Goal: Task Accomplishment & Management: Manage account settings

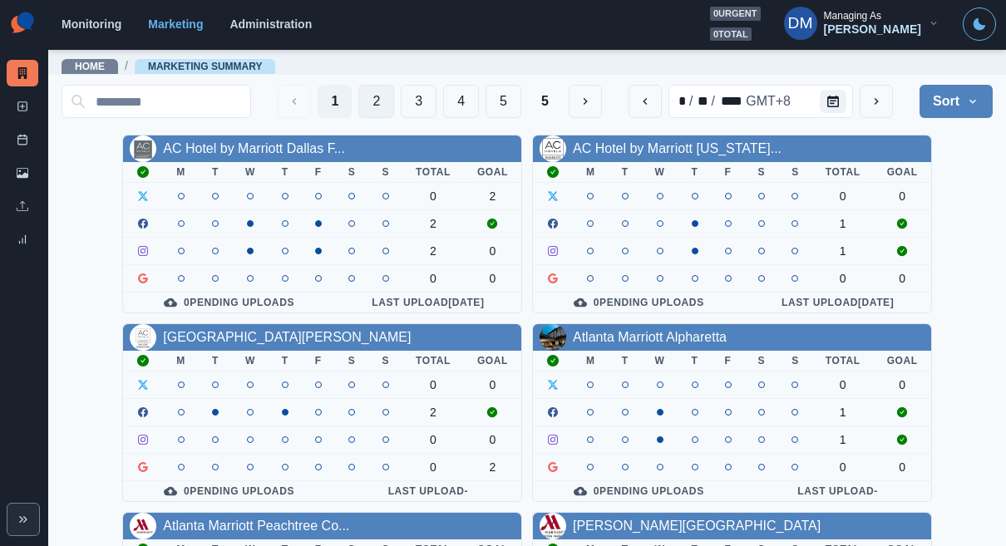
click at [394, 95] on button "2" at bounding box center [376, 101] width 36 height 33
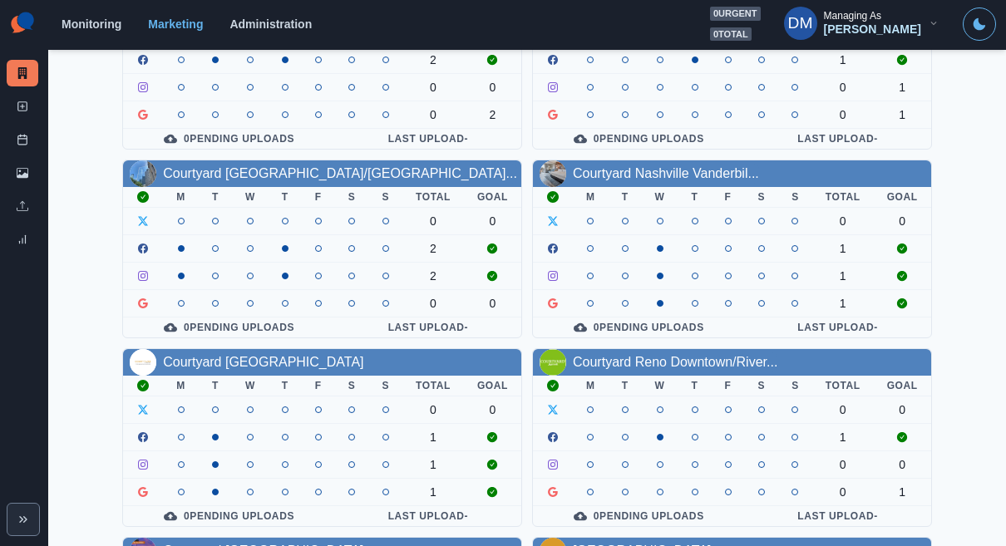
scroll to position [354, 0]
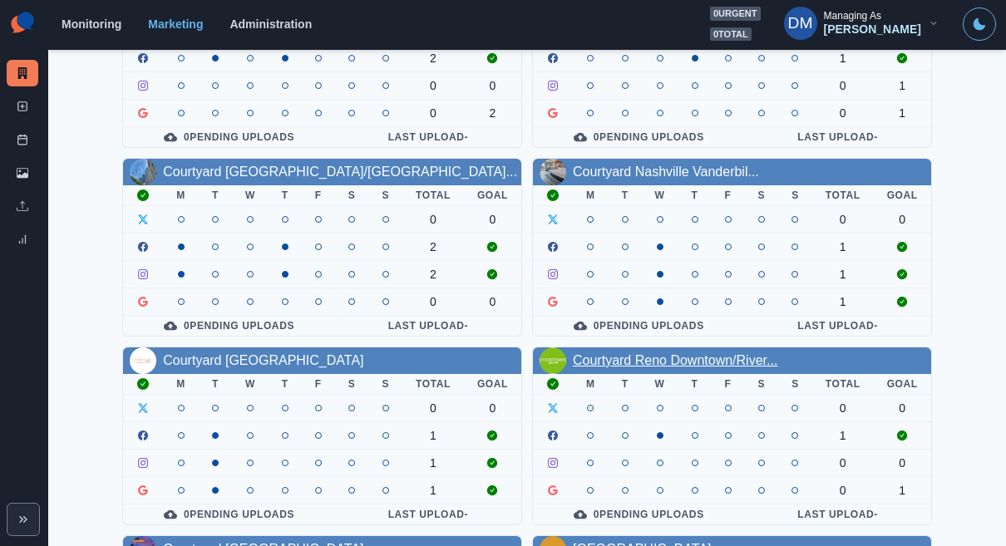
click at [609, 353] on link "Courtyard Reno Downtown/River..." at bounding box center [675, 360] width 205 height 14
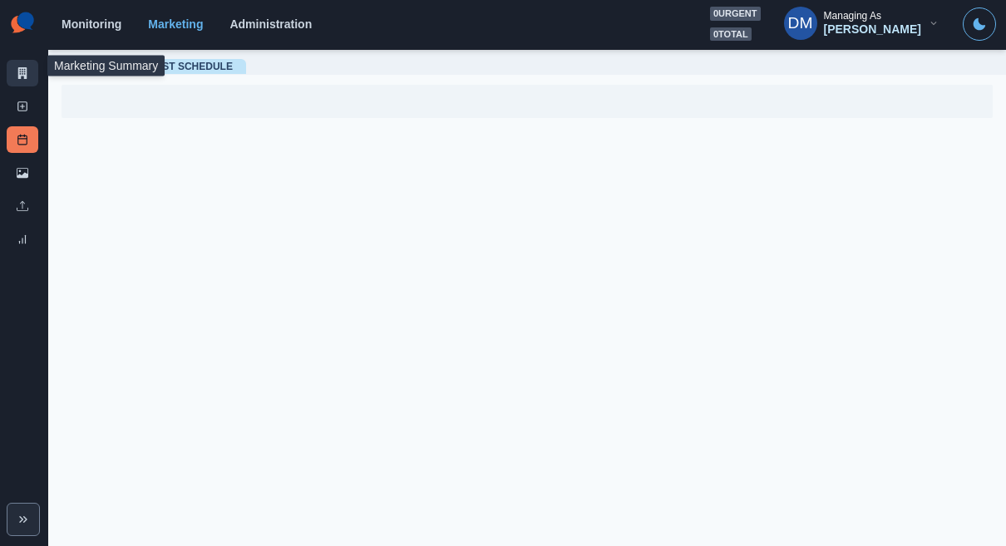
click at [29, 64] on link "Marketing Summary" at bounding box center [23, 73] width 32 height 27
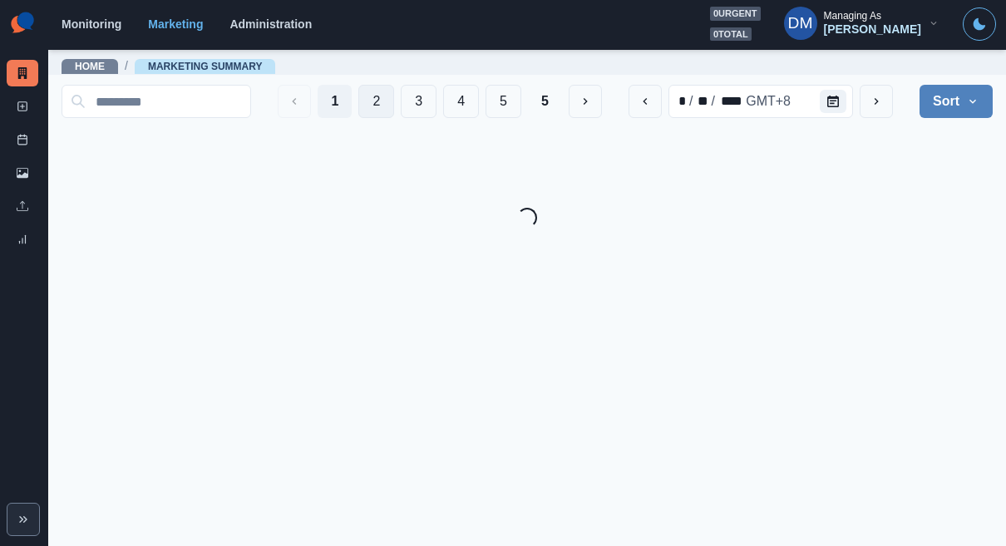
click at [394, 109] on button "2" at bounding box center [376, 101] width 36 height 33
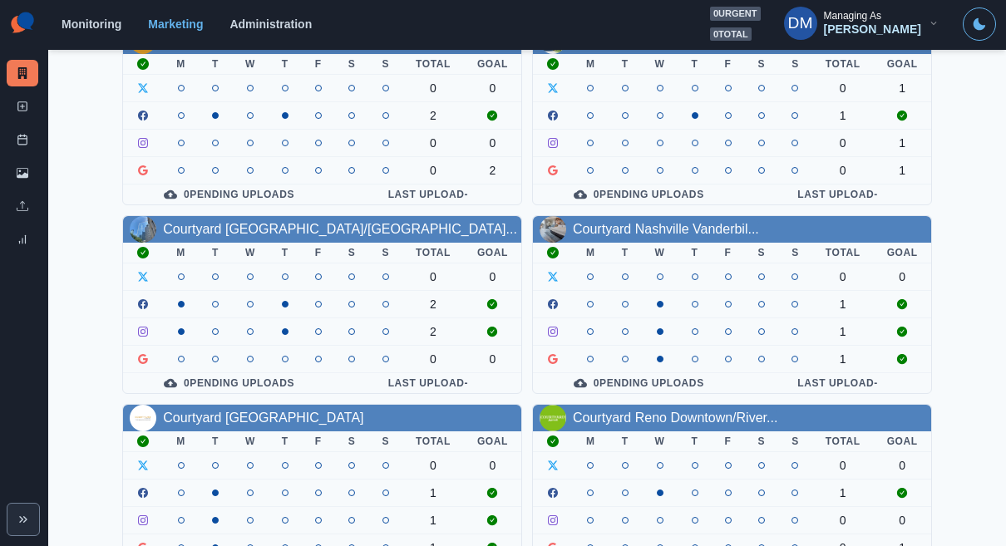
scroll to position [302, 0]
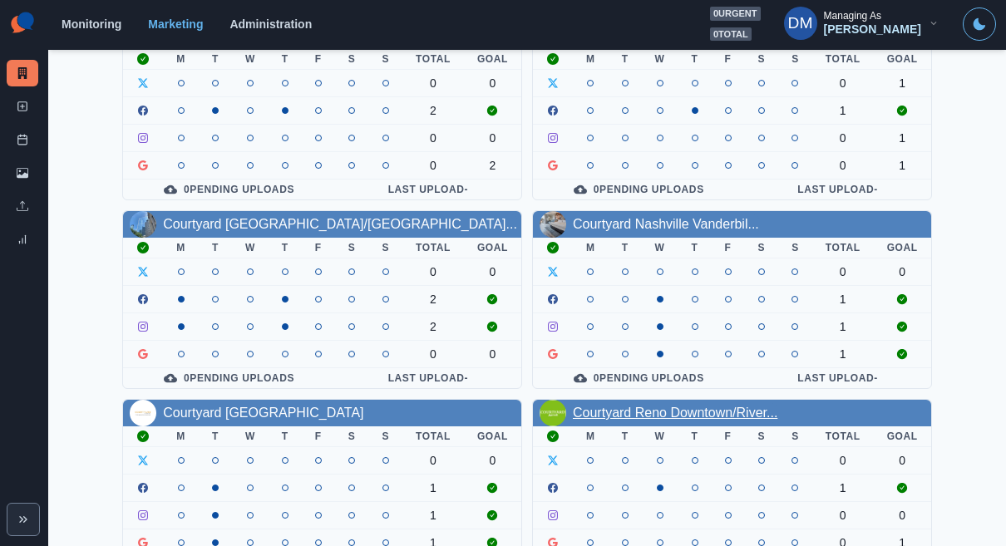
click at [630, 406] on link "Courtyard Reno Downtown/River..." at bounding box center [675, 413] width 205 height 14
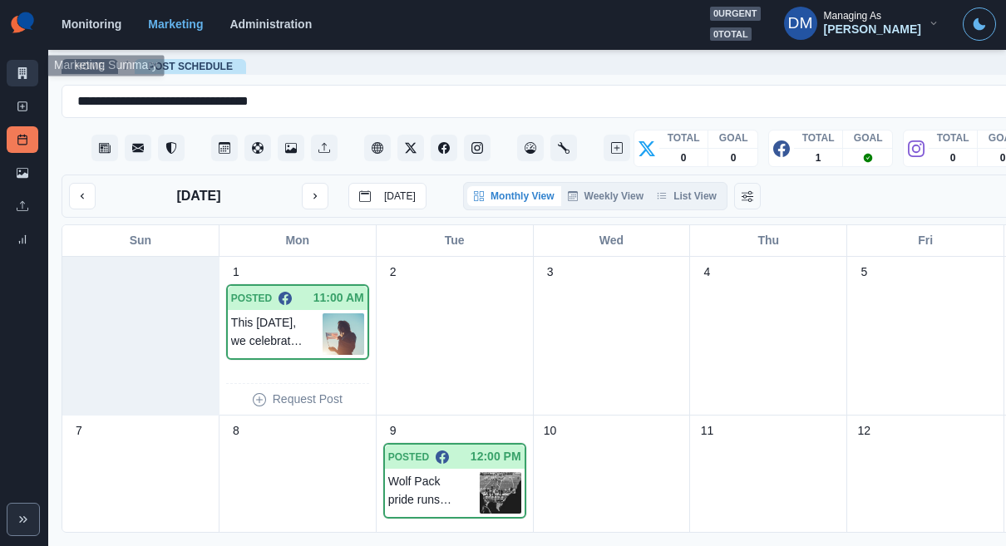
click at [22, 61] on link "Marketing Summary" at bounding box center [23, 73] width 32 height 27
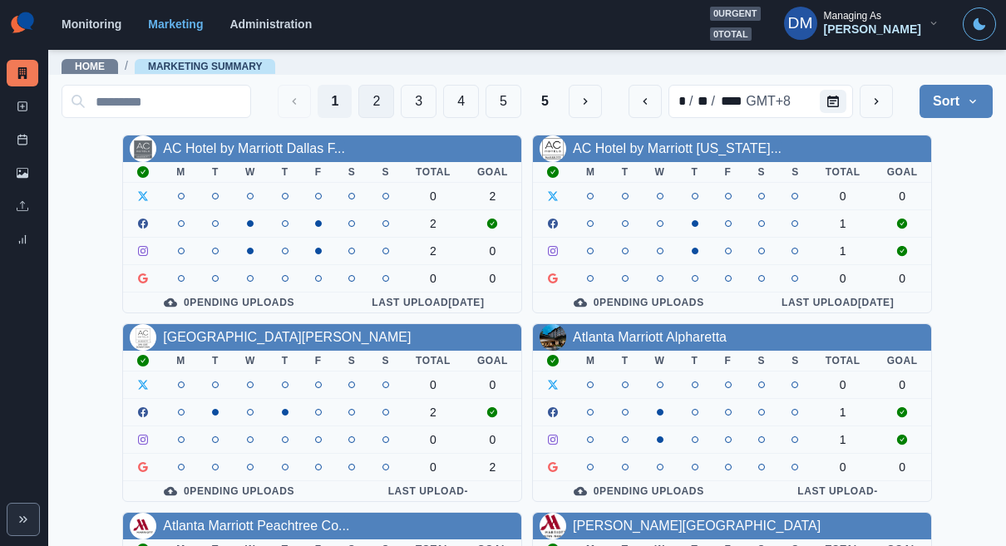
click at [394, 99] on button "2" at bounding box center [376, 101] width 36 height 33
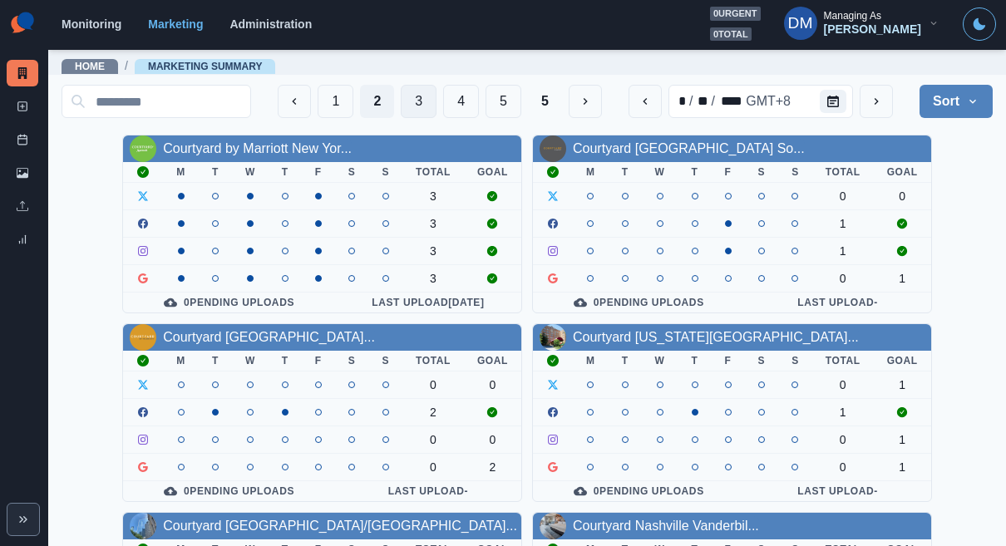
click at [437, 104] on button "3" at bounding box center [419, 101] width 36 height 33
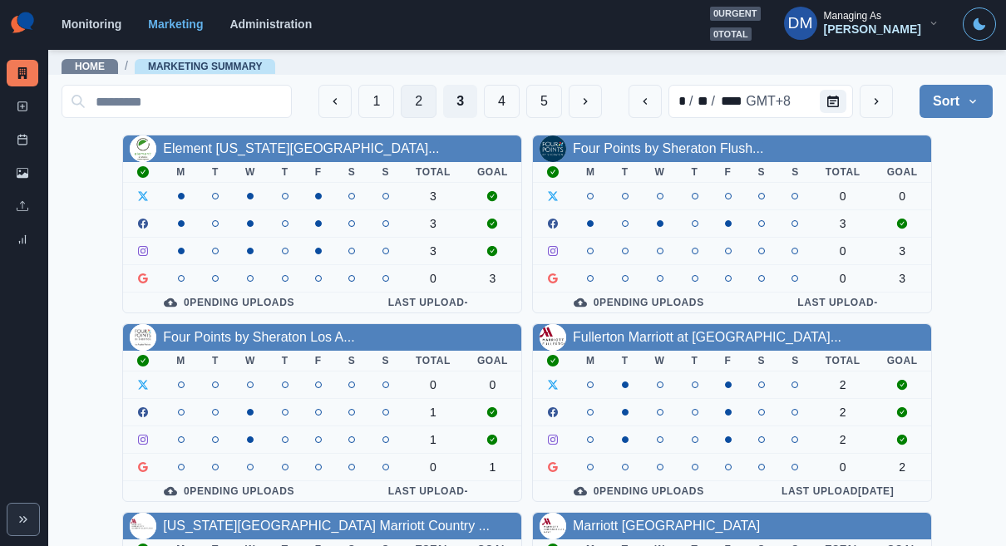
click at [437, 91] on button "2" at bounding box center [419, 101] width 36 height 33
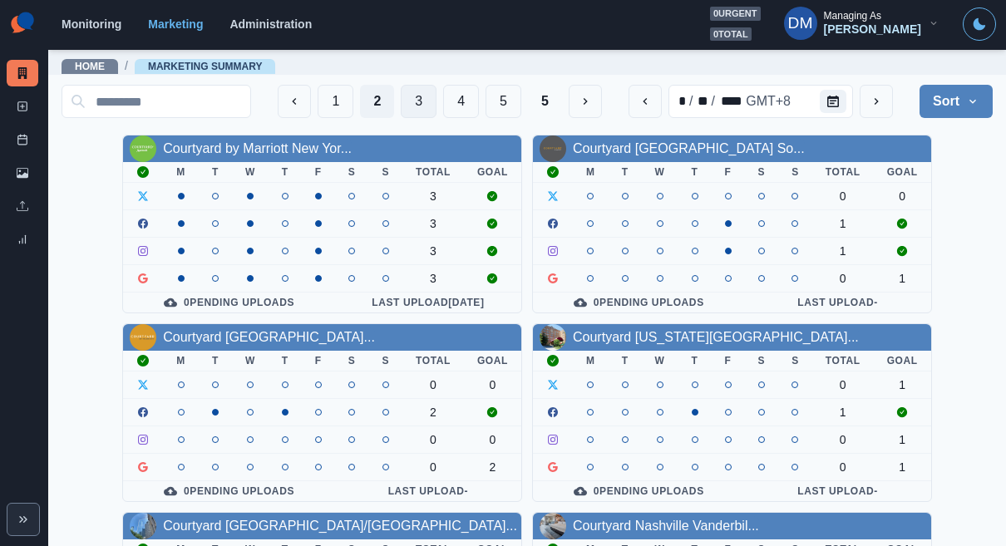
click at [437, 101] on button "3" at bounding box center [419, 101] width 36 height 33
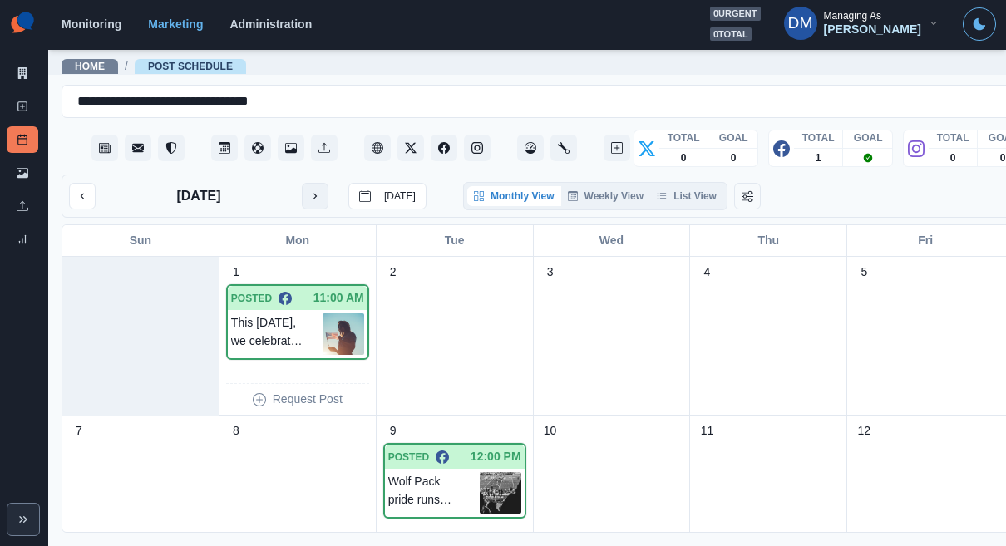
click at [309, 190] on icon "next month" at bounding box center [315, 196] width 12 height 12
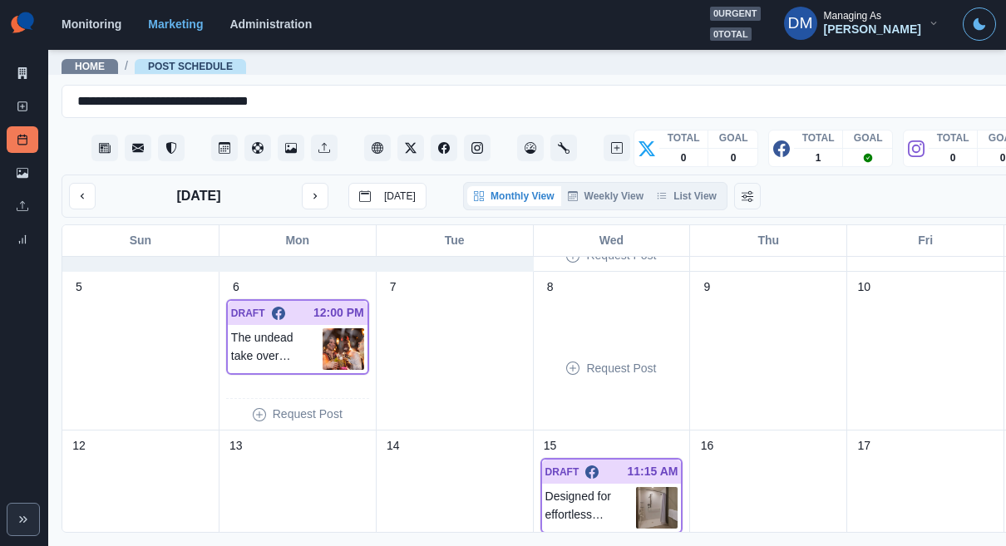
scroll to position [158, 0]
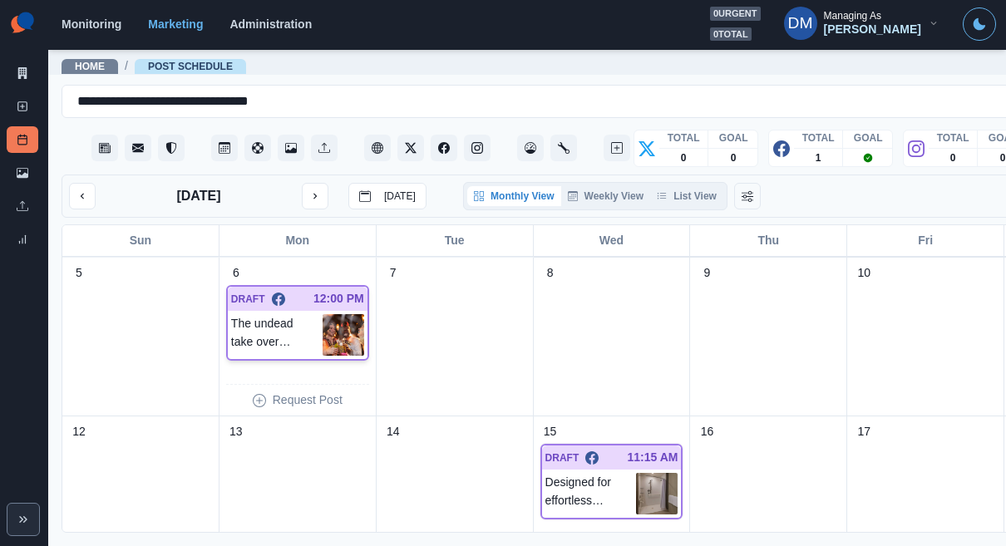
click at [323, 314] on img at bounding box center [344, 335] width 42 height 42
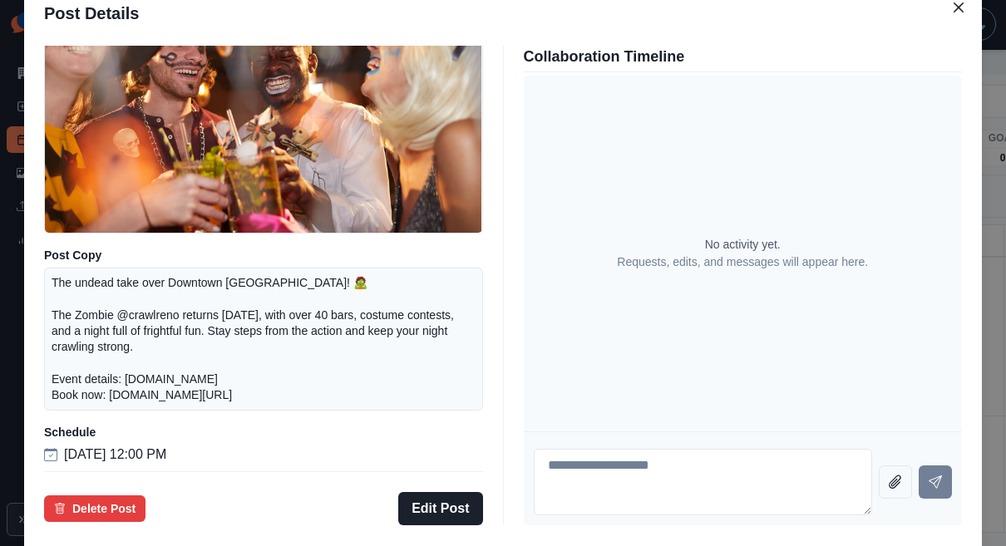
scroll to position [174, 0]
drag, startPoint x: 225, startPoint y: 373, endPoint x: 358, endPoint y: 377, distance: 133.1
click at [358, 377] on p "The undead take over Downtown [GEOGRAPHIC_DATA]! 🧟 The Zombie @crawlreno return…" at bounding box center [264, 339] width 424 height 128
copy p "[DOMAIN_NAME]"
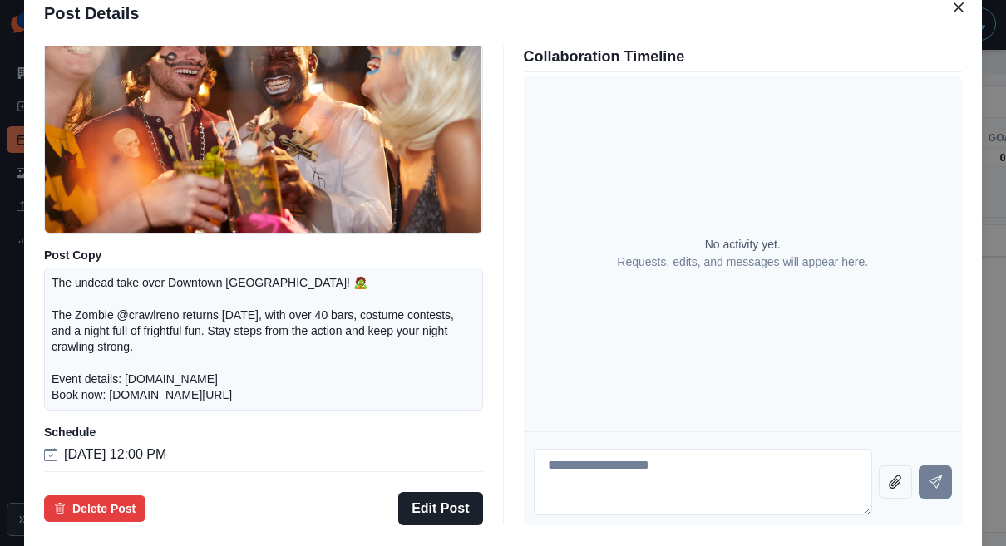
click at [110, 201] on div "Post Details Facebook Draft Media Post Copy The undead take over Downtown [GEOG…" at bounding box center [503, 273] width 1006 height 546
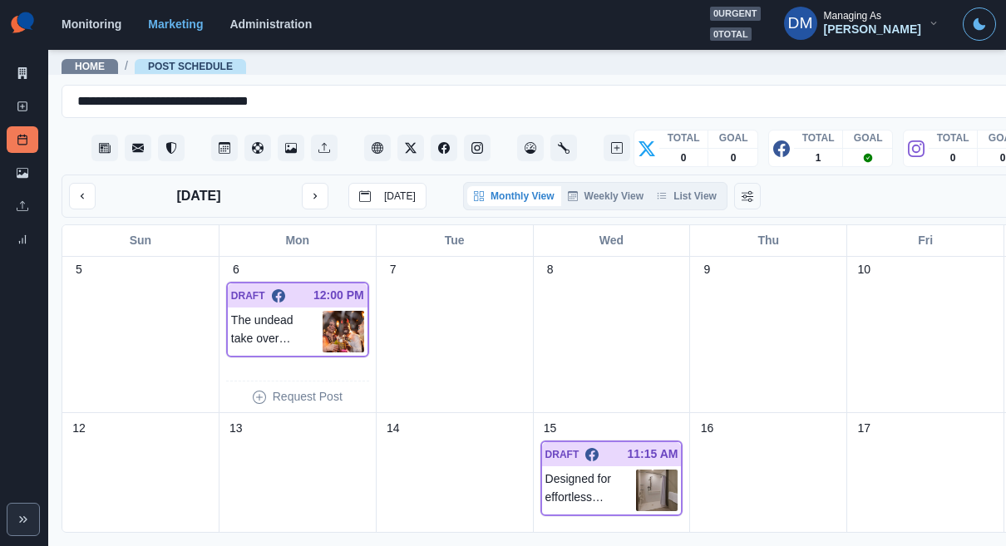
scroll to position [168, 0]
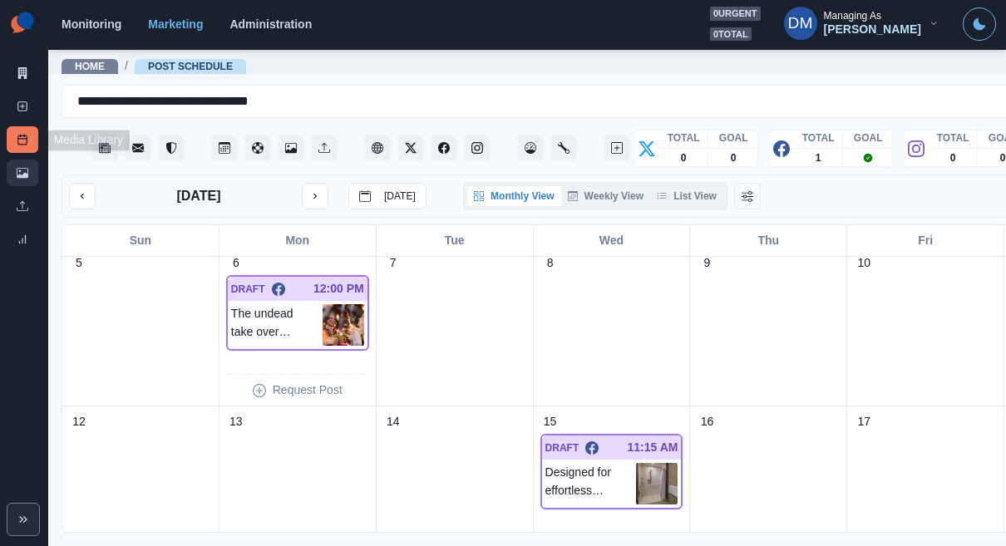
click at [33, 160] on link "Media Library" at bounding box center [23, 173] width 32 height 27
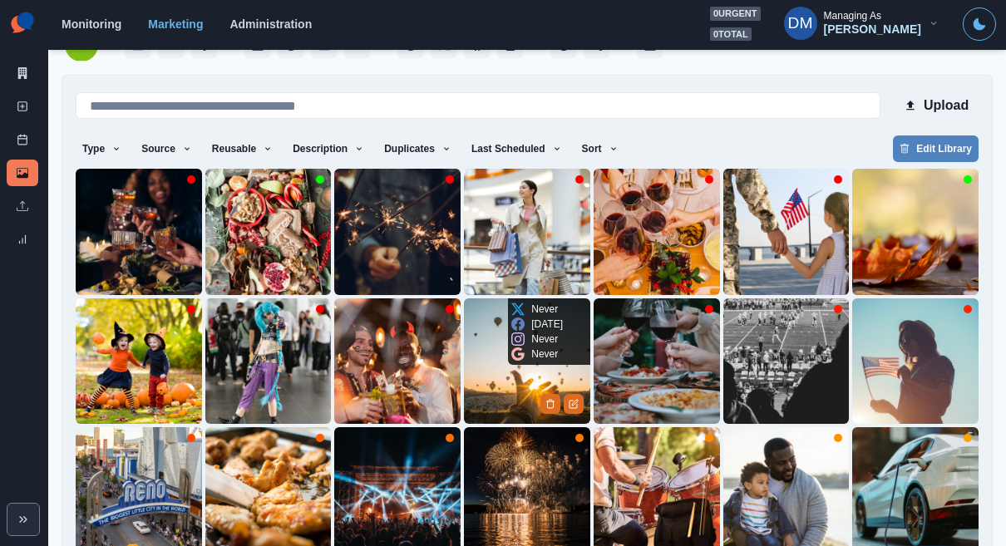
scroll to position [122, 0]
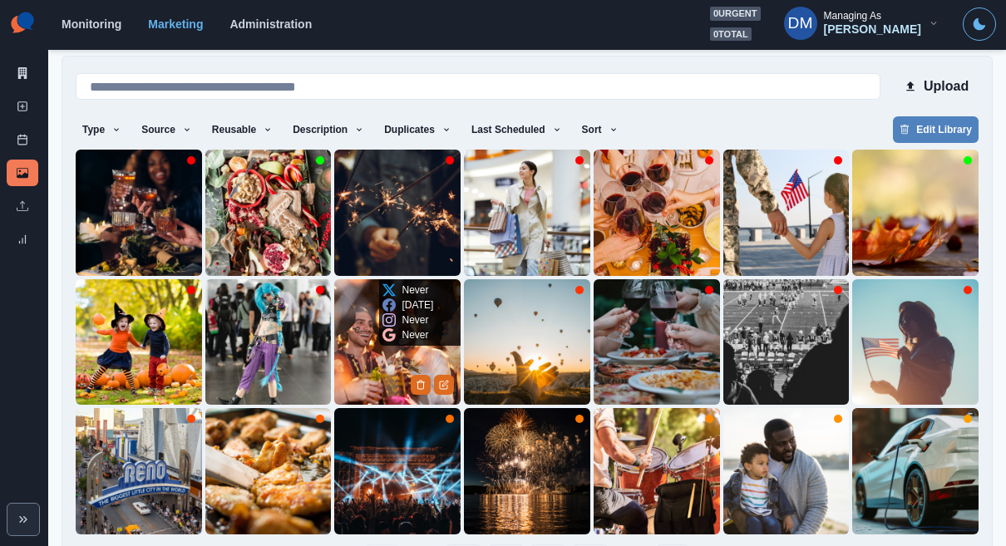
click at [400, 310] on img at bounding box center [397, 342] width 126 height 126
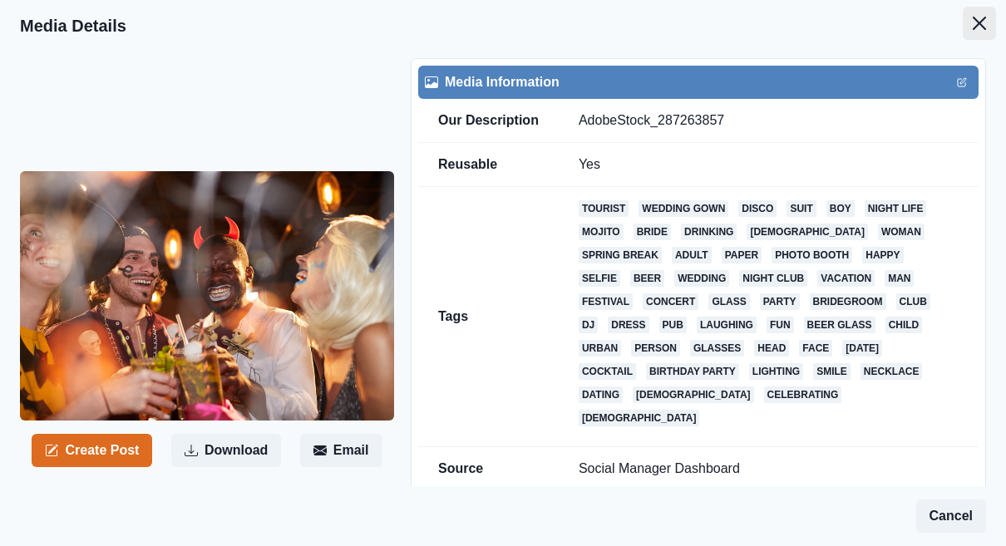
click at [981, 17] on icon "Close" at bounding box center [979, 23] width 13 height 13
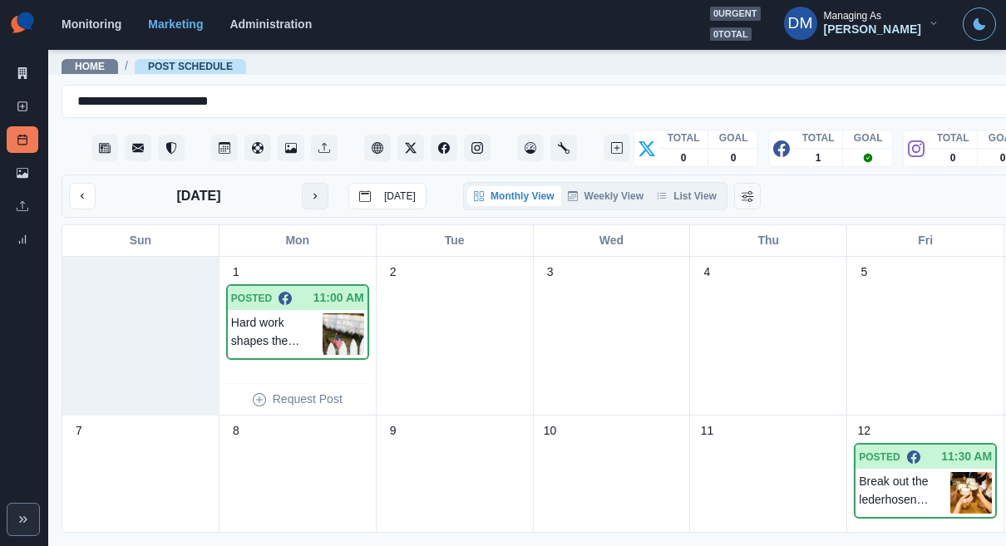
click at [314, 194] on icon "next month" at bounding box center [315, 197] width 3 height 6
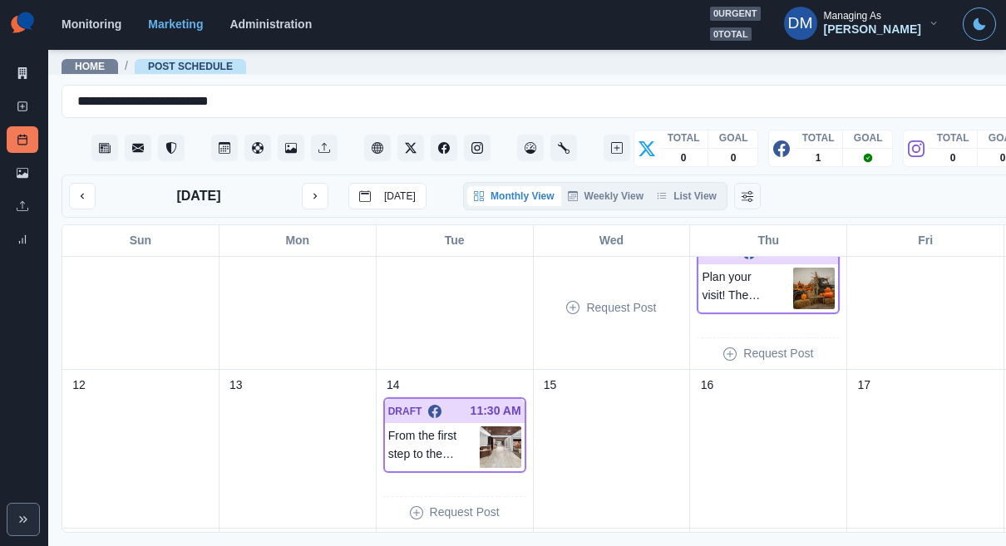
scroll to position [219, 0]
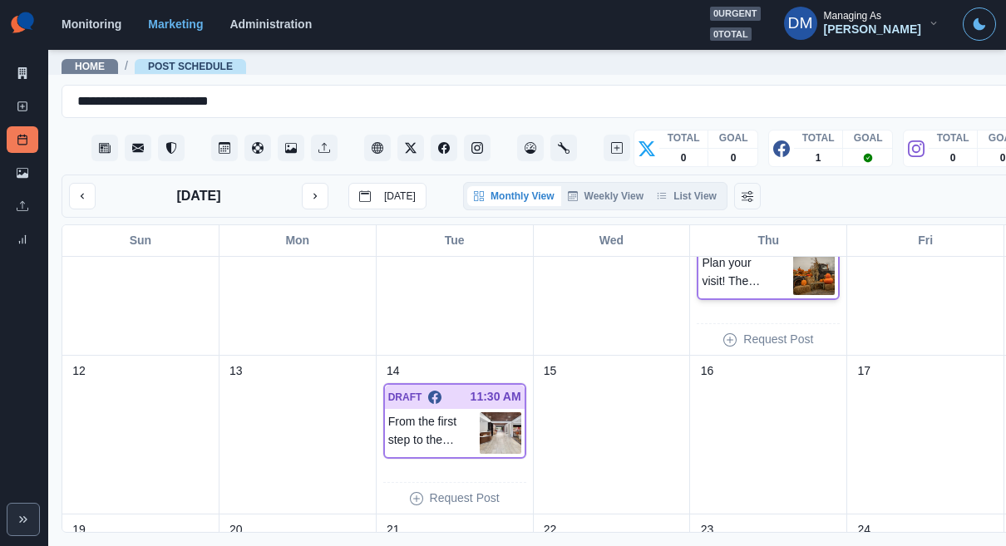
click at [794, 254] on img at bounding box center [815, 275] width 42 height 42
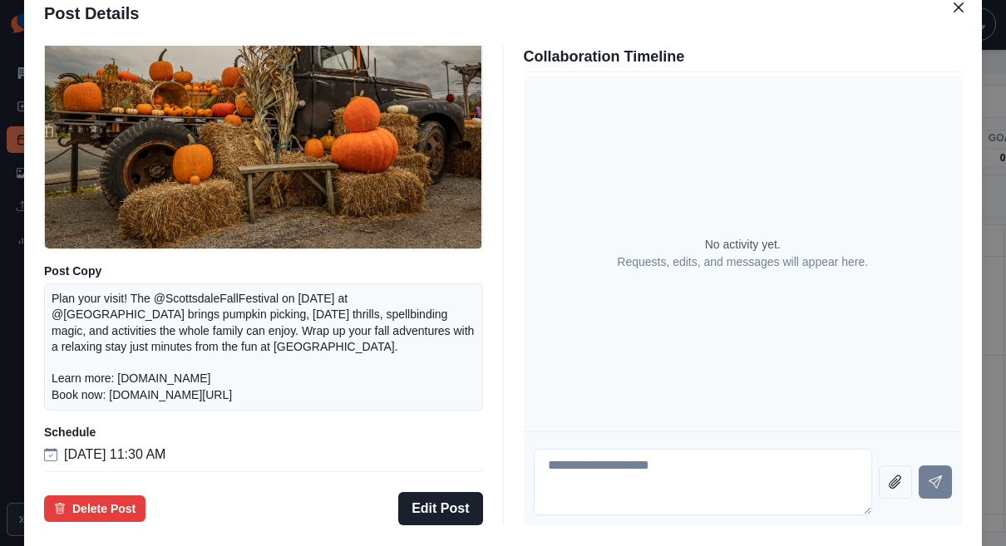
scroll to position [194, 0]
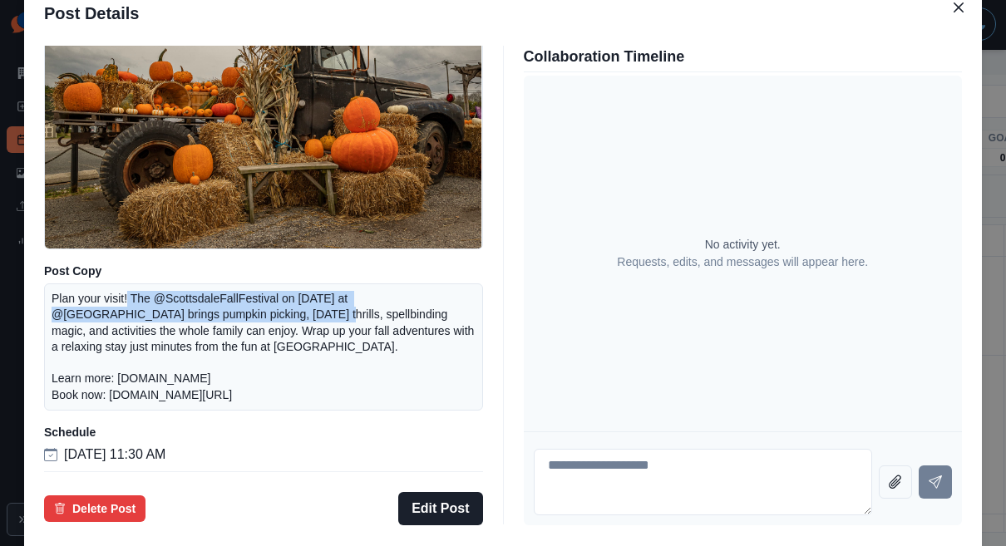
drag, startPoint x: 226, startPoint y: 283, endPoint x: 364, endPoint y: 292, distance: 138.4
click at [364, 292] on p "Plan your visit! The @ScottsdaleFallFestival on Oct 18, 2025 at @ScottsdaleCivi…" at bounding box center [264, 347] width 424 height 112
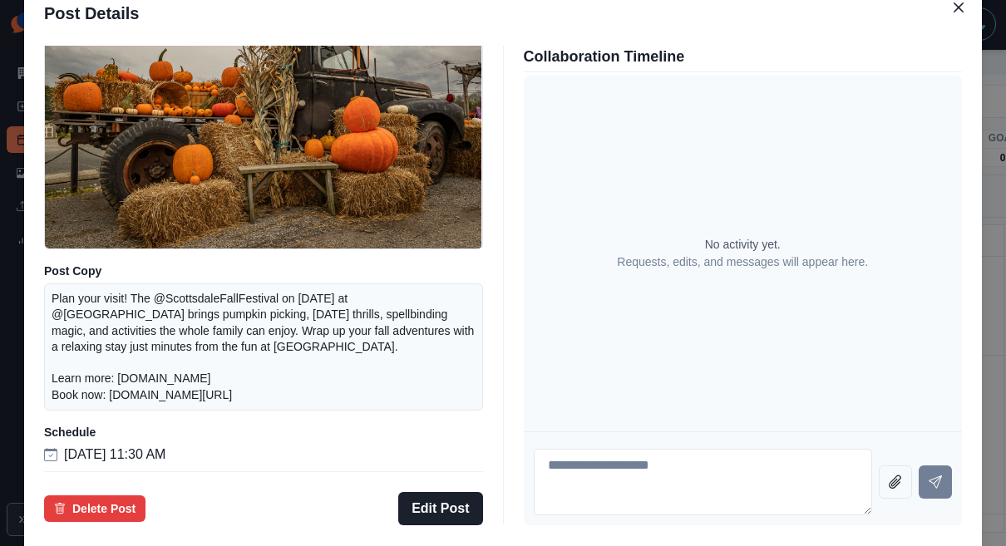
click at [328, 327] on p "Plan your visit! The @ScottsdaleFallFestival on Oct 18, 2025 at @ScottsdaleCivi…" at bounding box center [264, 347] width 424 height 112
click at [112, 279] on div "Post Details Facebook Draft Media Post Copy Plan your visit! The @ScottsdaleFal…" at bounding box center [503, 273] width 1006 height 546
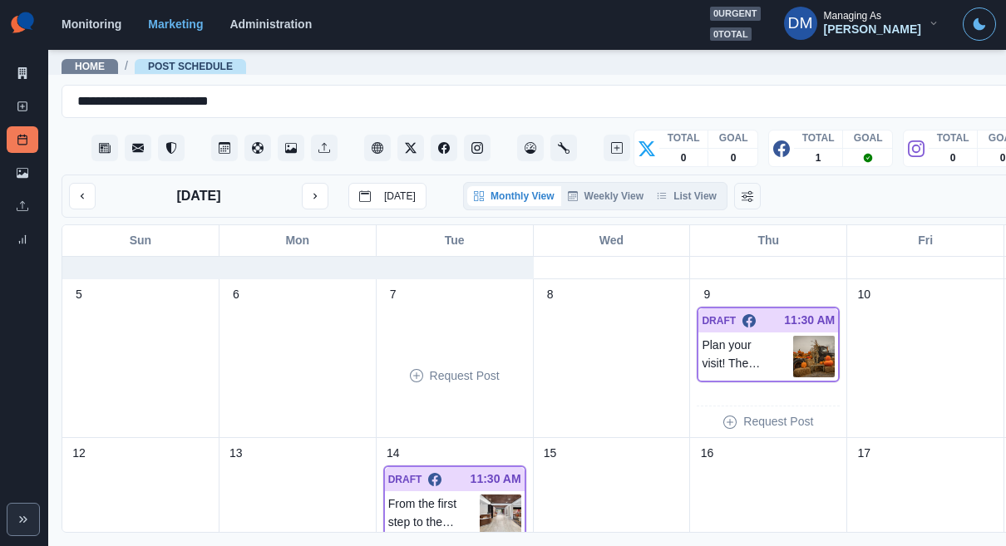
scroll to position [131, 0]
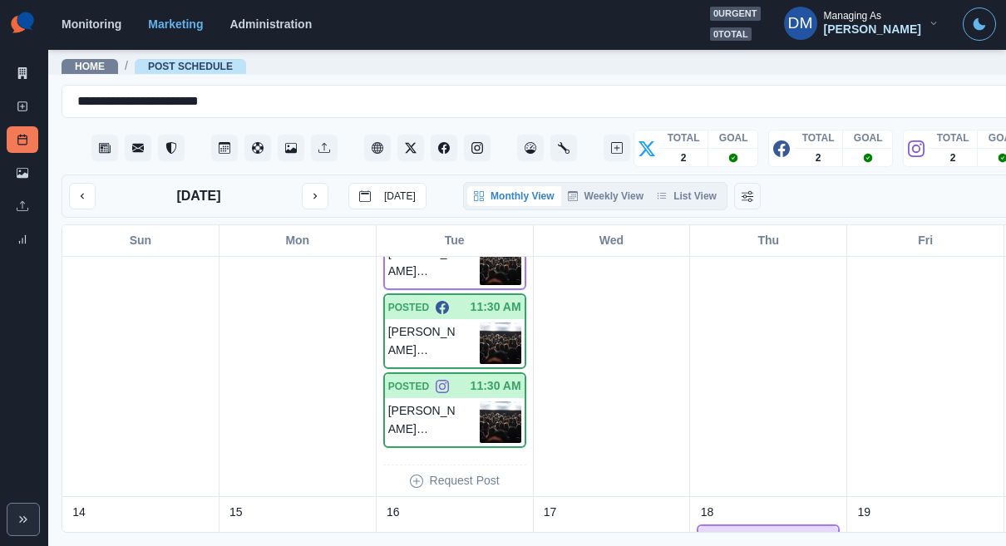
scroll to position [372, 0]
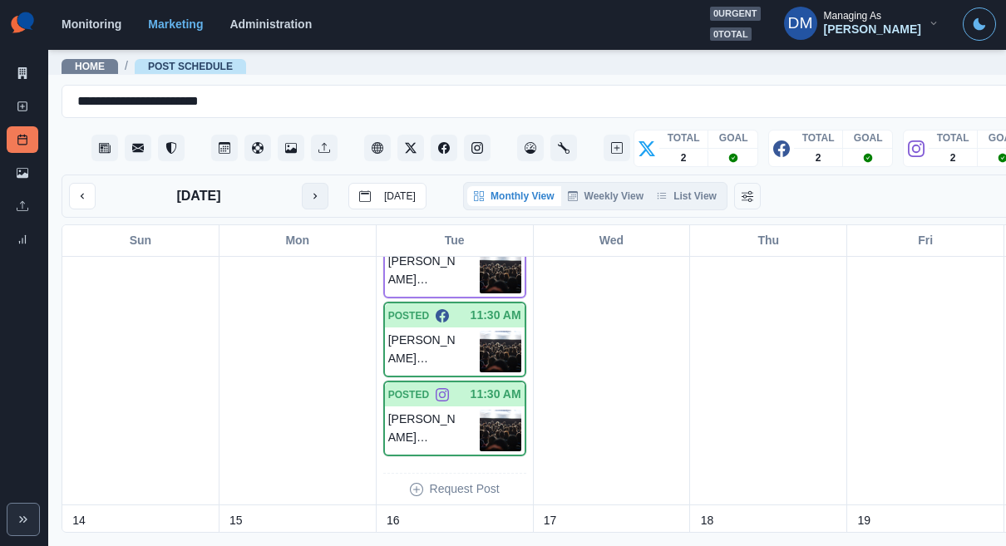
click at [309, 190] on icon "next month" at bounding box center [315, 196] width 12 height 12
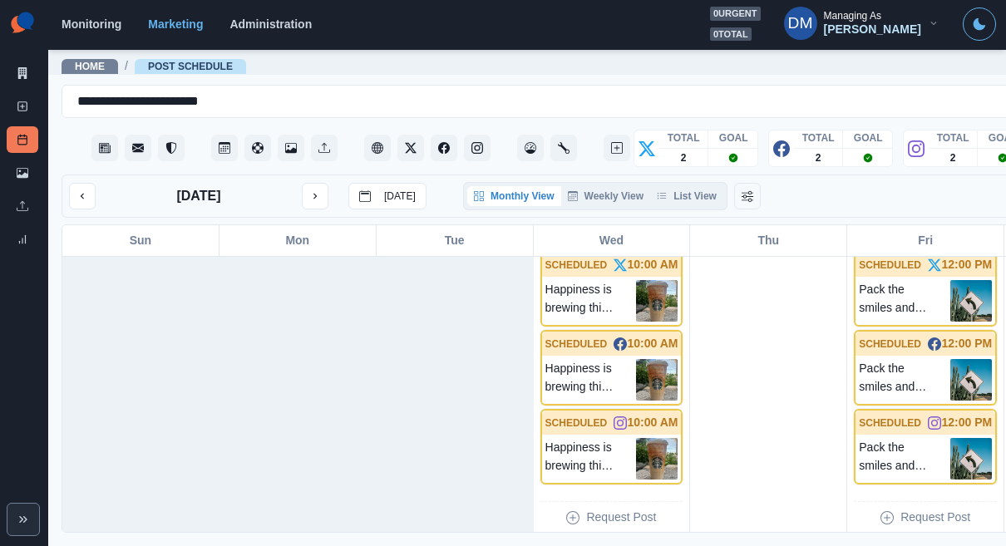
scroll to position [43, 0]
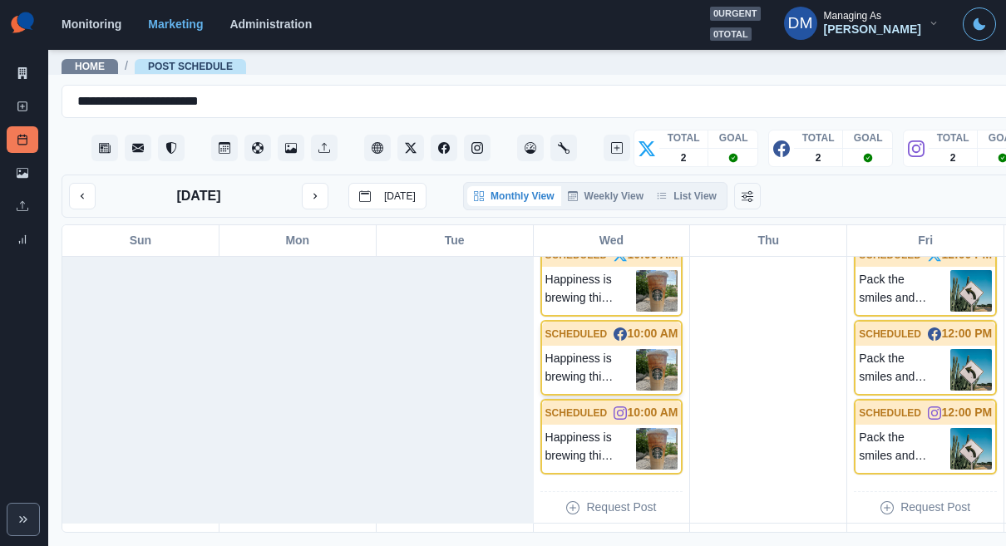
click at [636, 349] on img at bounding box center [657, 370] width 42 height 42
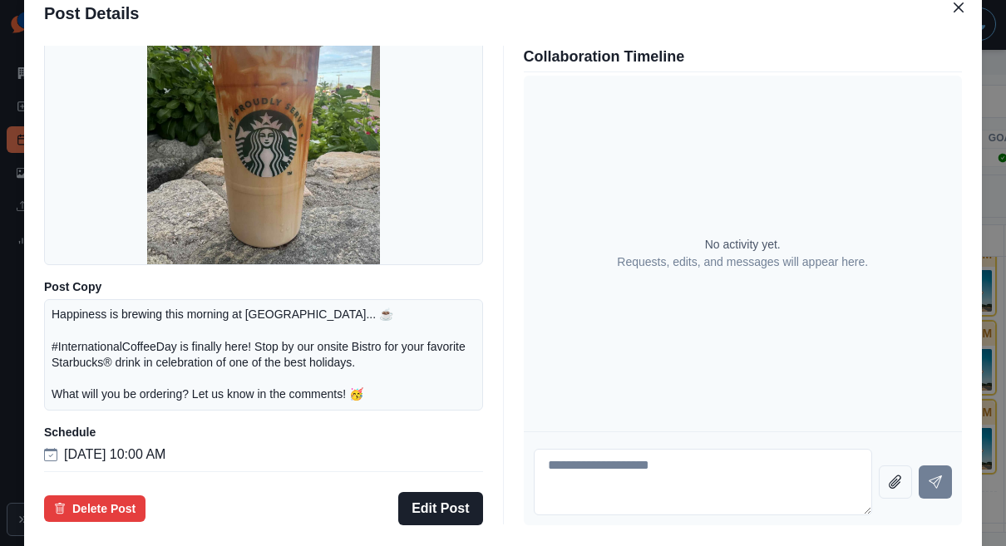
scroll to position [170, 0]
click at [93, 285] on div "Post Details Facebook Scheduled Media Post Copy Happiness is brewing this morni…" at bounding box center [503, 273] width 1006 height 546
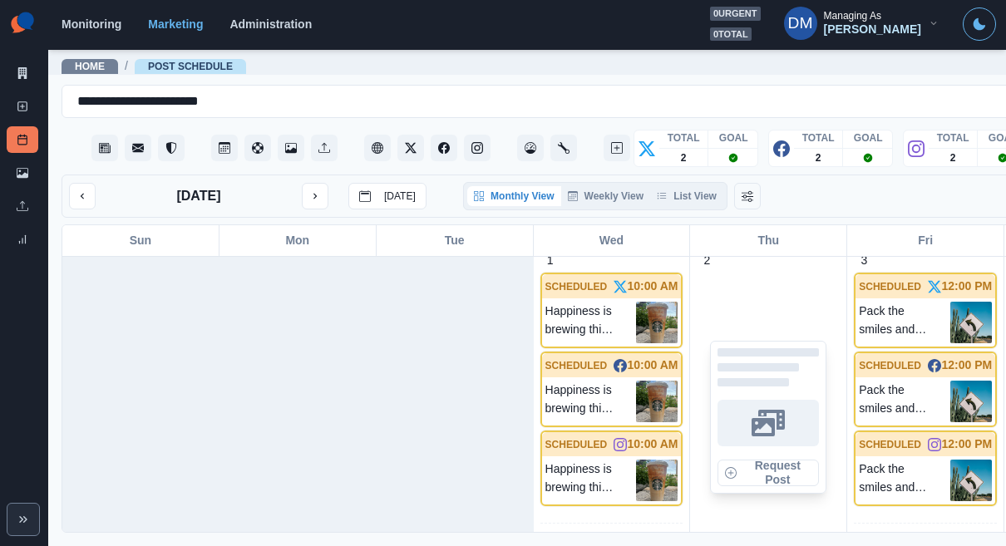
scroll to position [22, 0]
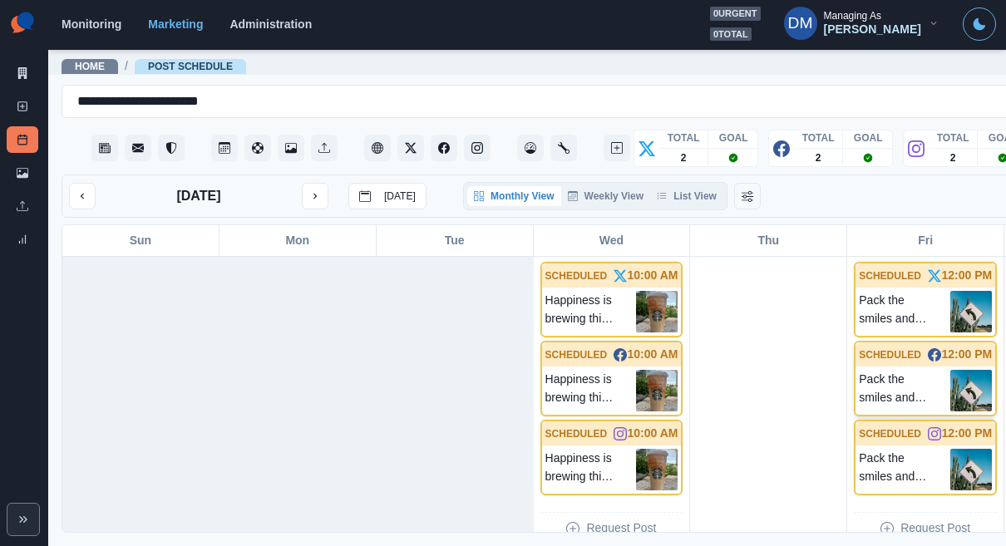
click at [951, 370] on img at bounding box center [972, 391] width 42 height 42
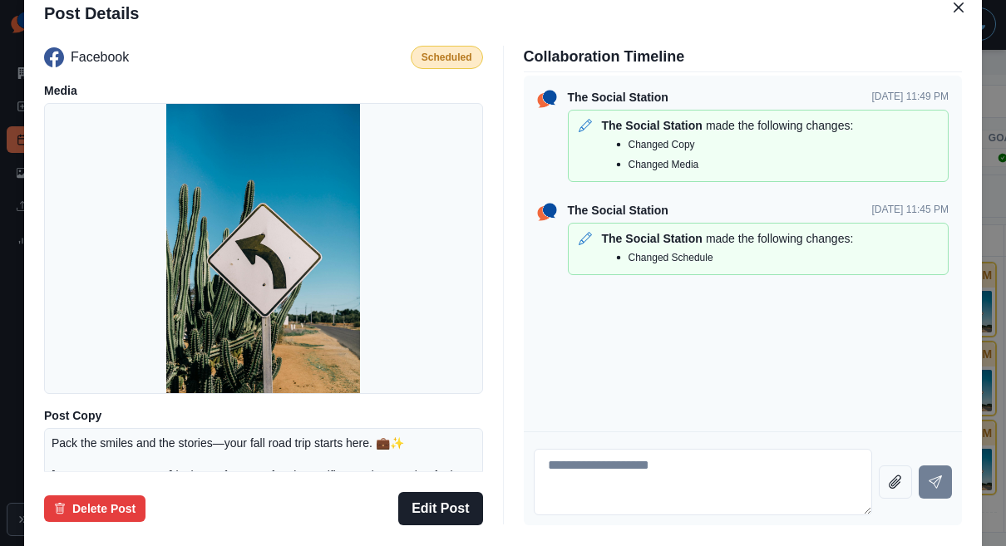
scroll to position [194, 0]
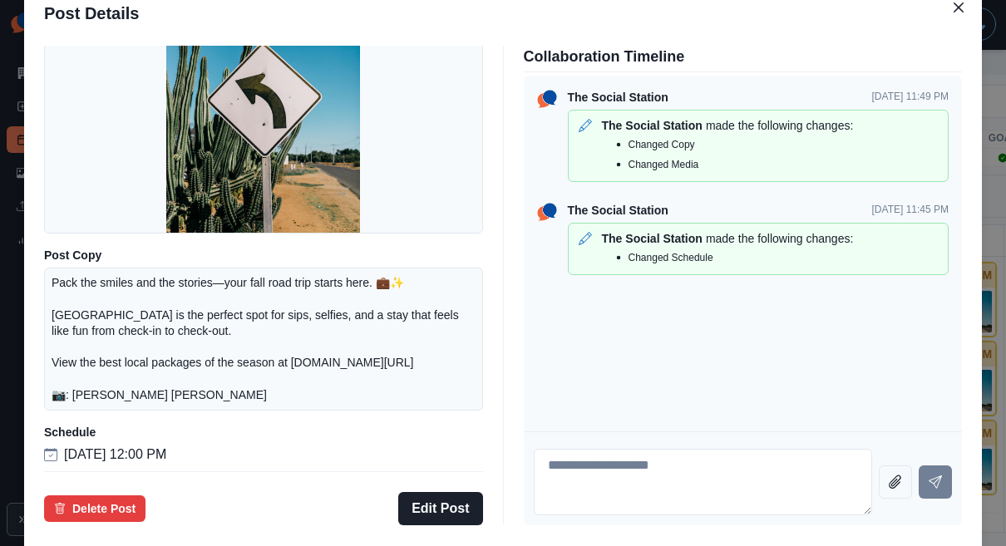
click at [141, 318] on div "Post Details Facebook Scheduled Media Post Copy Pack the smiles and the stories…" at bounding box center [503, 273] width 1006 height 546
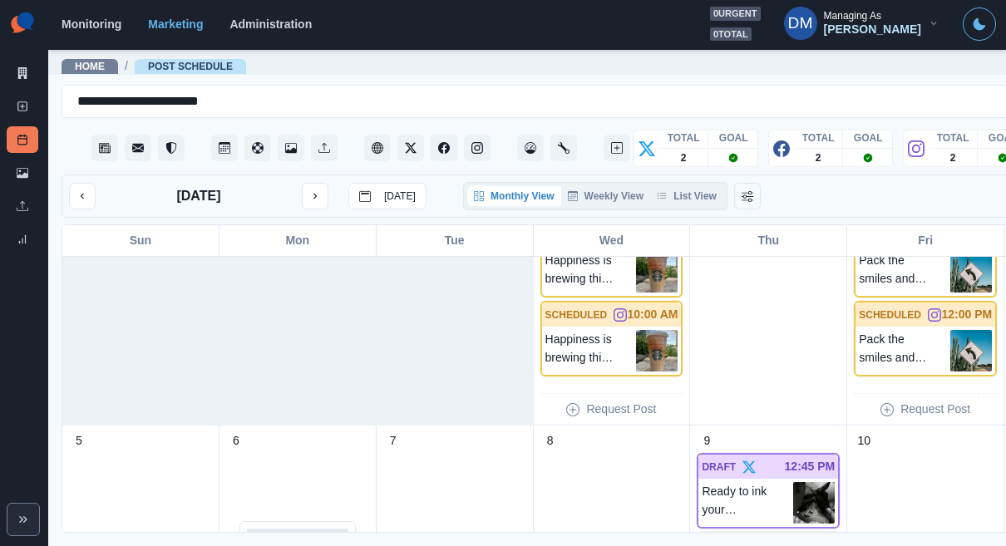
scroll to position [0, 0]
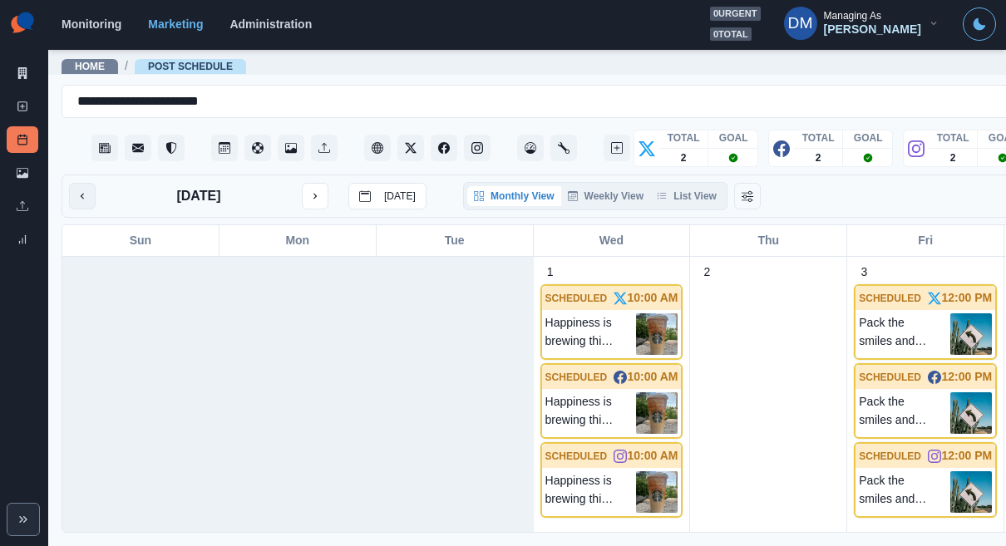
click at [77, 190] on icon "previous month" at bounding box center [83, 196] width 12 height 12
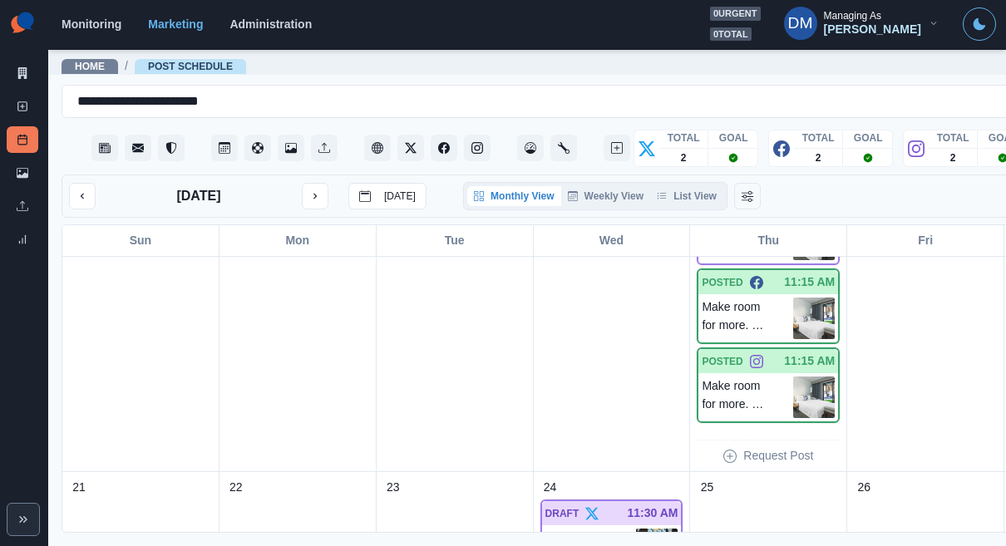
scroll to position [645, 0]
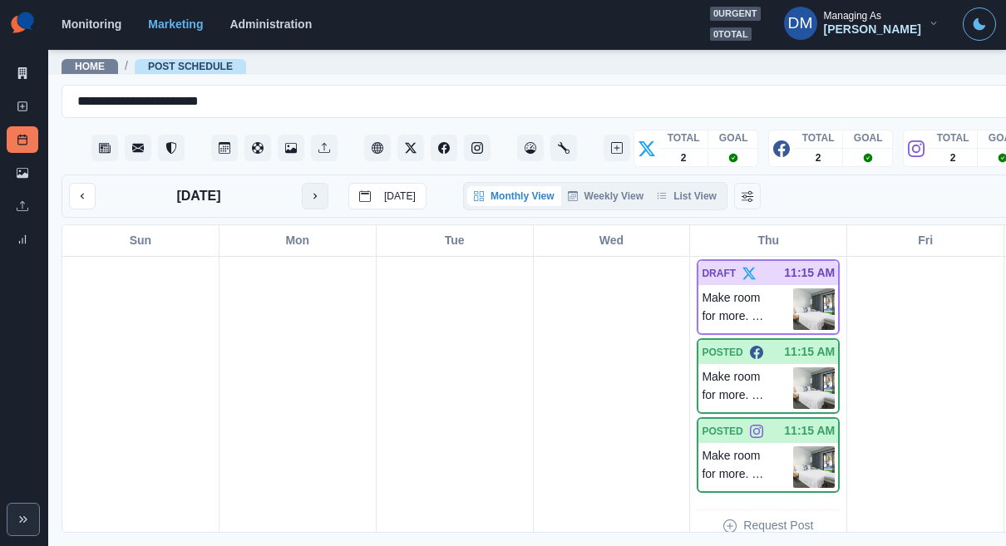
click at [309, 190] on icon "next month" at bounding box center [315, 196] width 12 height 12
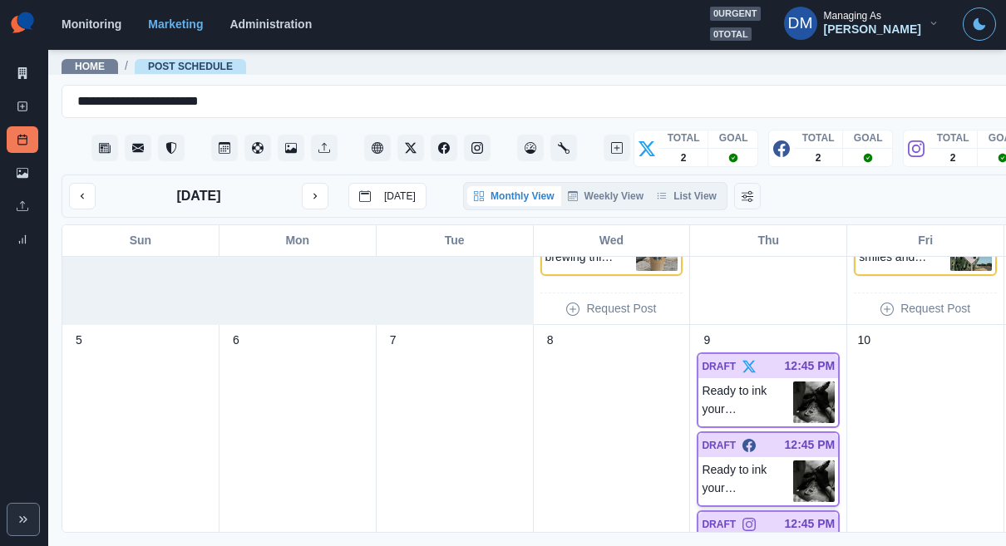
scroll to position [297, 0]
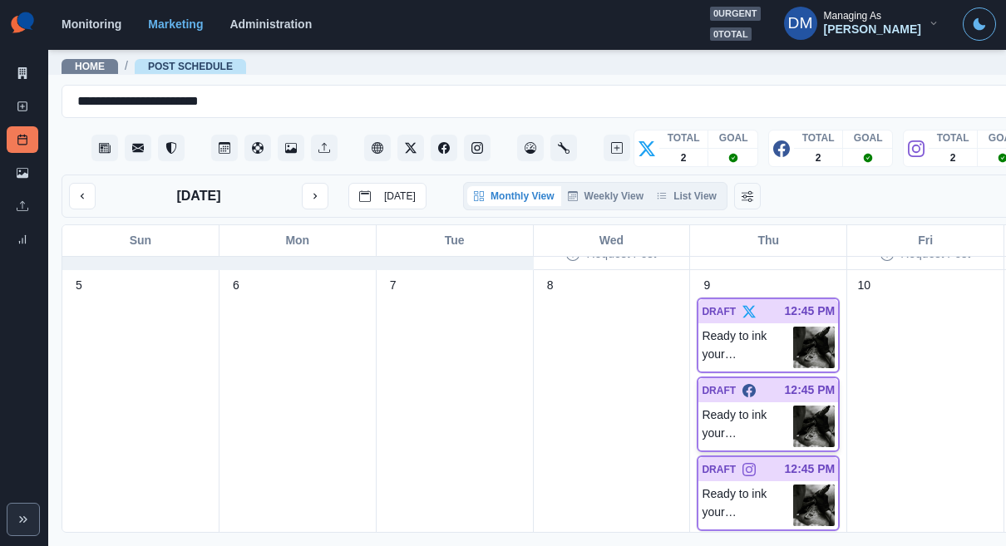
click at [794, 406] on img at bounding box center [815, 427] width 42 height 42
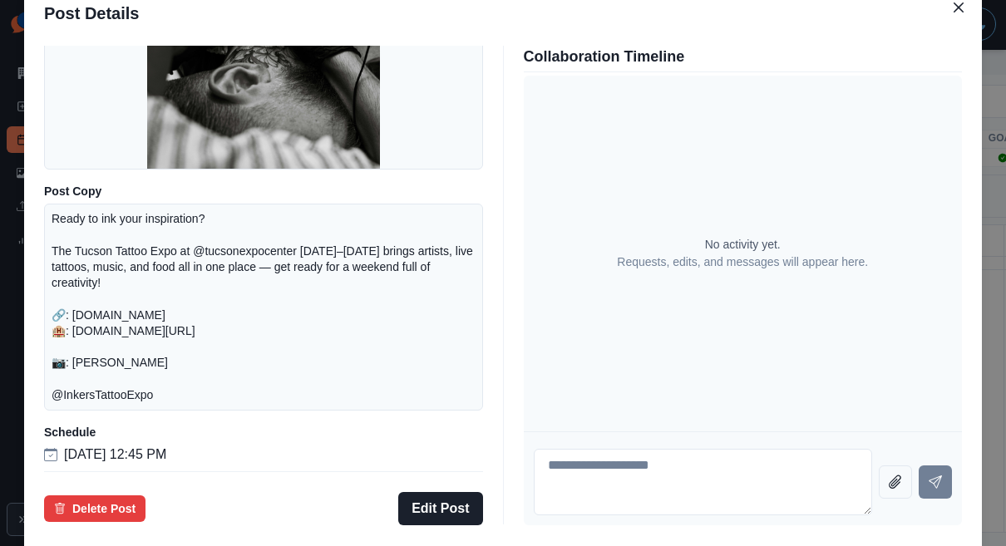
scroll to position [242, 0]
click at [472, 492] on button "Edit Post" at bounding box center [440, 508] width 84 height 33
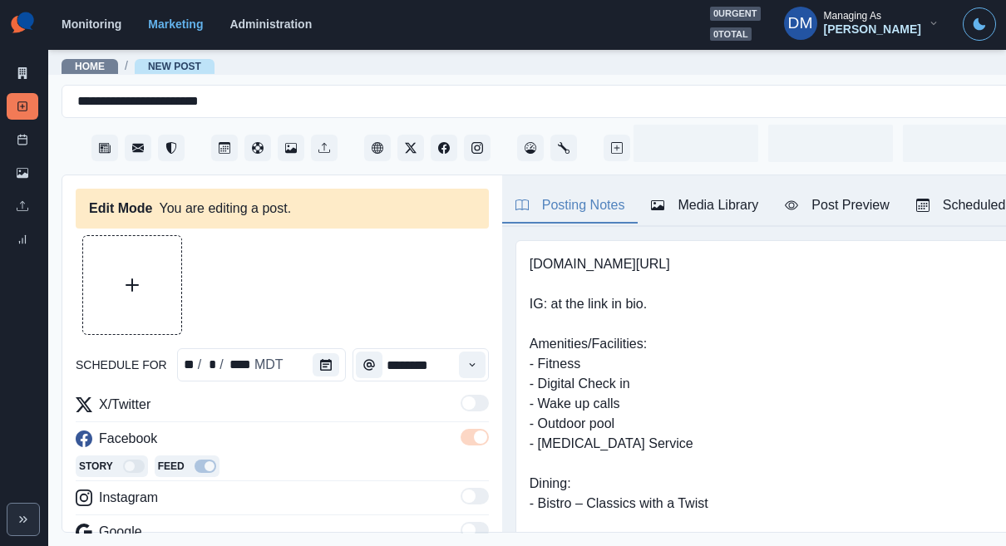
type input "********"
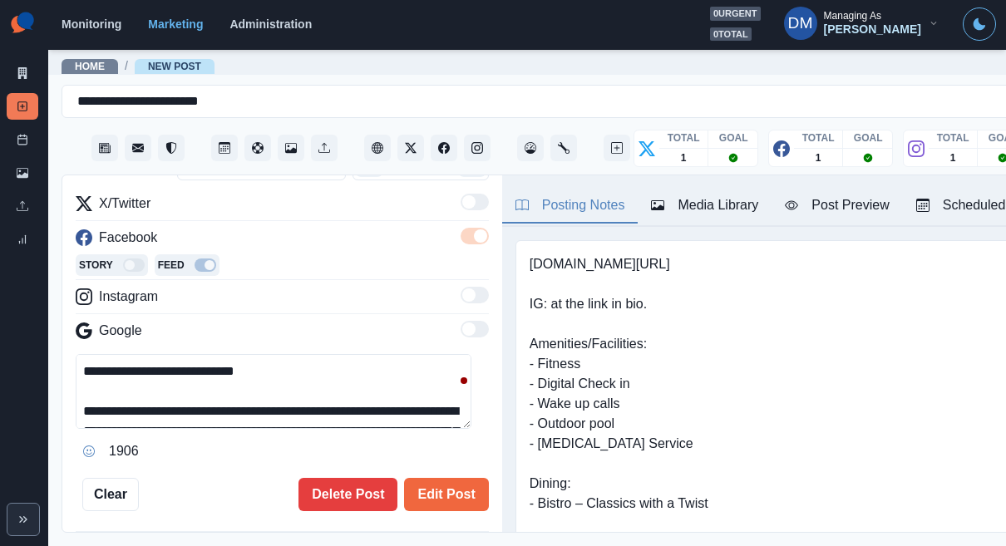
scroll to position [21, 0]
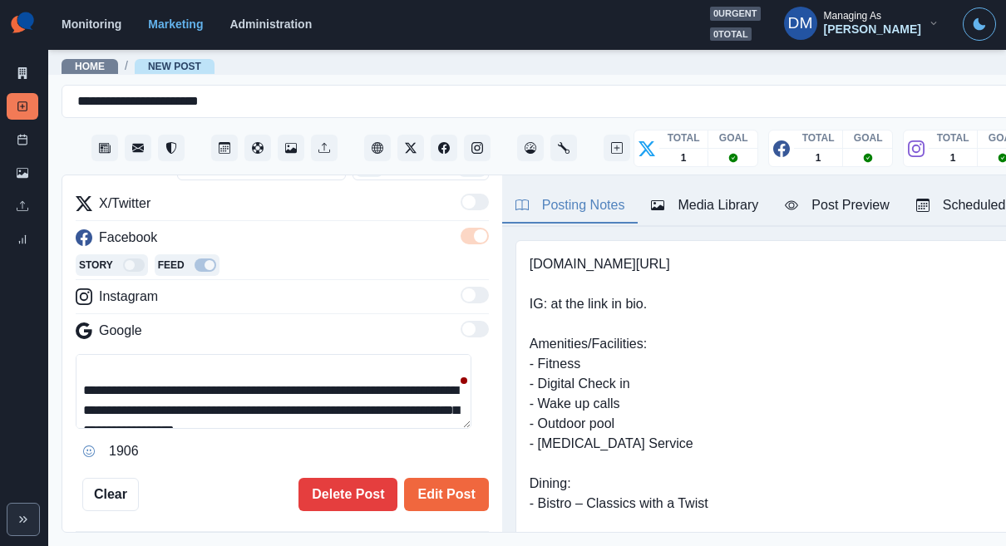
click at [319, 354] on textarea "**********" at bounding box center [274, 391] width 396 height 75
click at [342, 354] on textarea "**********" at bounding box center [274, 391] width 396 height 75
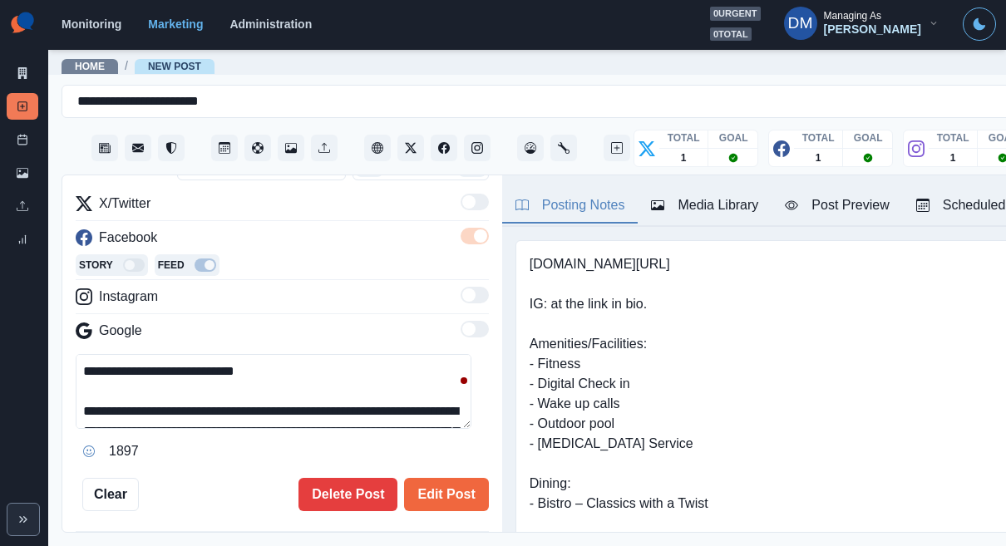
click at [200, 354] on textarea "**********" at bounding box center [274, 391] width 396 height 75
drag, startPoint x: 233, startPoint y: 285, endPoint x: 29, endPoint y: 283, distance: 203.8
click at [29, 283] on div "**********" at bounding box center [503, 273] width 1006 height 546
paste textarea
click at [318, 354] on textarea "**********" at bounding box center [274, 391] width 396 height 75
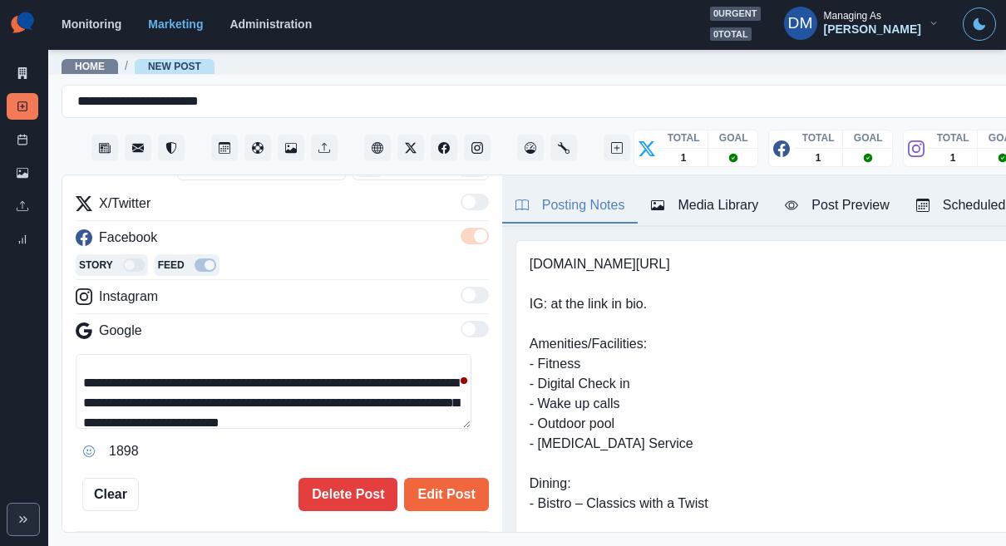
scroll to position [28, 0]
click at [355, 354] on textarea "**********" at bounding box center [274, 391] width 396 height 75
click at [361, 354] on textarea "**********" at bounding box center [274, 391] width 396 height 75
type textarea "**********"
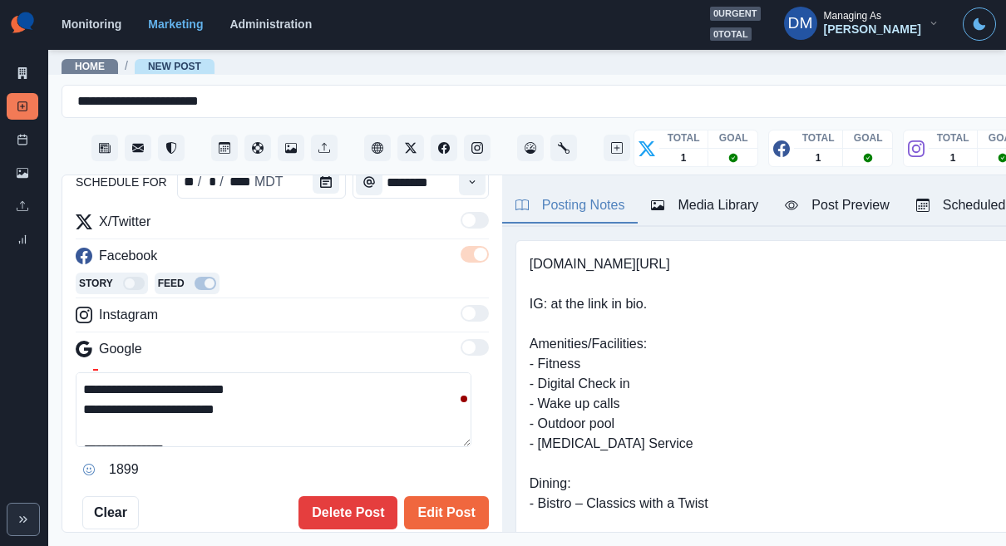
scroll to position [231, 0]
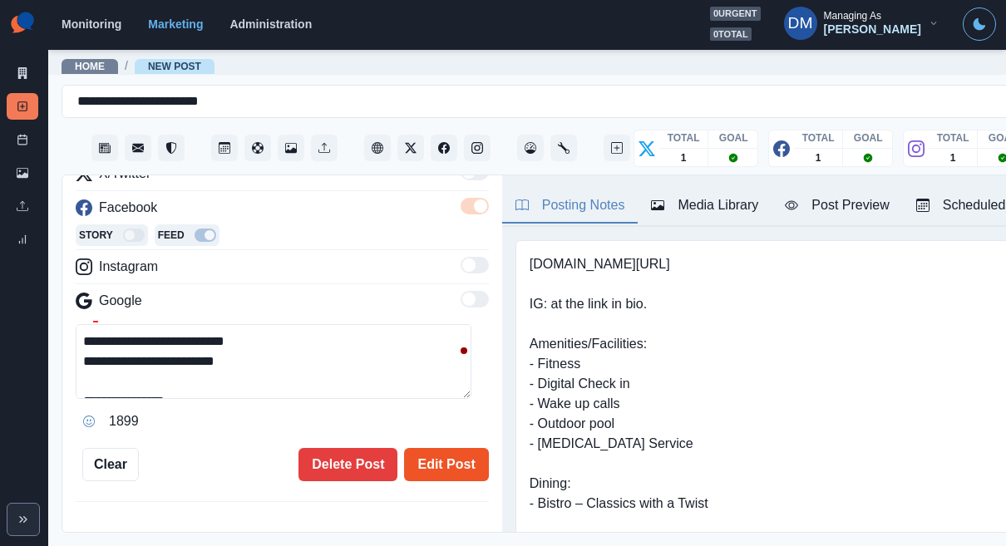
click at [423, 448] on button "Edit Post" at bounding box center [446, 464] width 84 height 33
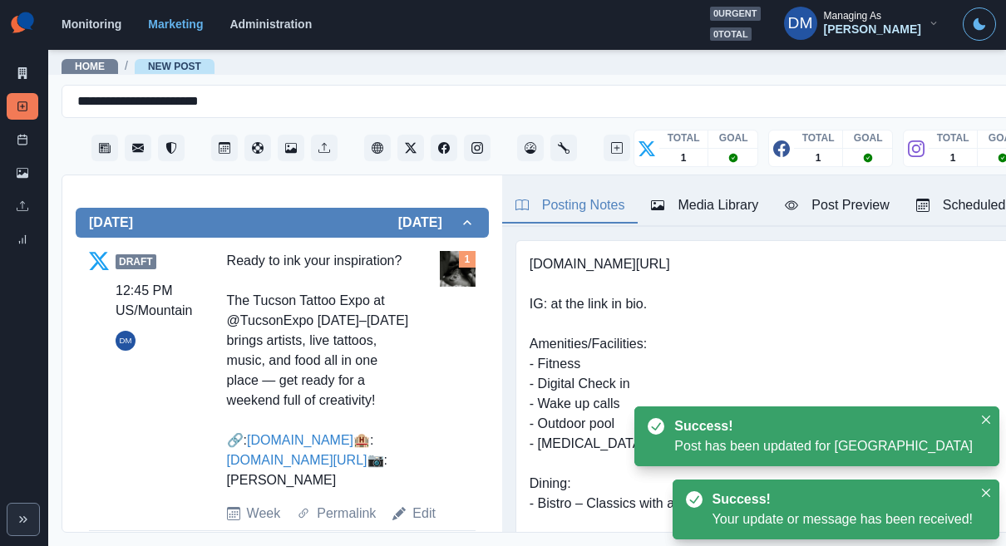
scroll to position [588, 0]
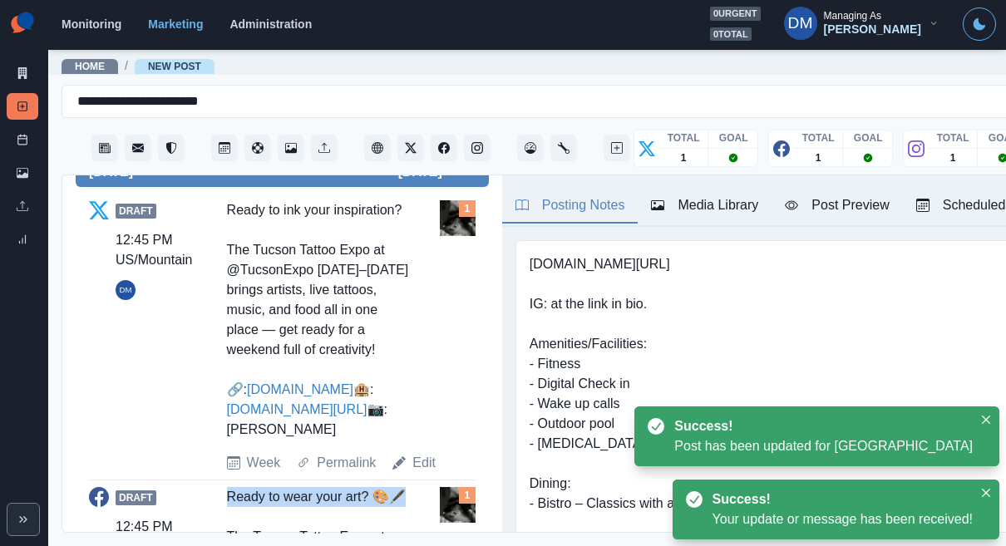
drag, startPoint x: 205, startPoint y: 305, endPoint x: 350, endPoint y: 309, distance: 145.6
copy div "Ready to wear your art? 🎨🖋️"
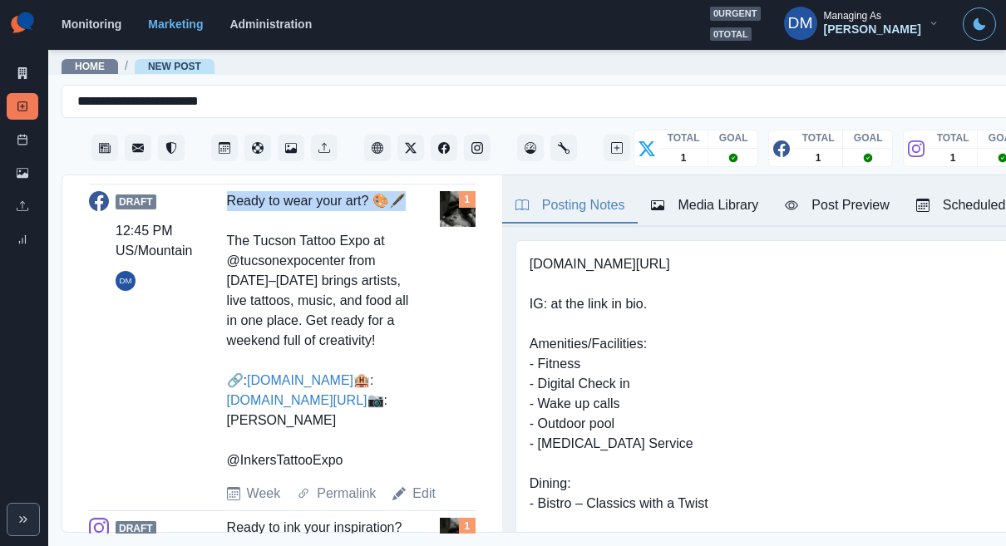
scroll to position [887, 0]
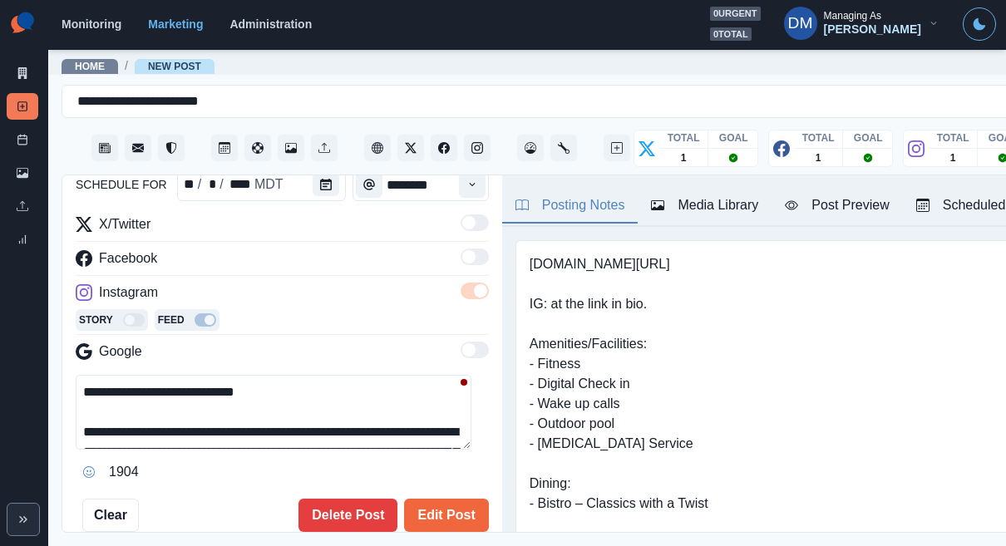
scroll to position [167, 0]
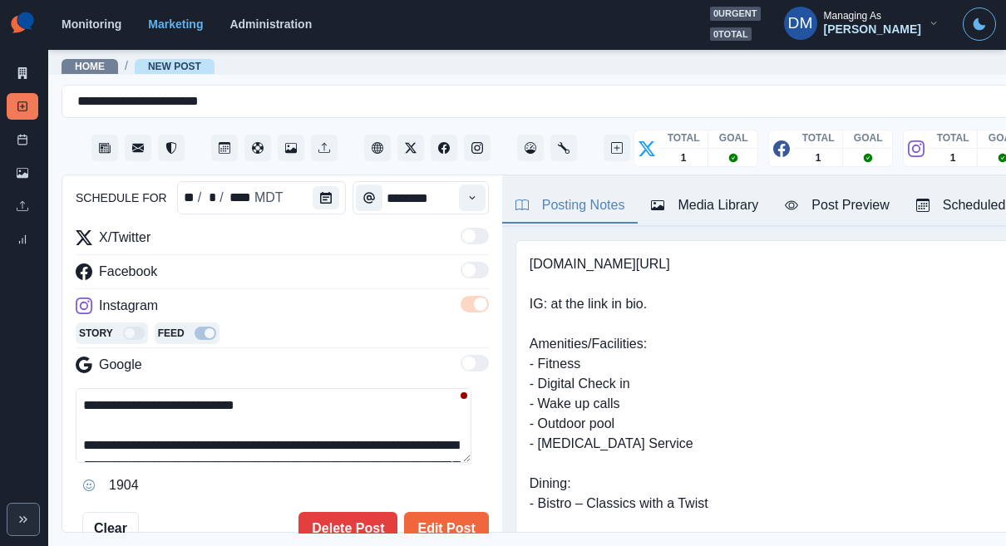
drag, startPoint x: 245, startPoint y: 327, endPoint x: 47, endPoint y: 316, distance: 197.4
click at [47, 316] on div "**********" at bounding box center [503, 273] width 1006 height 546
paste textarea
click at [302, 388] on textarea "**********" at bounding box center [274, 425] width 396 height 75
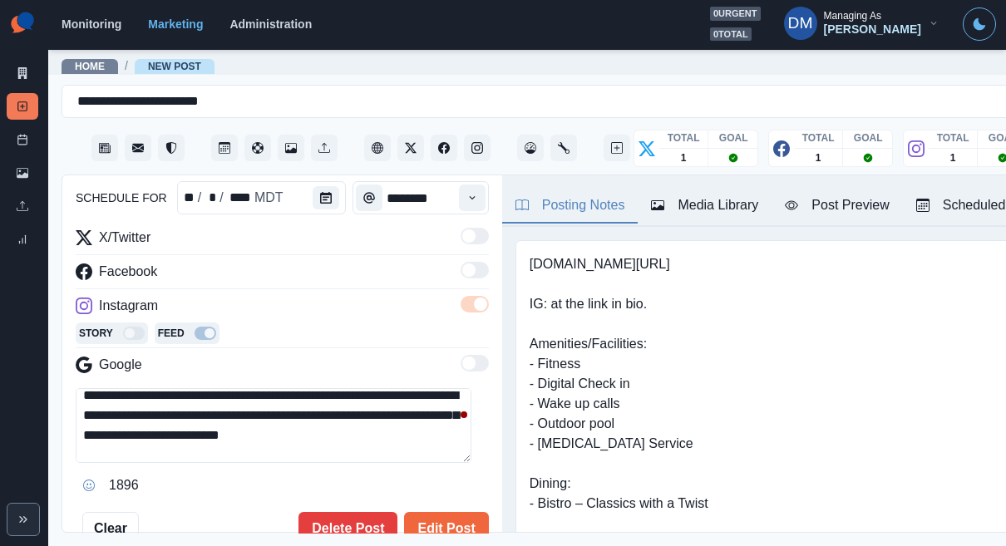
scroll to position [0, 0]
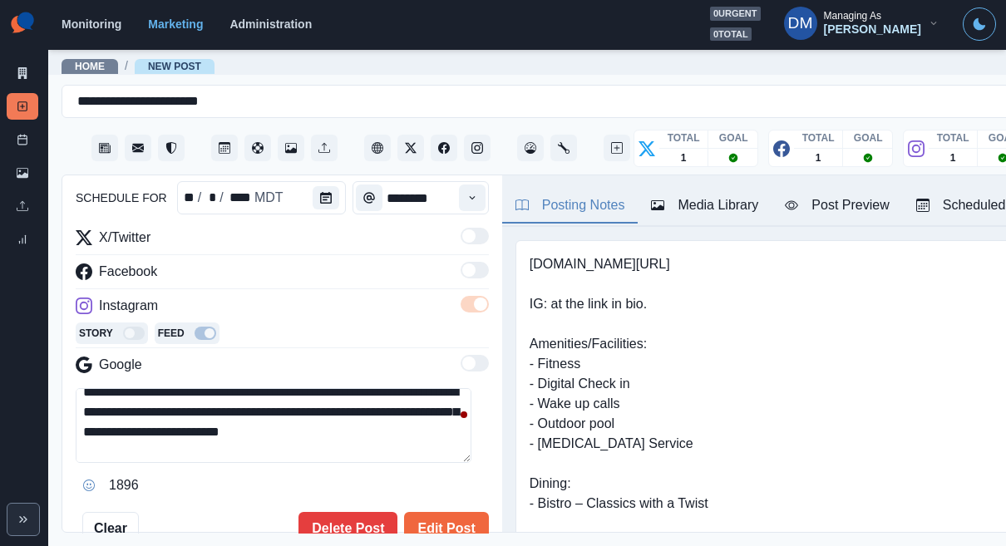
click at [369, 388] on textarea "**********" at bounding box center [274, 425] width 396 height 75
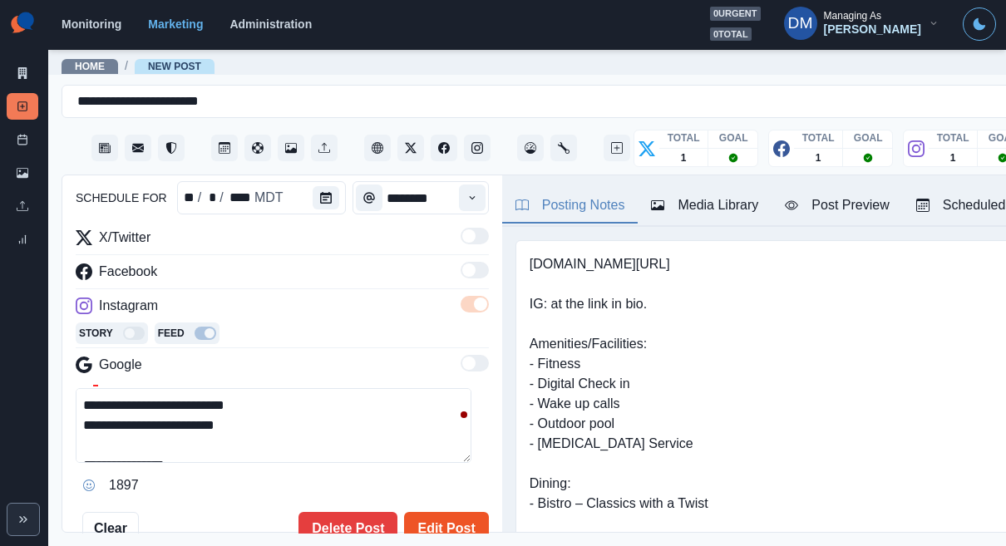
type textarea "**********"
click at [431, 512] on button "Edit Post" at bounding box center [446, 528] width 84 height 33
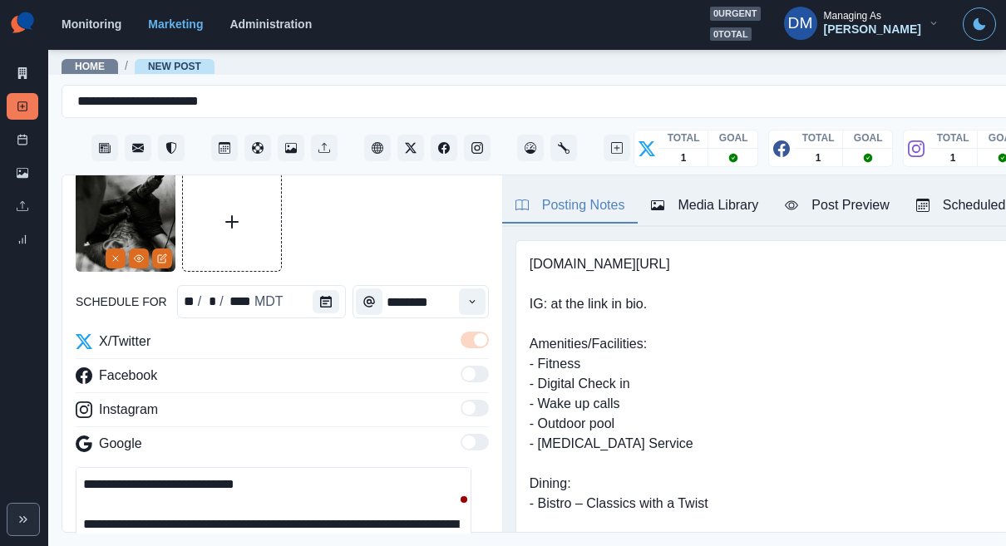
drag, startPoint x: 240, startPoint y: 410, endPoint x: 1, endPoint y: 408, distance: 238.7
click at [1, 408] on div "**********" at bounding box center [503, 273] width 1006 height 546
paste textarea
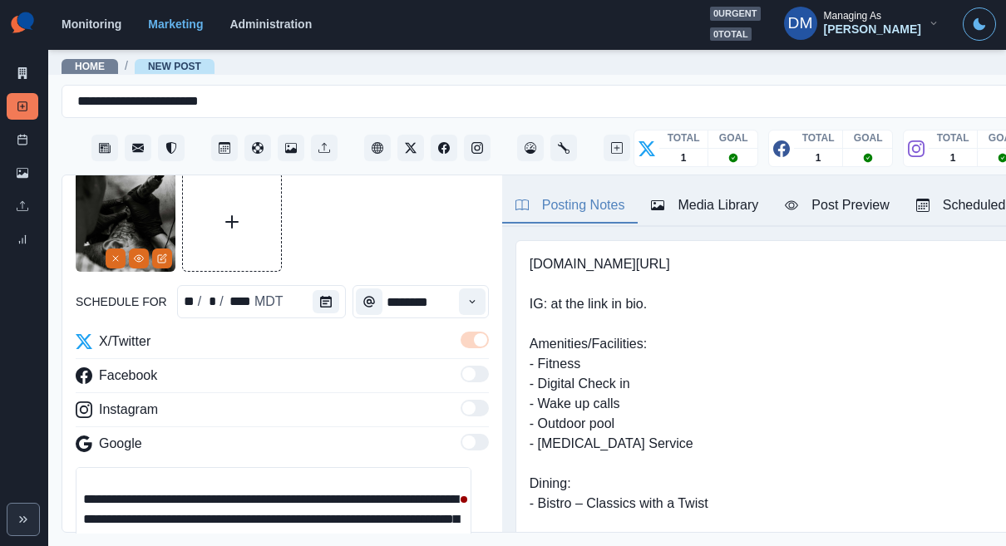
click at [284, 467] on textarea "**********" at bounding box center [274, 504] width 396 height 75
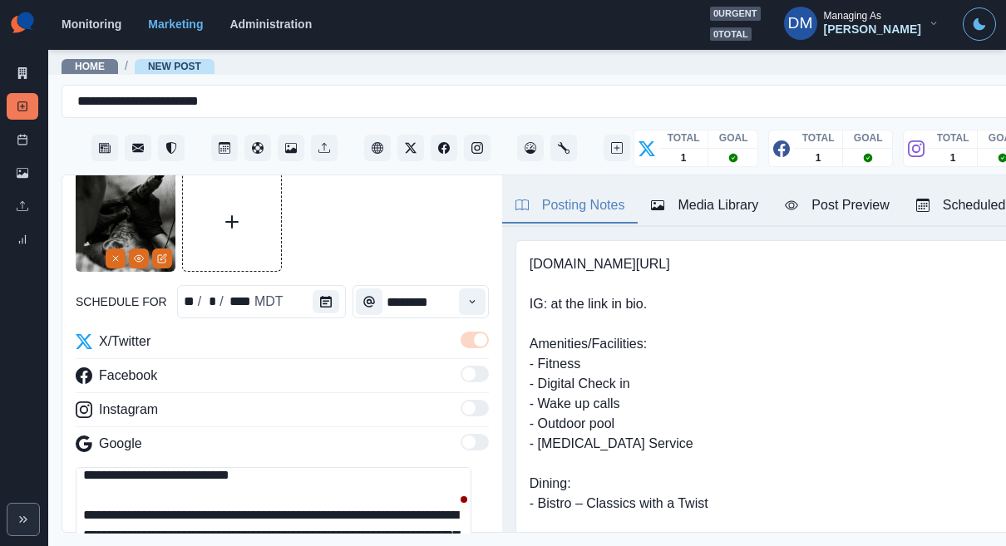
click at [276, 467] on textarea "**********" at bounding box center [274, 504] width 396 height 75
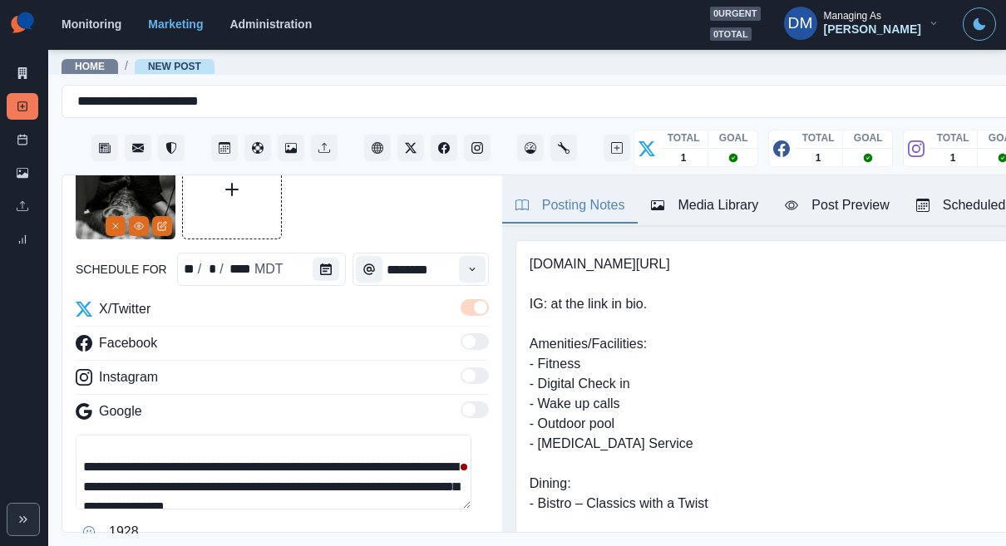
click at [317, 435] on textarea "**********" at bounding box center [274, 472] width 396 height 75
type textarea "**********"
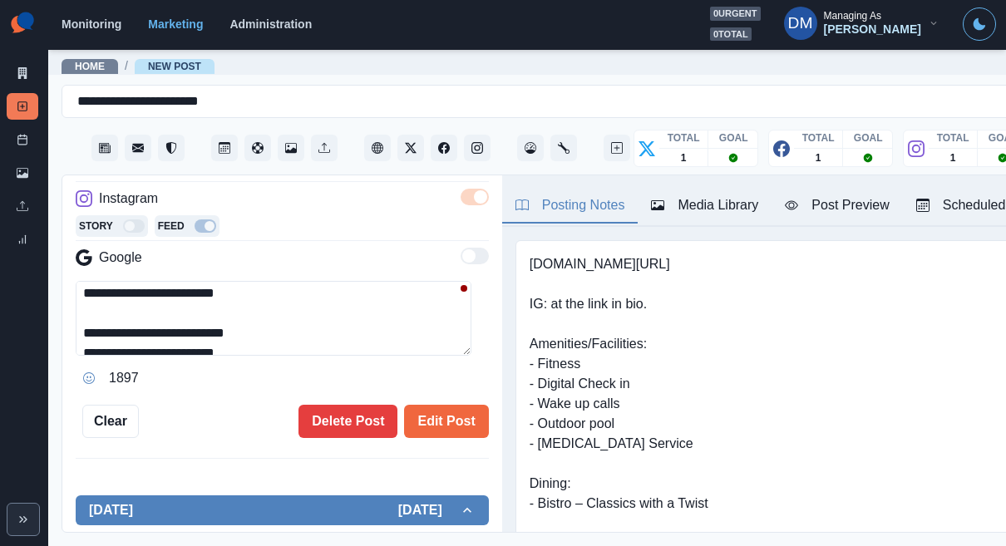
drag, startPoint x: 94, startPoint y: 236, endPoint x: 244, endPoint y: 238, distance: 149.7
click at [244, 281] on textarea "**********" at bounding box center [274, 318] width 396 height 75
type textarea "**********"
click at [428, 405] on button "Edit Post" at bounding box center [446, 421] width 84 height 33
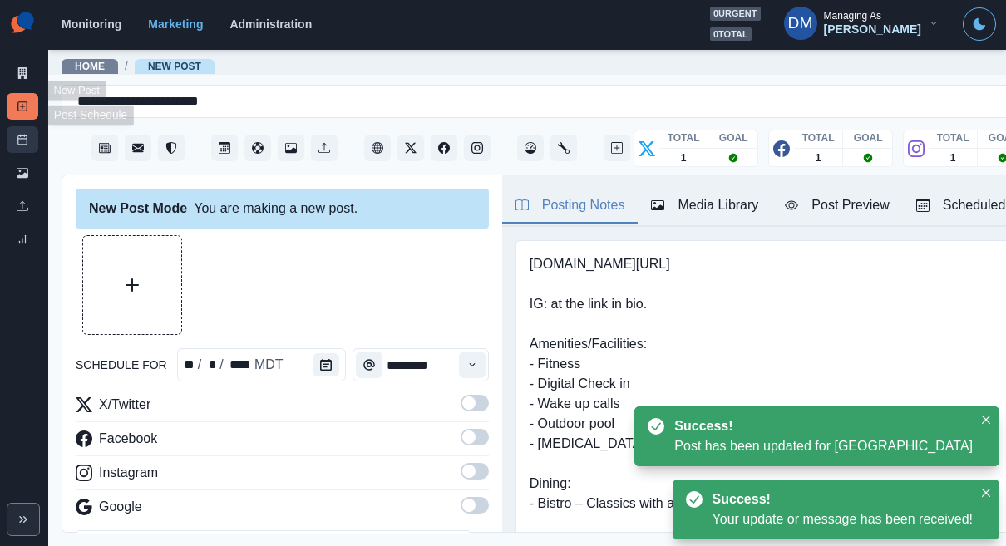
click at [22, 126] on link "Post Schedule" at bounding box center [23, 139] width 32 height 27
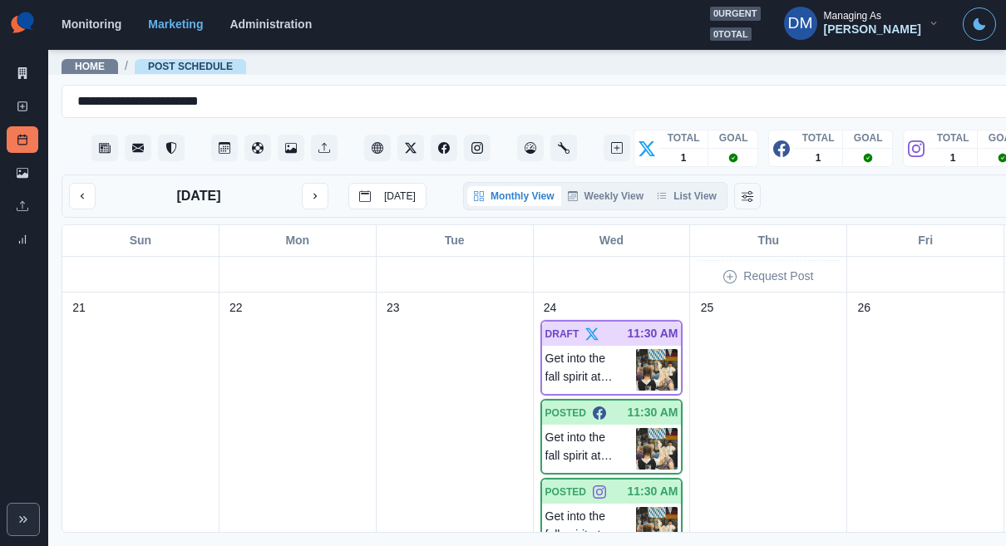
click at [302, 183] on div "September 2025 Today" at bounding box center [248, 196] width 358 height 27
click at [302, 183] on button "next month" at bounding box center [315, 196] width 27 height 27
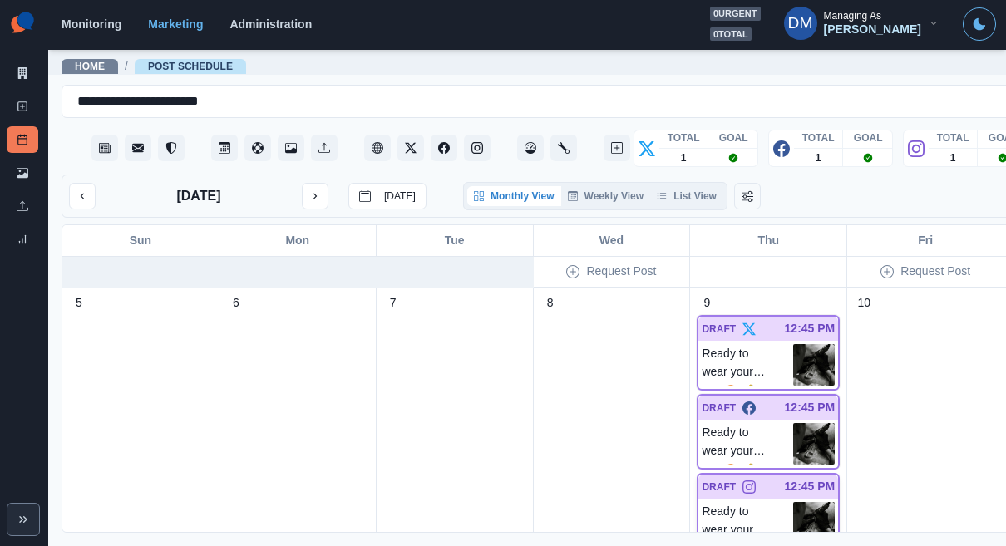
click at [794, 502] on img at bounding box center [815, 523] width 42 height 42
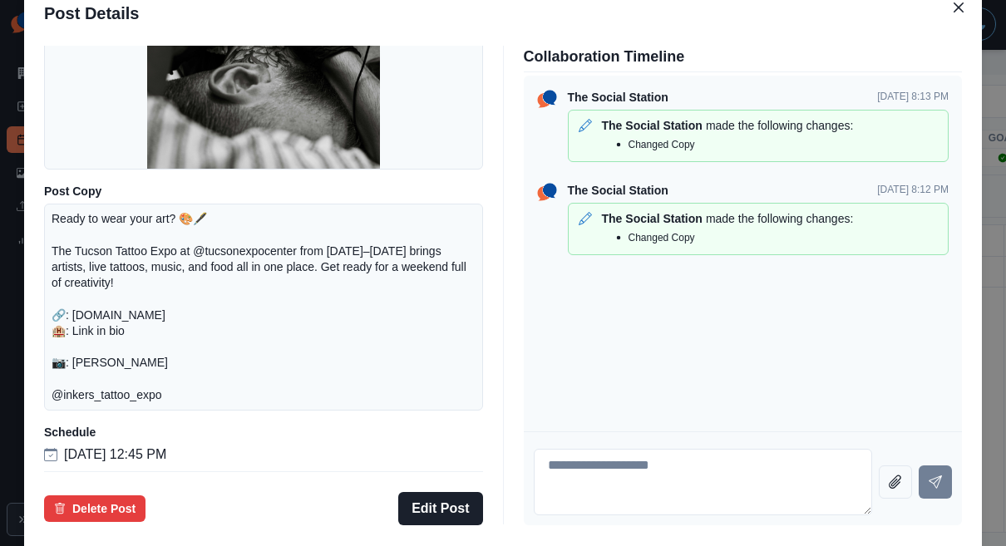
click at [83, 309] on div "Post Details Instagram Draft Media Post Copy Ready to wear your art? 🎨🖋️ The Tu…" at bounding box center [503, 273] width 1006 height 546
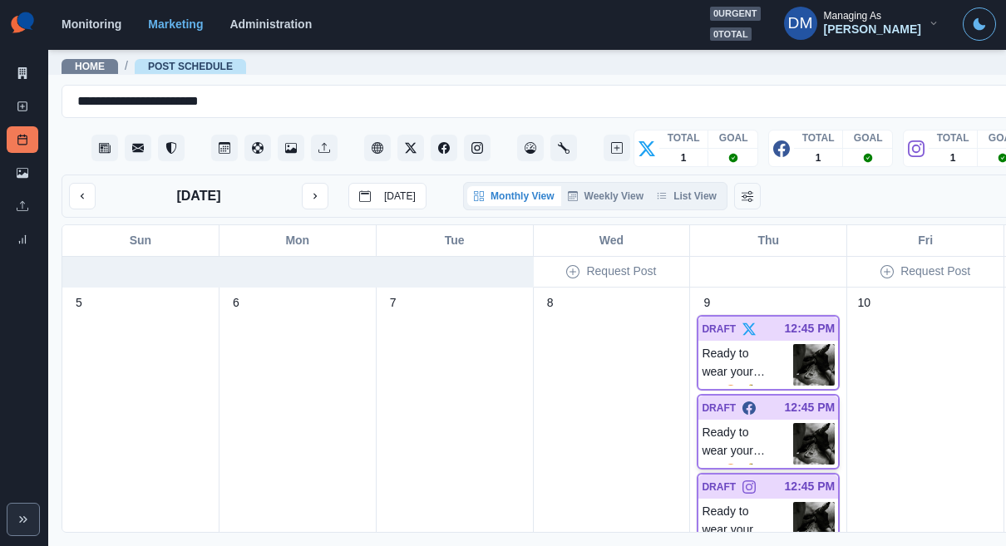
click at [794, 423] on img at bounding box center [815, 444] width 42 height 42
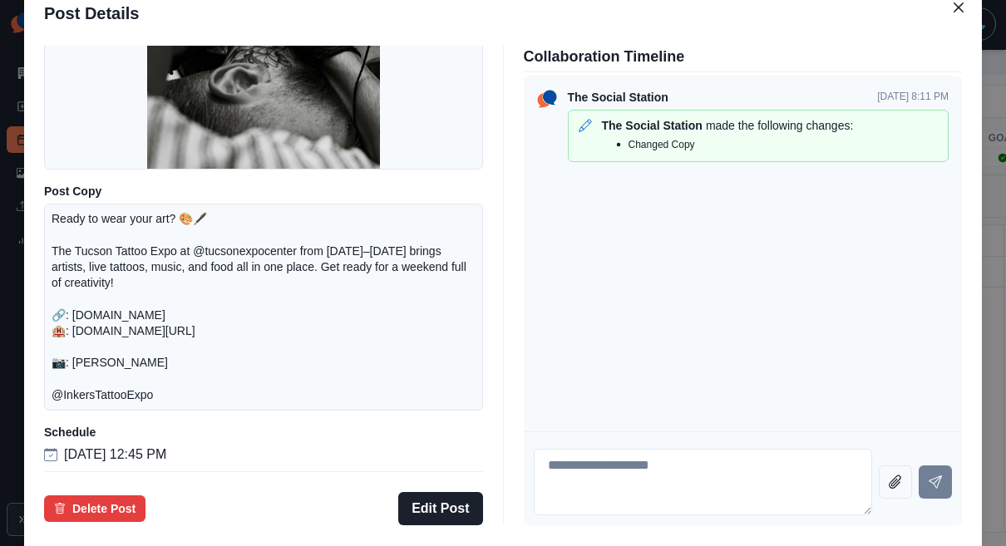
click at [109, 338] on div "Post Details Facebook Draft Media Post Copy Ready to wear your art? 🎨🖋️ The Tuc…" at bounding box center [503, 273] width 1006 height 546
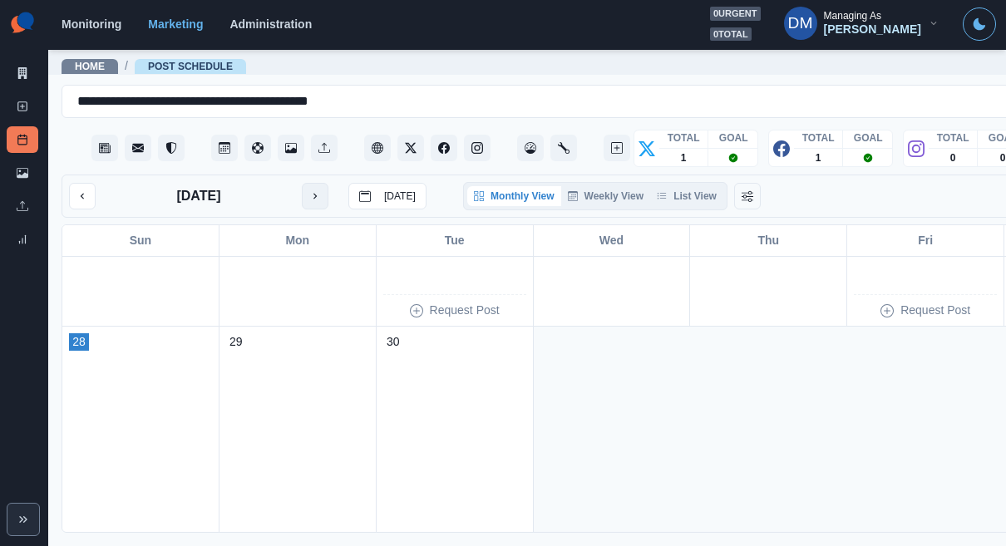
click at [309, 190] on icon "next month" at bounding box center [315, 196] width 12 height 12
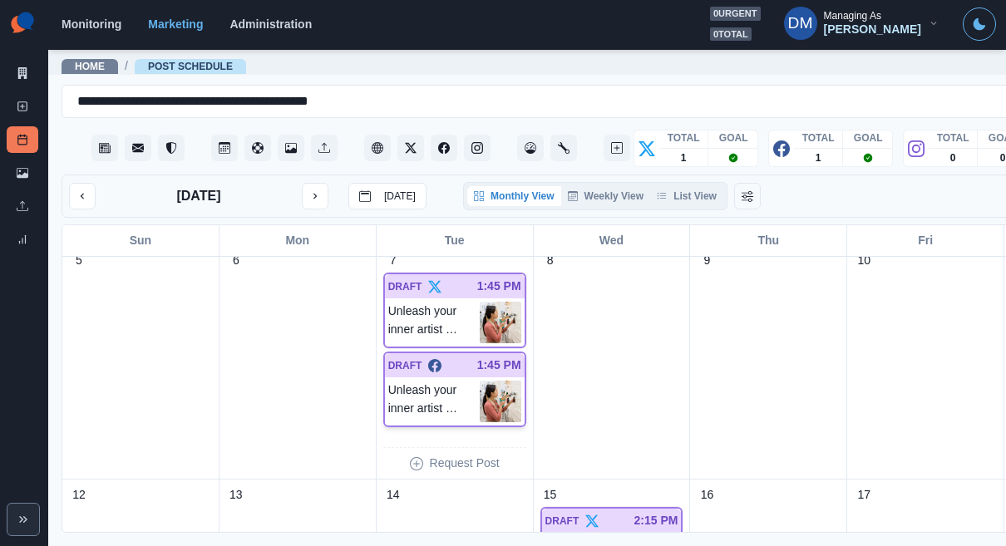
scroll to position [245, 0]
click at [480, 303] on img at bounding box center [501, 324] width 42 height 42
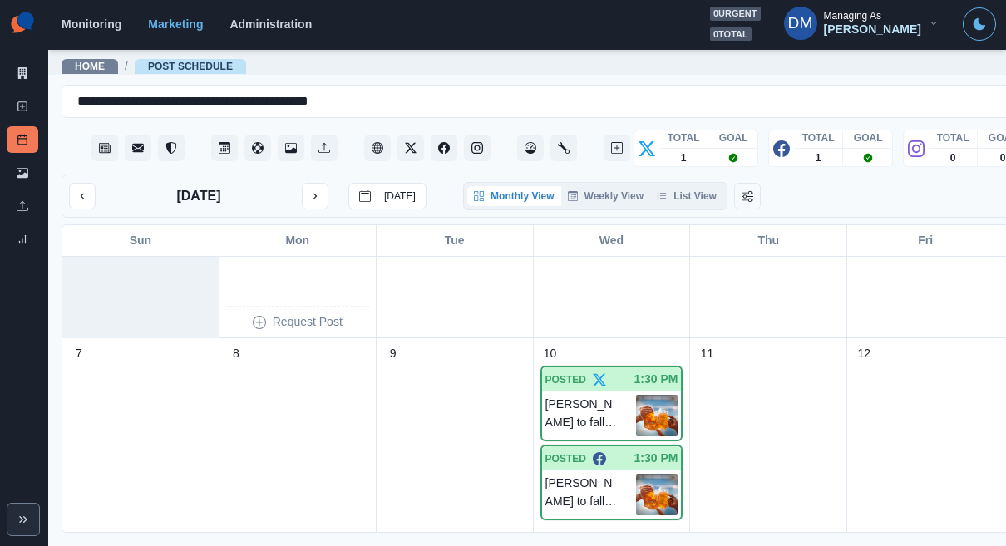
scroll to position [383, 0]
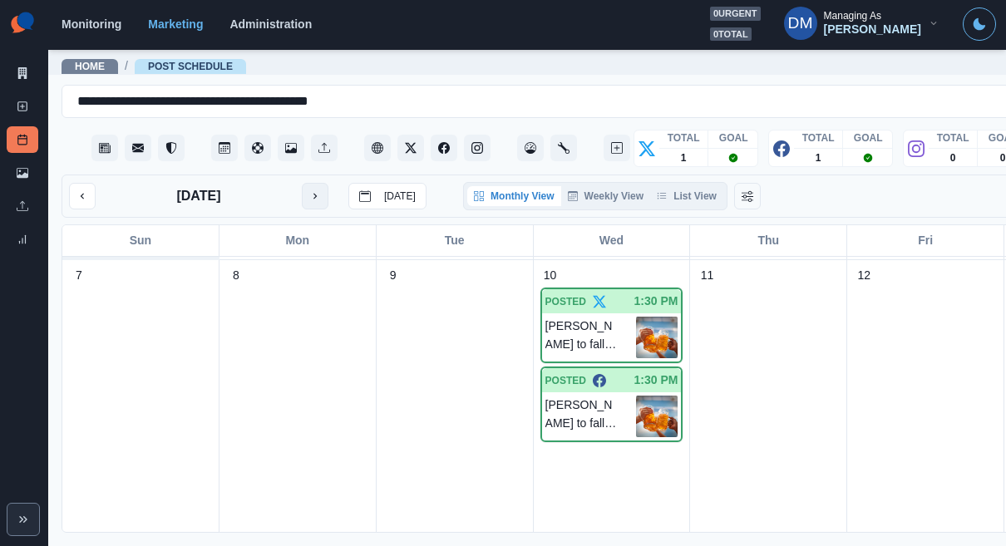
click at [309, 190] on icon "next month" at bounding box center [315, 196] width 12 height 12
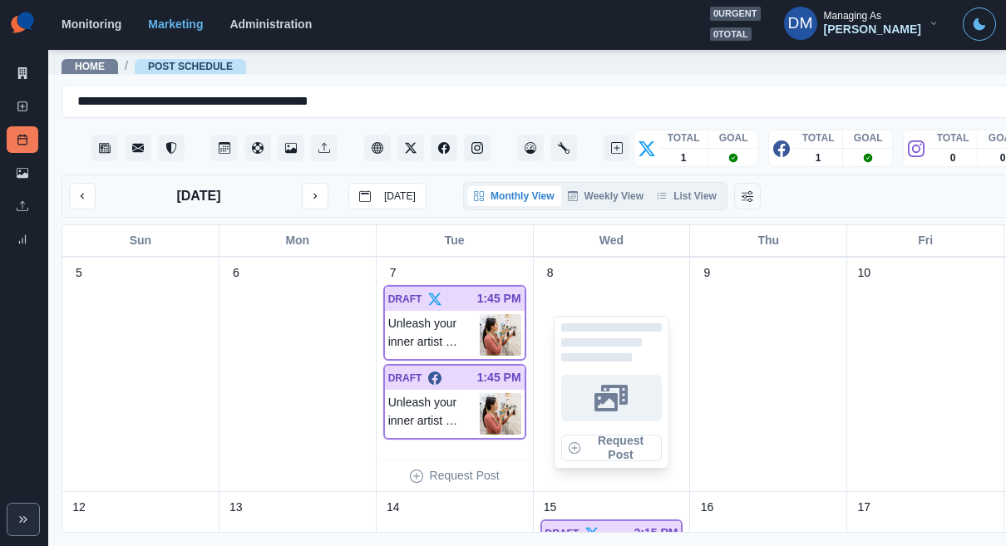
scroll to position [231, 0]
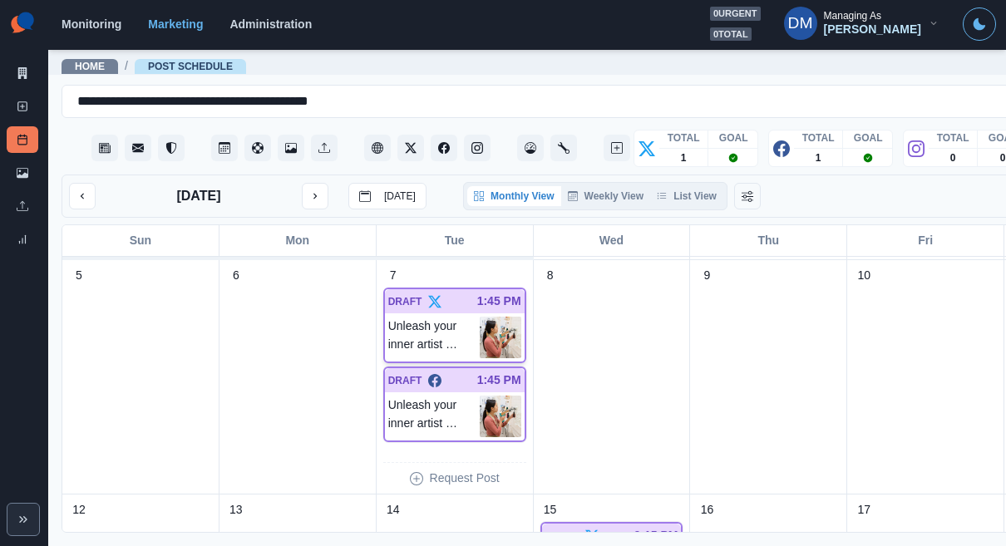
click at [480, 317] on img at bounding box center [501, 338] width 42 height 42
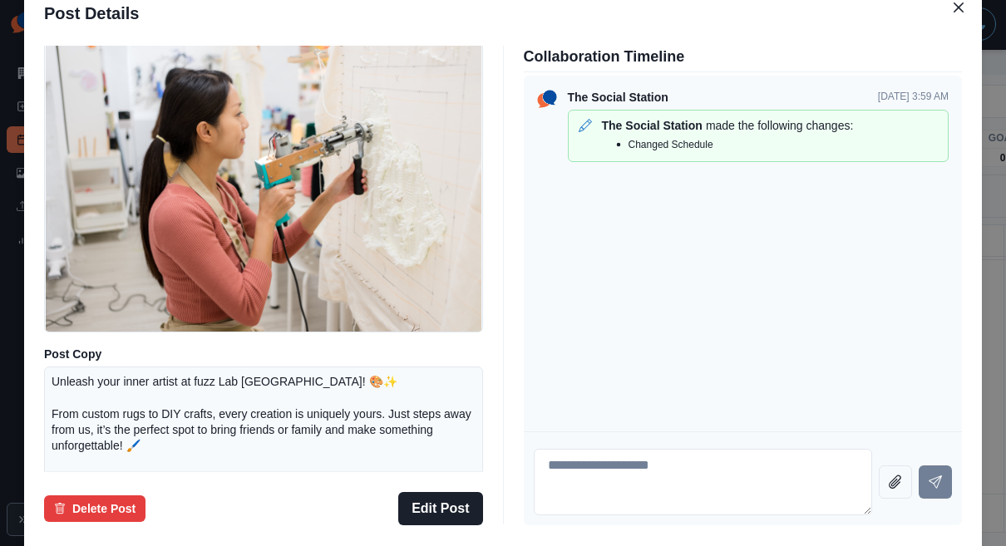
scroll to position [172, 0]
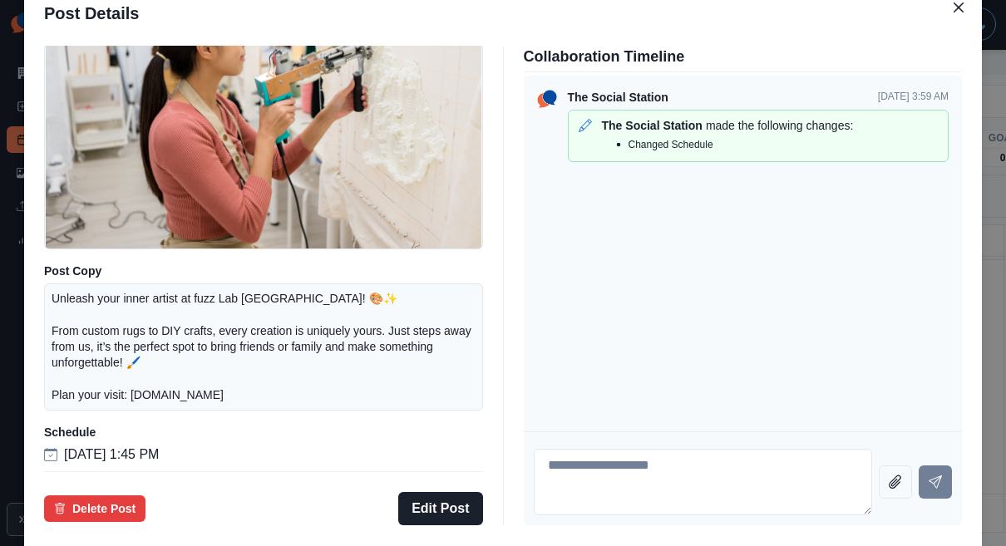
click at [101, 284] on div "Post Details Twitter Draft Media Post Copy Unleash your inner artist at fuzz La…" at bounding box center [503, 273] width 1006 height 546
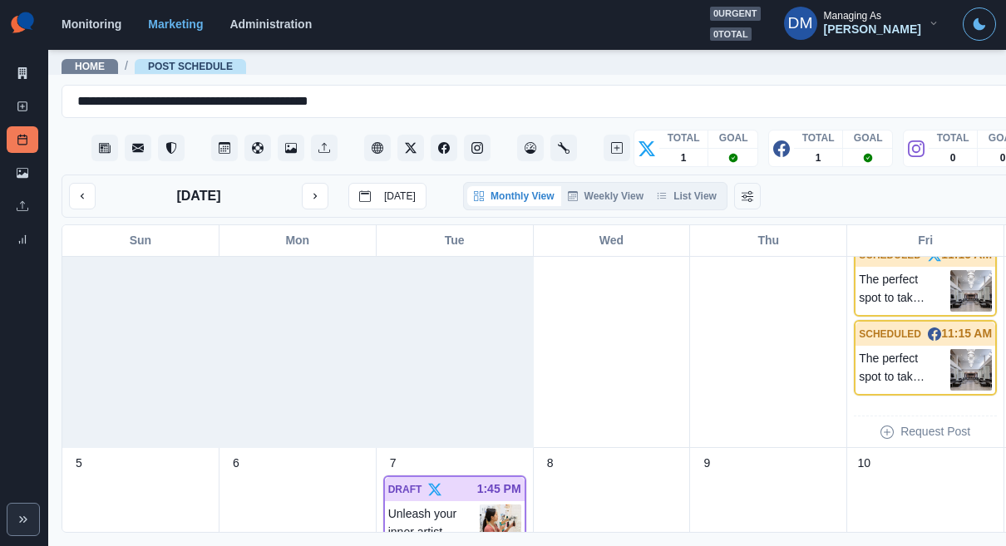
scroll to position [48, 0]
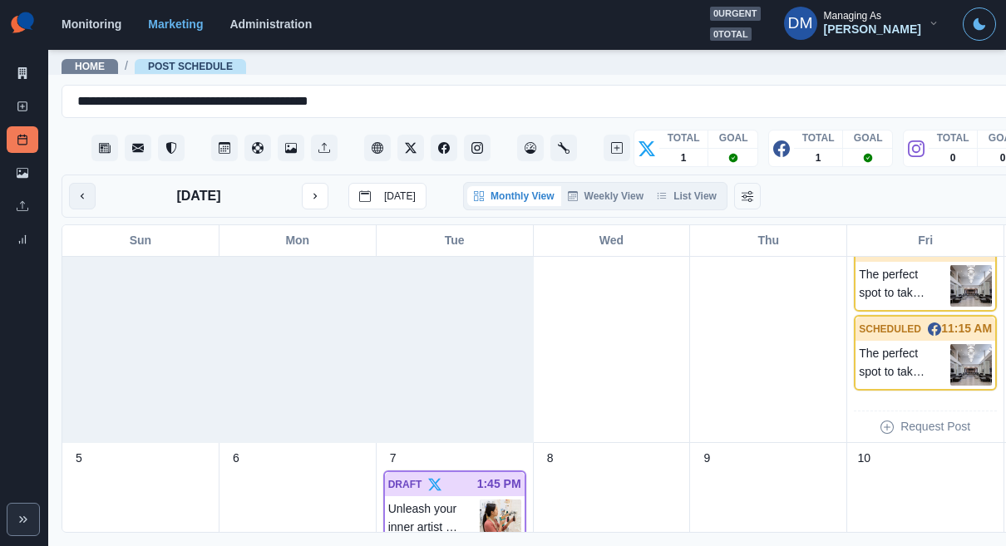
click at [77, 190] on icon "previous month" at bounding box center [83, 196] width 12 height 12
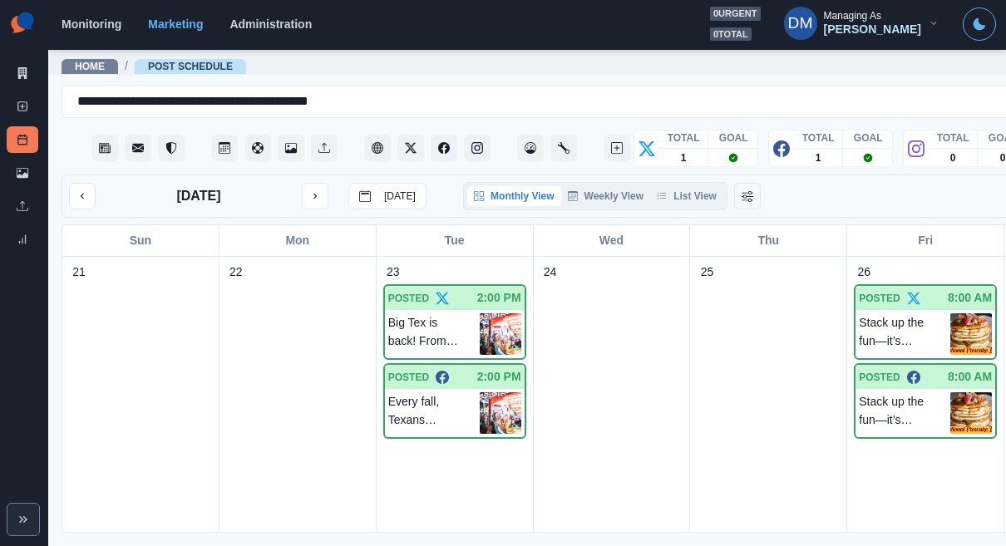
scroll to position [1155, 0]
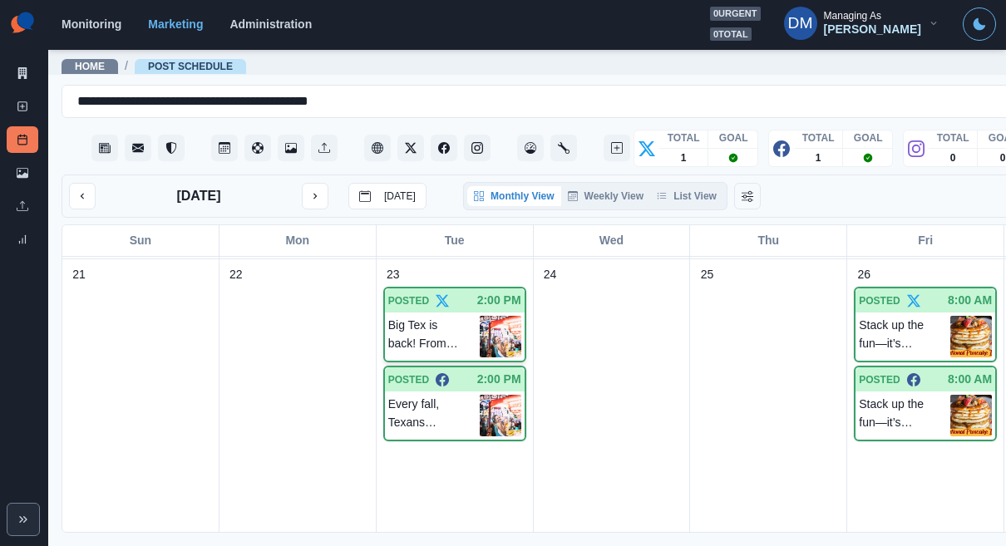
click at [480, 316] on img at bounding box center [501, 337] width 42 height 42
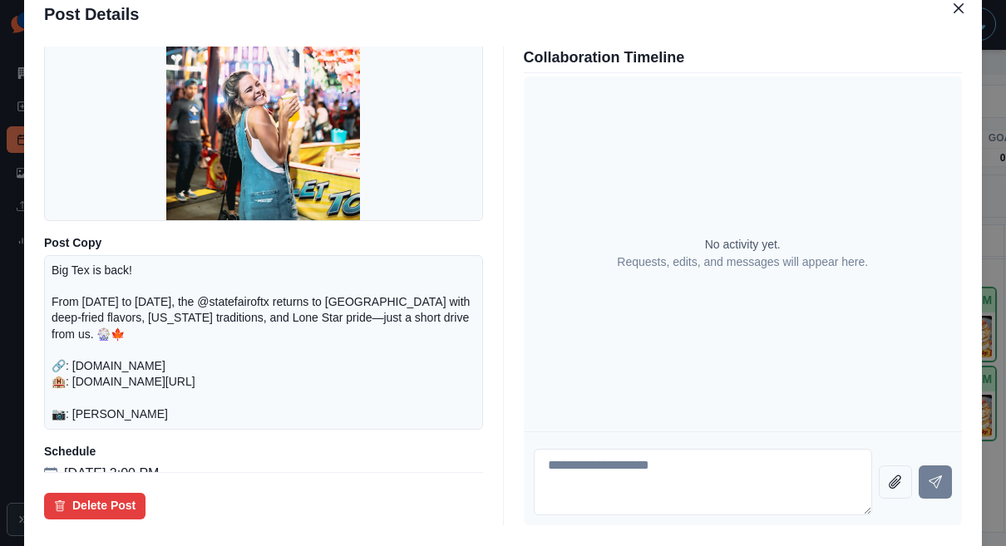
scroll to position [175, 0]
click at [128, 305] on div "Post Details Twitter Posted Media Post Copy Big Tex is back! From Sept 26 to Oc…" at bounding box center [503, 273] width 1006 height 546
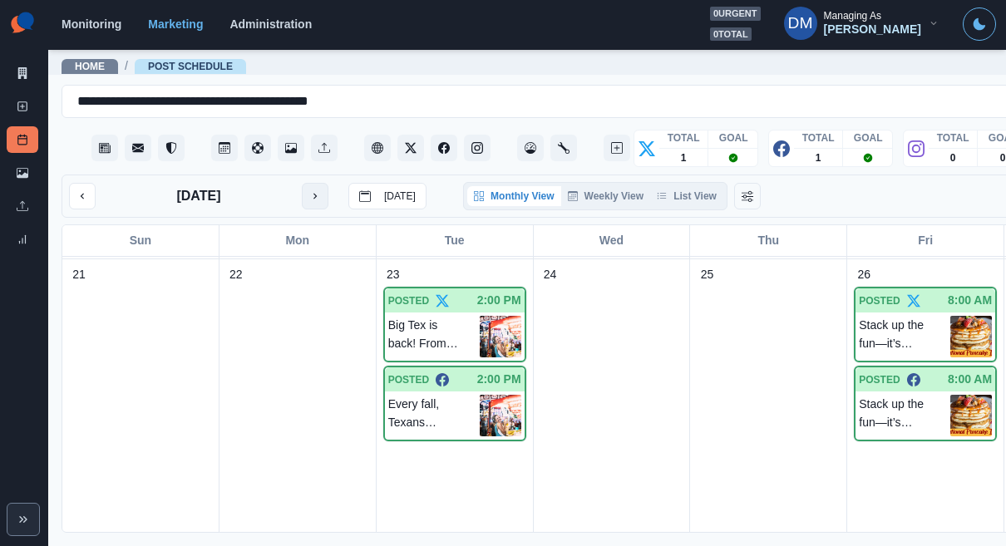
click at [309, 190] on icon "next month" at bounding box center [315, 196] width 12 height 12
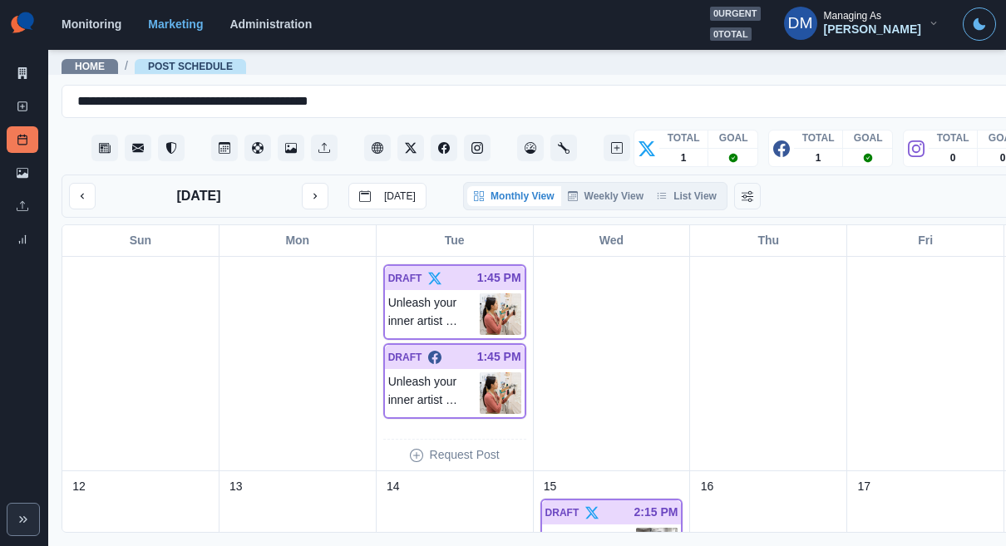
scroll to position [239, 0]
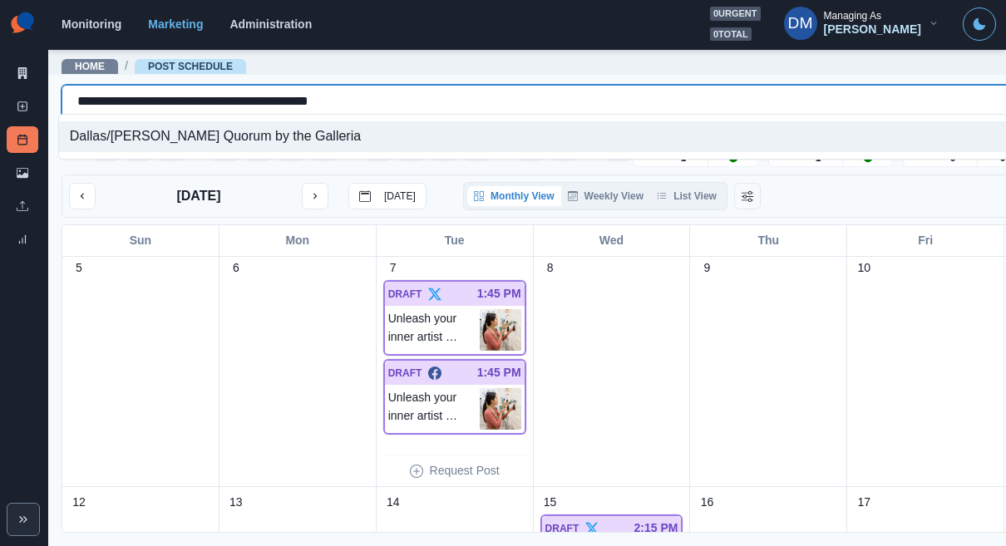
drag, startPoint x: 72, startPoint y: 99, endPoint x: 447, endPoint y: 108, distance: 375.2
click at [447, 108] on div "**********" at bounding box center [612, 126] width 1101 height 83
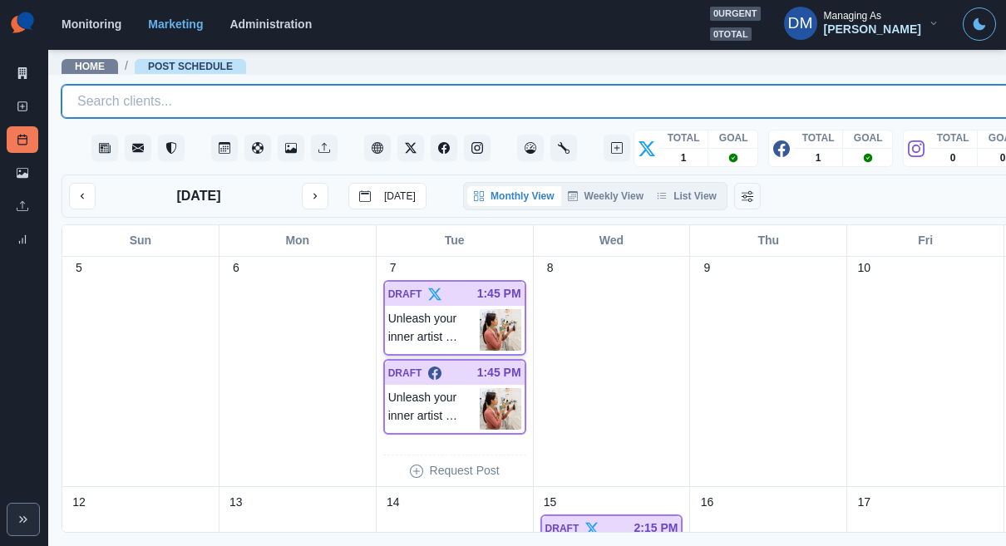
click at [480, 309] on img at bounding box center [501, 330] width 42 height 42
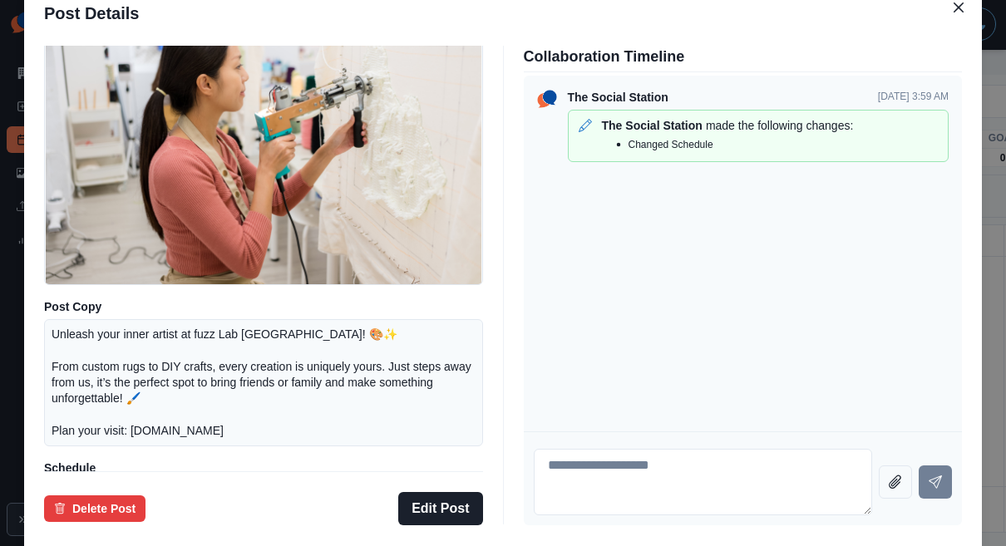
scroll to position [152, 0]
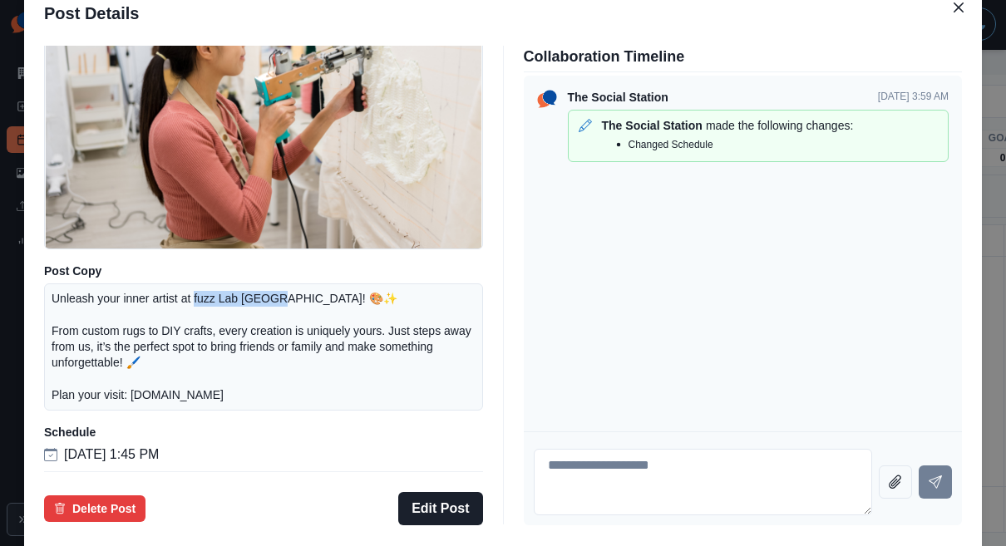
drag, startPoint x: 281, startPoint y: 324, endPoint x: 344, endPoint y: 324, distance: 62.4
click at [344, 324] on p "Unleash your inner artist at fuzz Lab Dallas! 🎨✨ From custom rugs to DIY crafts…" at bounding box center [264, 347] width 424 height 112
copy p "fuzz Lab Dallas"
click at [103, 173] on div "Post Details Twitter Draft Media Post Copy Unleash your inner artist at fuzz La…" at bounding box center [503, 273] width 1006 height 546
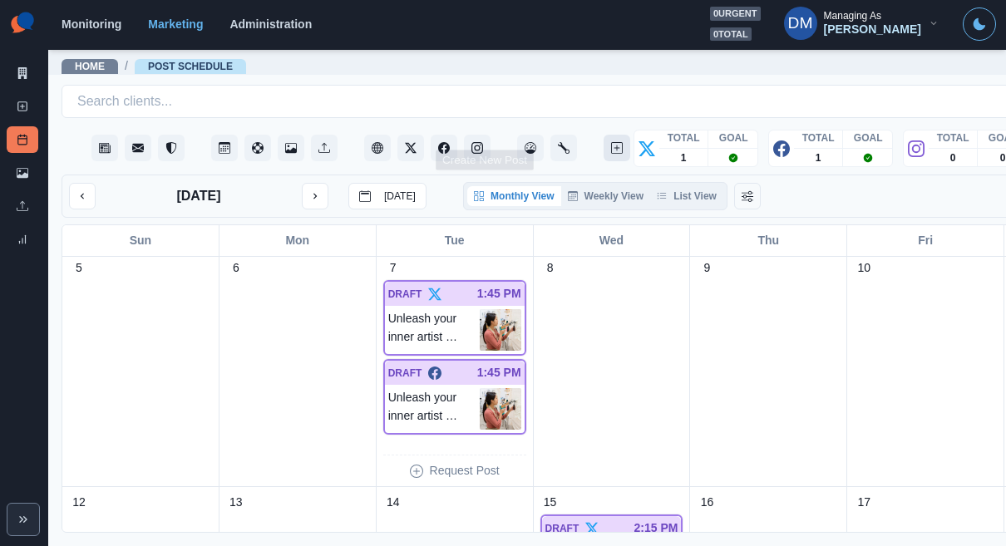
click at [604, 135] on button "Create New Post" at bounding box center [617, 148] width 27 height 27
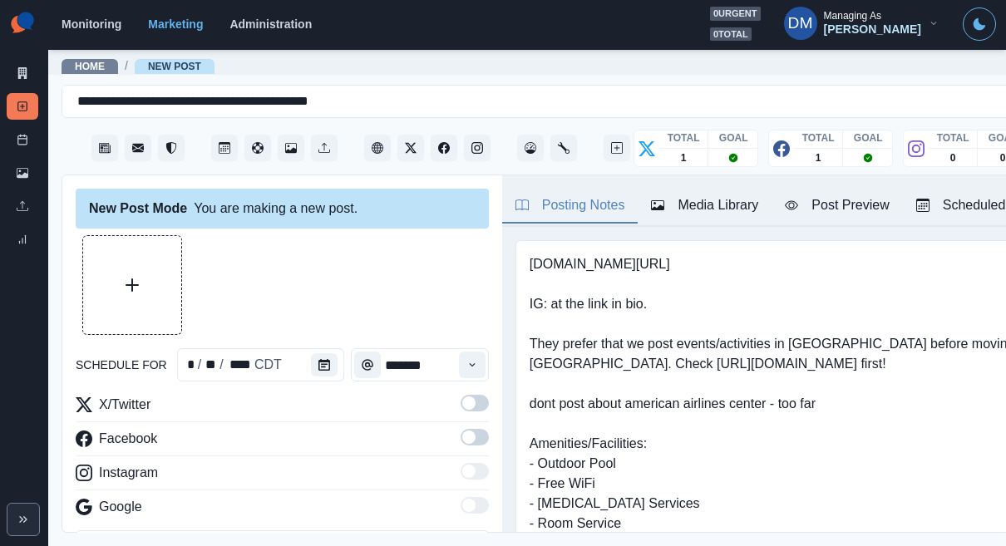
scroll to position [163, 0]
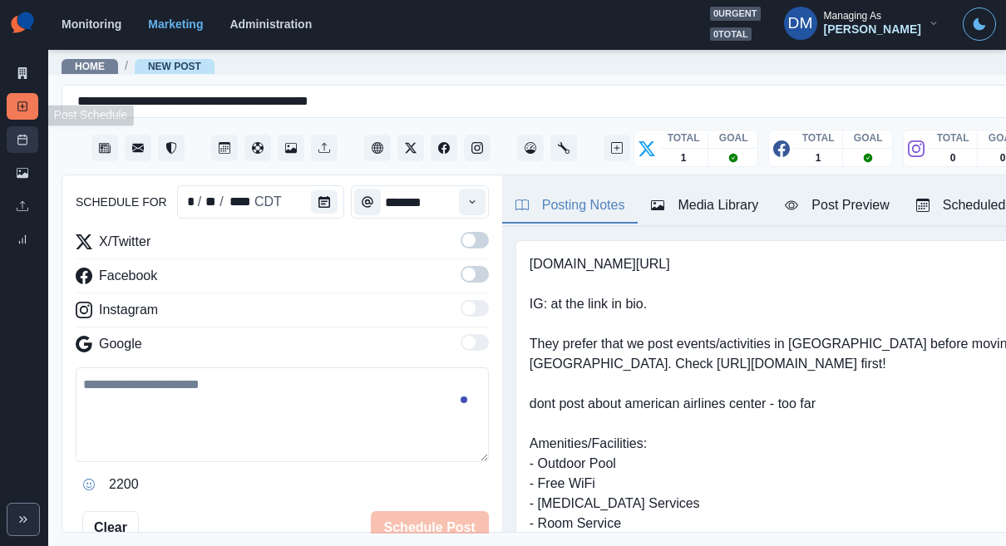
click at [32, 126] on link "Post Schedule" at bounding box center [23, 139] width 32 height 27
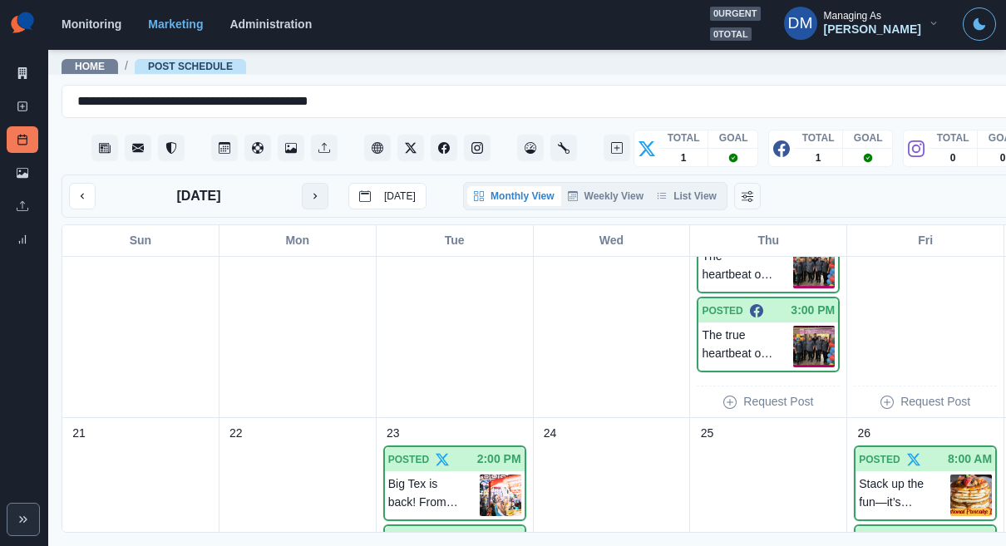
click at [309, 190] on icon "next month" at bounding box center [315, 196] width 12 height 12
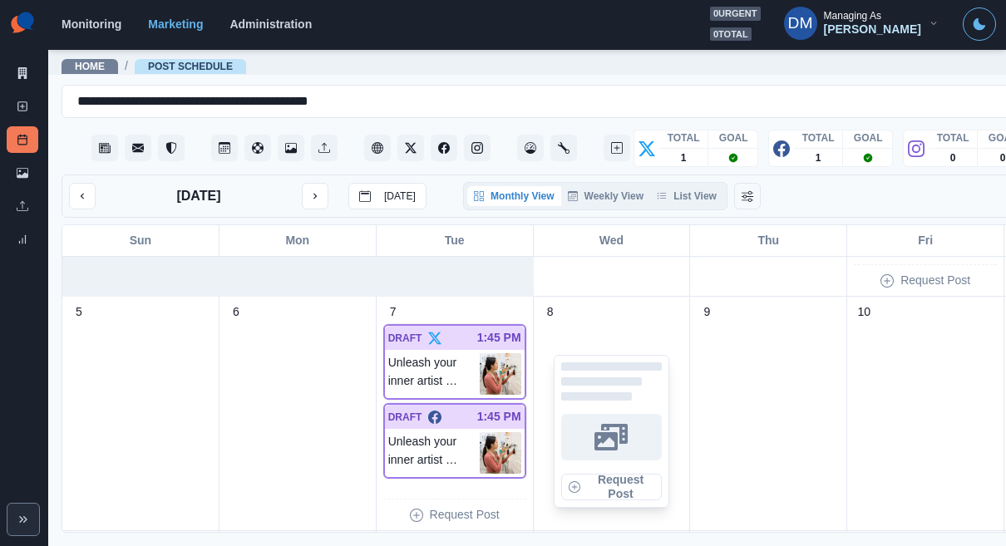
scroll to position [212, 0]
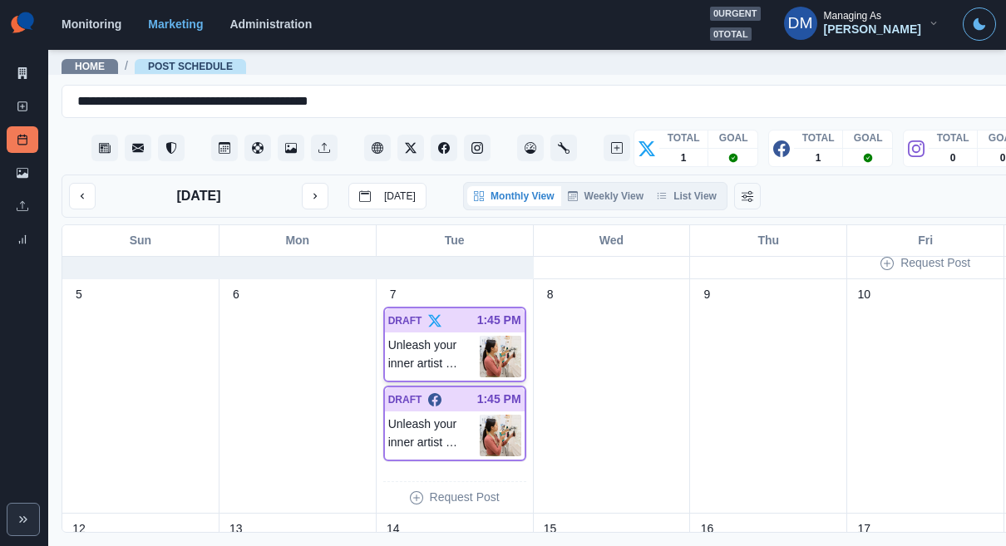
click at [480, 336] on img at bounding box center [501, 357] width 42 height 42
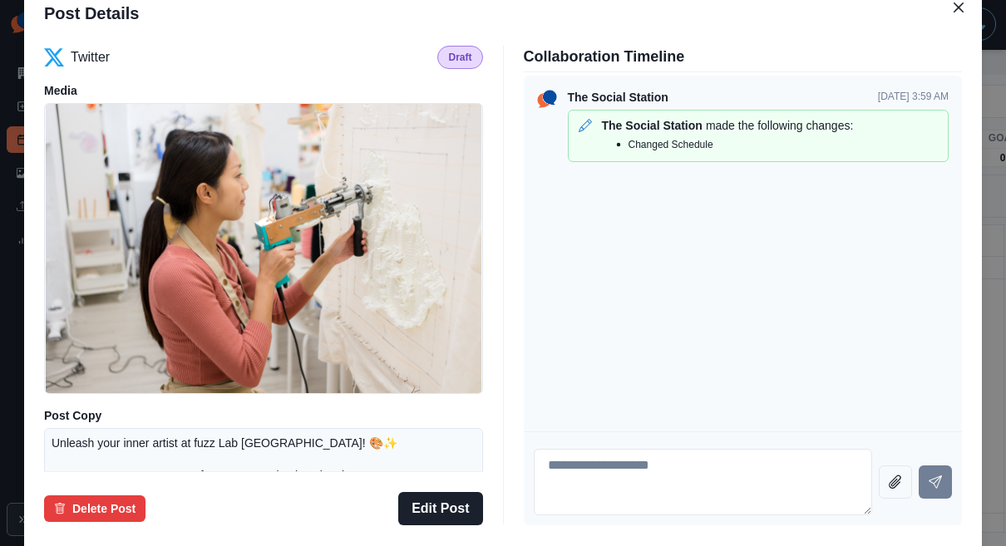
scroll to position [181, 0]
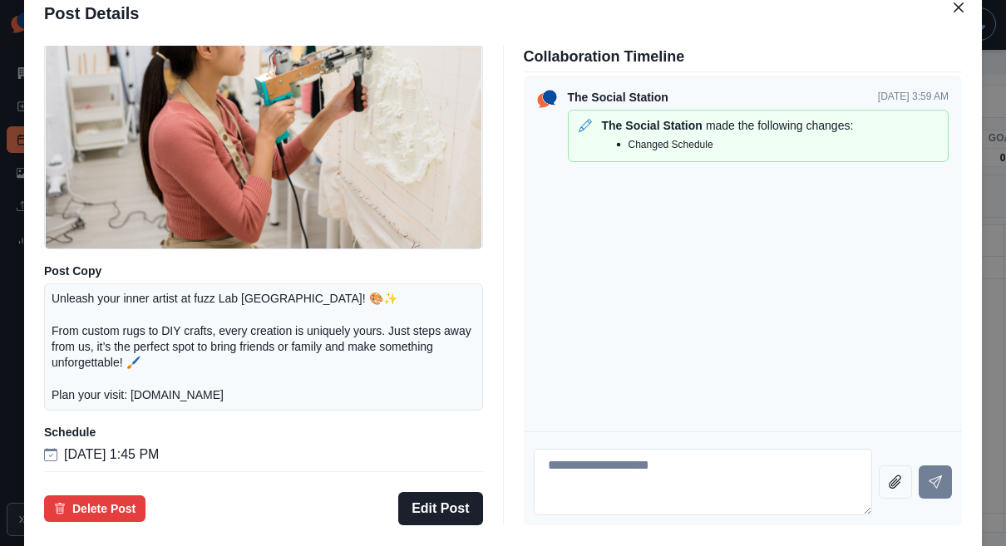
click at [101, 260] on div "Post Details Twitter Draft Media Post Copy Unleash your inner artist at fuzz La…" at bounding box center [503, 273] width 1006 height 546
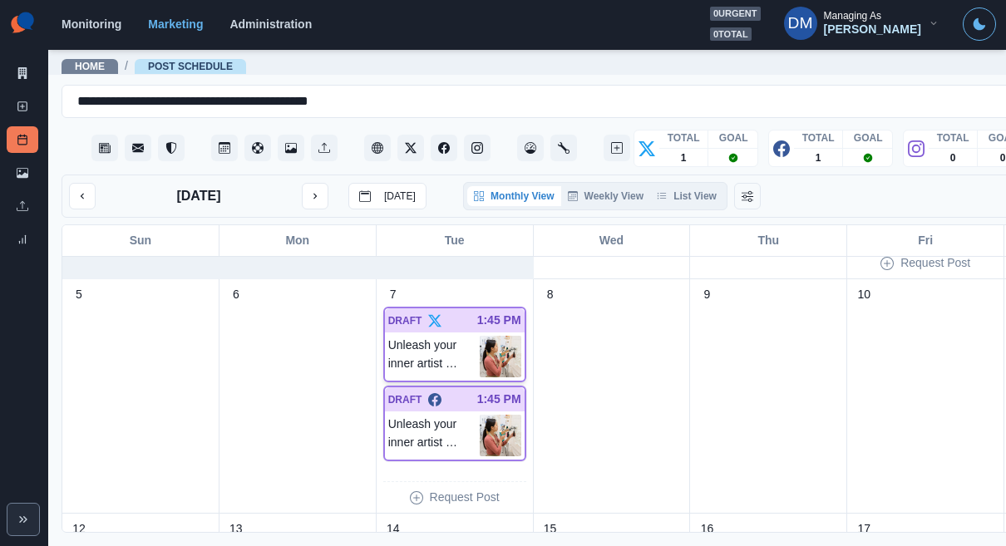
click at [480, 336] on img at bounding box center [501, 357] width 42 height 42
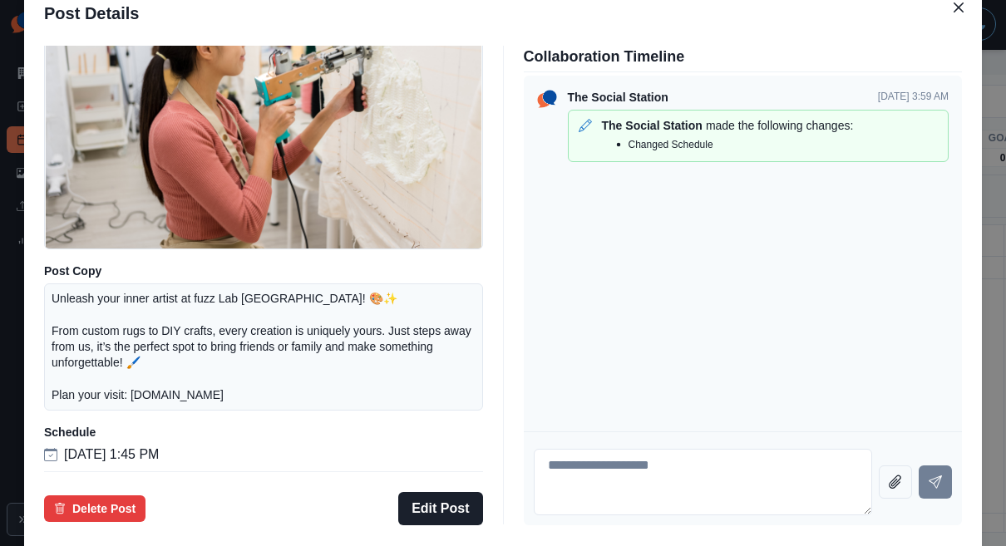
click at [119, 304] on div "Post Details Twitter Draft Media Post Copy Unleash your inner artist at fuzz La…" at bounding box center [503, 273] width 1006 height 546
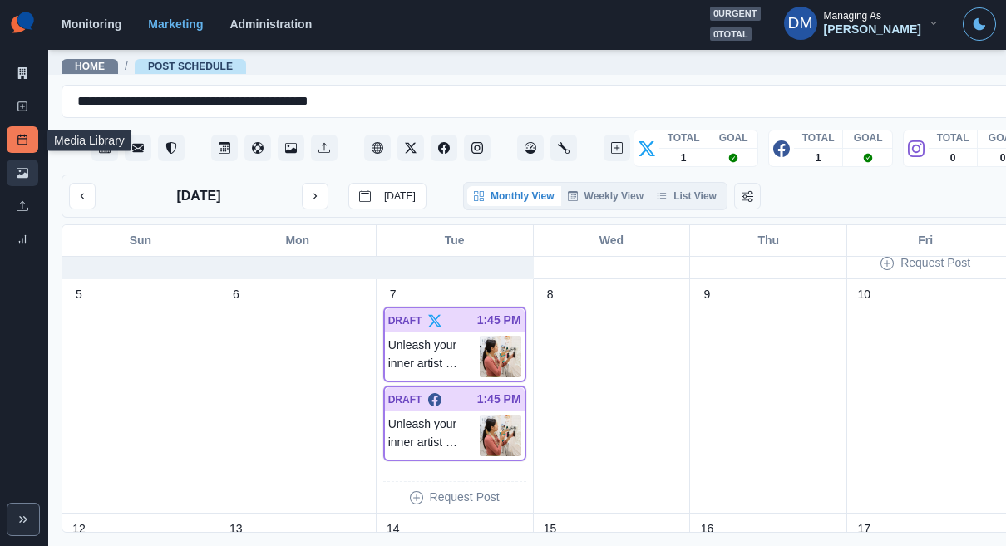
click at [36, 160] on link "Media Library" at bounding box center [23, 173] width 32 height 27
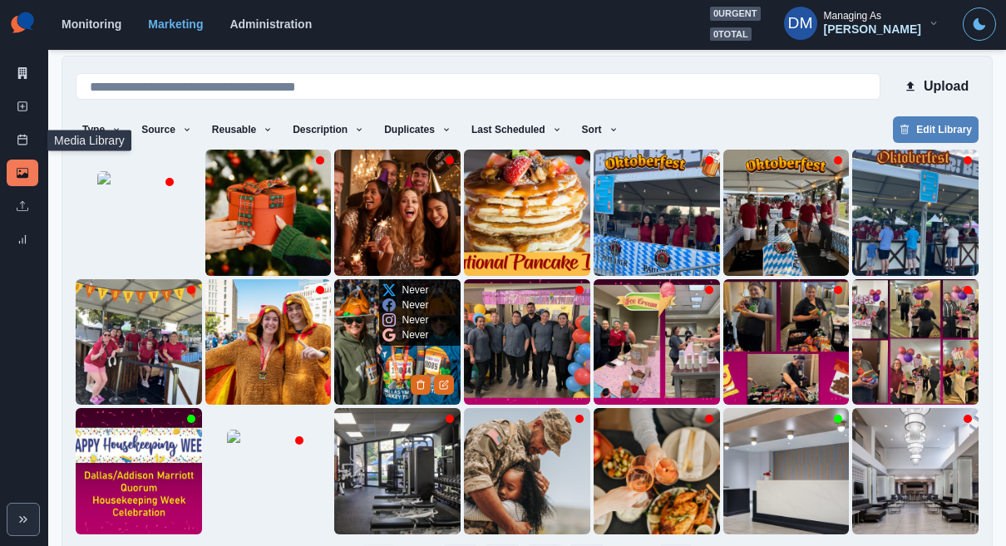
scroll to position [122, 0]
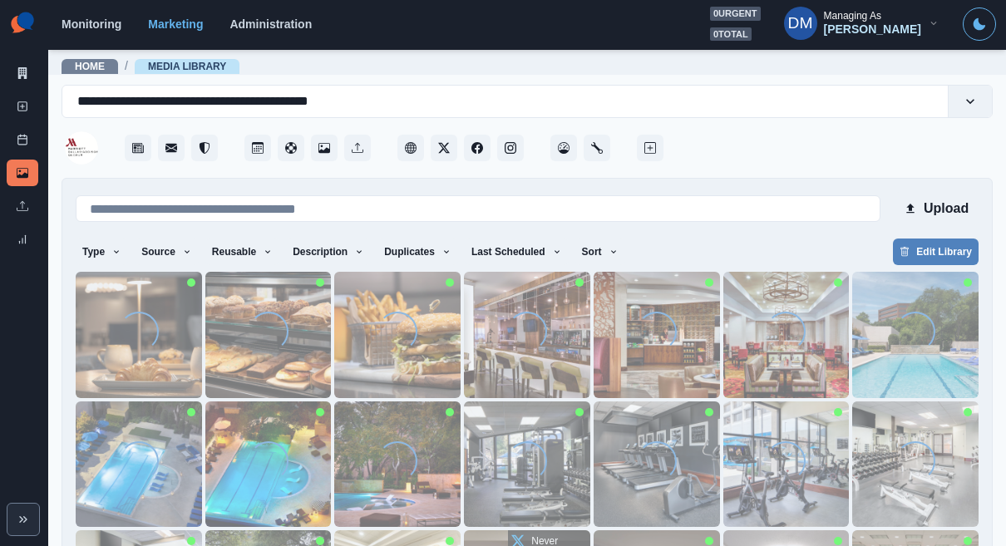
scroll to position [24, 0]
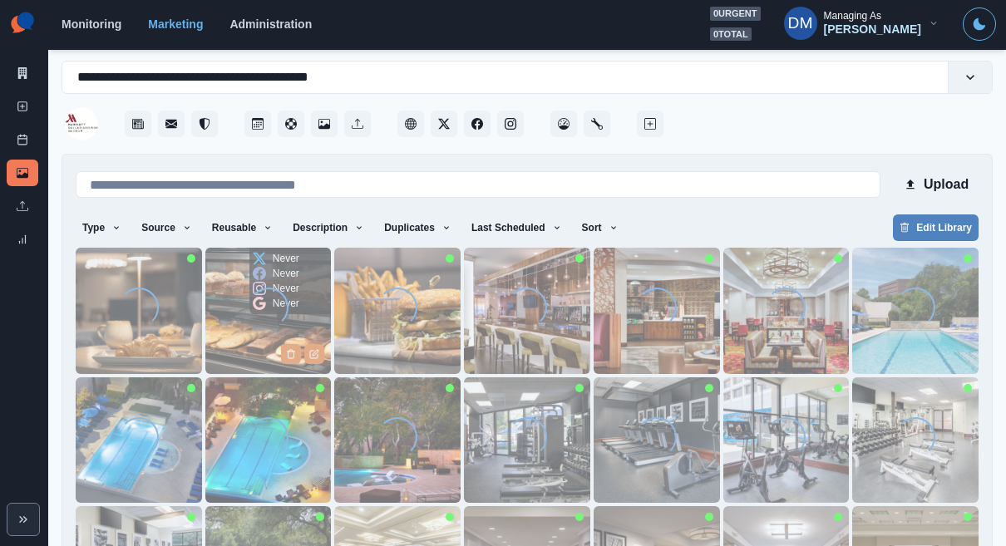
click at [258, 282] on img at bounding box center [268, 311] width 126 height 126
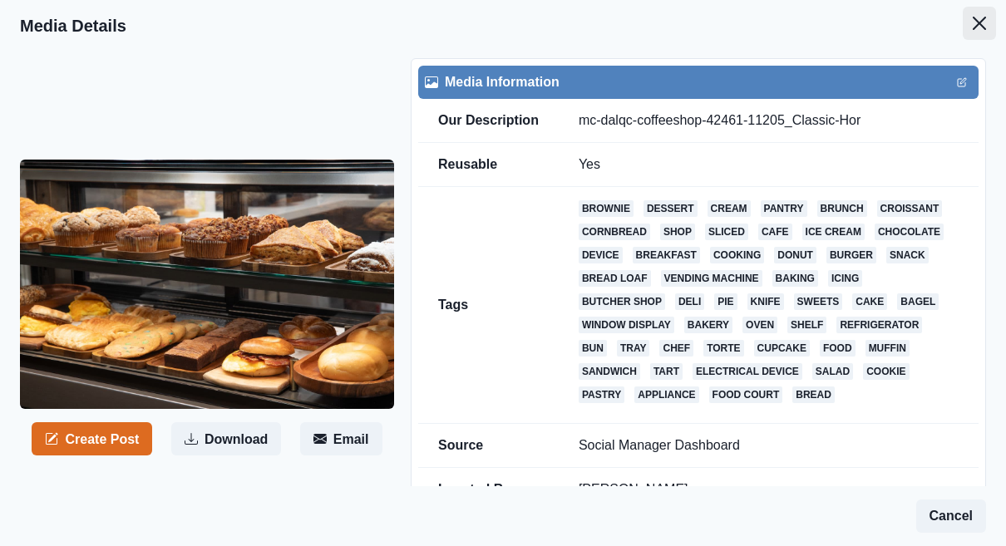
click at [993, 17] on button "Close" at bounding box center [979, 23] width 33 height 33
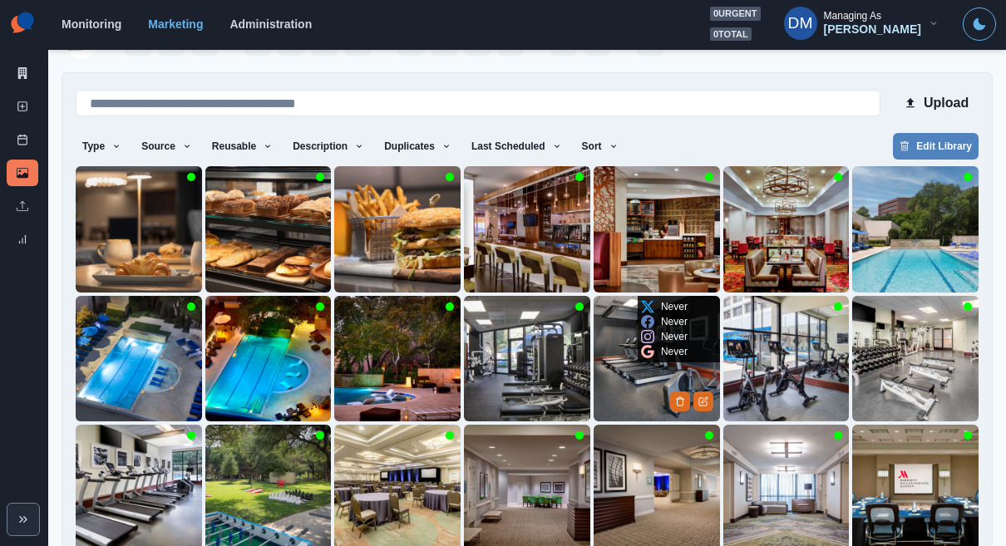
scroll to position [122, 0]
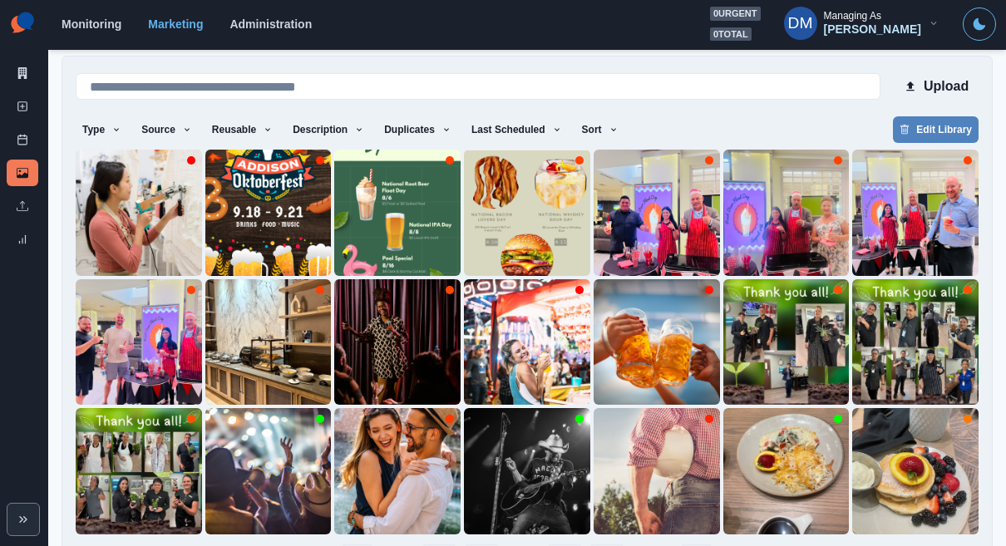
scroll to position [0, 0]
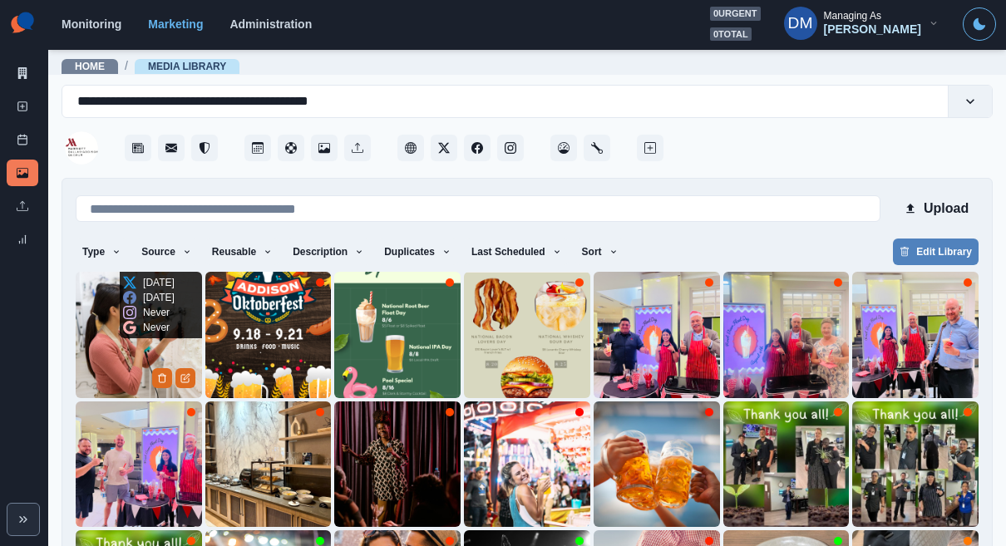
click at [96, 294] on img at bounding box center [139, 335] width 126 height 126
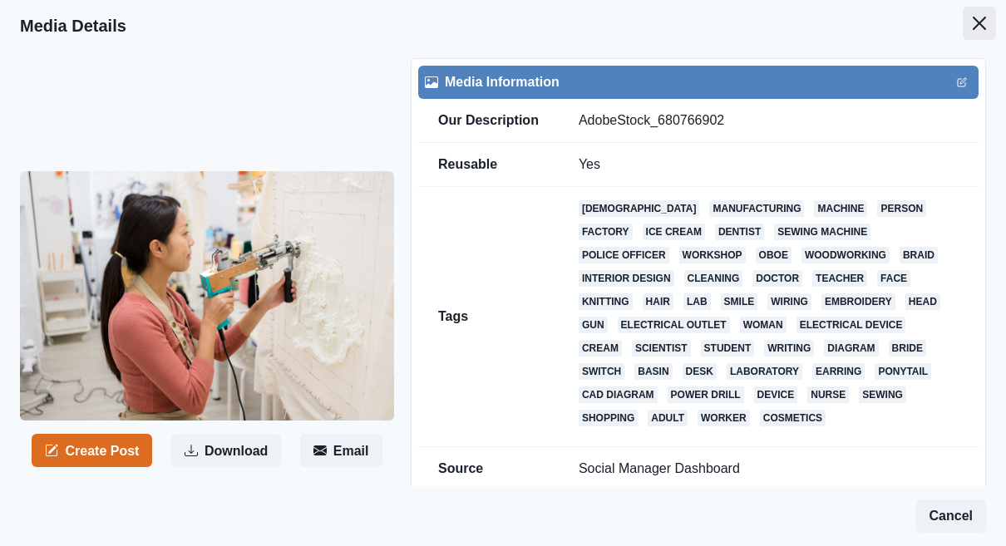
click at [984, 18] on icon "Close" at bounding box center [979, 23] width 13 height 13
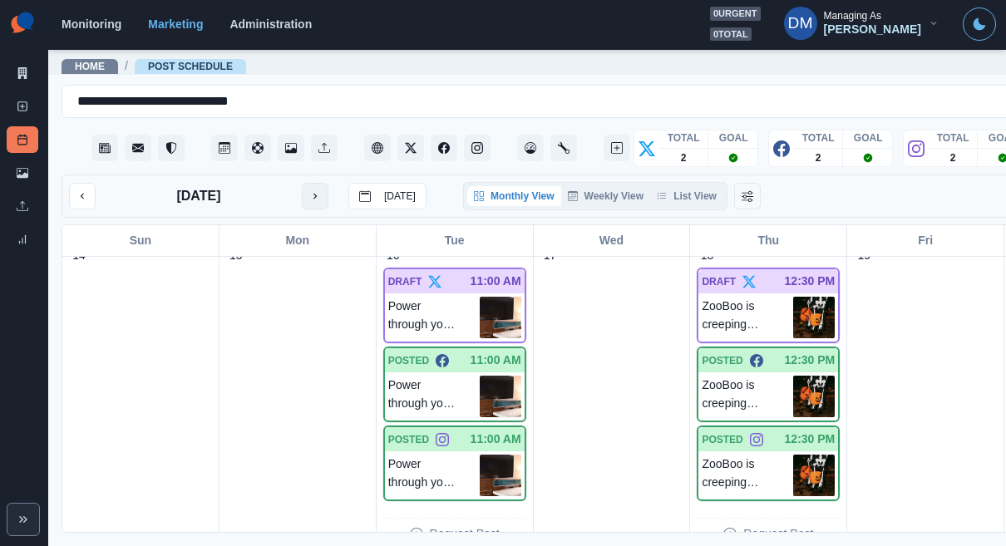
click at [302, 183] on button "next month" at bounding box center [315, 196] width 27 height 27
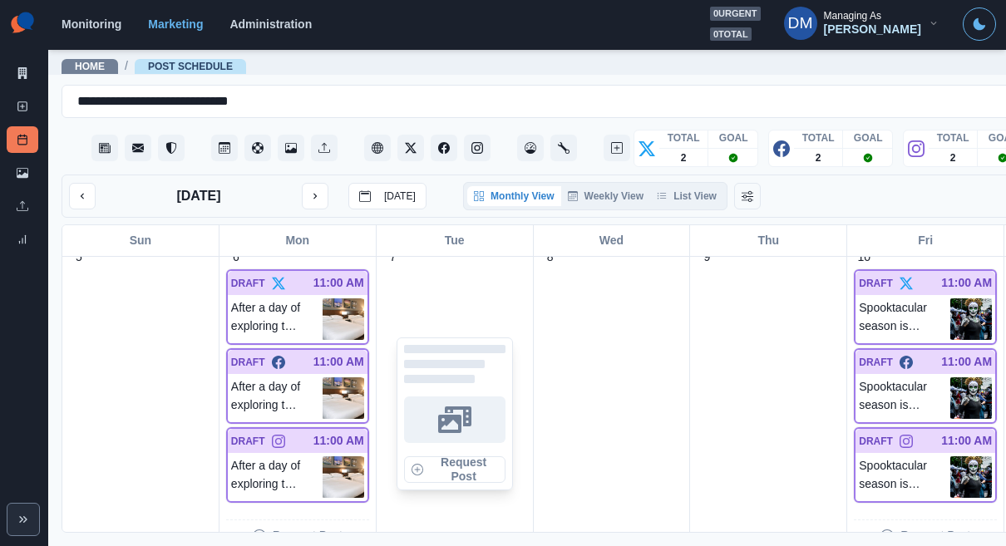
scroll to position [284, 0]
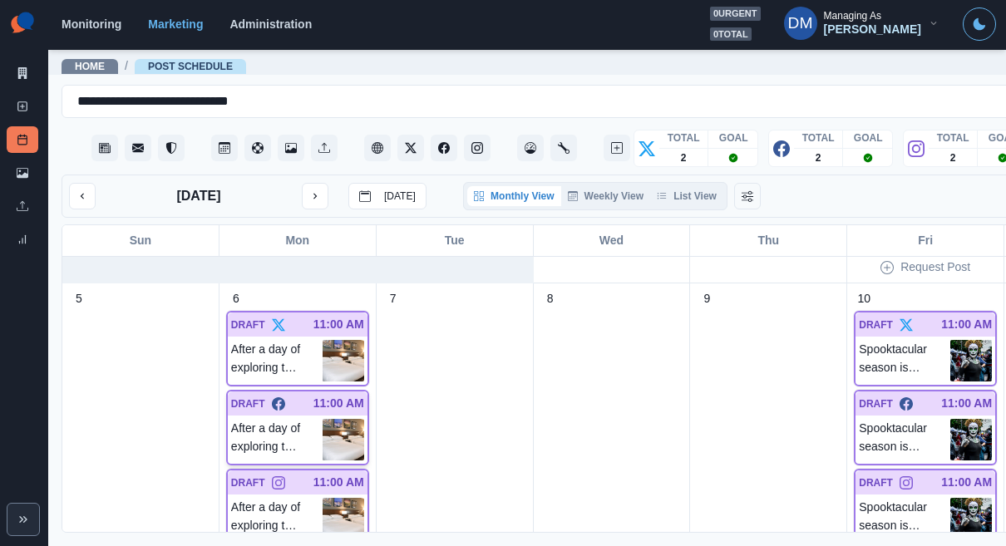
click at [323, 419] on img at bounding box center [344, 440] width 42 height 42
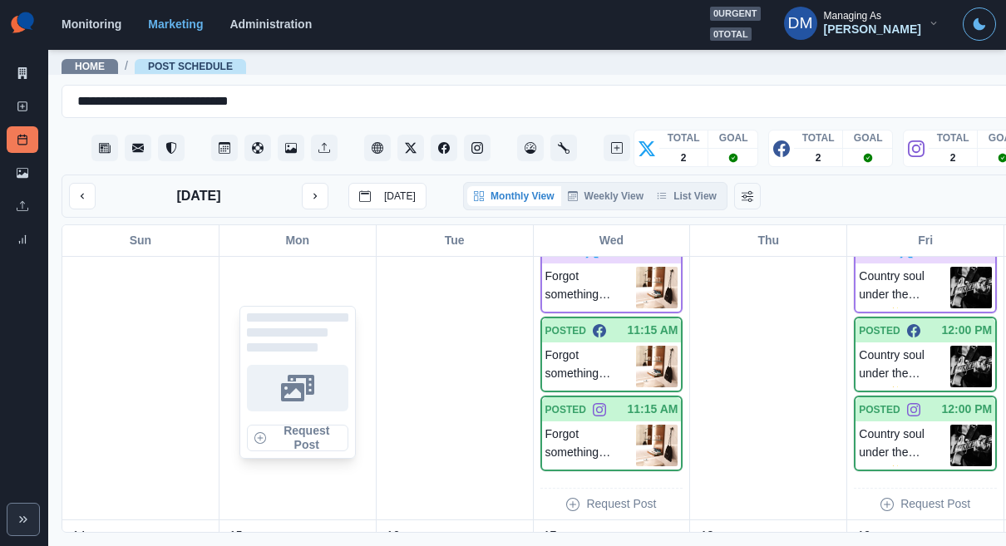
scroll to position [358, 0]
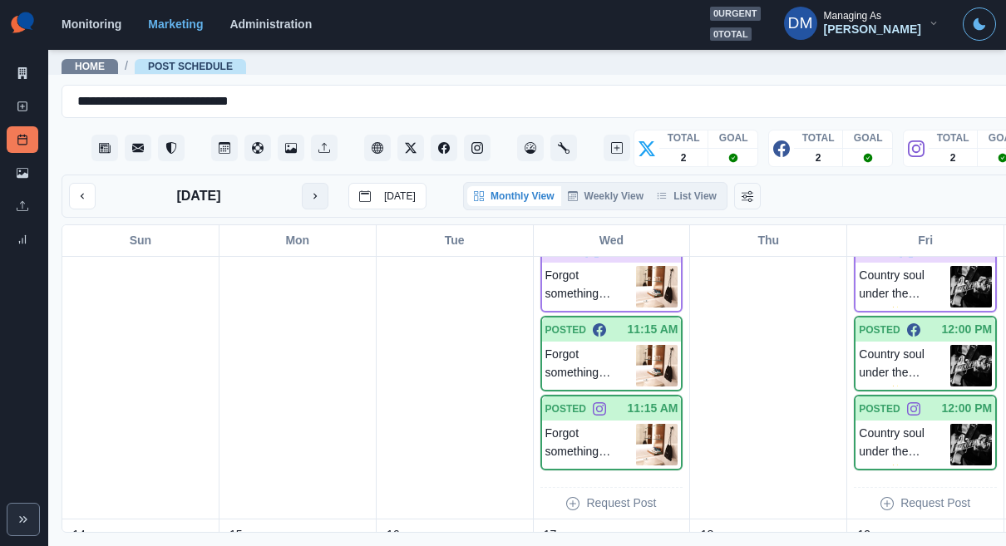
click at [302, 183] on button "next month" at bounding box center [315, 196] width 27 height 27
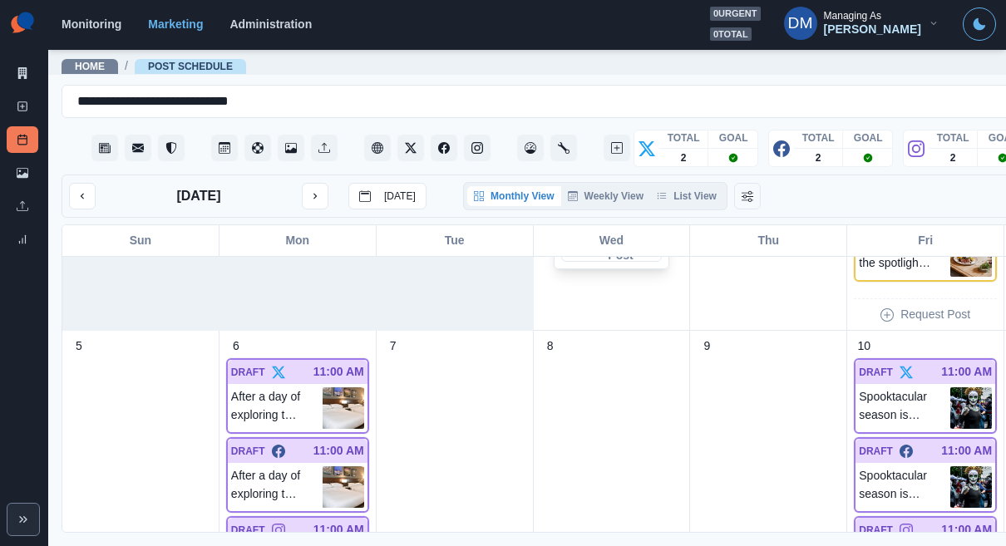
scroll to position [274, 0]
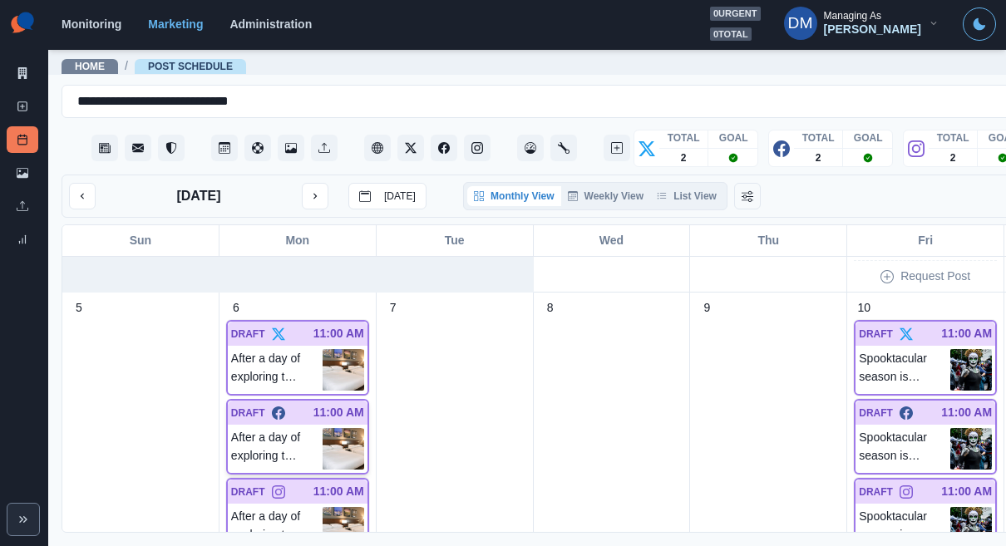
click at [323, 428] on img at bounding box center [344, 449] width 42 height 42
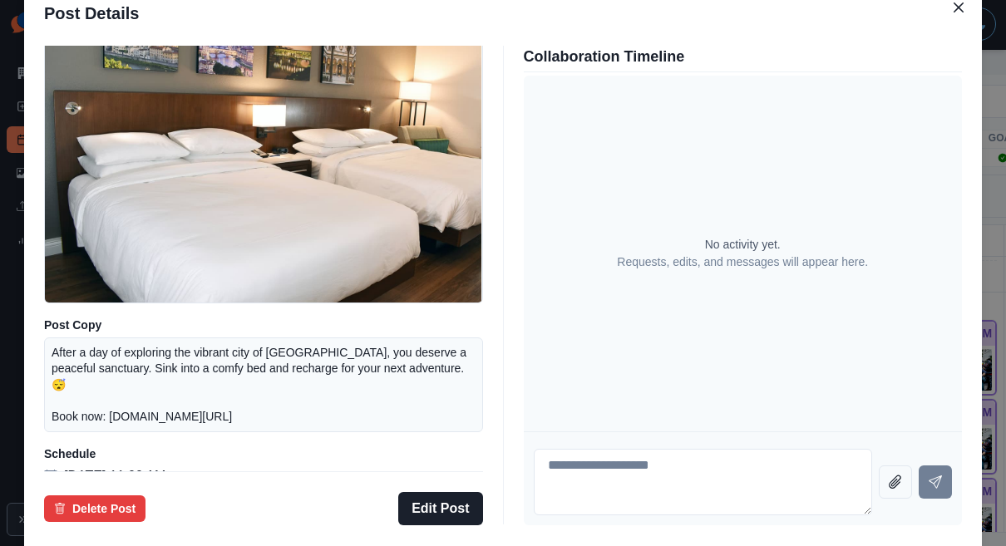
scroll to position [157, 0]
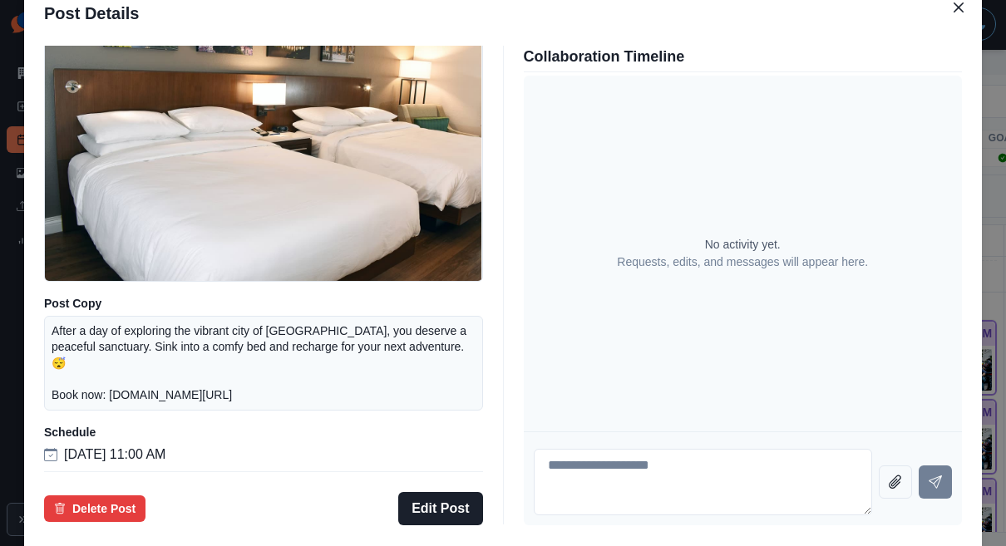
click at [88, 295] on div "Post Details Facebook Draft Media Post Copy After a day of exploring the vibran…" at bounding box center [503, 273] width 1006 height 546
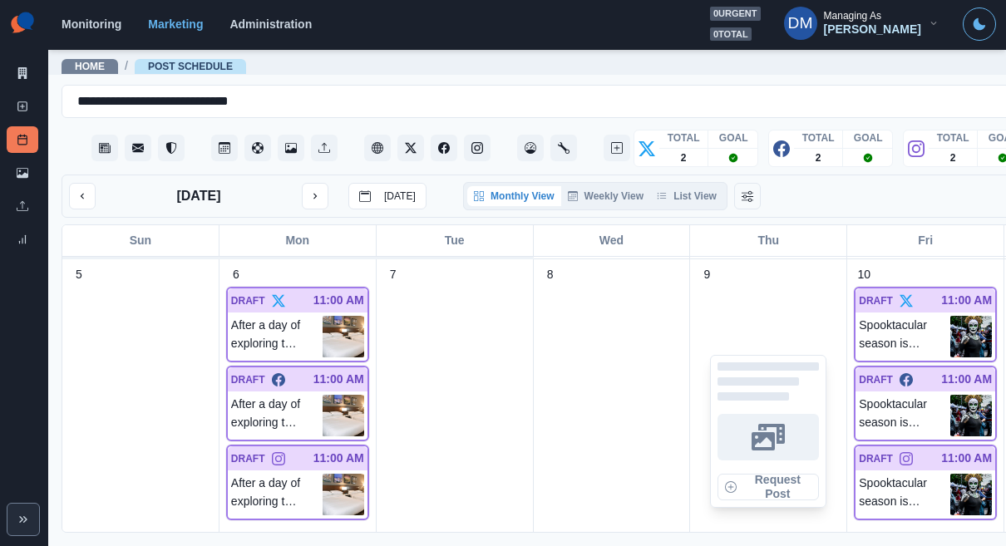
scroll to position [309, 0]
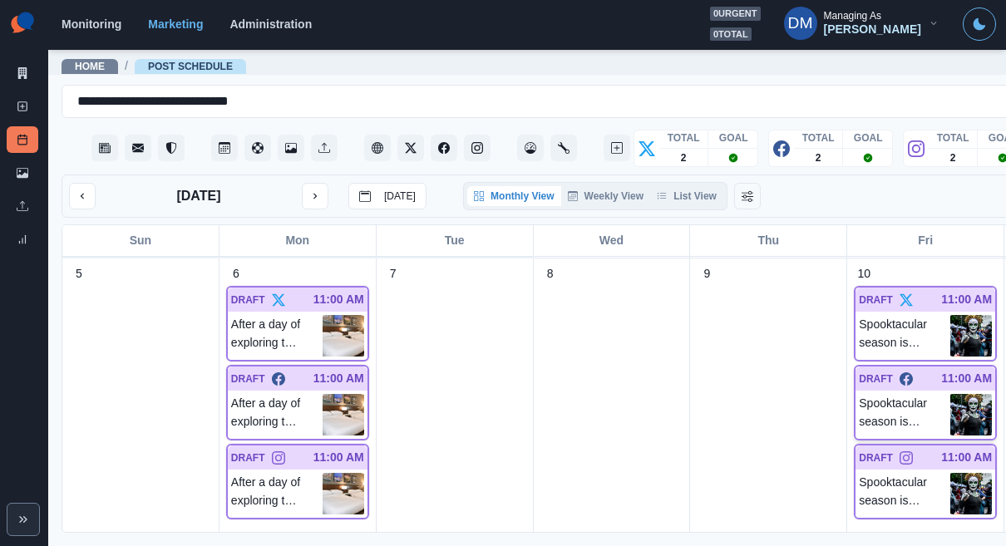
click at [951, 394] on img at bounding box center [972, 415] width 42 height 42
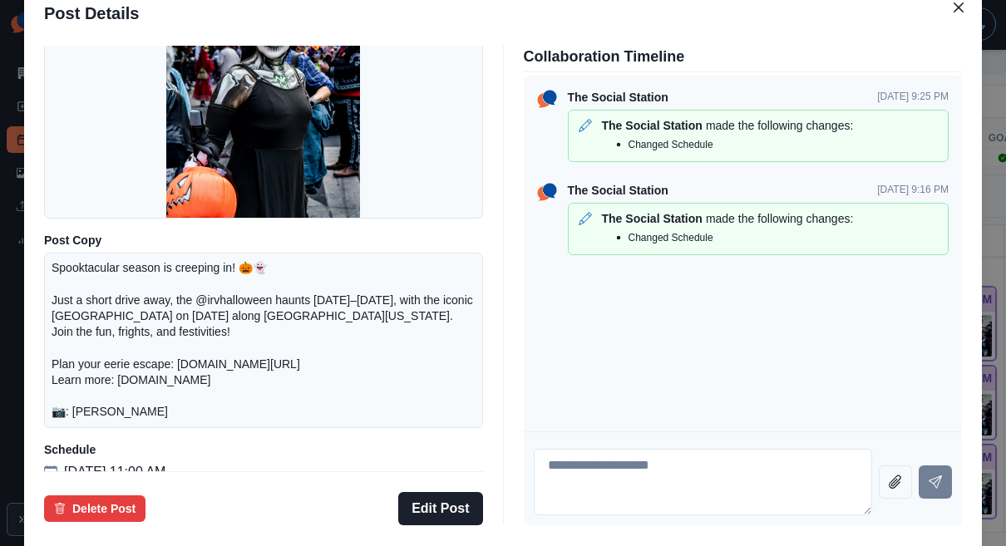
scroll to position [180, 0]
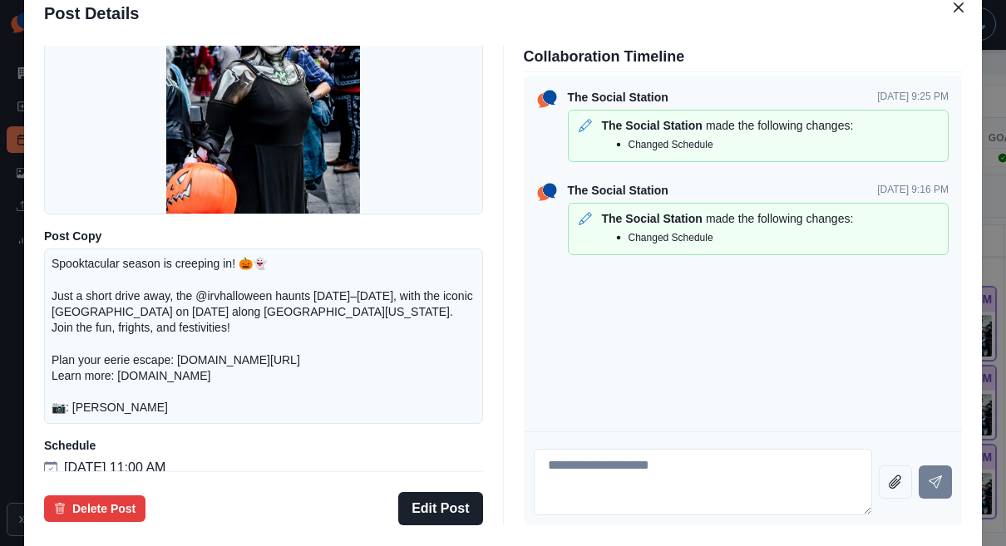
click at [102, 320] on div "Post Details Facebook Draft Media Post Copy Spooktacular season is creeping in!…" at bounding box center [503, 273] width 1006 height 546
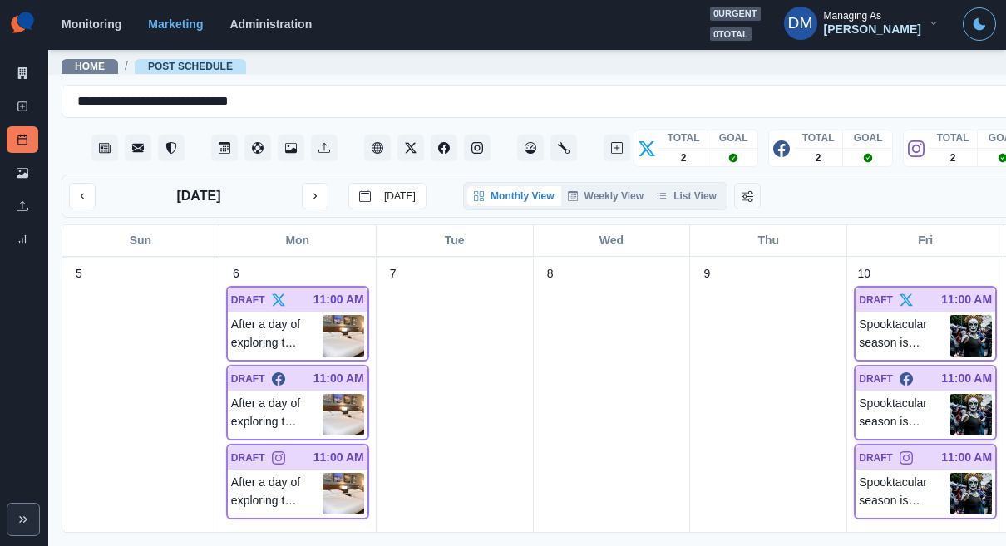
click at [859, 394] on p "Spooktacular season is creeping in! 🎃👻 Just a short drive away, the @irvhallowe…" at bounding box center [904, 415] width 91 height 42
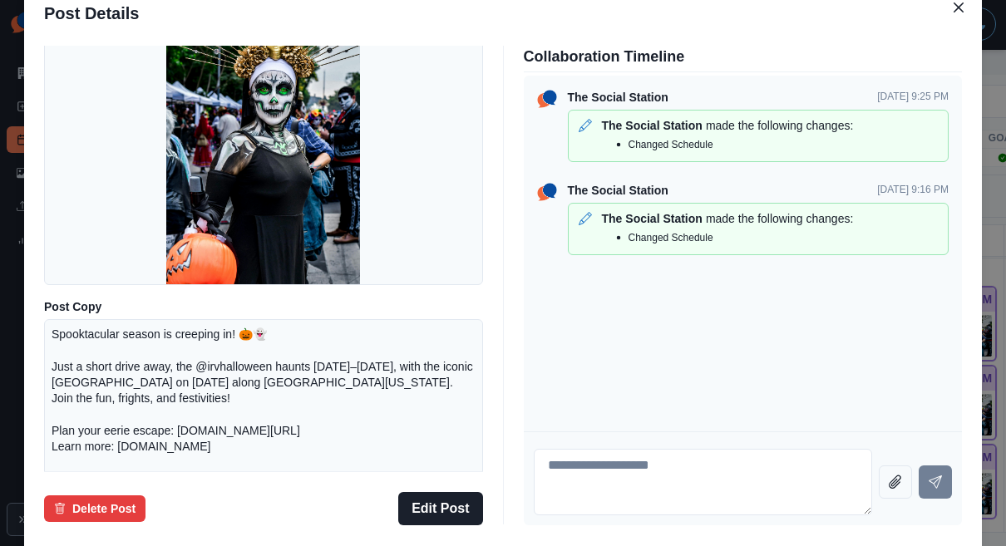
scroll to position [218, 0]
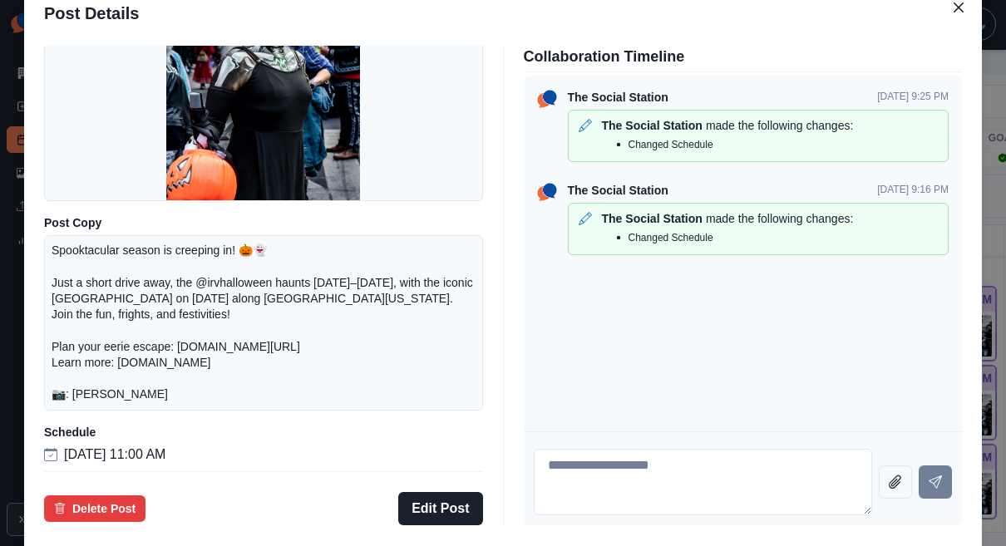
click at [116, 304] on div "Post Details Facebook Draft Media Post Copy Spooktacular season is creeping in!…" at bounding box center [503, 273] width 1006 height 546
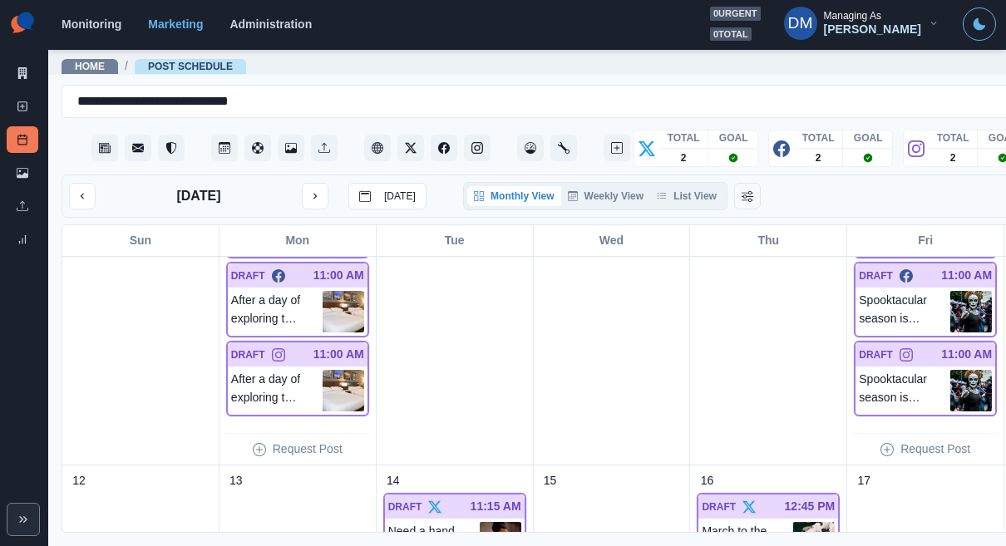
scroll to position [444, 0]
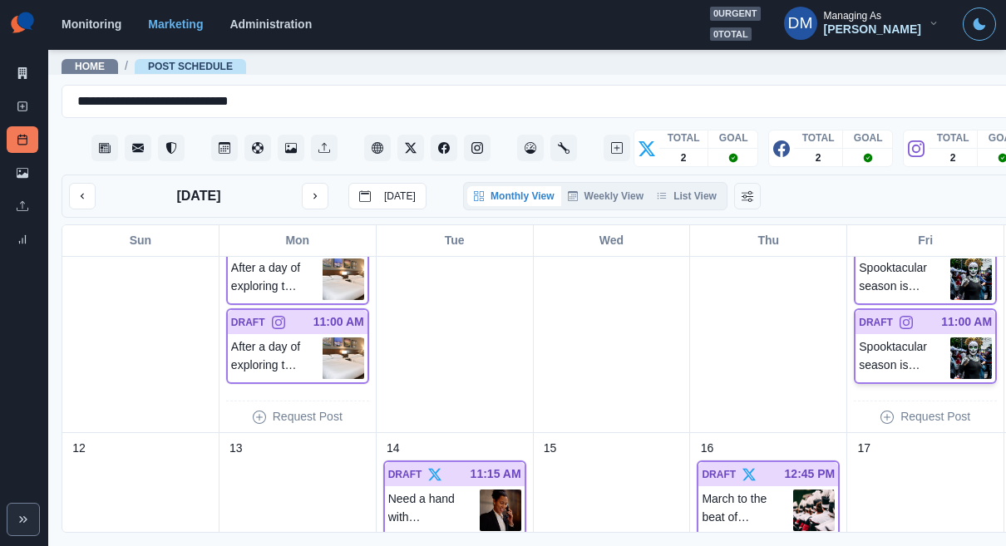
click at [951, 338] on img at bounding box center [972, 359] width 42 height 42
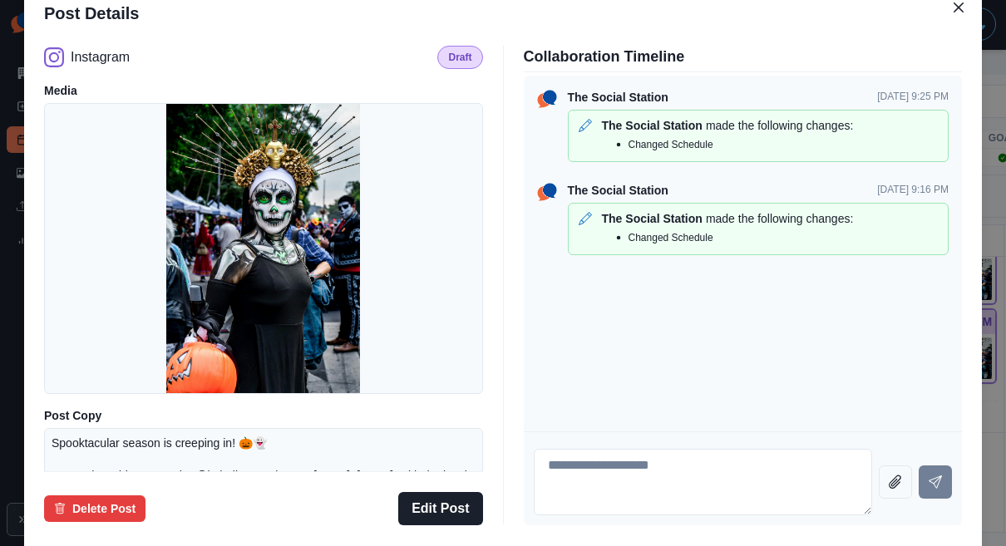
scroll to position [218, 0]
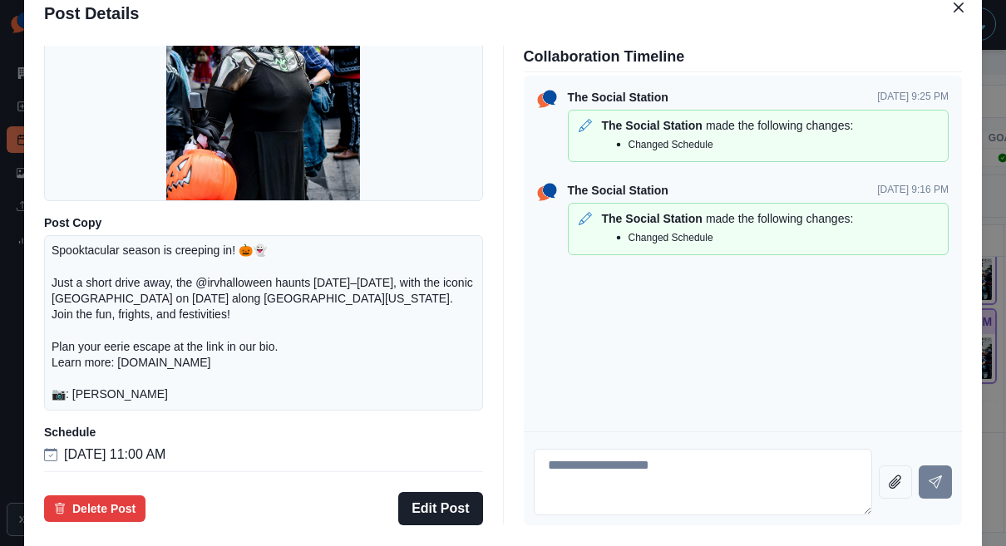
click at [117, 326] on div "Post Details Instagram Draft Media Post Copy Spooktacular season is creeping in…" at bounding box center [503, 273] width 1006 height 546
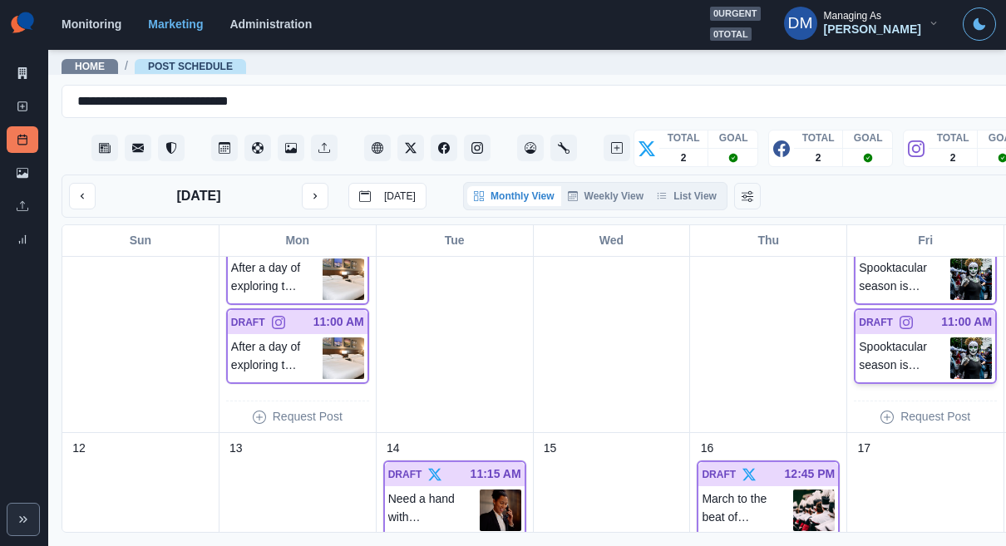
click at [951, 338] on img at bounding box center [972, 359] width 42 height 42
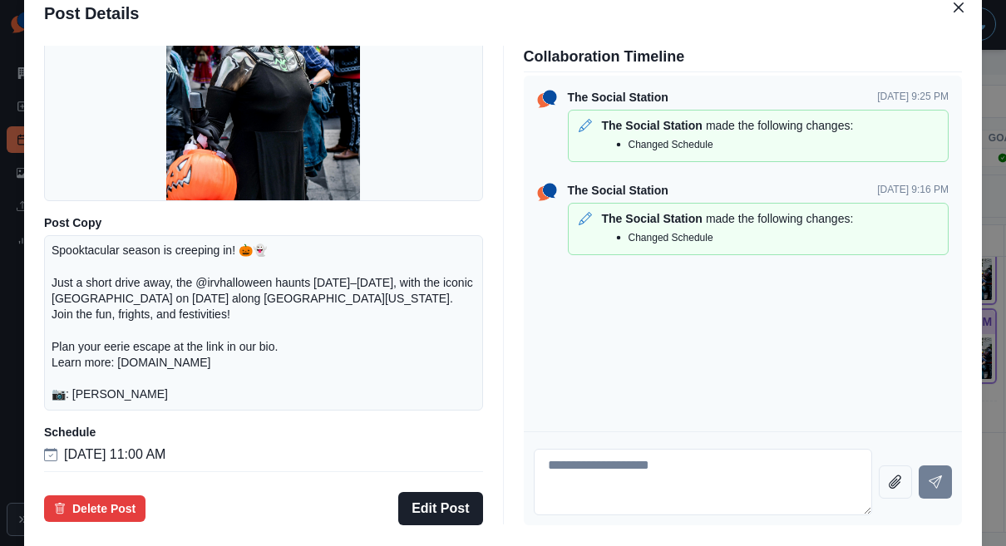
click at [131, 265] on div "Post Details Instagram Draft Media Post Copy Spooktacular season is creeping in…" at bounding box center [503, 273] width 1006 height 546
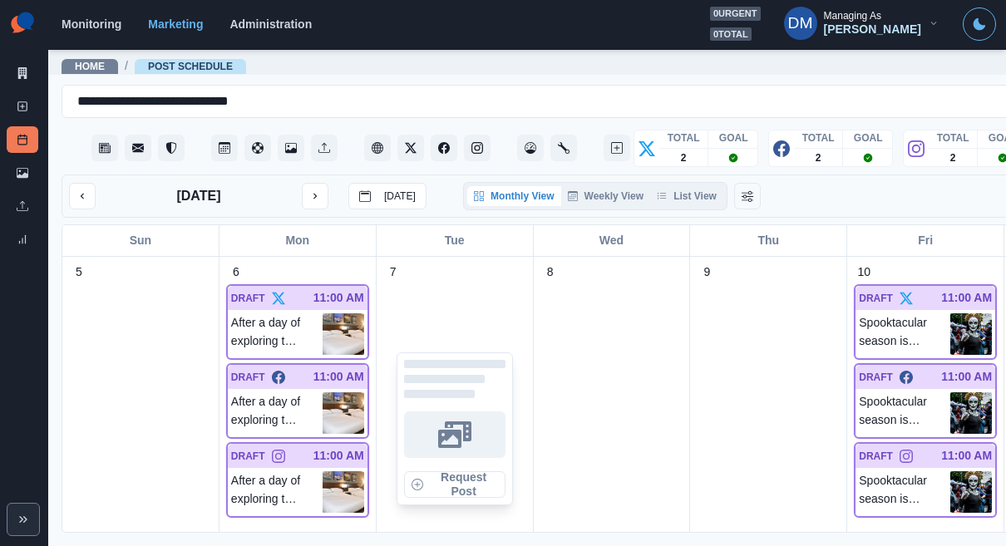
scroll to position [324, 0]
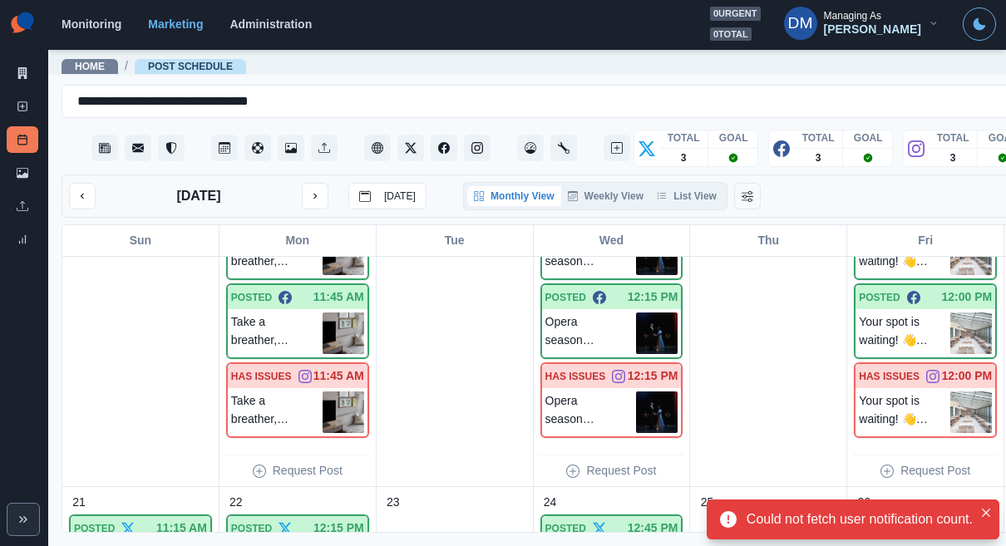
scroll to position [798, 0]
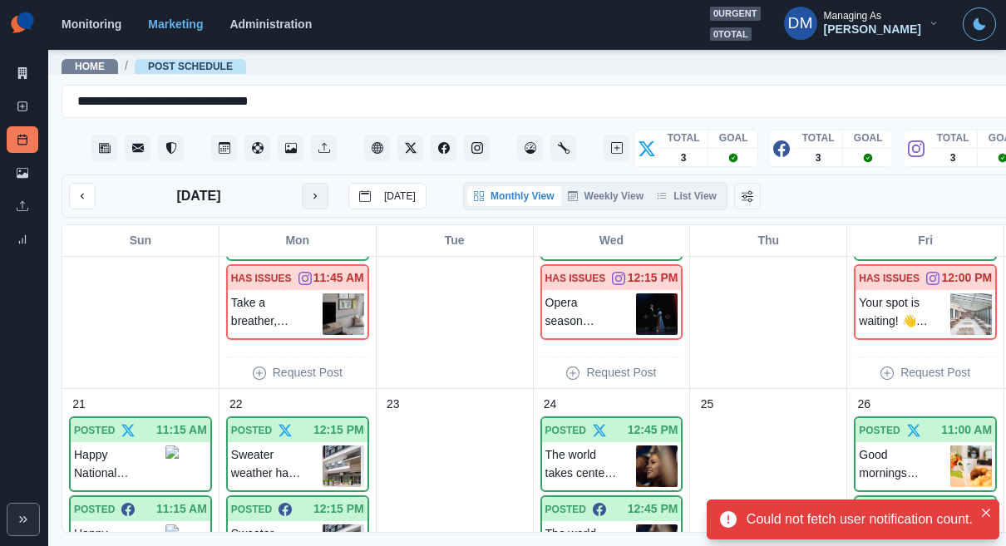
click at [314, 194] on icon "next month" at bounding box center [315, 197] width 3 height 6
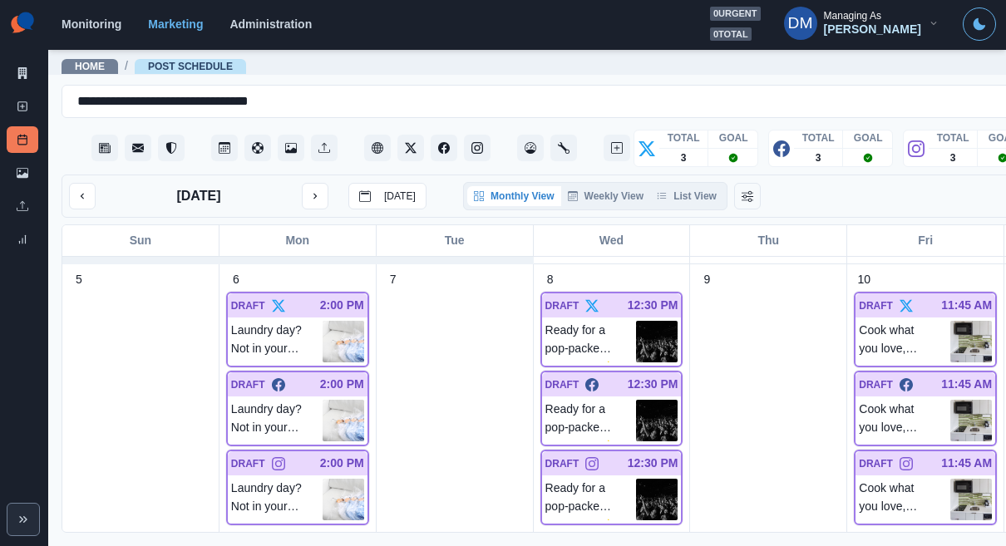
scroll to position [314, 0]
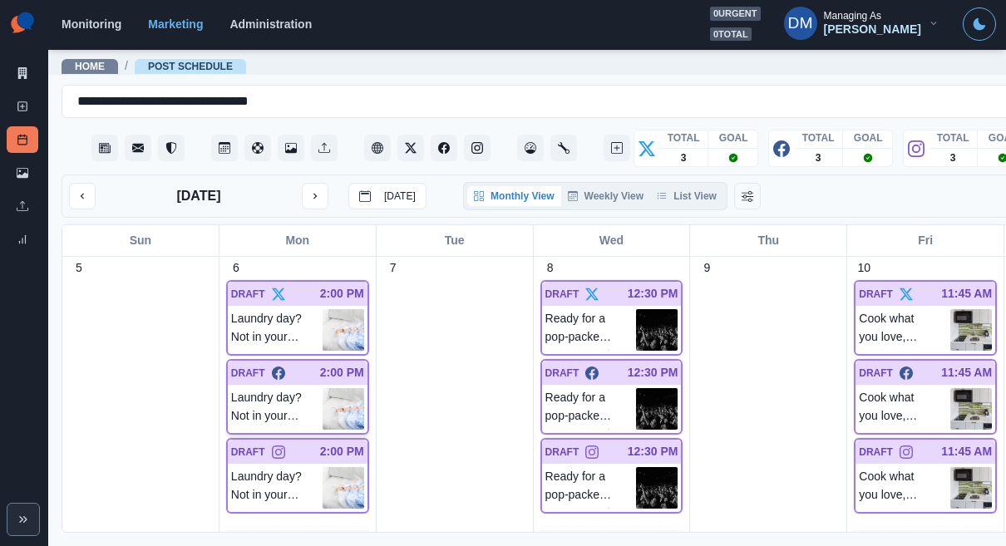
click at [323, 388] on img at bounding box center [344, 409] width 42 height 42
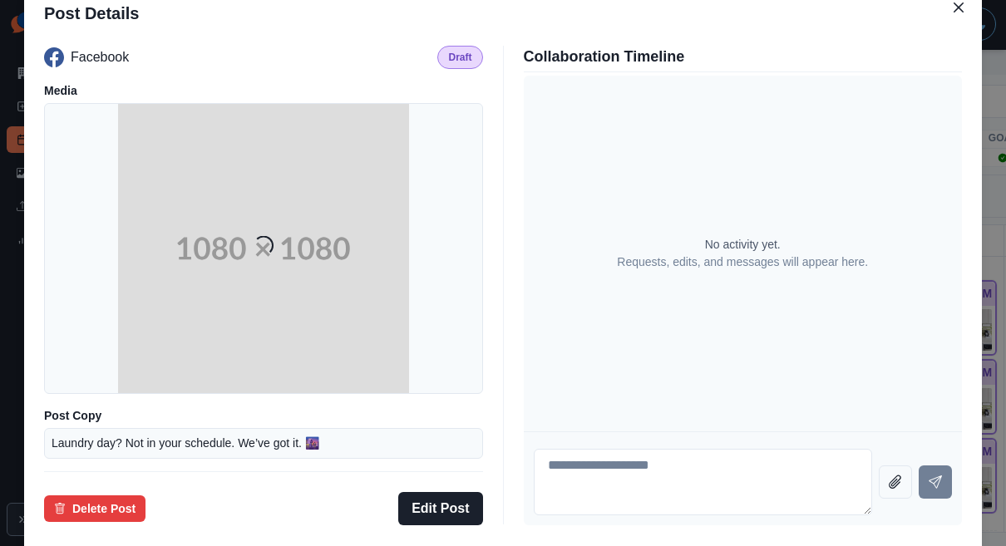
scroll to position [110, 0]
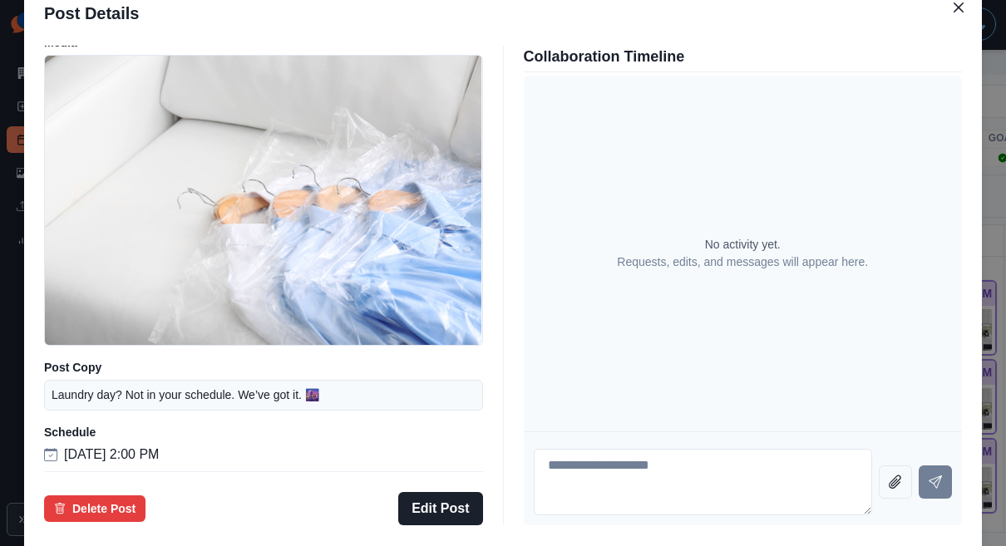
click at [116, 255] on div "Post Details Facebook Draft Media Post Copy Laundry day? Not in your schedule. …" at bounding box center [503, 273] width 1006 height 546
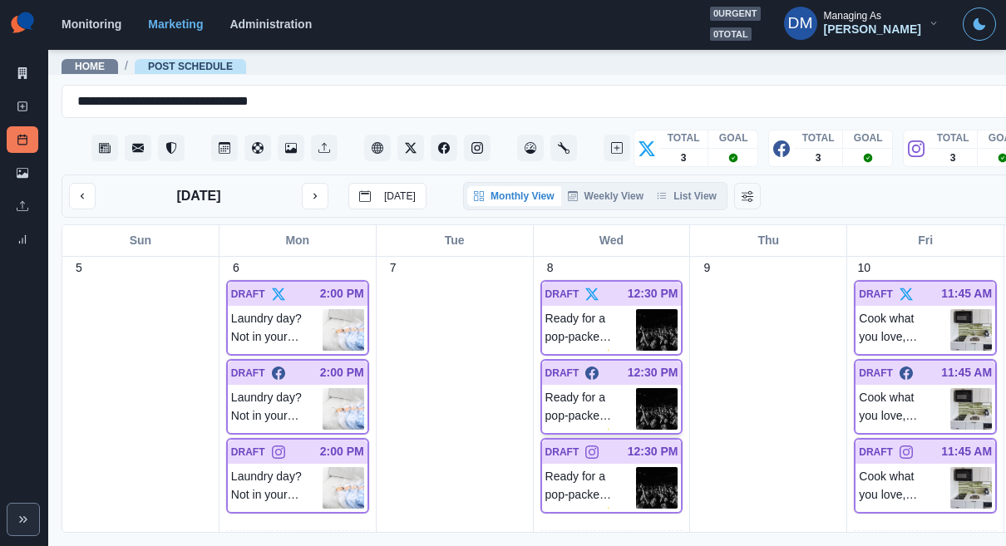
click at [636, 388] on img at bounding box center [657, 409] width 42 height 42
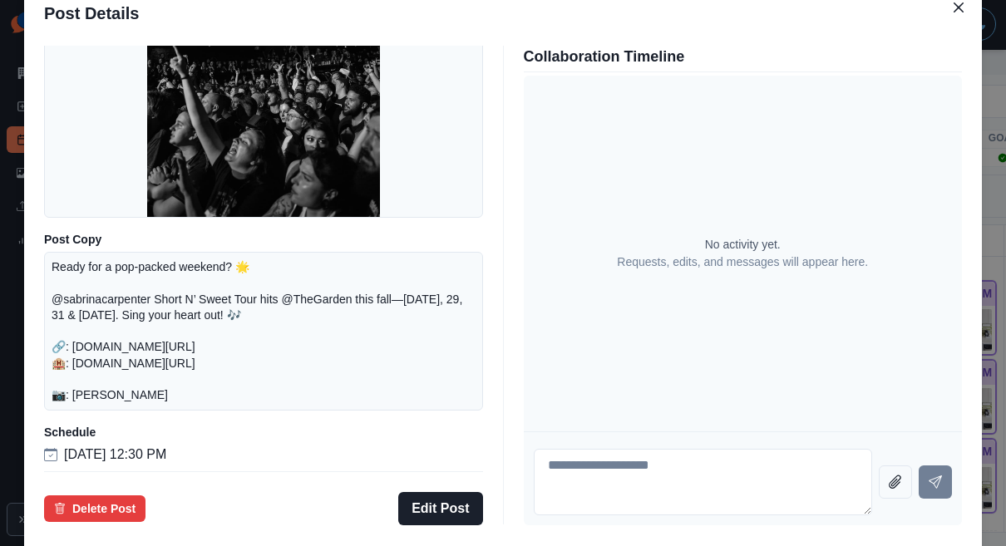
scroll to position [205, 0]
click at [87, 241] on div "Post Details Facebook Draft Media Post Copy Ready for a pop-packed weekend? 🌟 @…" at bounding box center [503, 273] width 1006 height 546
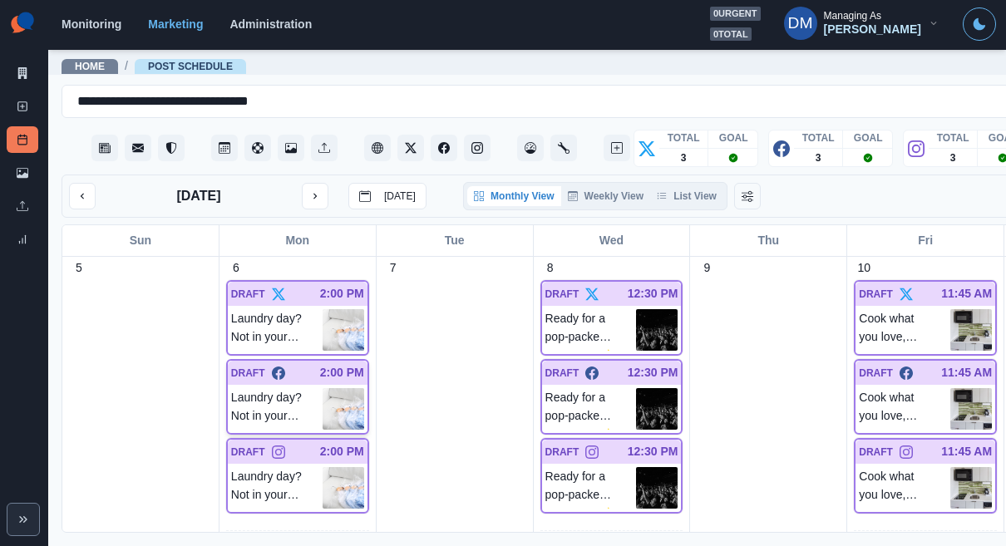
click at [323, 388] on img at bounding box center [344, 409] width 42 height 42
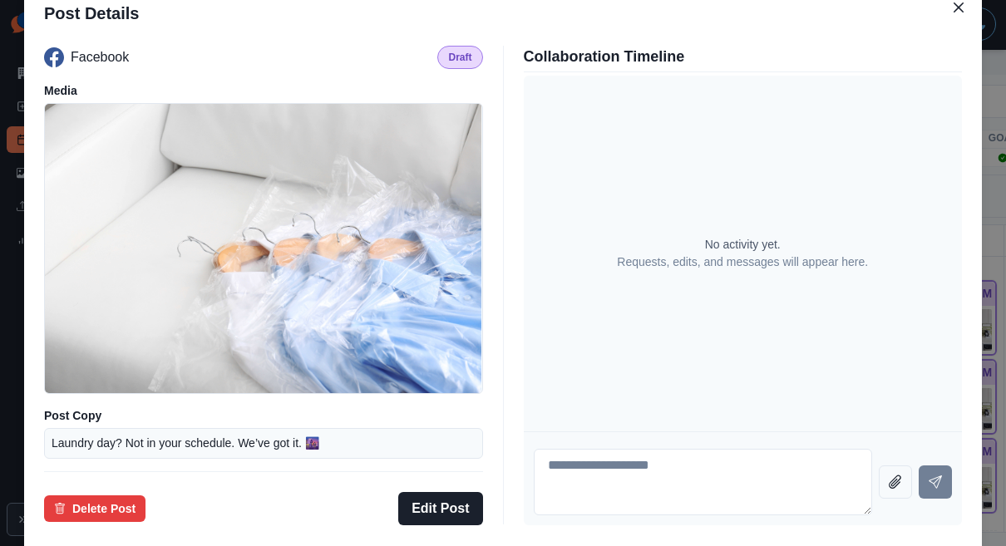
click at [898, 298] on div "Post Details Facebook Draft Media Post Copy Laundry day? Not in your schedule. …" at bounding box center [503, 273] width 1006 height 546
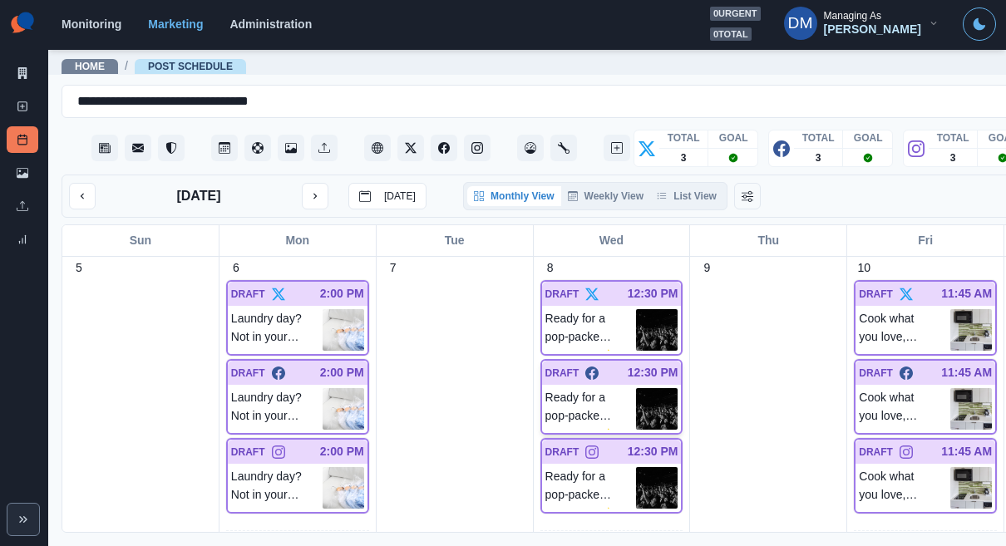
click at [636, 388] on img at bounding box center [657, 409] width 42 height 42
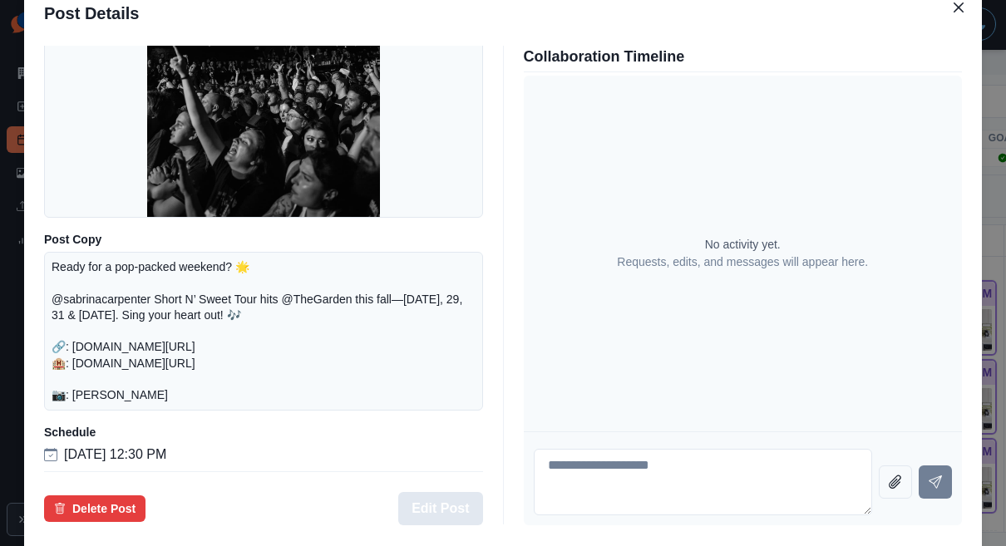
click at [452, 492] on button "Edit Post" at bounding box center [440, 508] width 84 height 33
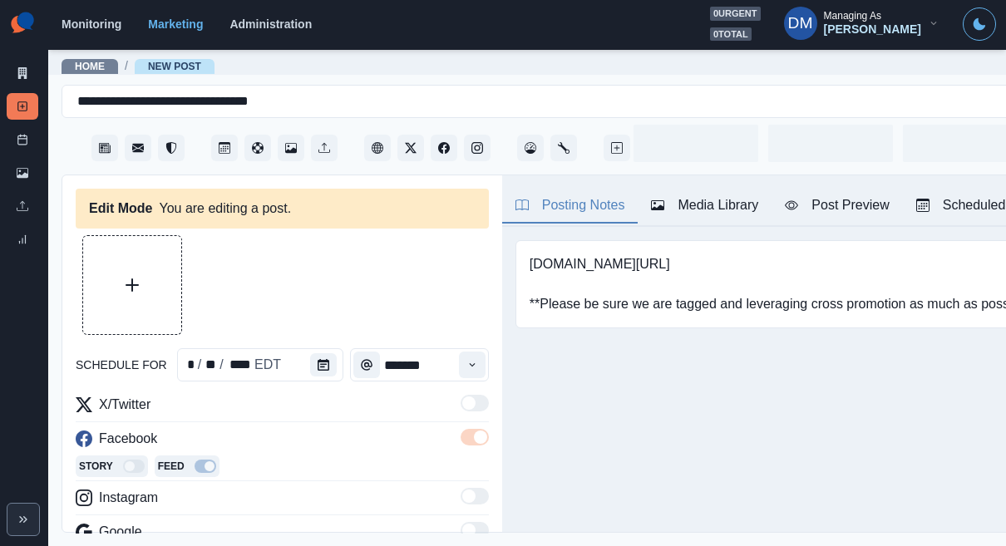
type input "********"
type textarea "**********"
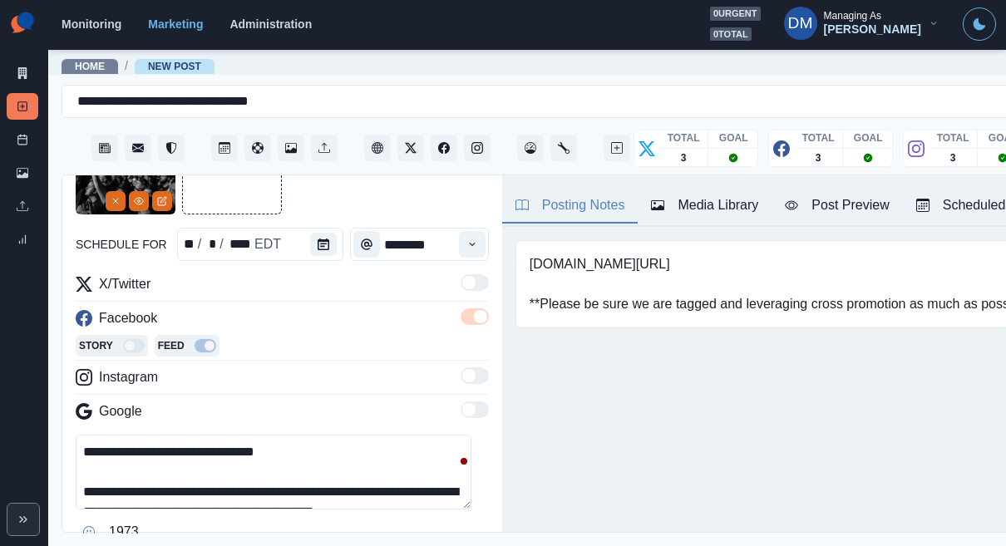
scroll to position [17, 0]
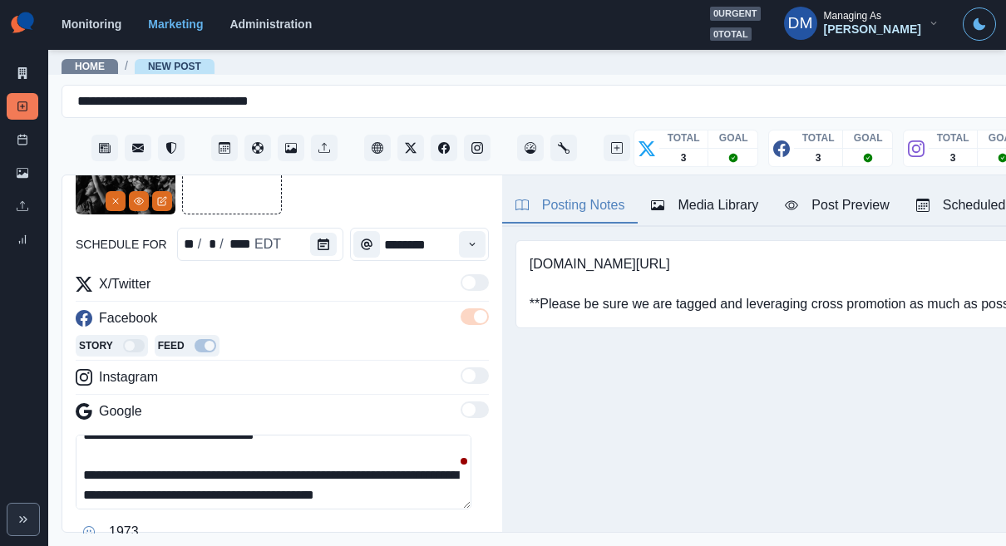
click at [172, 435] on textarea "**********" at bounding box center [274, 472] width 396 height 75
click at [320, 435] on textarea "**********" at bounding box center [274, 472] width 396 height 75
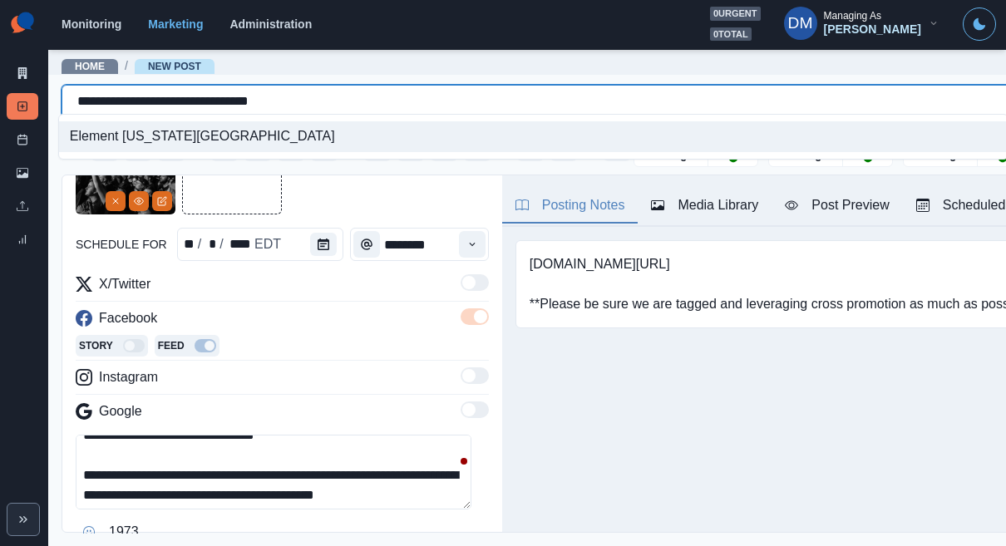
drag, startPoint x: 68, startPoint y: 91, endPoint x: 91, endPoint y: 91, distance: 23.3
click at [91, 91] on div "**********" at bounding box center [590, 101] width 1056 height 27
drag, startPoint x: 71, startPoint y: 98, endPoint x: 339, endPoint y: 102, distance: 268.7
click at [339, 102] on div "**********" at bounding box center [590, 101] width 1026 height 23
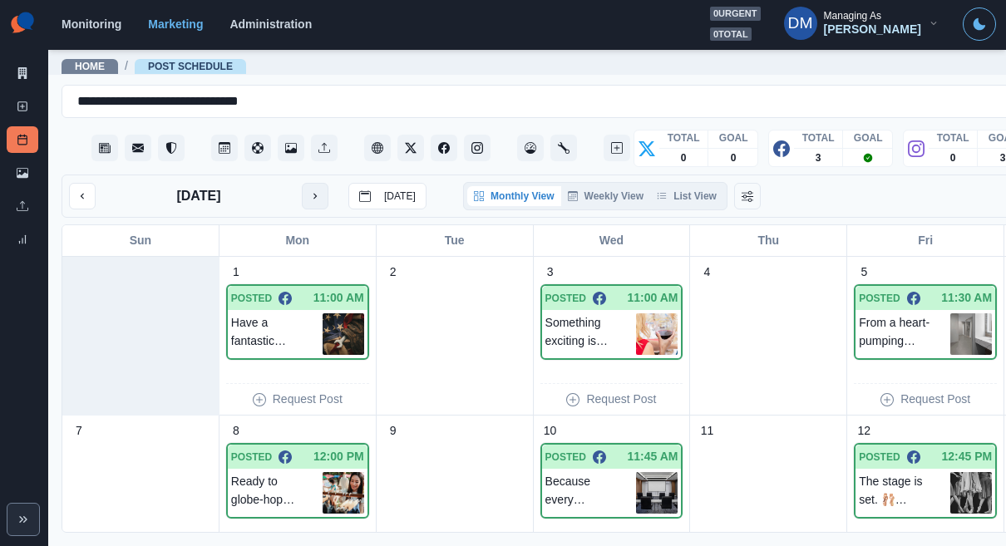
click at [302, 183] on button "next month" at bounding box center [315, 196] width 27 height 27
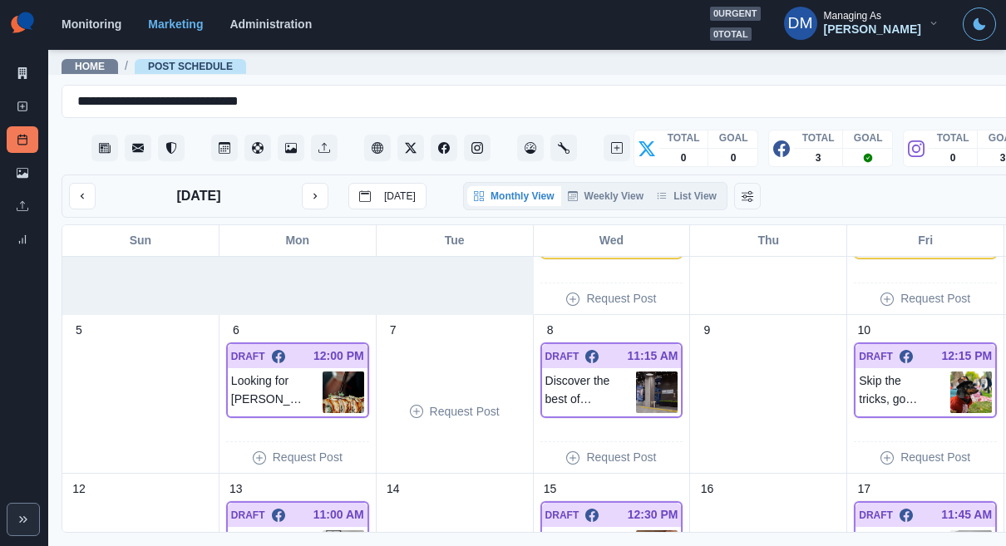
scroll to position [139, 0]
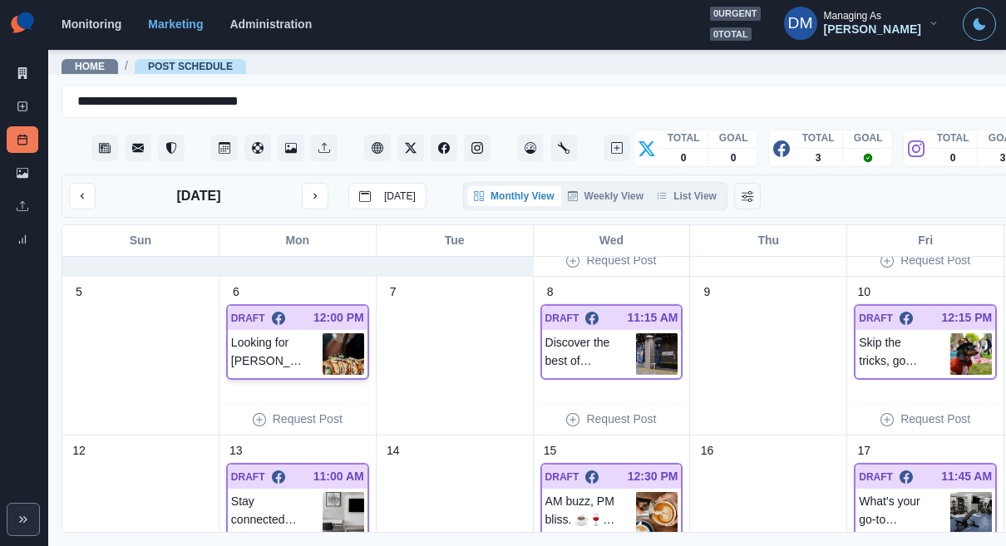
click at [323, 334] on img at bounding box center [344, 355] width 42 height 42
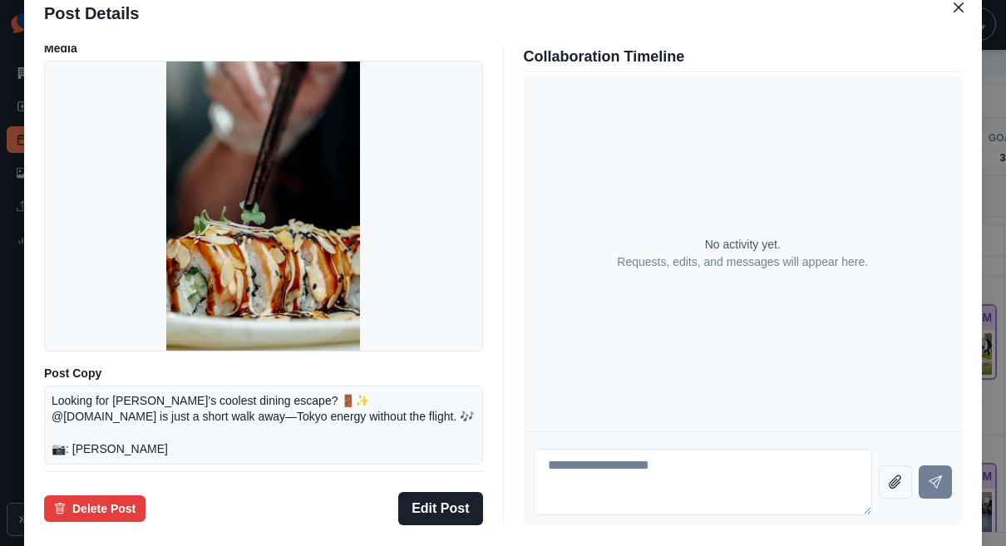
scroll to position [27, 0]
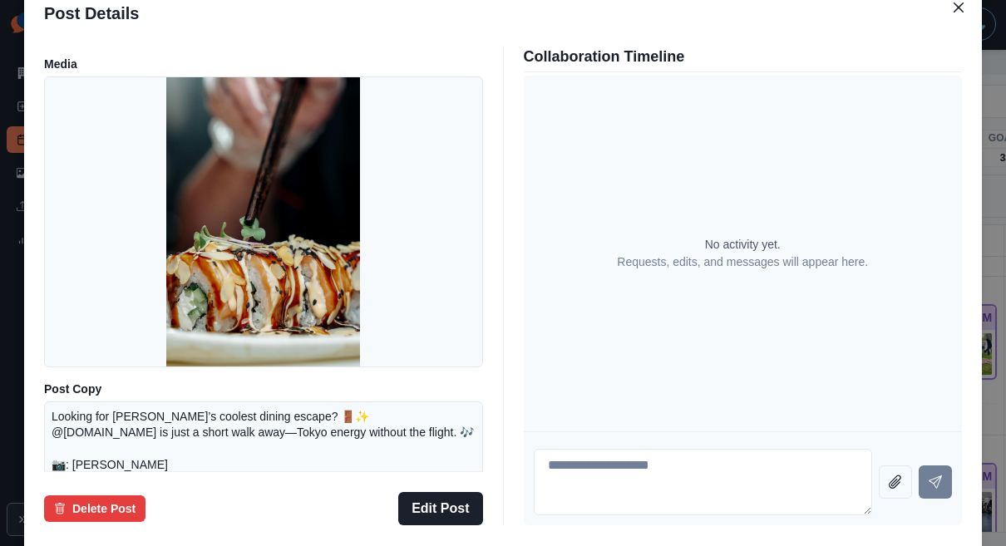
click at [110, 230] on div "Post Details Facebook Draft Media Post Copy Looking for Flushing’s coolest dini…" at bounding box center [503, 273] width 1006 height 546
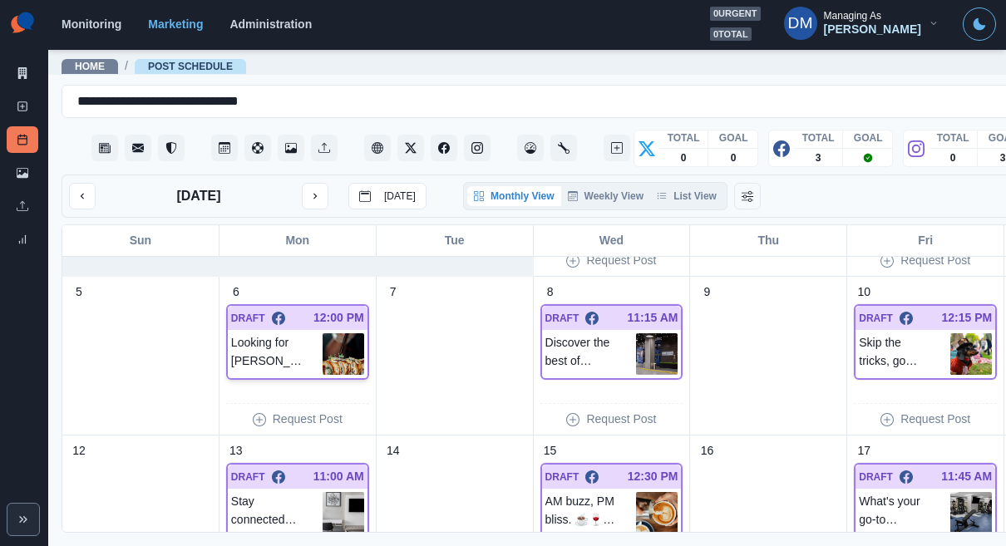
click at [323, 334] on img at bounding box center [344, 355] width 42 height 42
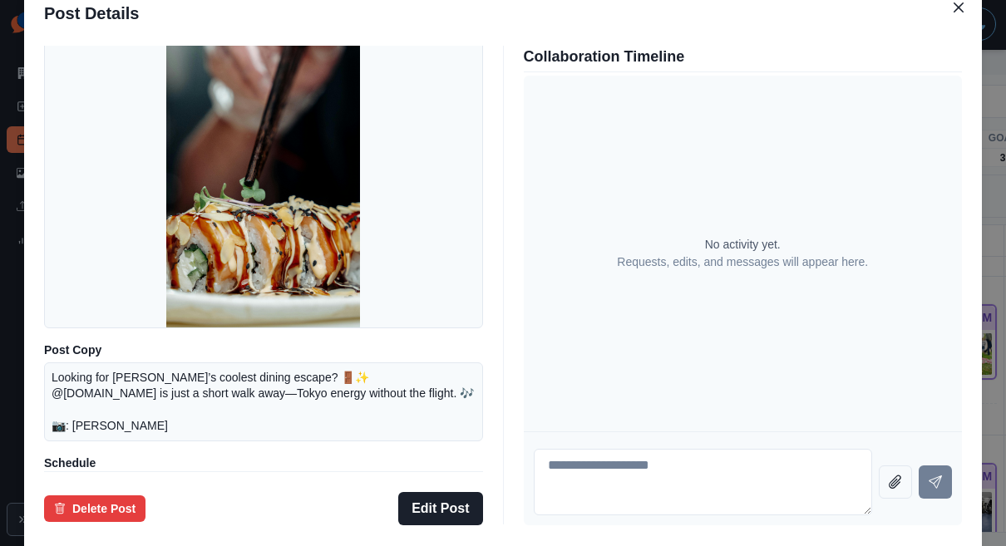
scroll to position [79, 0]
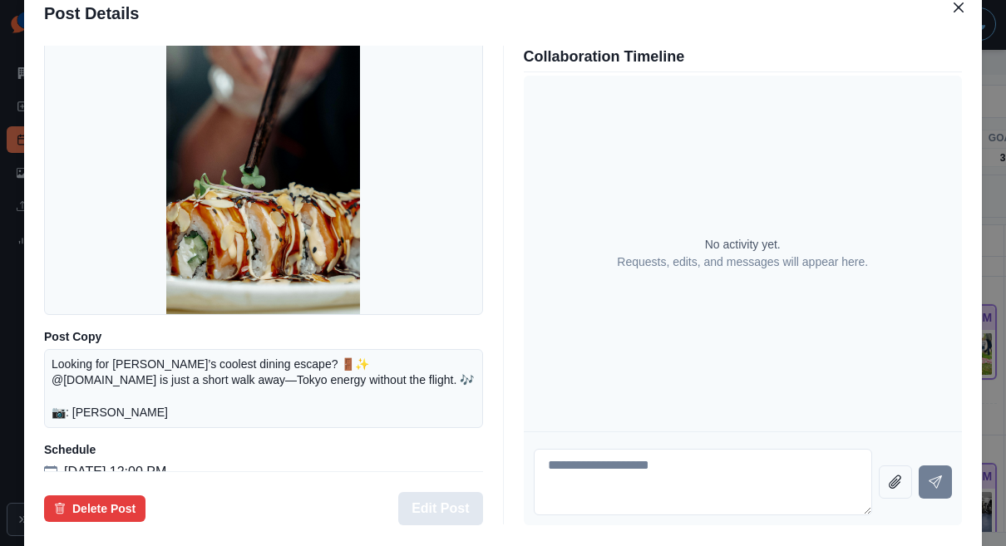
click at [445, 492] on button "Edit Post" at bounding box center [440, 508] width 84 height 33
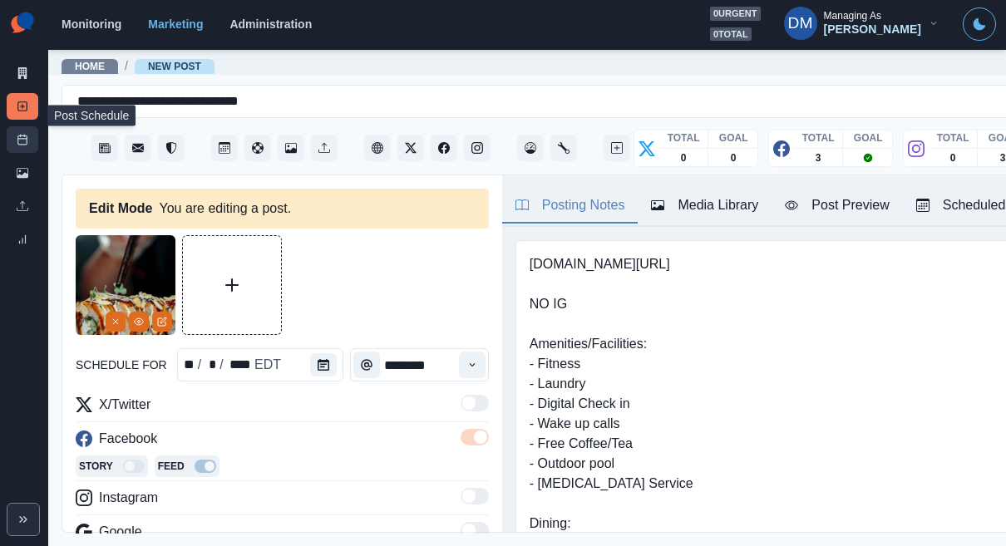
click at [18, 139] on line at bounding box center [22, 139] width 9 height 0
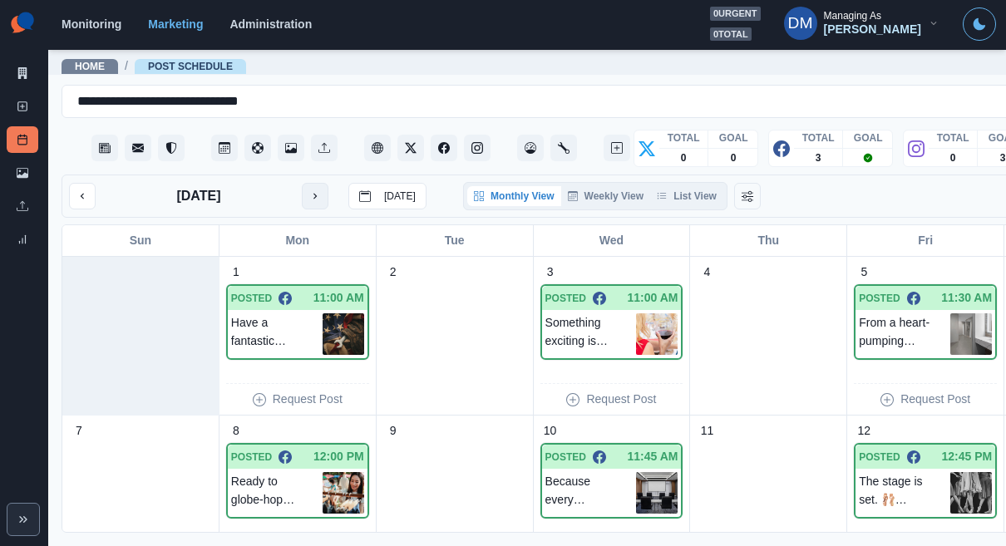
click at [314, 194] on icon "next month" at bounding box center [315, 197] width 3 height 6
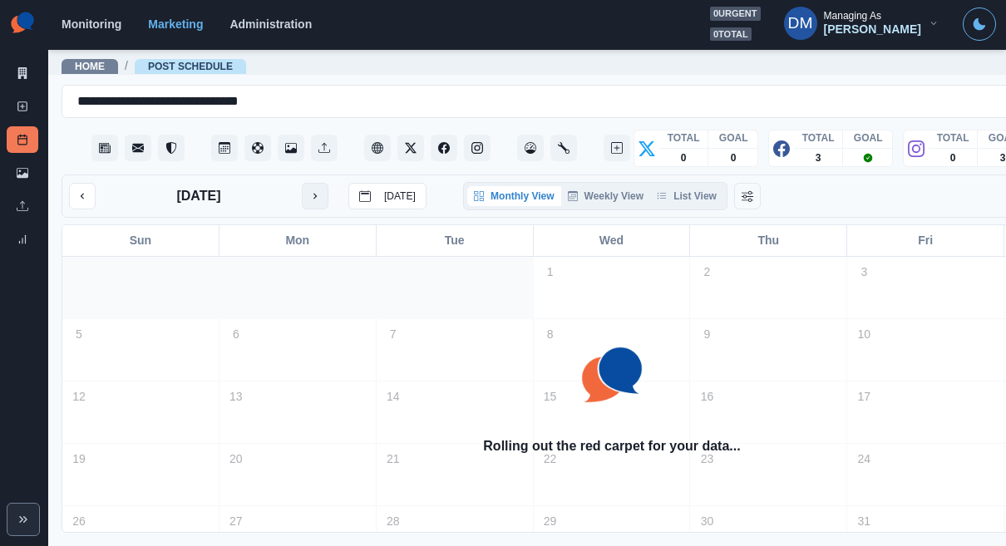
click at [314, 194] on icon "next month" at bounding box center [315, 197] width 3 height 6
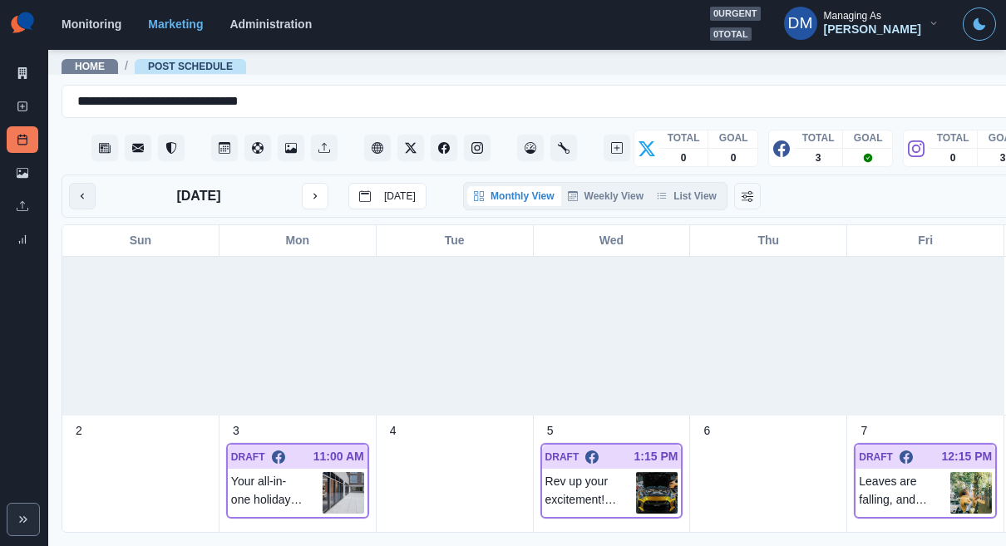
click at [83, 183] on button "previous month" at bounding box center [82, 196] width 27 height 27
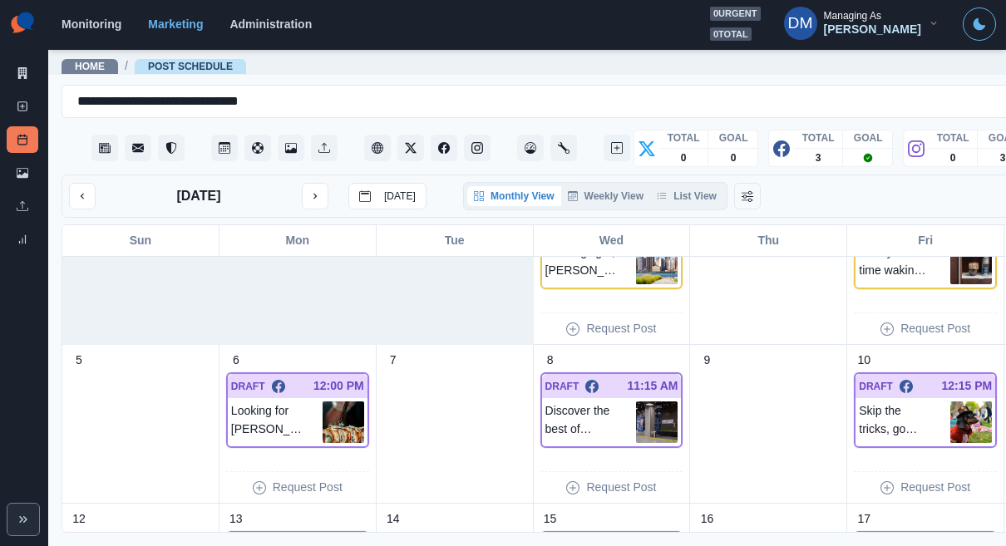
scroll to position [116, 0]
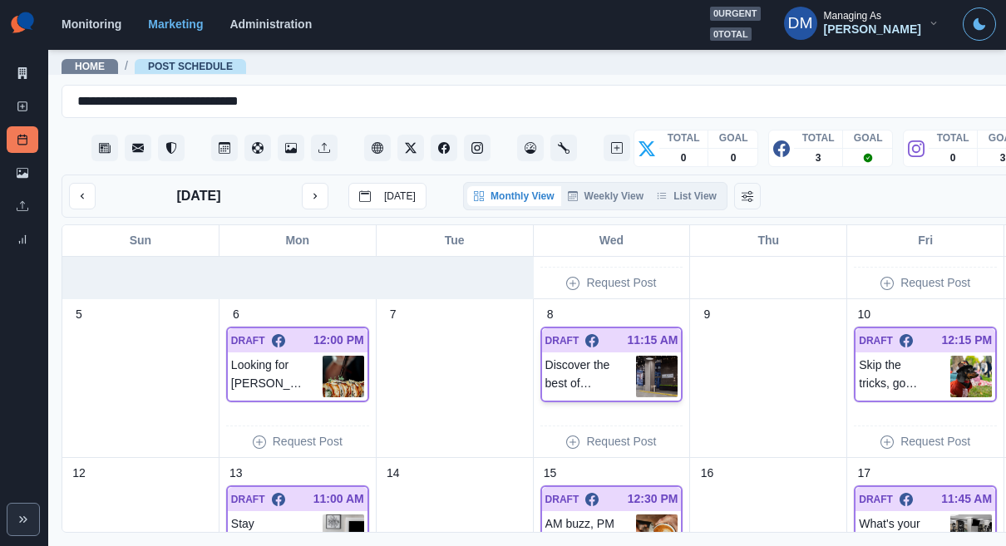
click at [636, 356] on img at bounding box center [657, 377] width 42 height 42
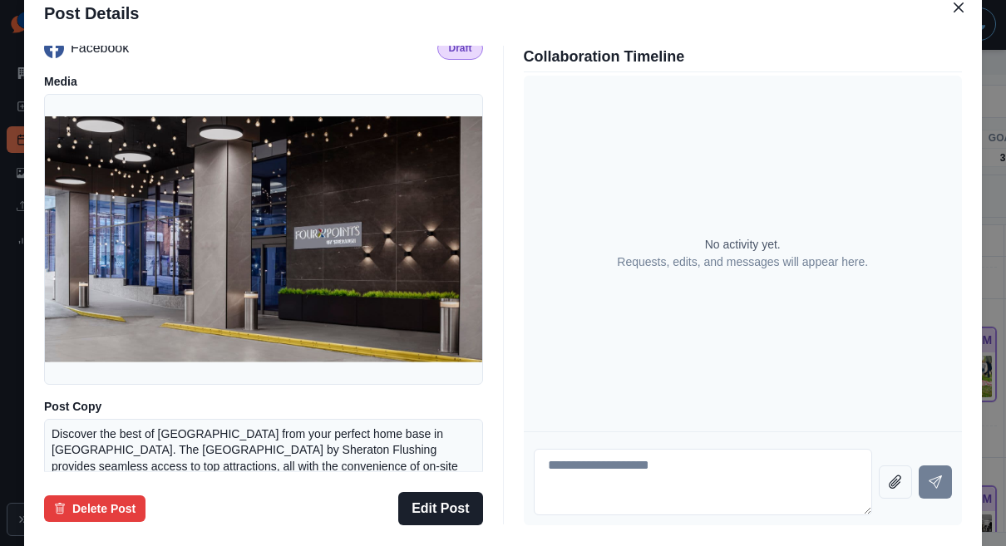
scroll to position [0, 0]
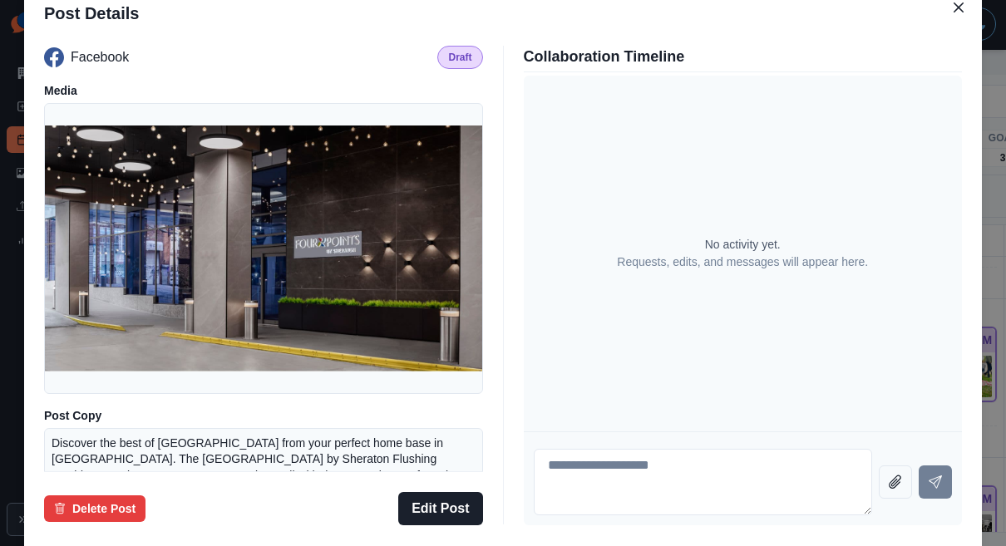
click at [106, 280] on div "Post Details Facebook Draft Media Post Copy Discover the best of NYC from your …" at bounding box center [503, 273] width 1006 height 546
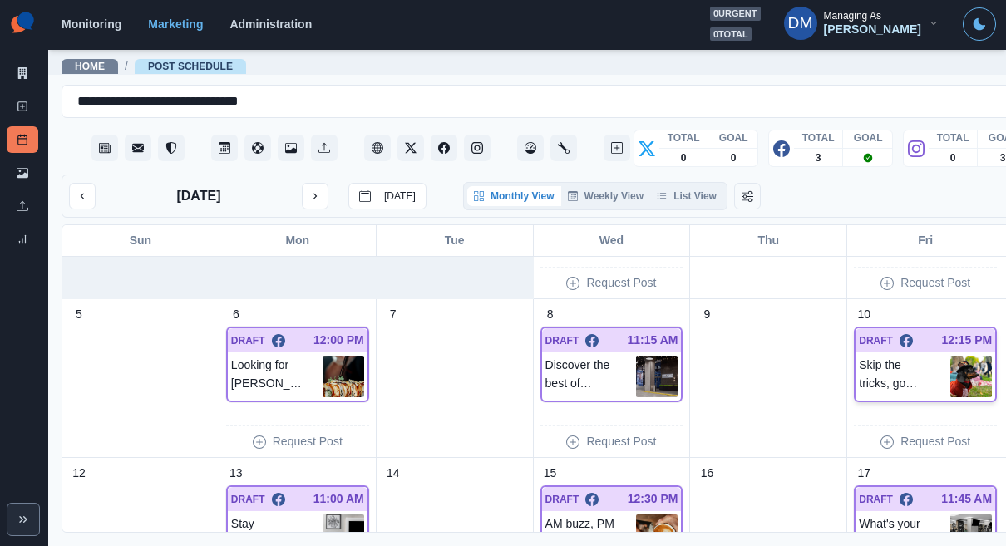
click at [951, 356] on img at bounding box center [972, 377] width 42 height 42
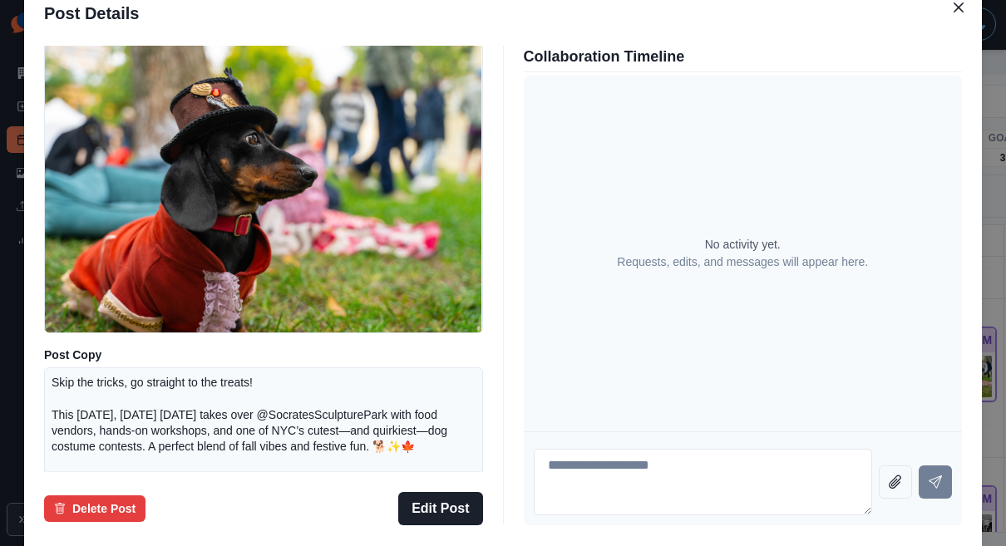
scroll to position [62, 0]
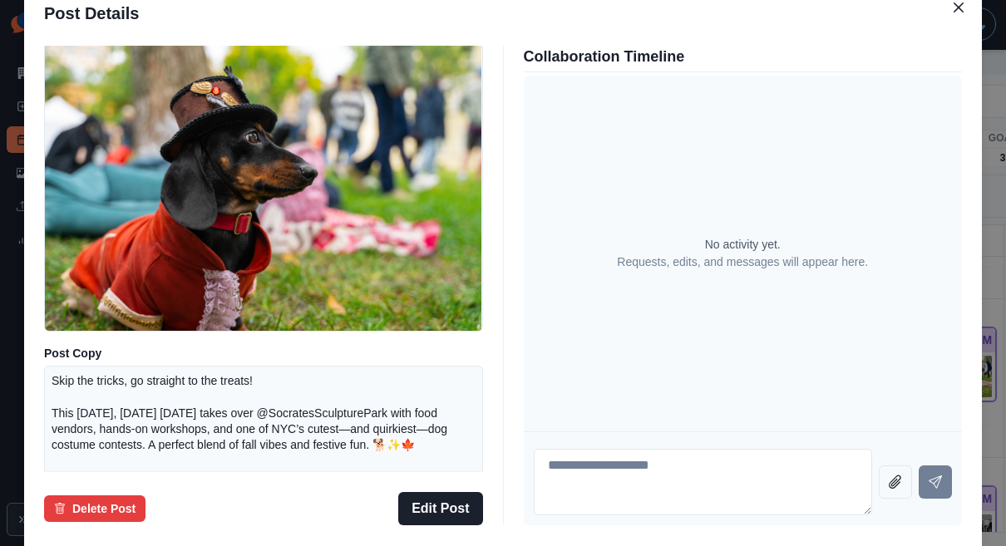
click at [79, 229] on div "Post Details Facebook Draft Media Post Copy Skip the tricks, go straight to the…" at bounding box center [503, 273] width 1006 height 546
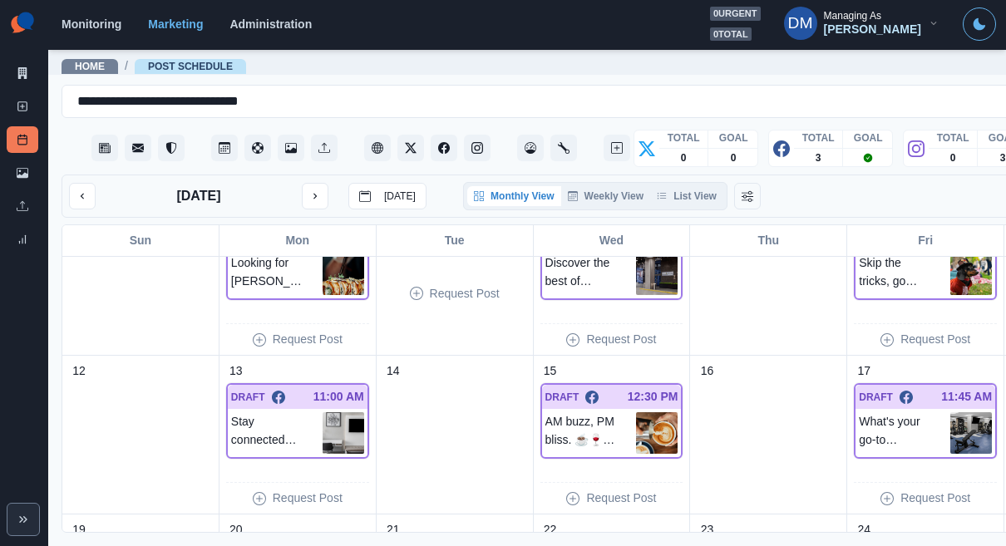
scroll to position [288, 0]
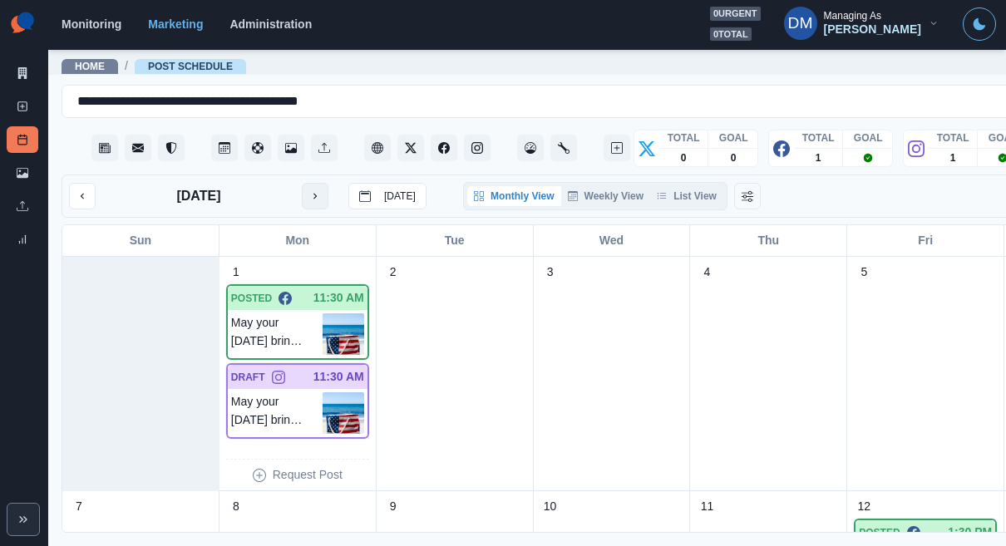
click at [309, 190] on icon "next month" at bounding box center [315, 196] width 12 height 12
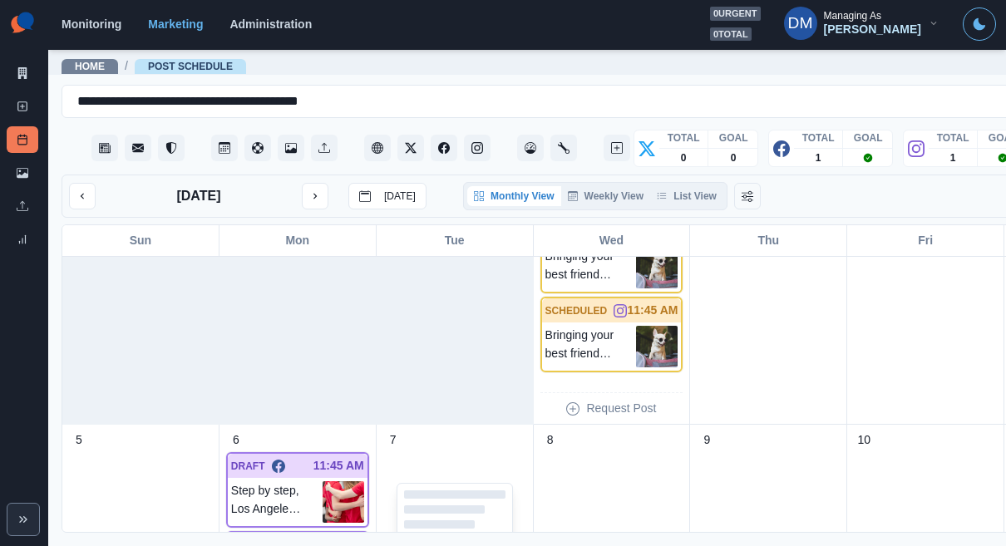
scroll to position [212, 0]
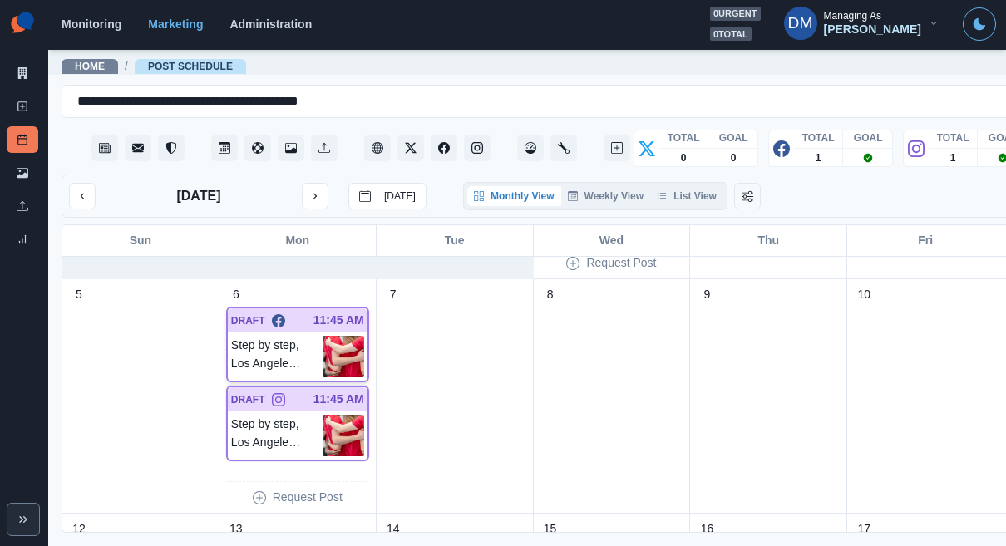
click at [323, 336] on img at bounding box center [344, 357] width 42 height 42
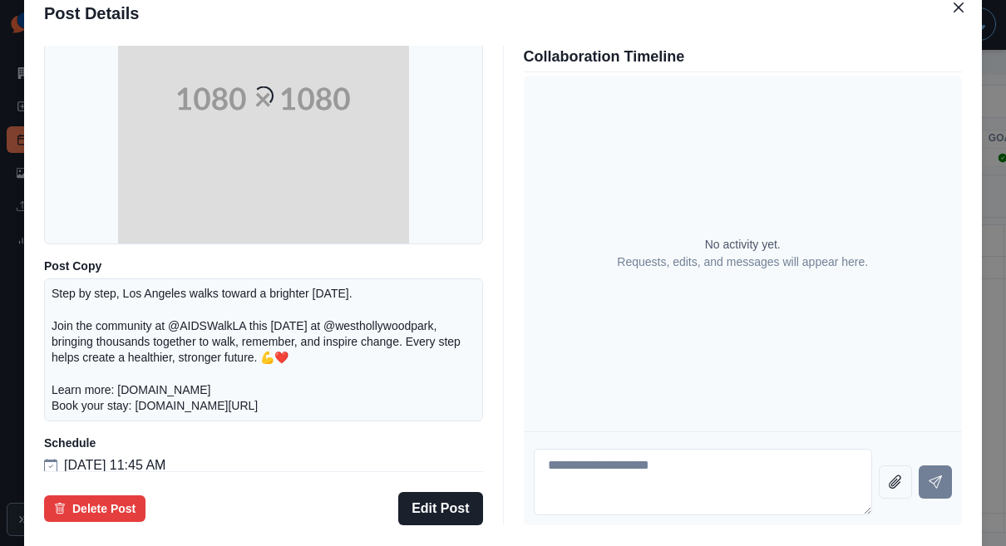
scroll to position [185, 0]
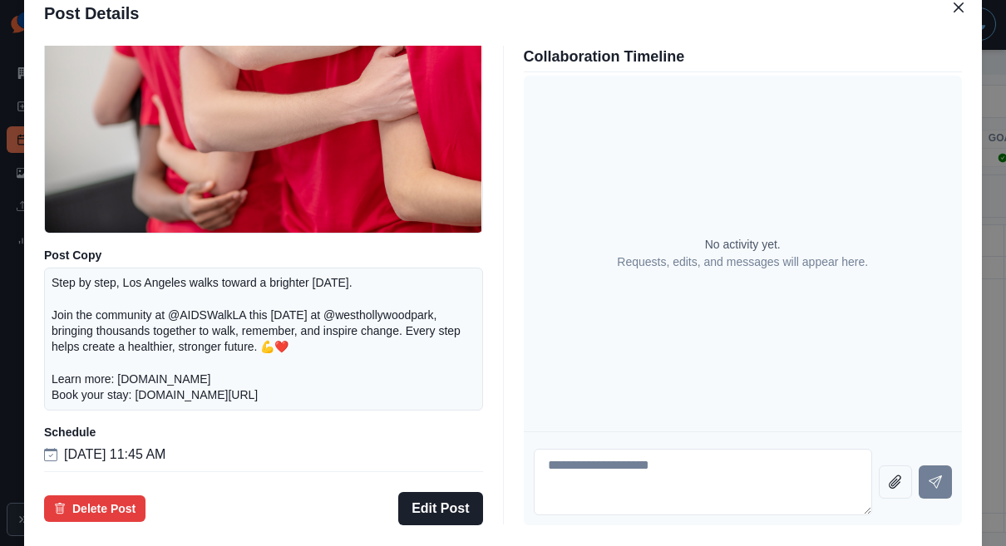
click at [95, 267] on div "Post Details Facebook Draft Media Post Copy Step by step, Los Angeles walks tow…" at bounding box center [503, 273] width 1006 height 546
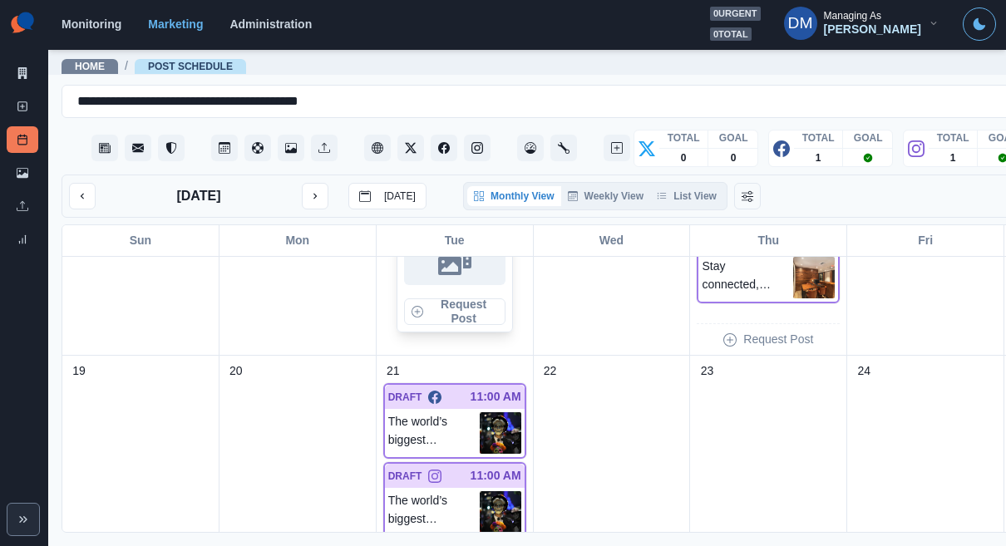
scroll to position [653, 0]
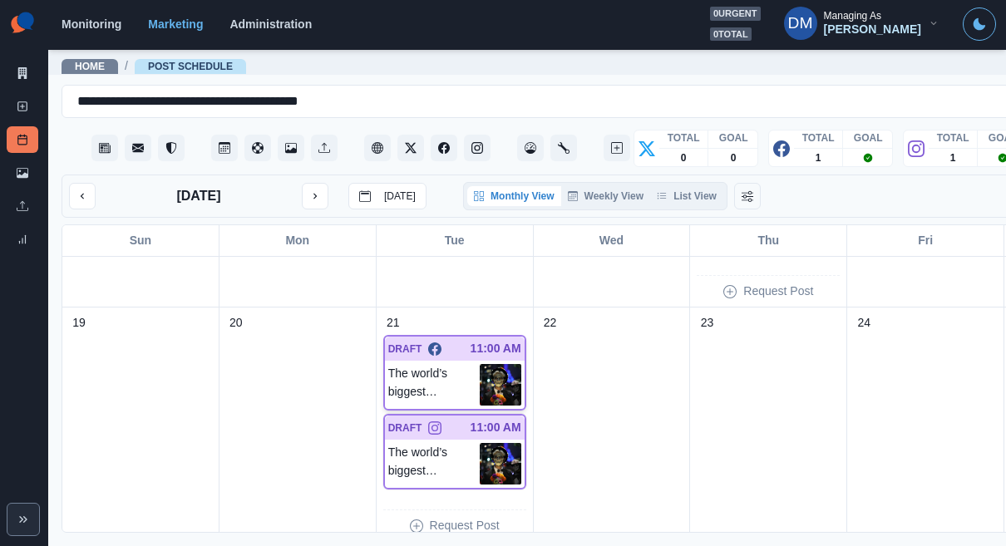
click at [480, 364] on img at bounding box center [501, 385] width 42 height 42
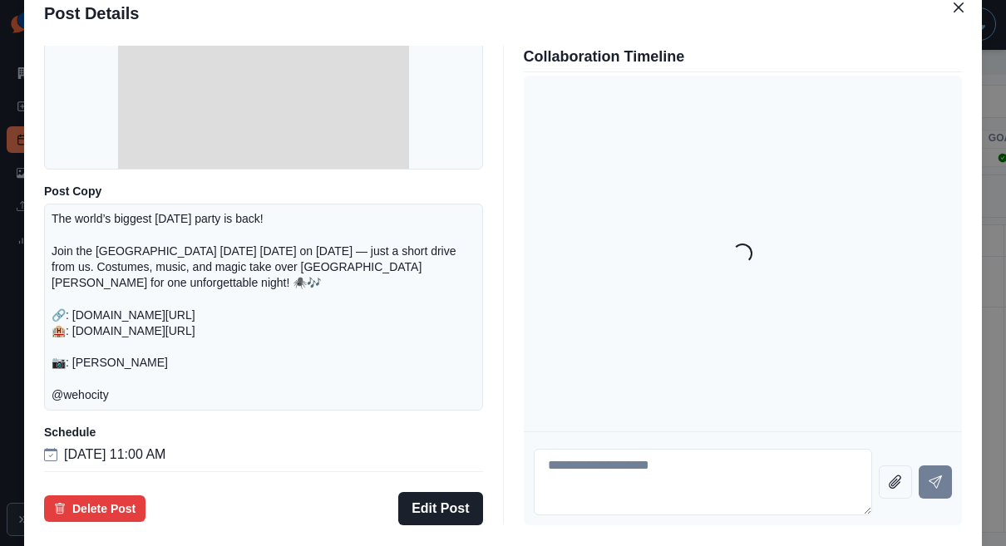
scroll to position [242, 0]
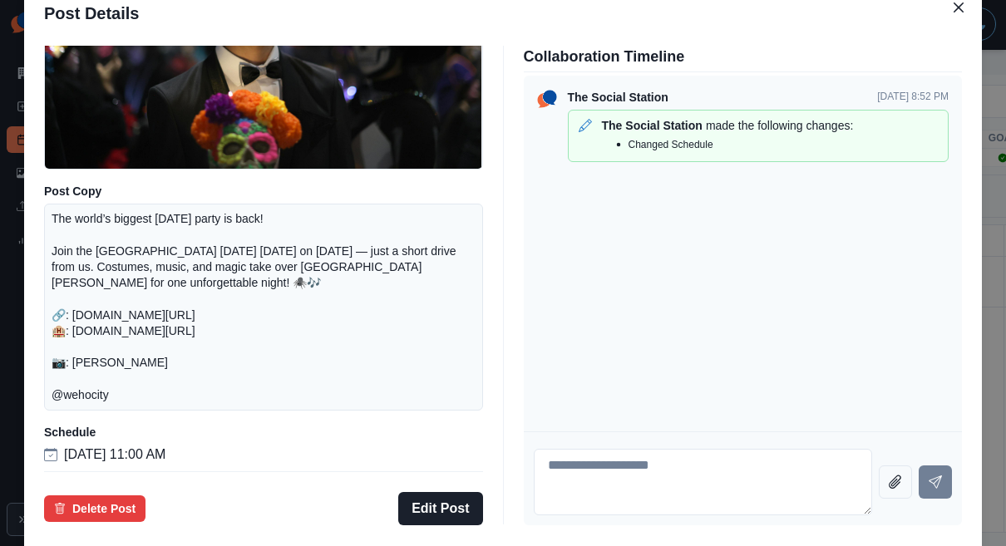
click at [91, 272] on div "Post Details Facebook Draft Media Post Copy The world’s biggest [DATE] party is…" at bounding box center [503, 273] width 1006 height 546
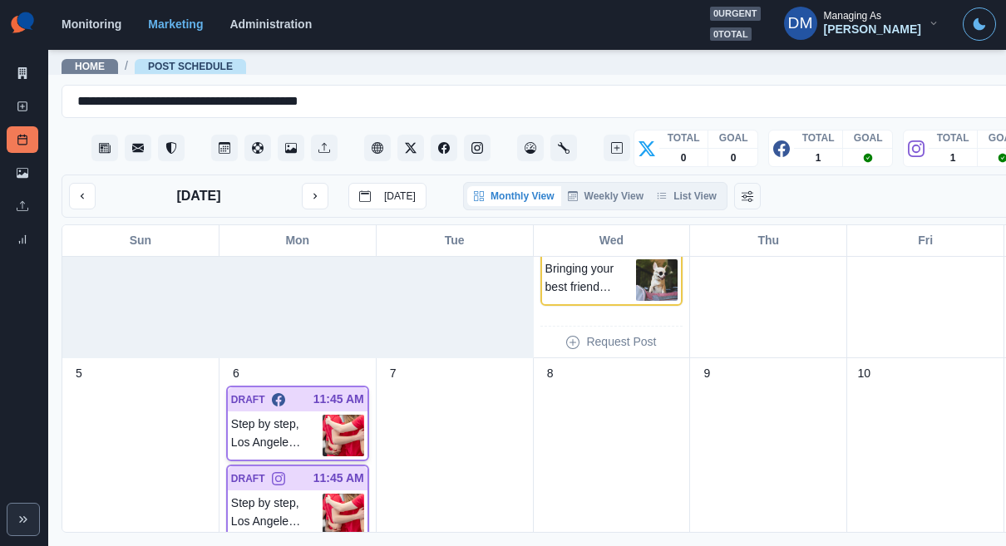
scroll to position [174, 0]
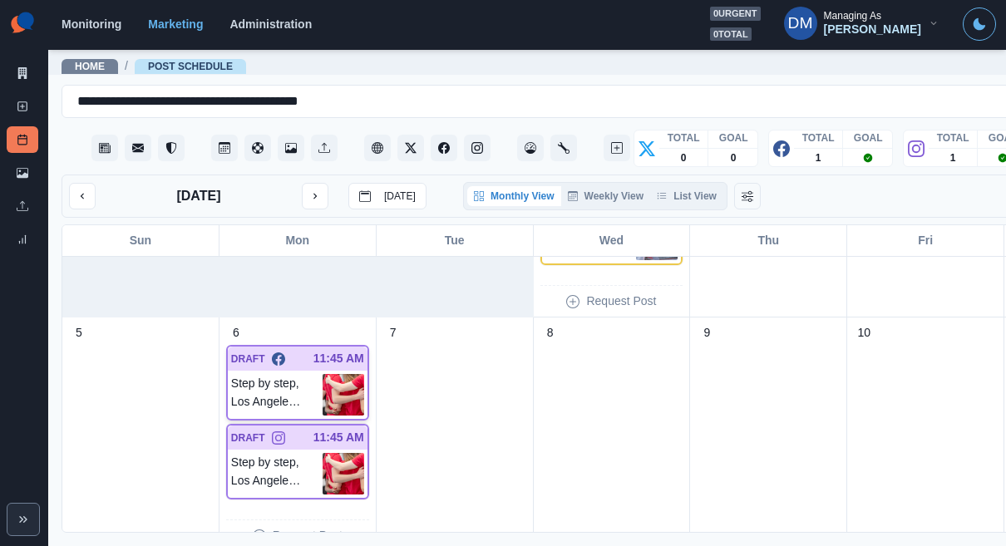
click at [323, 374] on img at bounding box center [344, 395] width 42 height 42
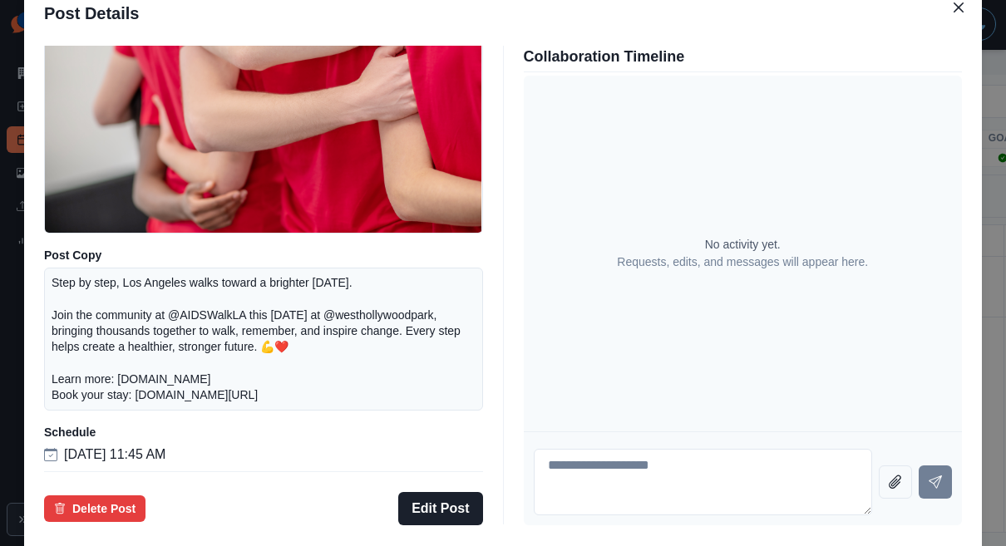
scroll to position [194, 0]
click at [110, 295] on div "Post Details Facebook Draft Media Post Copy Step by step, Los Angeles walks tow…" at bounding box center [503, 273] width 1006 height 546
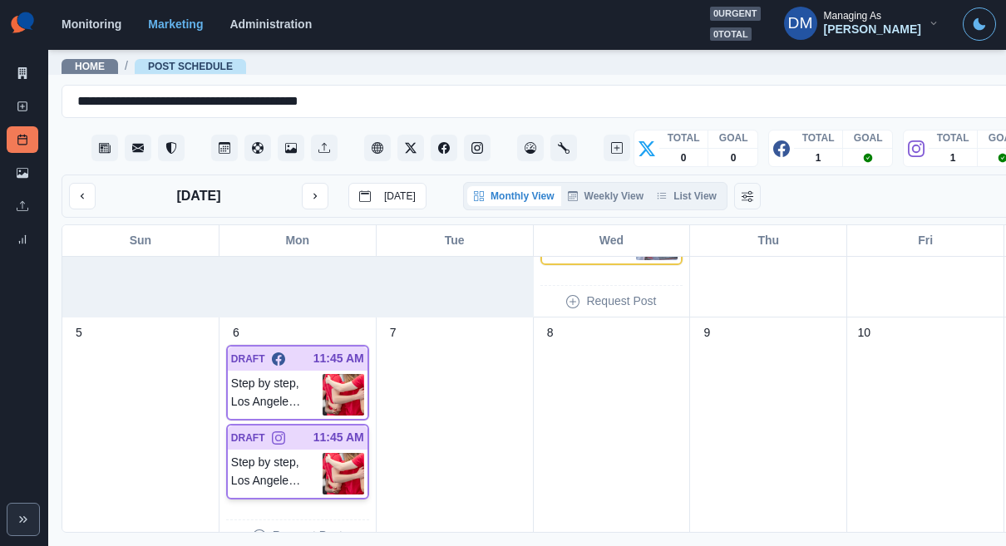
click at [323, 453] on img at bounding box center [344, 474] width 42 height 42
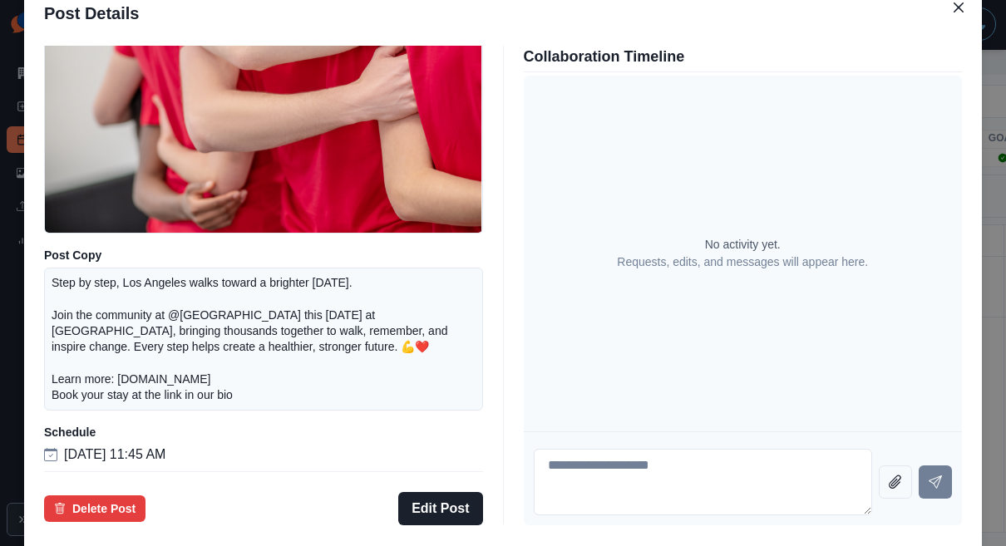
click at [97, 335] on div "Post Details Instagram Draft Media Post Copy Step by step, Los Angeles walks to…" at bounding box center [503, 273] width 1006 height 546
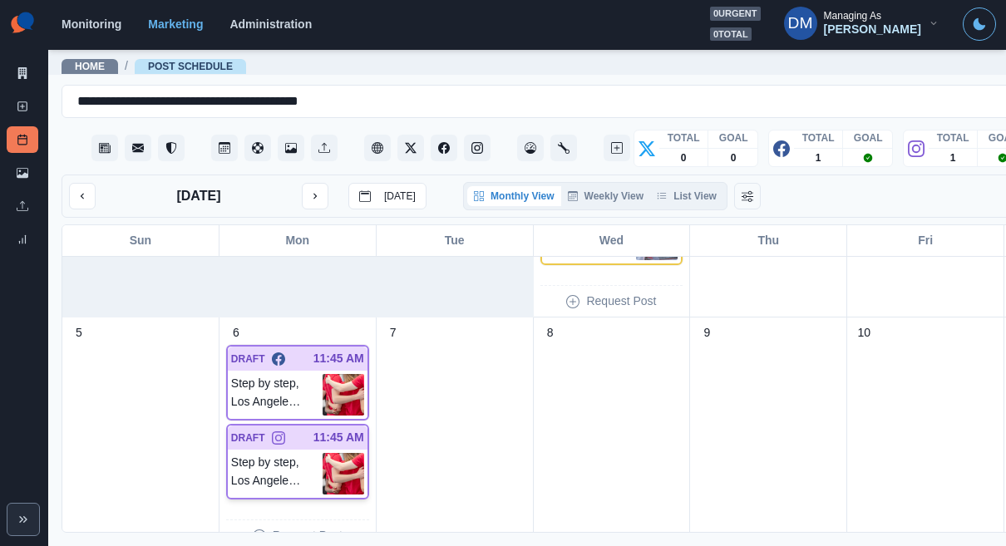
click at [323, 453] on img at bounding box center [344, 474] width 42 height 42
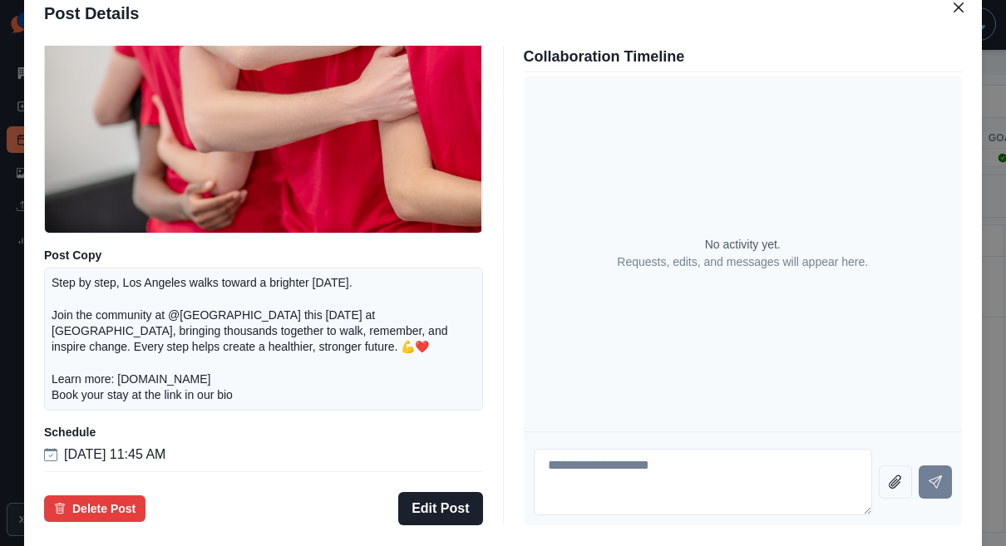
click at [98, 296] on div "Post Details Instagram Draft Media Post Copy Step by step, Los Angeles walks to…" at bounding box center [503, 273] width 1006 height 546
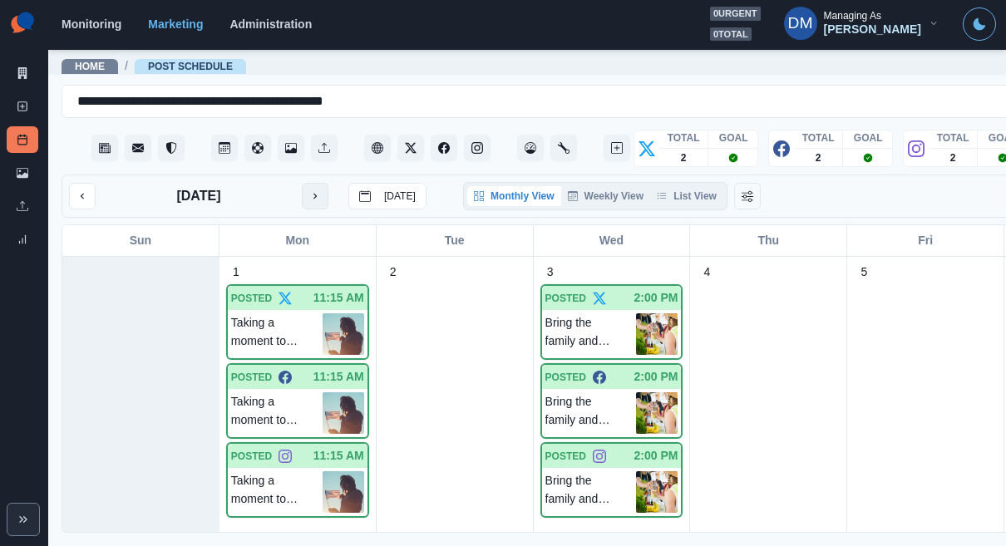
click at [309, 190] on icon "next month" at bounding box center [315, 196] width 12 height 12
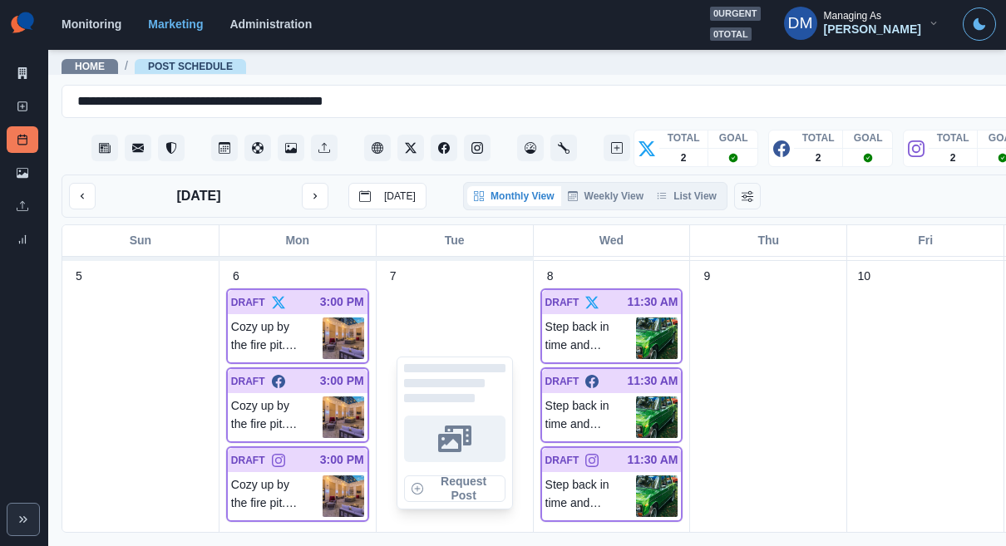
scroll to position [314, 0]
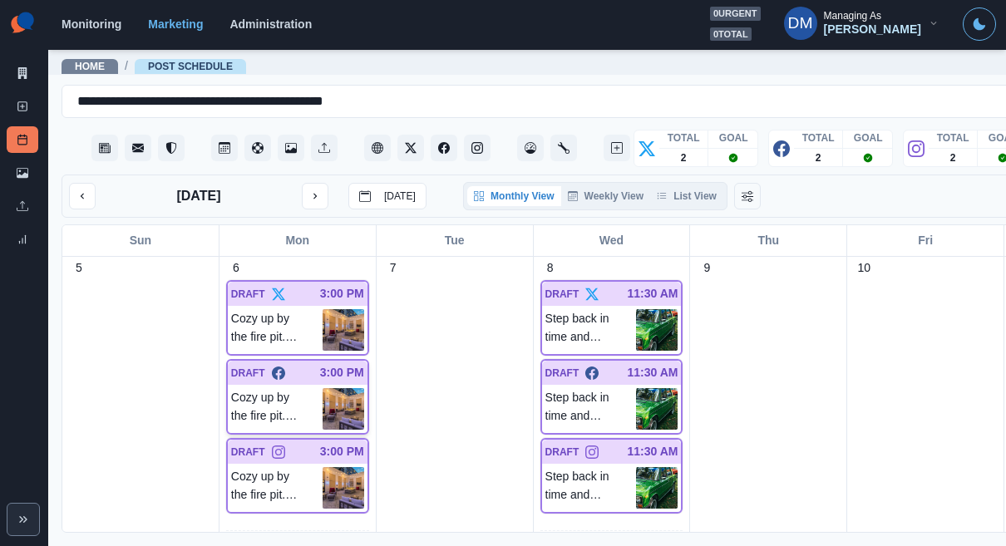
click at [323, 388] on img at bounding box center [344, 409] width 42 height 42
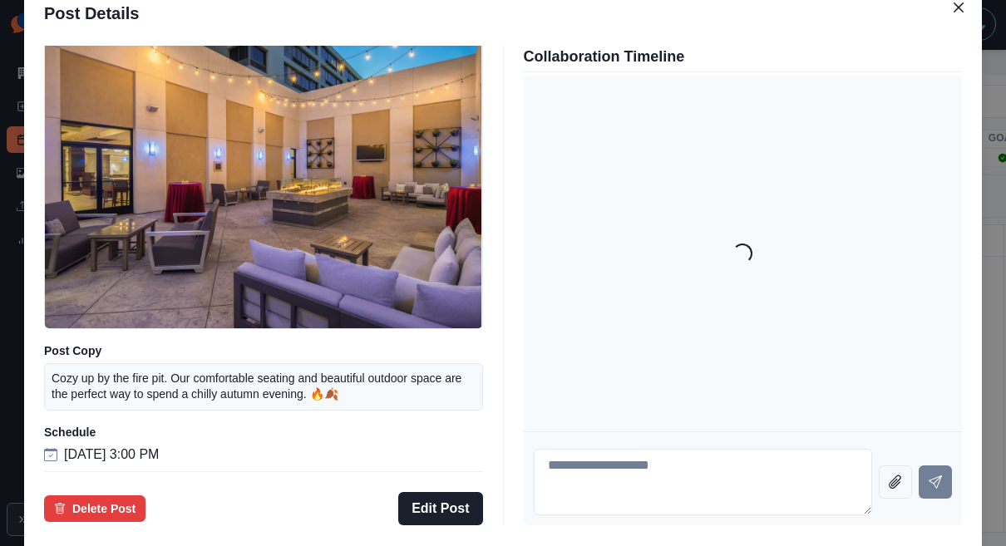
scroll to position [121, 0]
click at [111, 281] on div "Post Details Facebook Draft Media Post Copy Cozy up by the fire pit. Our comfor…" at bounding box center [503, 273] width 1006 height 546
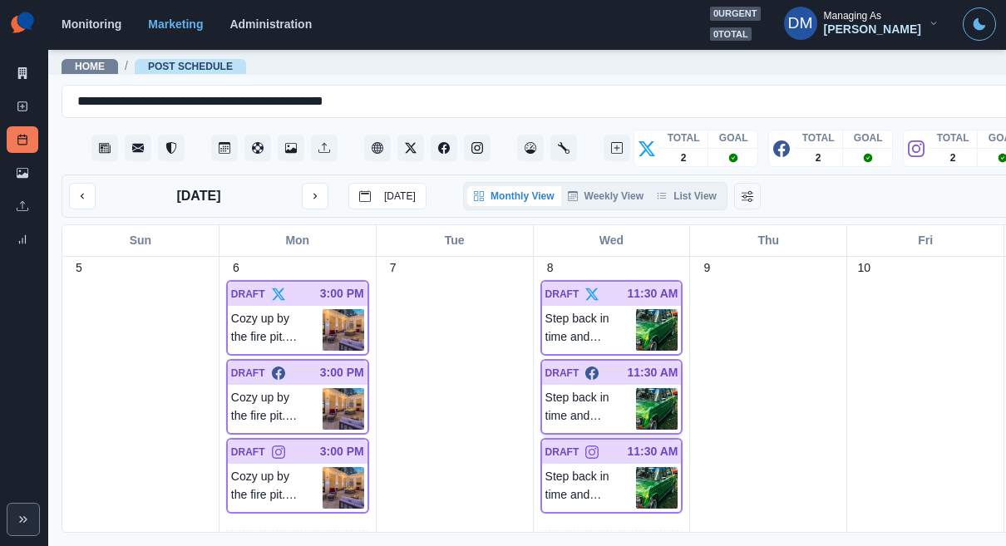
click at [636, 388] on img at bounding box center [657, 409] width 42 height 42
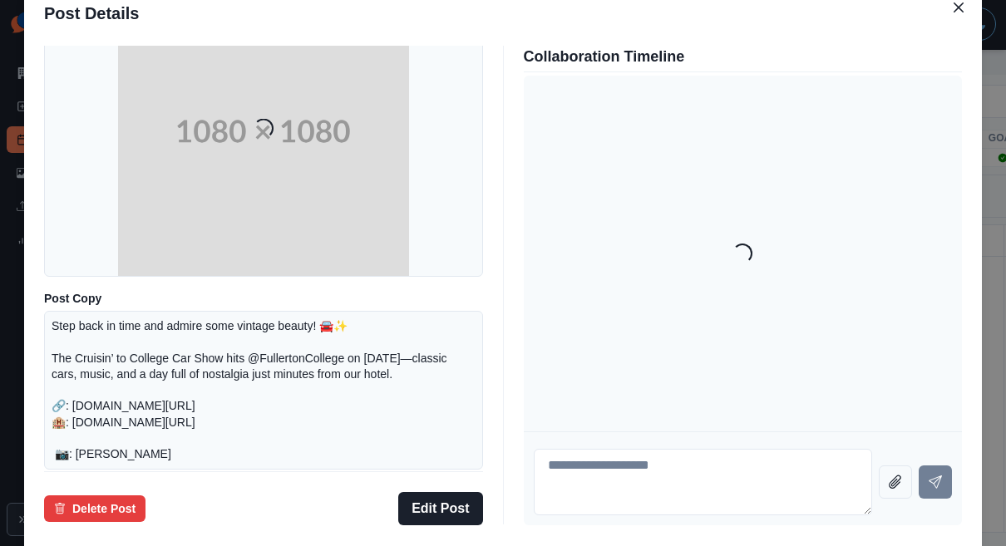
scroll to position [205, 0]
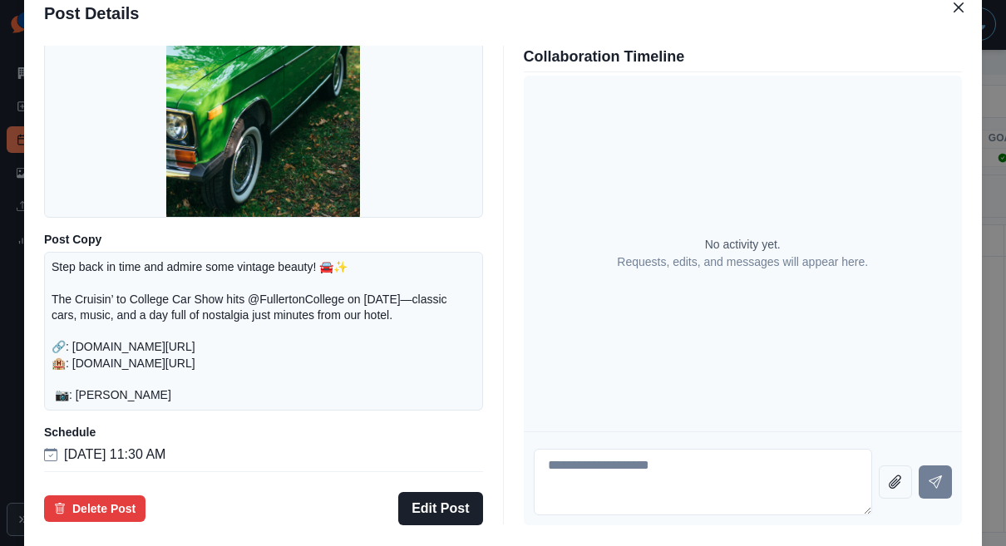
click at [107, 281] on div "Post Details Facebook Draft Media Post Copy Step back in time and admire some v…" at bounding box center [503, 273] width 1006 height 546
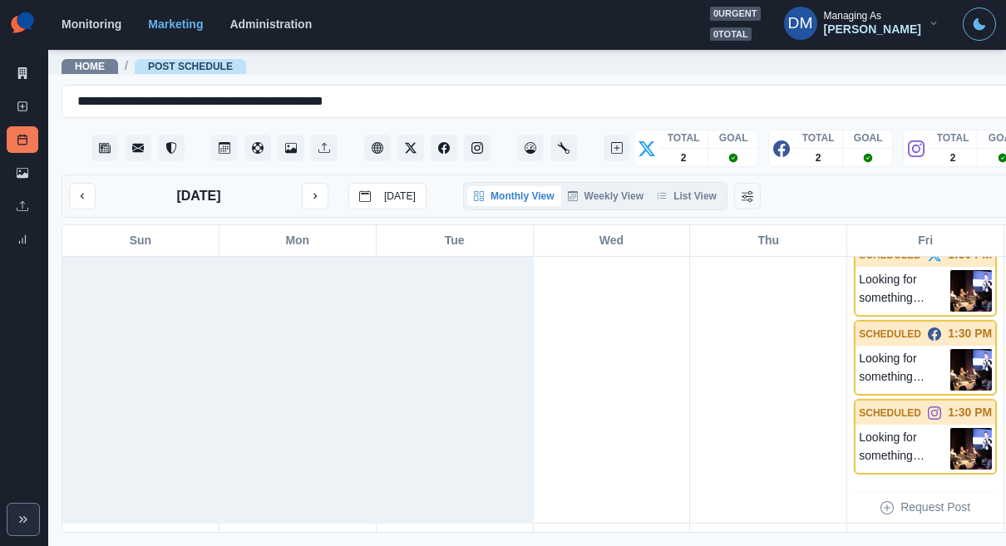
scroll to position [41, 0]
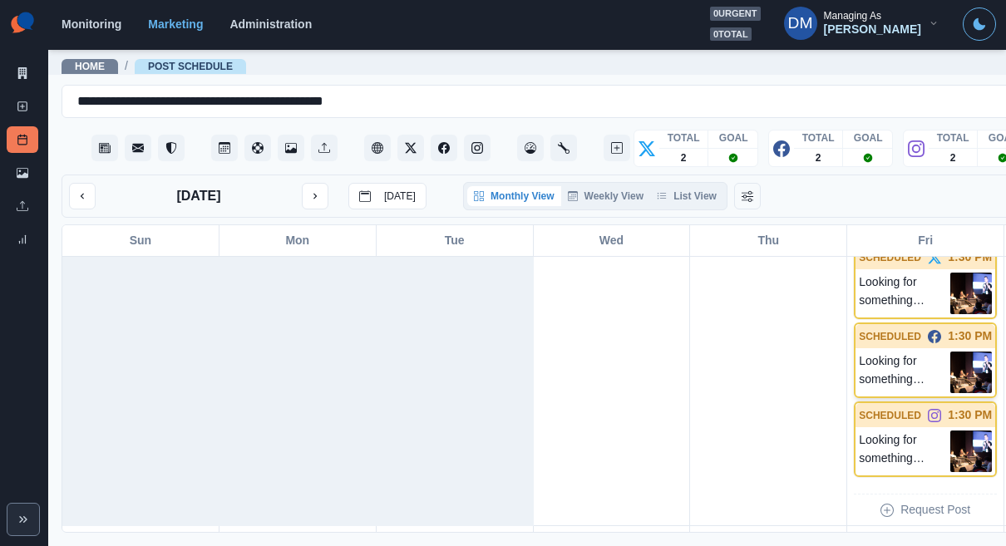
click at [951, 352] on img at bounding box center [972, 373] width 42 height 42
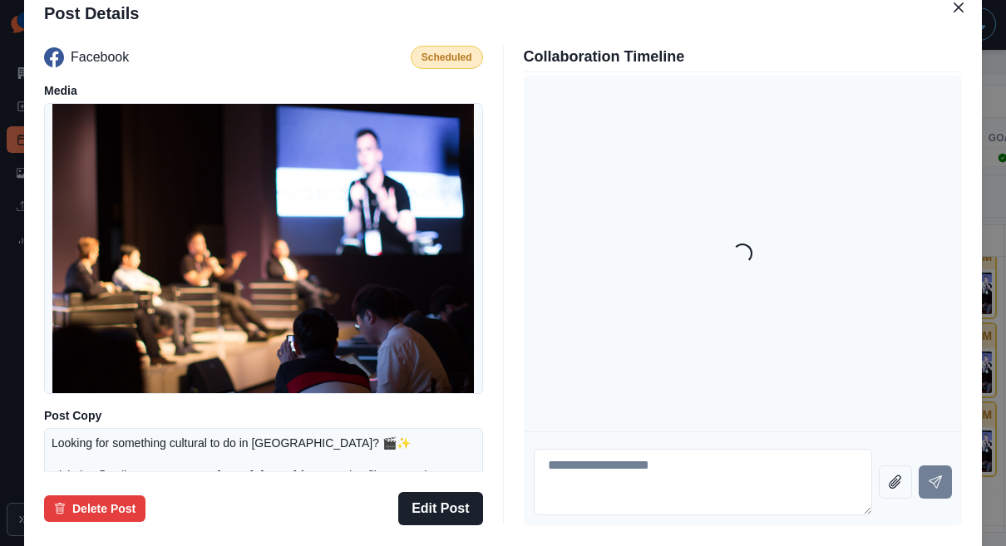
scroll to position [194, 0]
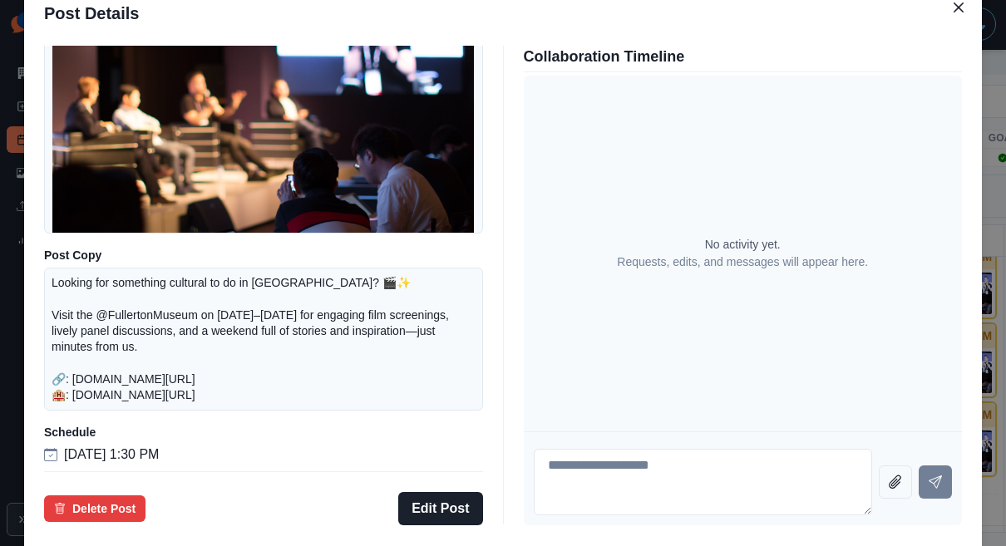
click at [76, 289] on div "Post Details Facebook Scheduled Media Post Copy Looking for something cultural …" at bounding box center [503, 273] width 1006 height 546
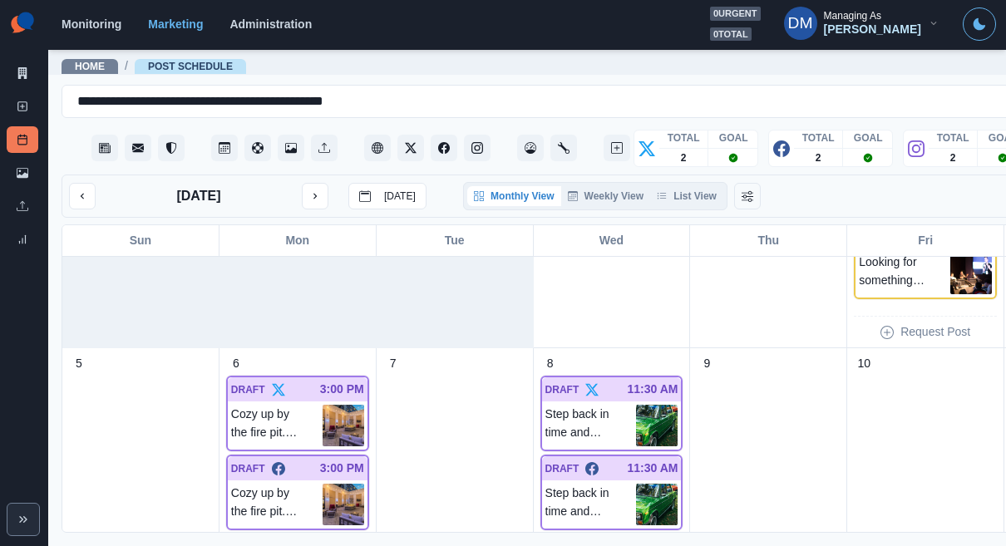
scroll to position [314, 0]
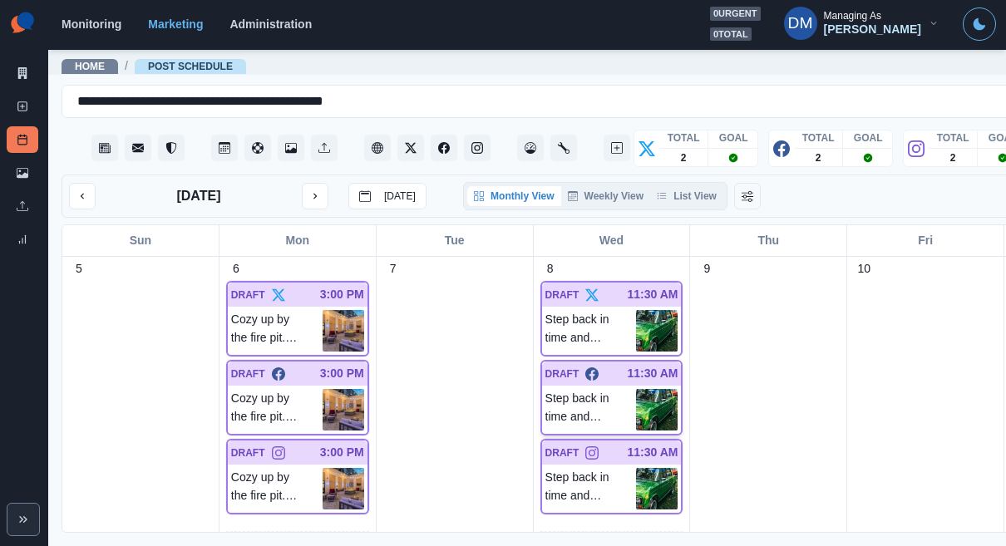
click at [636, 389] on img at bounding box center [657, 410] width 42 height 42
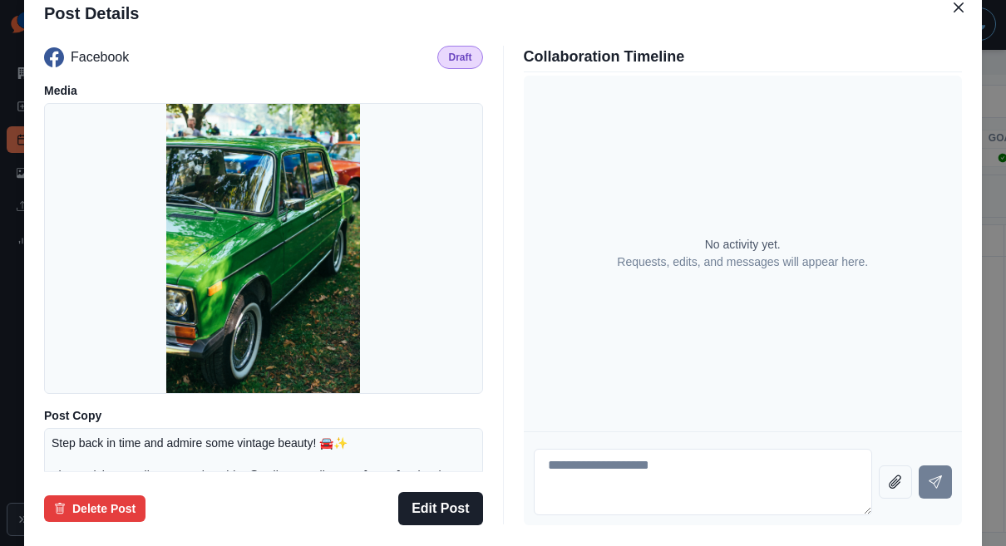
scroll to position [205, 0]
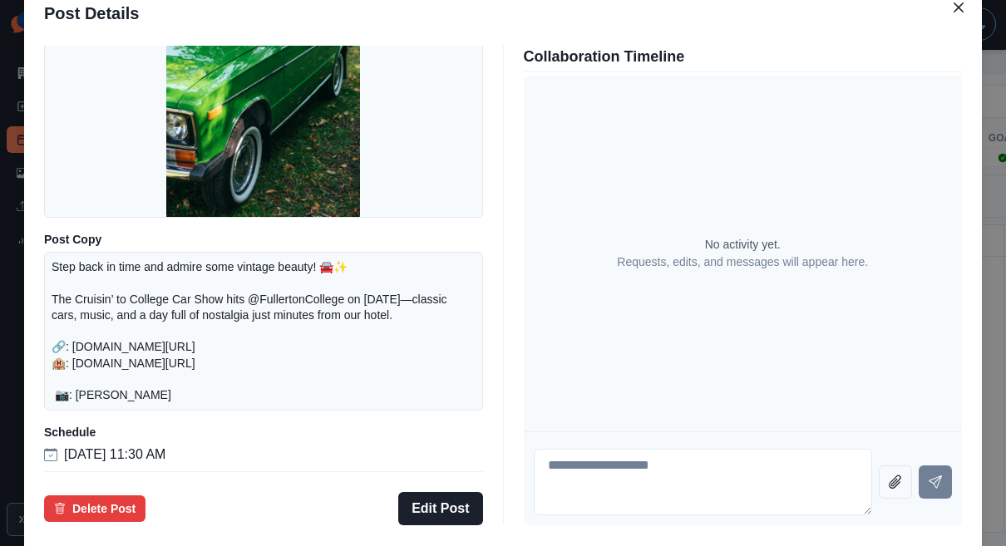
click at [101, 345] on div "Post Details Facebook Draft Media Post Copy Step back in time and admire some v…" at bounding box center [503, 273] width 1006 height 546
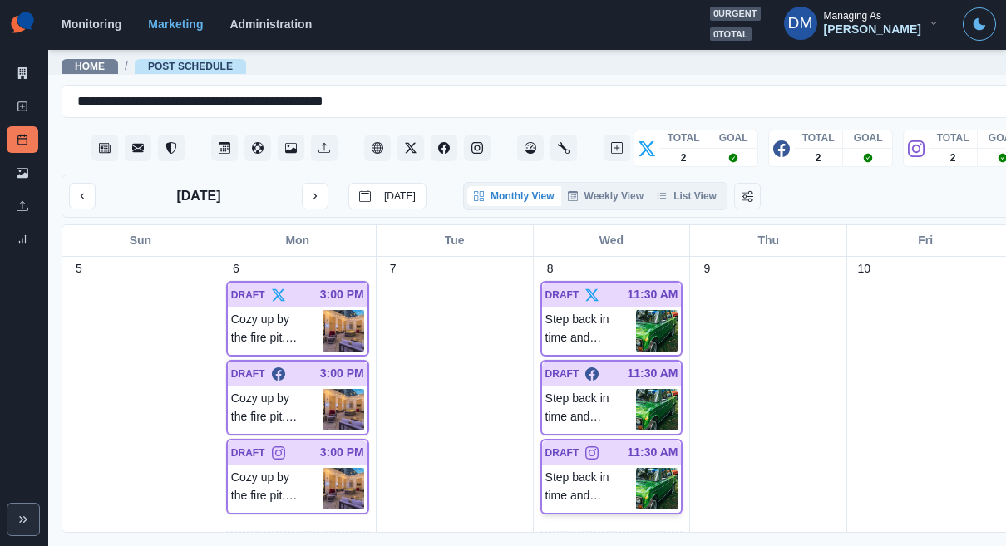
click at [636, 468] on img at bounding box center [657, 489] width 42 height 42
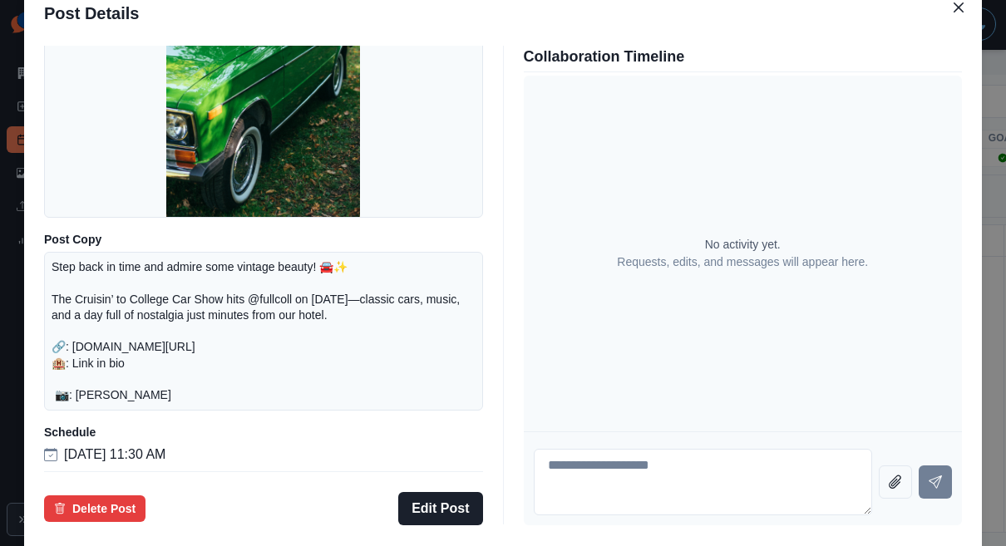
click at [97, 324] on div "Post Details Instagram Draft Media Post Copy Step back in time and admire some …" at bounding box center [503, 273] width 1006 height 546
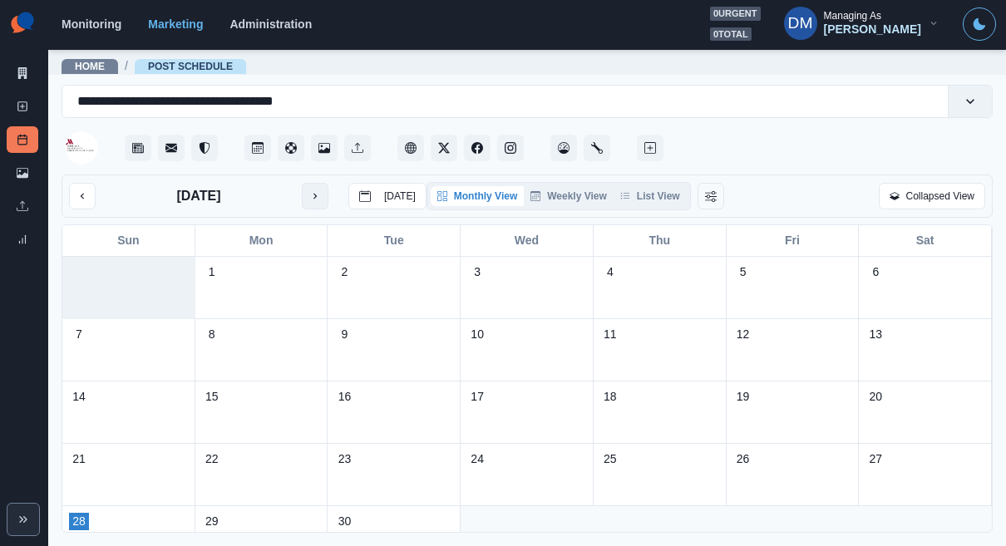
click at [309, 190] on icon "next month" at bounding box center [315, 196] width 12 height 12
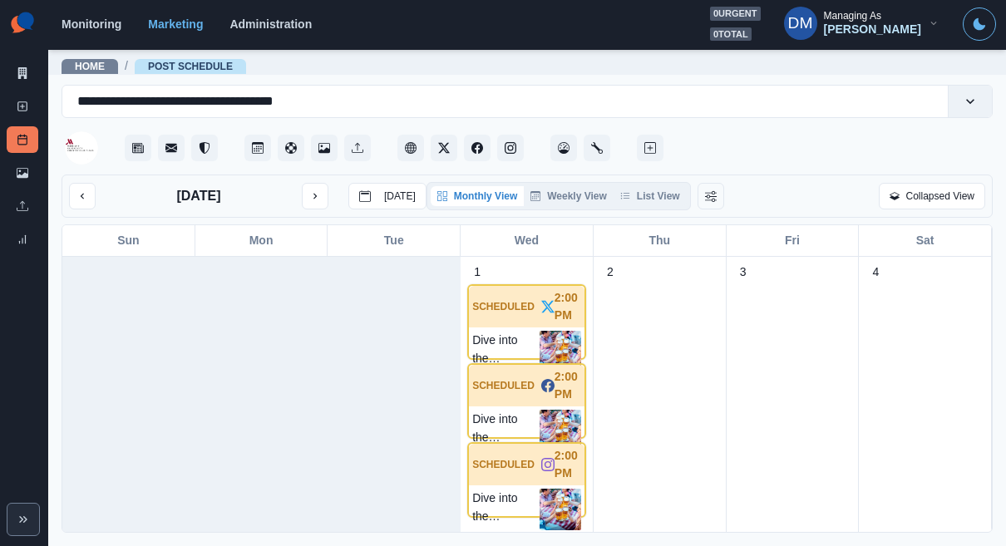
scroll to position [309, 0]
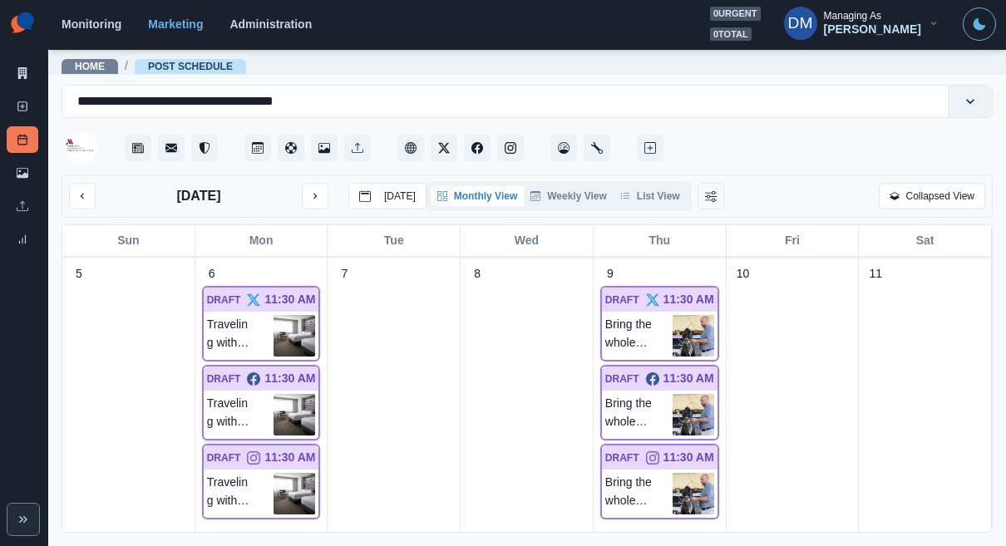
click at [289, 394] on img at bounding box center [295, 415] width 42 height 42
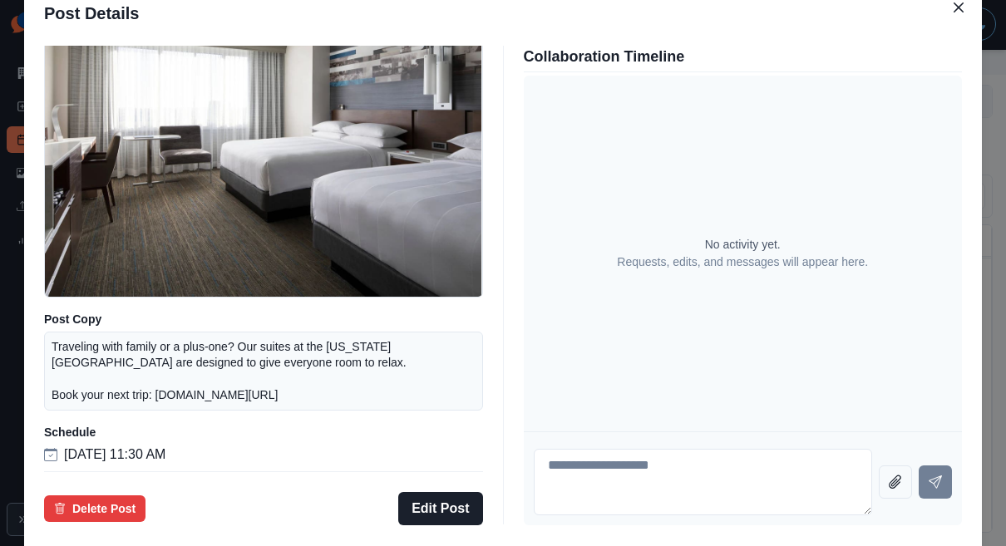
scroll to position [146, 0]
click at [95, 306] on div "Post Details Facebook Draft Media Post Copy Traveling with family or a plus-one…" at bounding box center [503, 273] width 1006 height 546
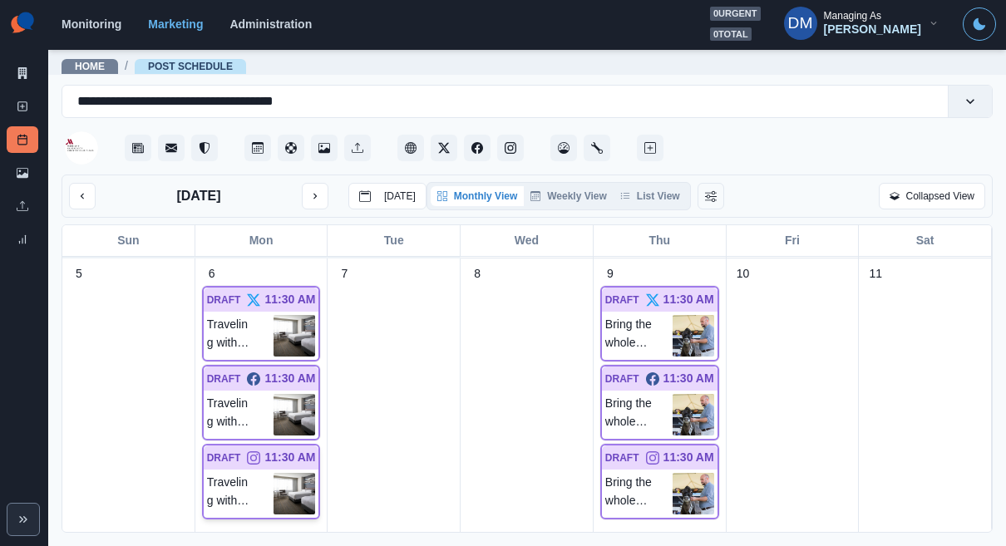
click at [310, 473] on img at bounding box center [295, 494] width 42 height 42
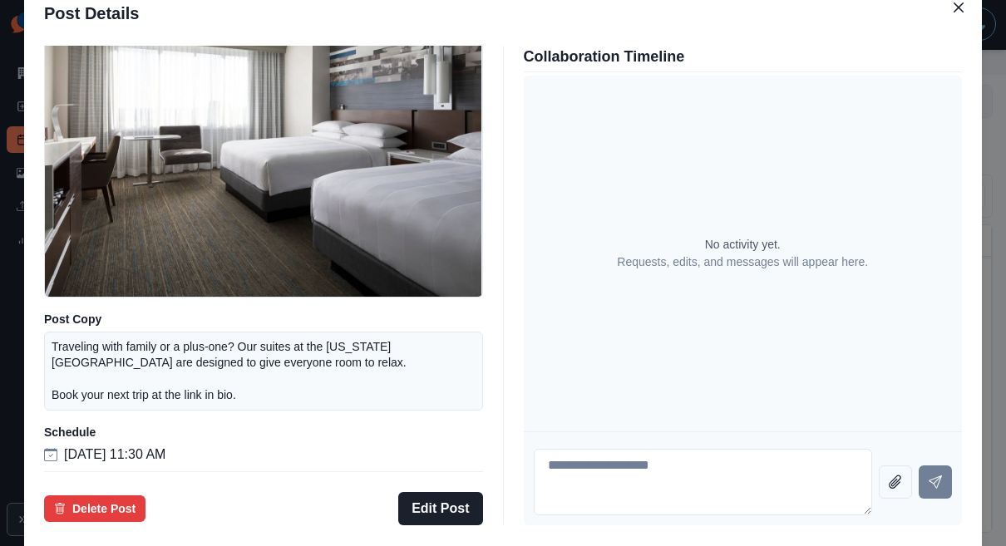
click at [94, 352] on div "Post Details Instagram Draft Media Post Copy Traveling with family or a plus-on…" at bounding box center [503, 273] width 1006 height 546
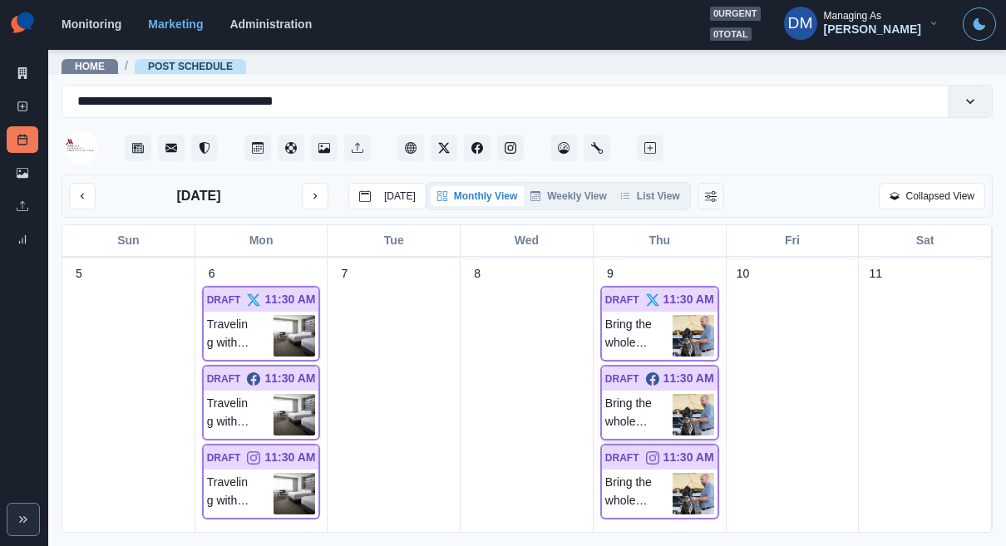
click at [700, 394] on img at bounding box center [694, 415] width 42 height 42
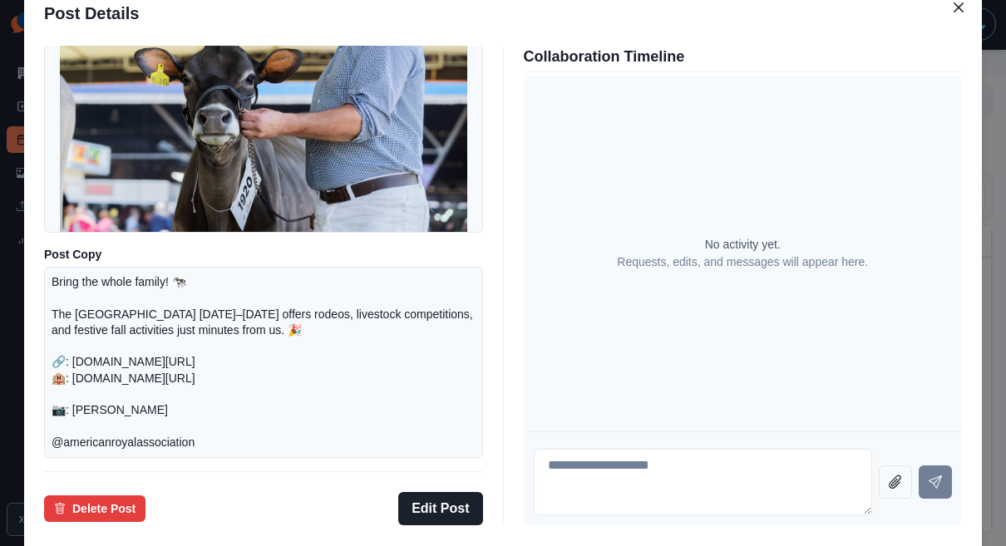
scroll to position [230, 0]
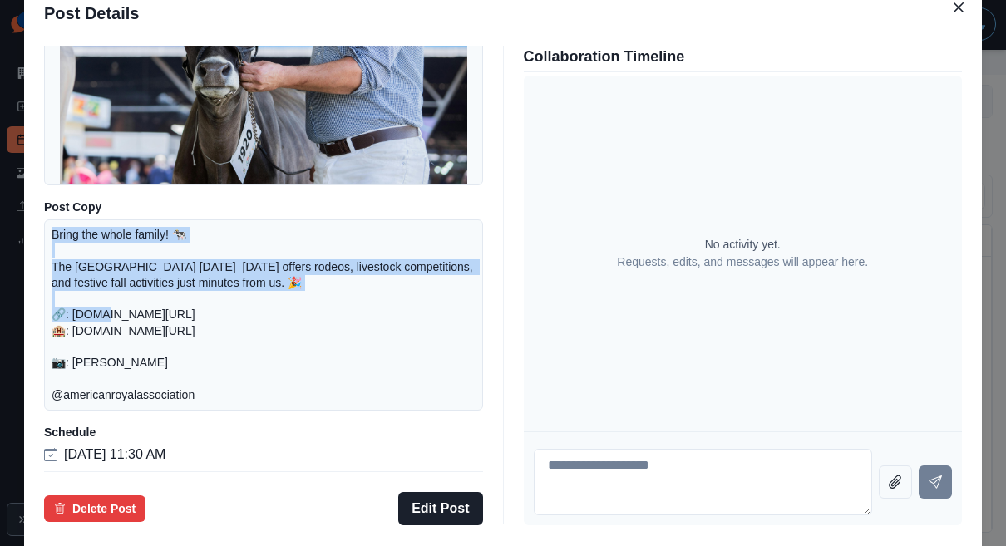
drag, startPoint x: 162, startPoint y: 245, endPoint x: 462, endPoint y: 276, distance: 301.9
click at [462, 276] on div "Bring the whole family! 🐄 The American Royal Complex October 10–26, 2025 offers…" at bounding box center [263, 315] width 439 height 191
copy p "Bring the whole family! 🐄 The American Royal Complex October 10–26, 2025 offers…"
click at [455, 492] on button "Edit Post" at bounding box center [440, 508] width 84 height 33
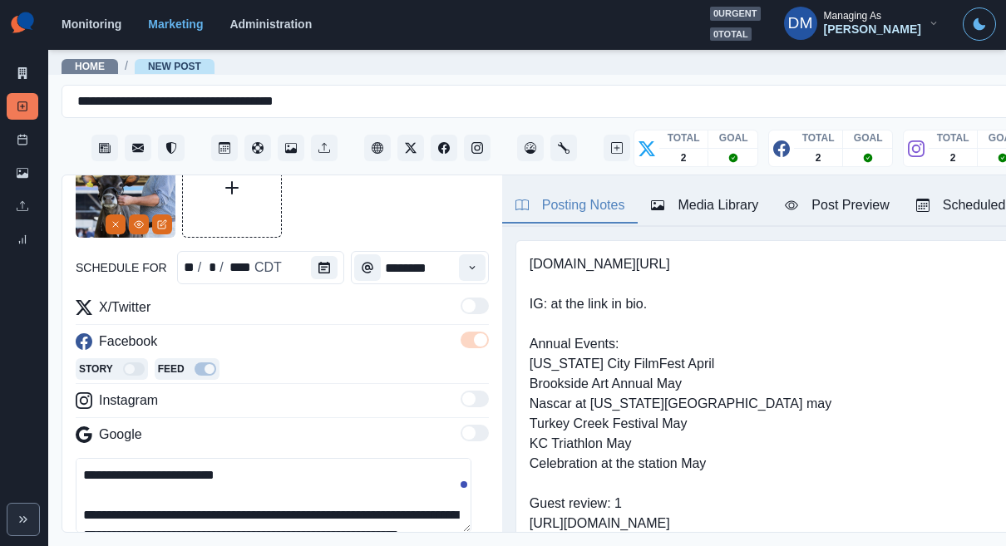
scroll to position [101, 0]
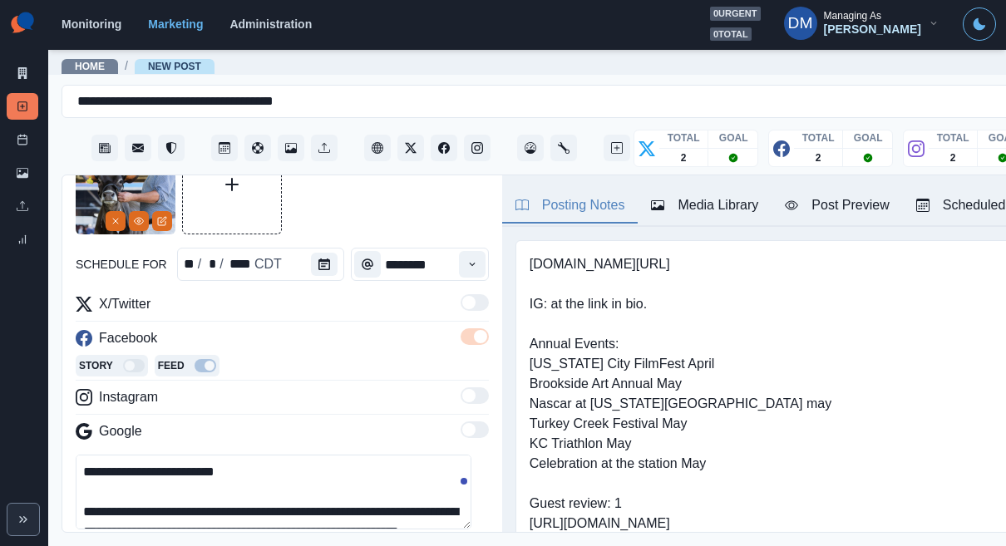
drag, startPoint x: 384, startPoint y: 438, endPoint x: 61, endPoint y: 423, distance: 323.9
click at [62, 423] on div "**********" at bounding box center [282, 355] width 440 height 358
paste textarea "**********"
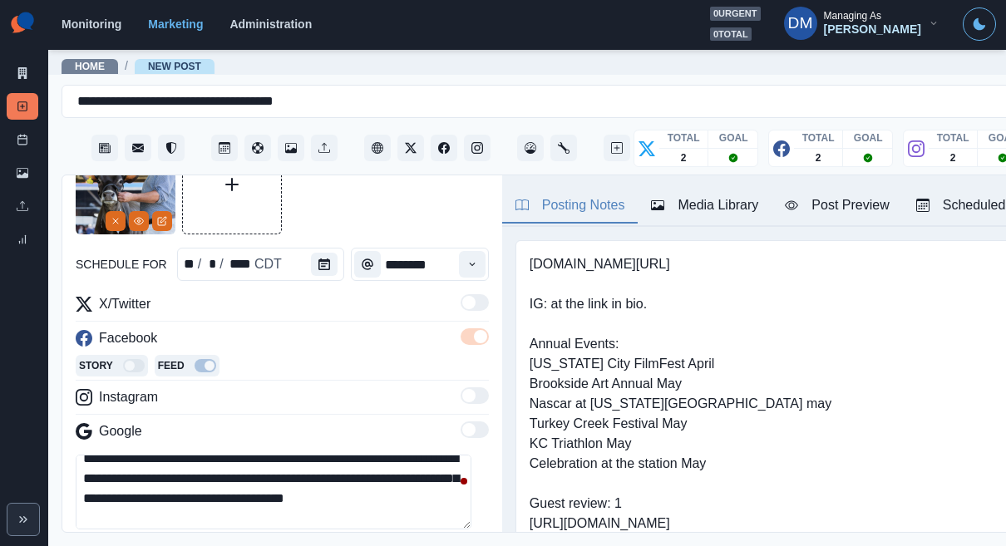
scroll to position [33, 0]
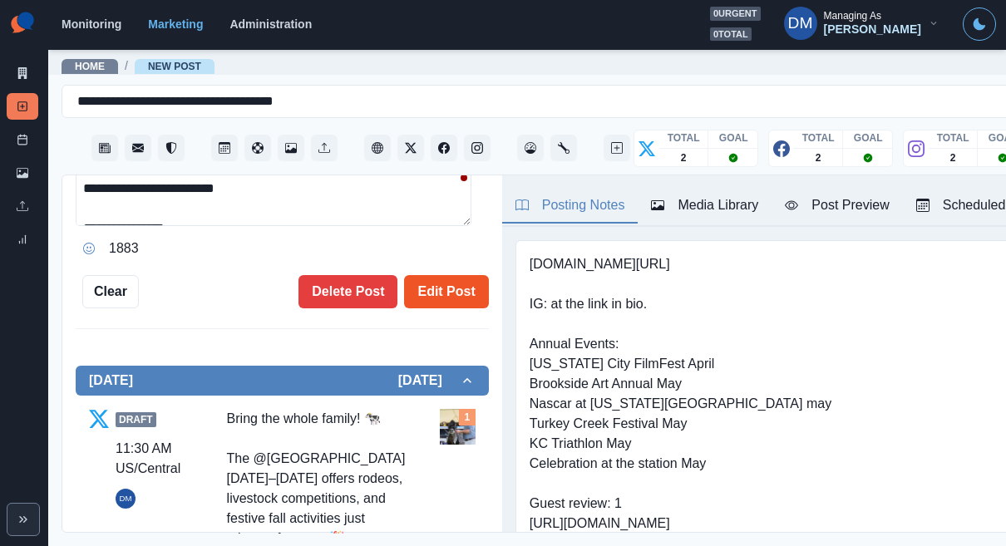
type textarea "**********"
click at [438, 275] on button "Edit Post" at bounding box center [446, 291] width 84 height 33
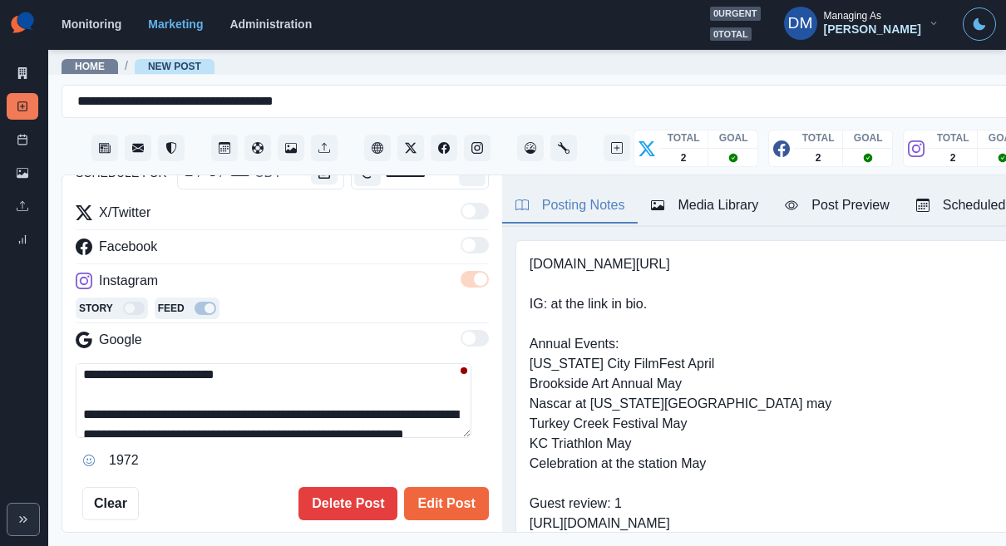
drag, startPoint x: 383, startPoint y: 337, endPoint x: 22, endPoint y: 320, distance: 360.5
click at [22, 320] on div "**********" at bounding box center [503, 273] width 1006 height 546
paste textarea "**********"
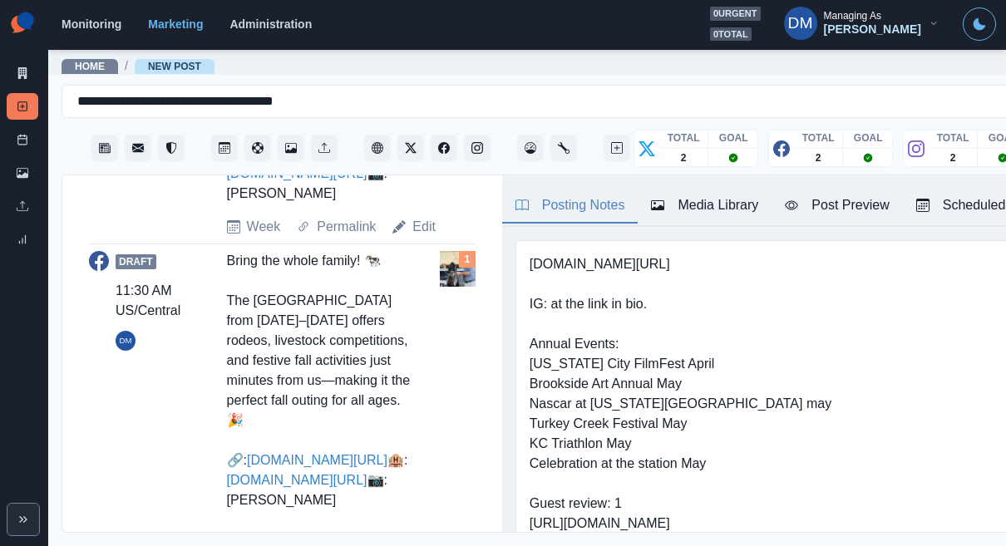
copy div "merican_royal"
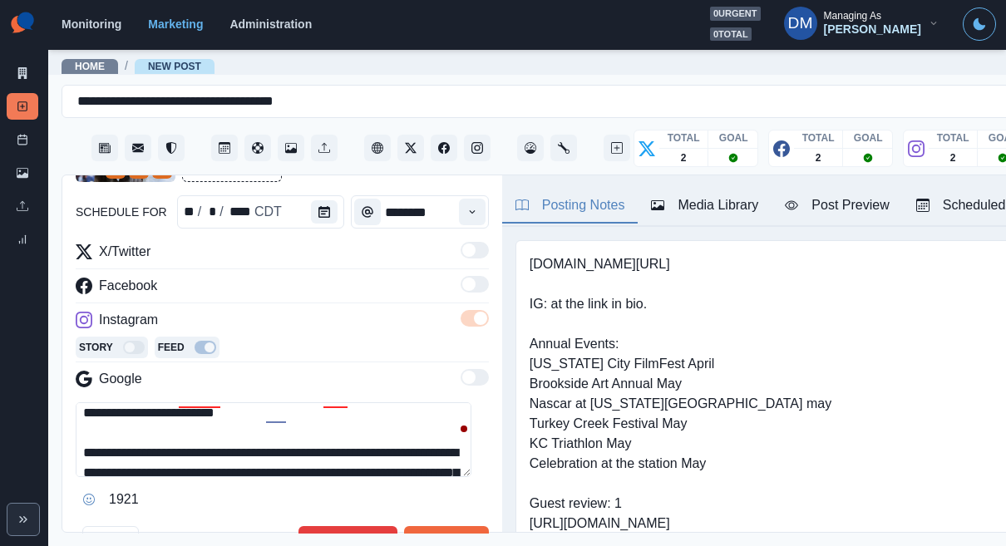
click at [121, 403] on textarea "**********" at bounding box center [274, 440] width 396 height 75
click at [185, 403] on textarea "**********" at bounding box center [274, 440] width 396 height 75
paste textarea
click at [96, 403] on textarea "**********" at bounding box center [274, 440] width 396 height 75
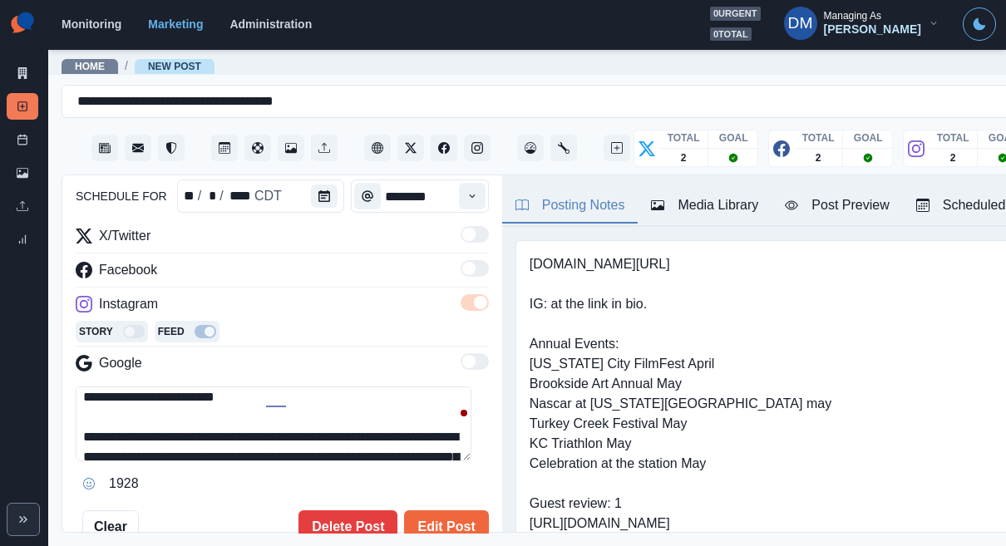
click at [178, 387] on textarea "**********" at bounding box center [274, 424] width 396 height 75
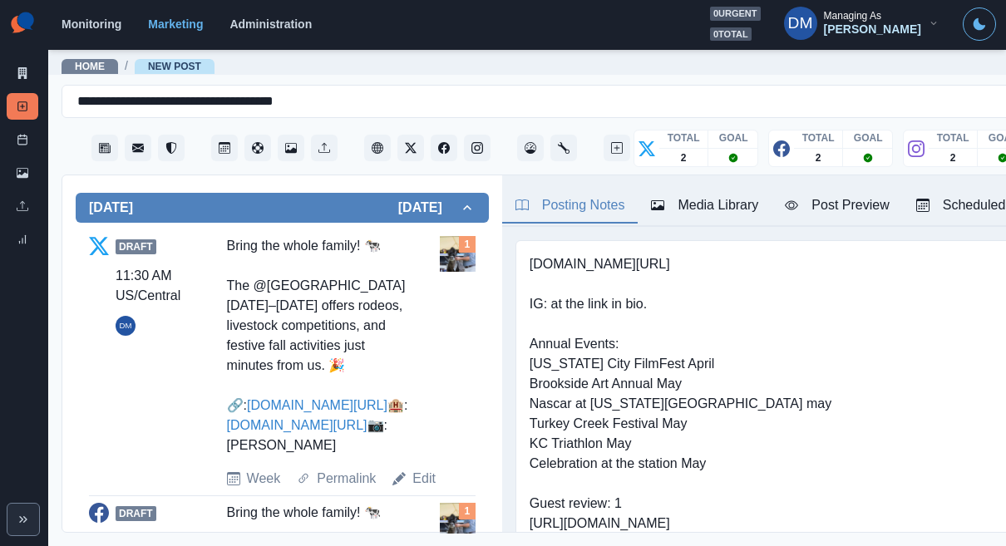
type textarea "**********"
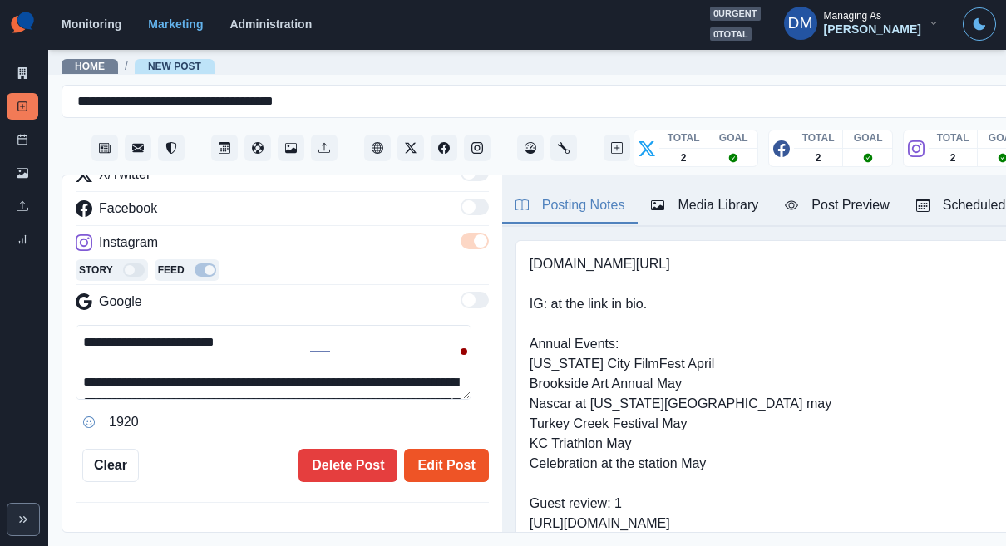
click at [423, 449] on button "Edit Post" at bounding box center [446, 465] width 84 height 33
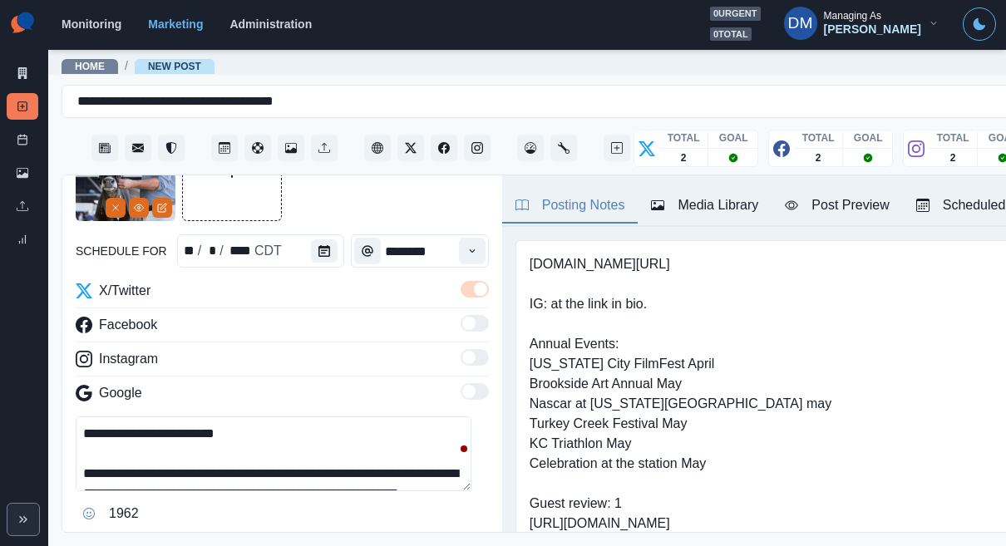
click at [265, 417] on textarea "**********" at bounding box center [274, 454] width 396 height 75
drag, startPoint x: 377, startPoint y: 403, endPoint x: 62, endPoint y: 395, distance: 315.3
click at [62, 395] on div "**********" at bounding box center [282, 355] width 440 height 358
paste textarea
drag, startPoint x: 195, startPoint y: 385, endPoint x: 205, endPoint y: 385, distance: 10.0
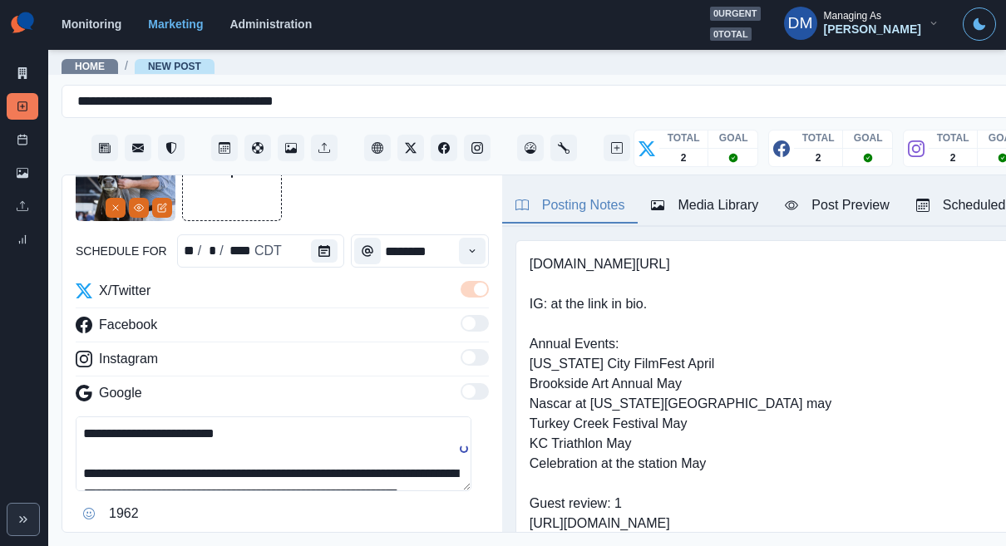
click at [195, 417] on textarea "**********" at bounding box center [274, 454] width 396 height 75
click at [218, 417] on textarea "**********" at bounding box center [274, 454] width 396 height 75
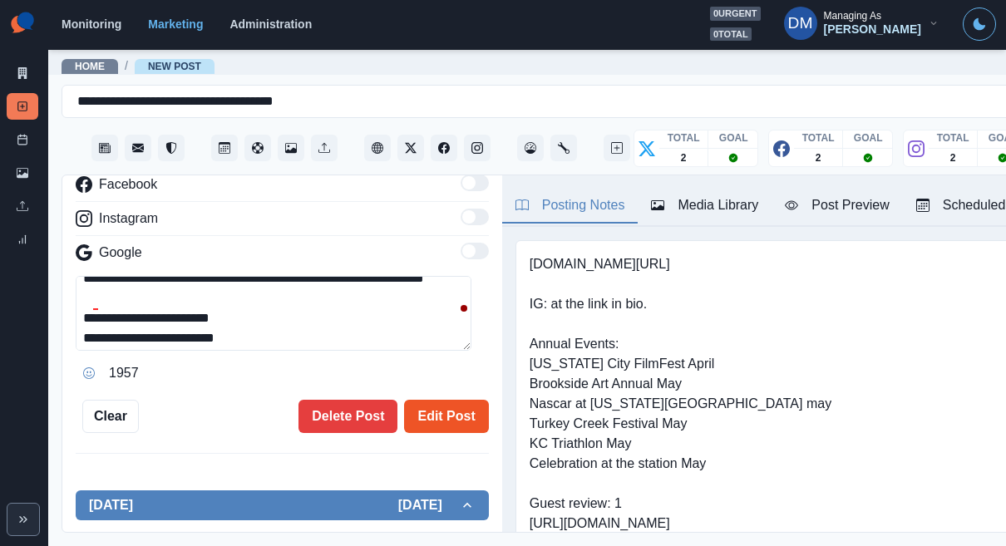
type textarea "**********"
click at [423, 400] on button "Edit Post" at bounding box center [446, 416] width 84 height 33
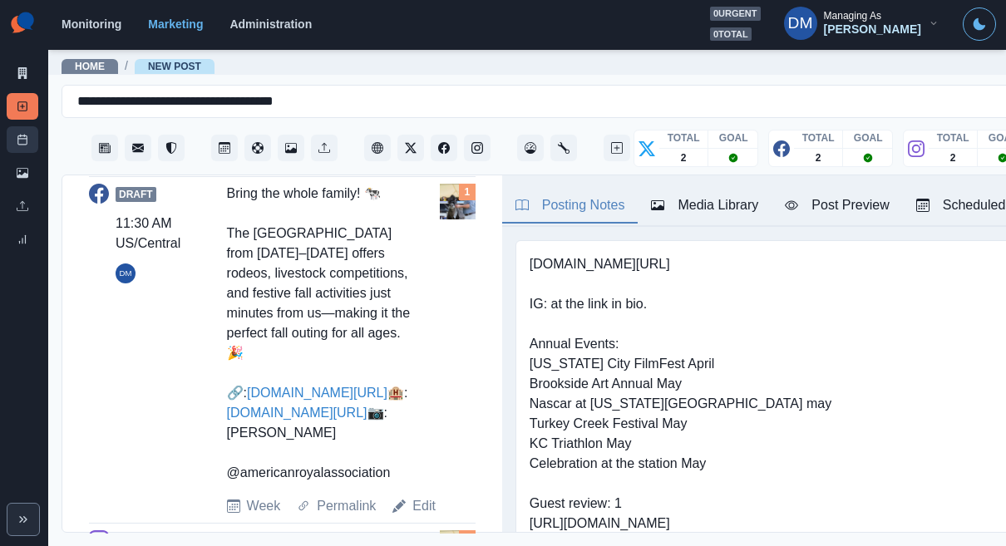
click at [34, 126] on link "Post Schedule" at bounding box center [23, 139] width 32 height 27
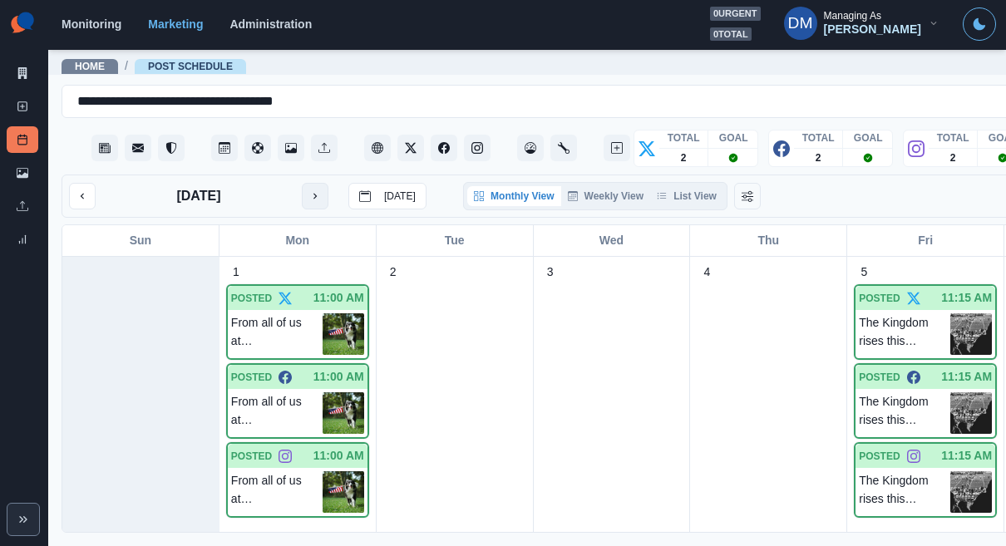
click at [302, 183] on button "next month" at bounding box center [315, 196] width 27 height 27
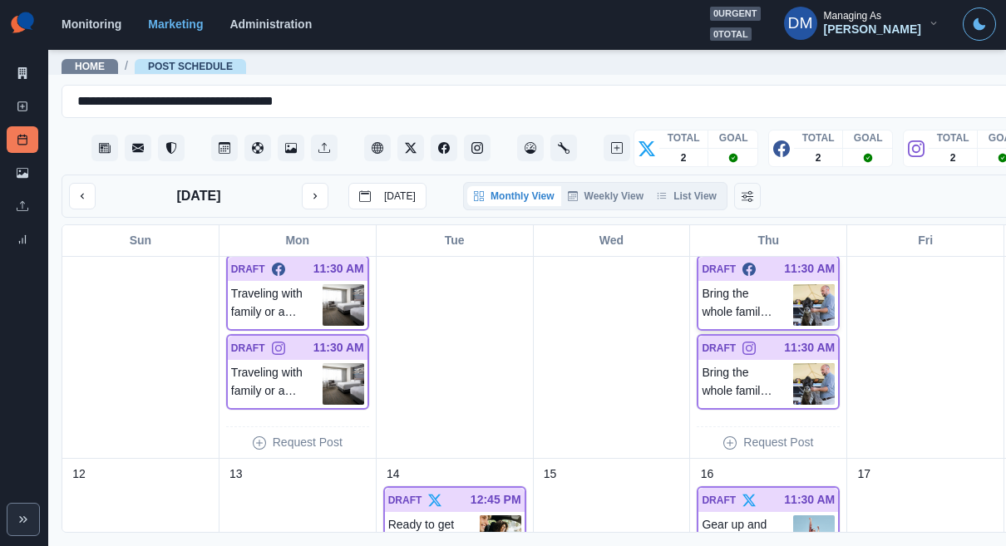
click at [794, 284] on img at bounding box center [815, 305] width 42 height 42
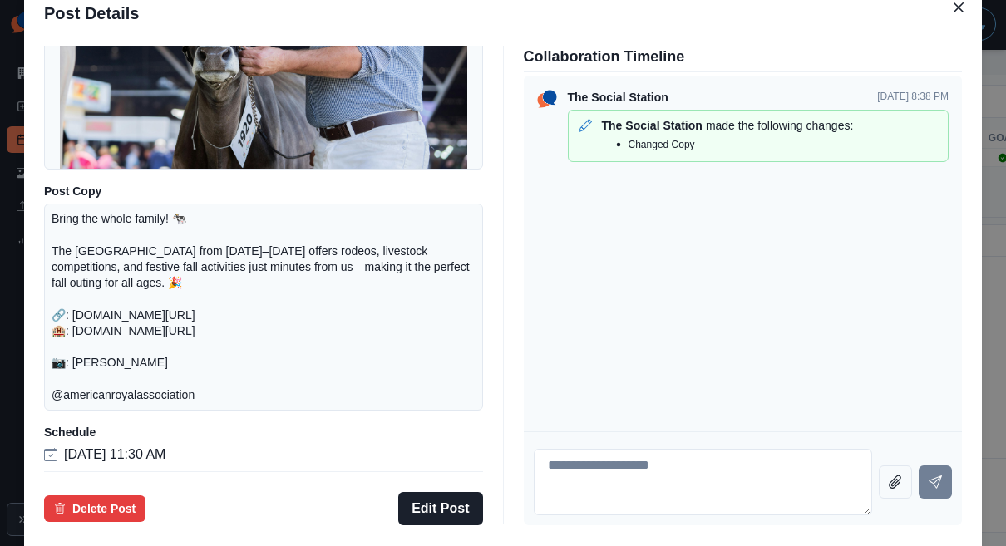
click at [138, 272] on div "Post Details Facebook Draft Media Post Copy Bring the whole family! 🐄 The Ameri…" at bounding box center [503, 273] width 1006 height 546
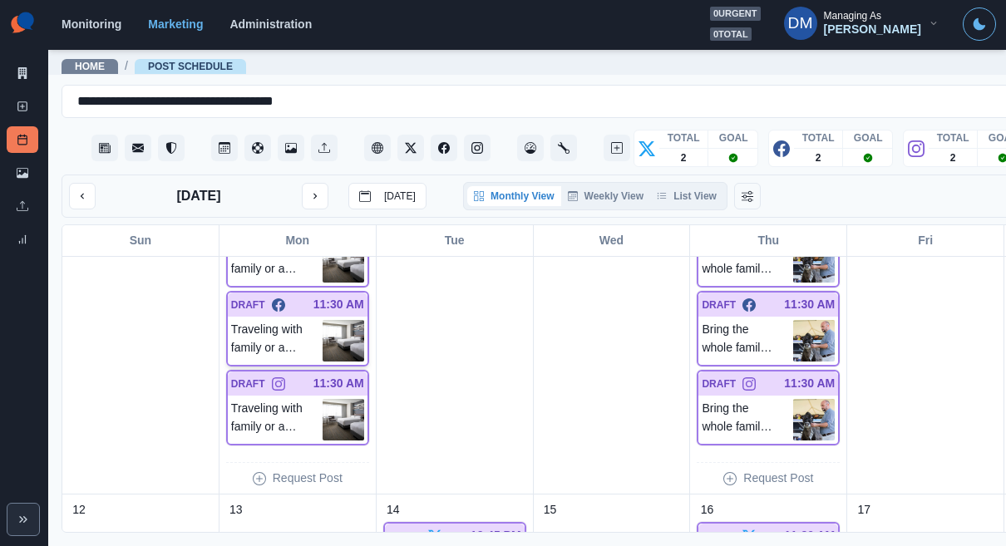
click at [321, 317] on div "Traveling with family or a plus-one? Our suites at the Kansas City Marriott Cou…" at bounding box center [298, 341] width 140 height 48
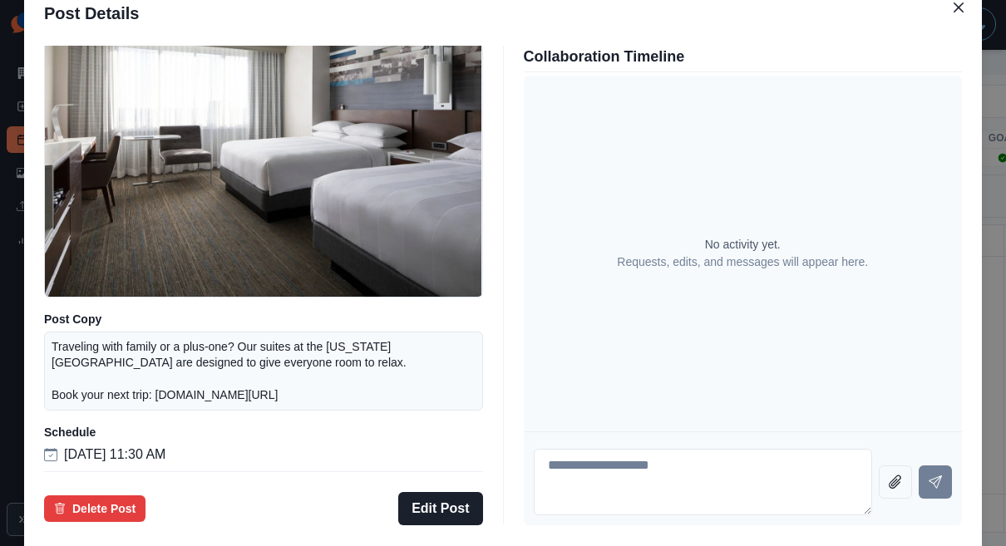
click at [124, 345] on div "Post Details Facebook Draft Media Post Copy Traveling with family or a plus-one…" at bounding box center [503, 273] width 1006 height 546
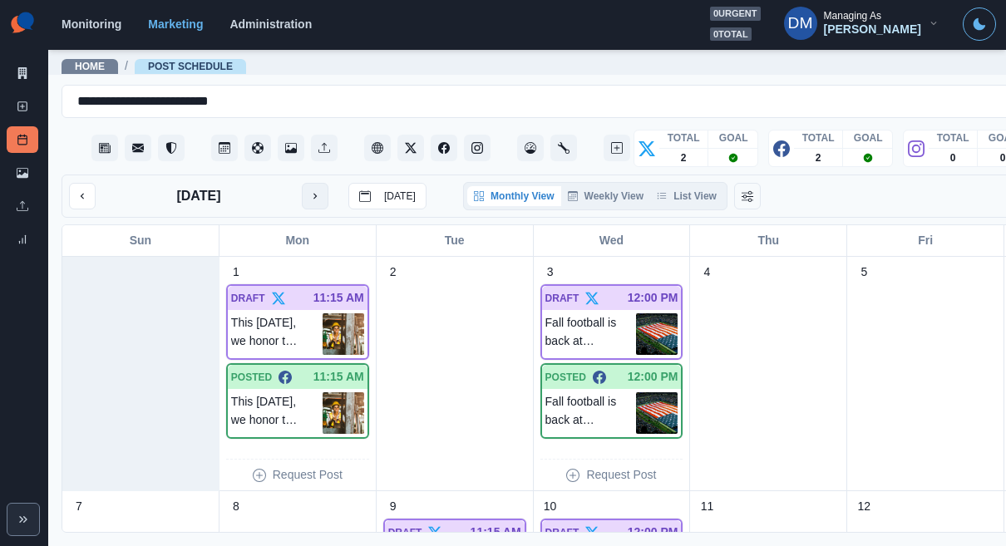
click at [302, 183] on button "next month" at bounding box center [315, 196] width 27 height 27
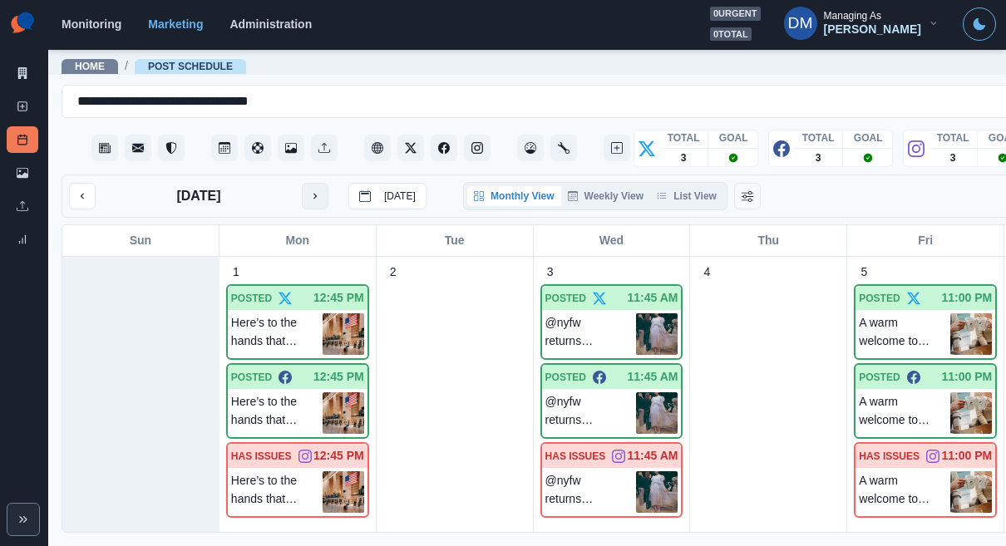
click at [309, 190] on icon "next month" at bounding box center [315, 196] width 12 height 12
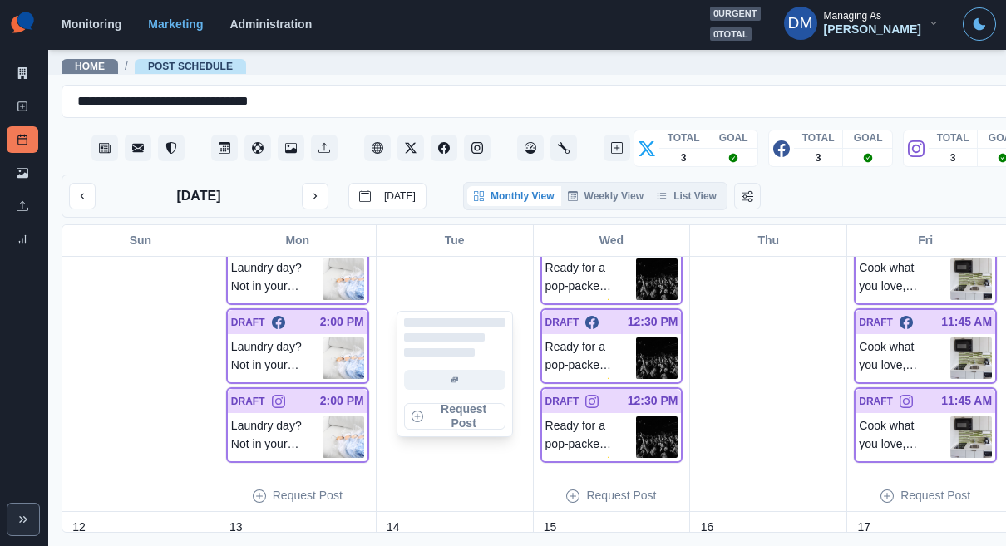
scroll to position [387, 0]
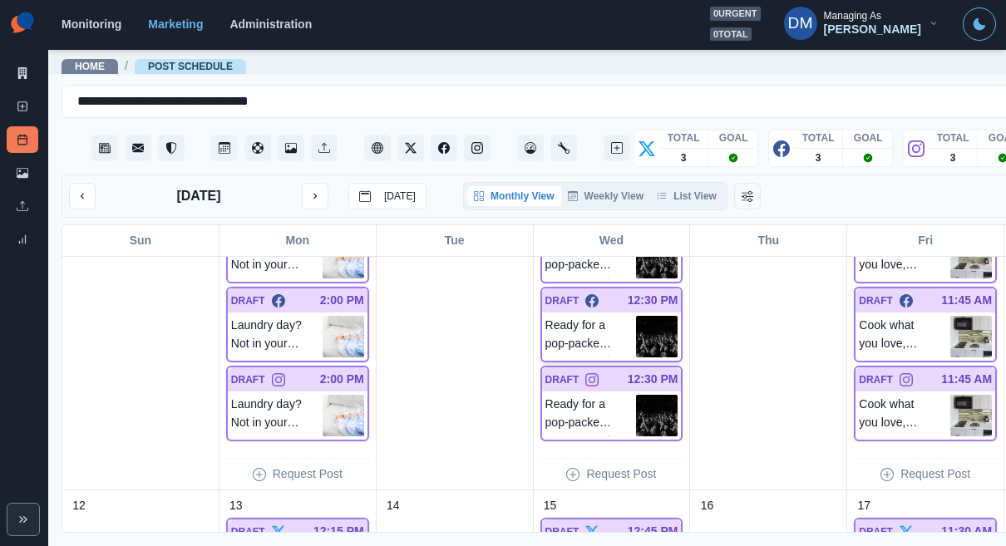
click at [636, 316] on img at bounding box center [657, 337] width 42 height 42
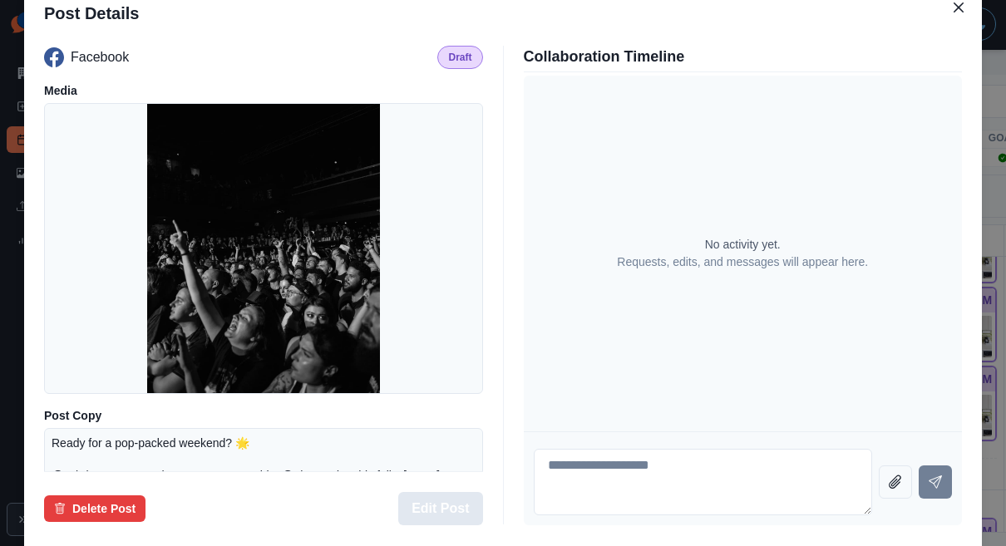
click at [458, 492] on button "Edit Post" at bounding box center [440, 508] width 84 height 33
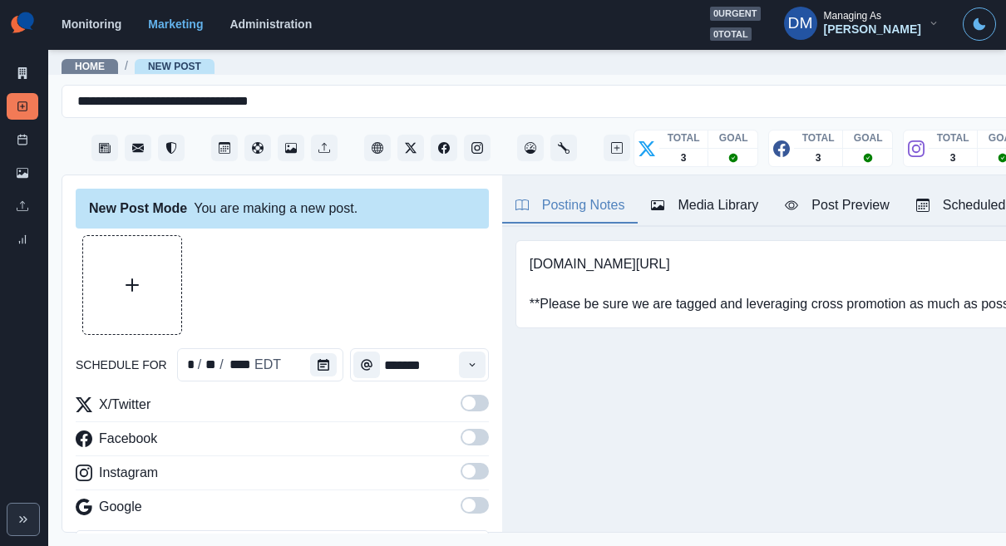
type input "********"
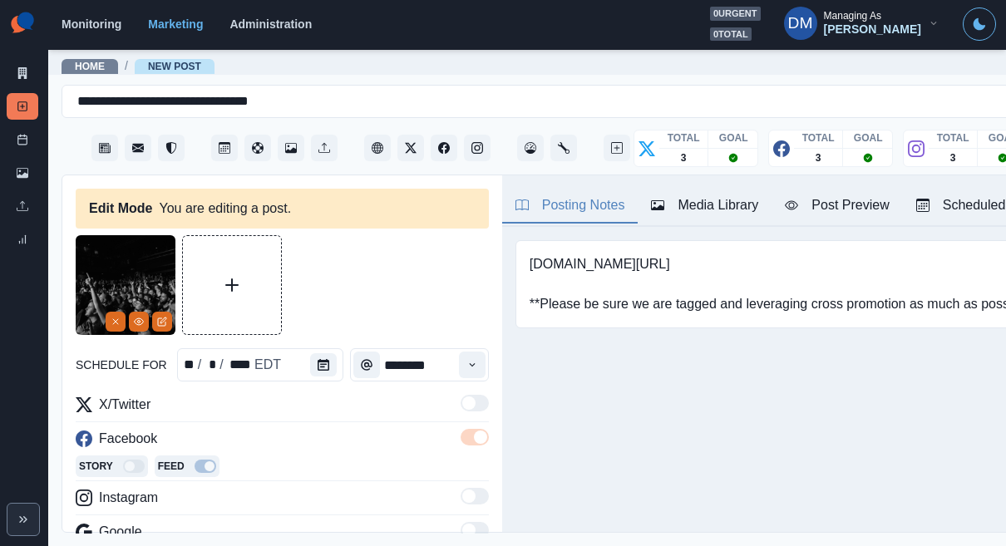
scroll to position [36, 0]
paste textarea "**********"
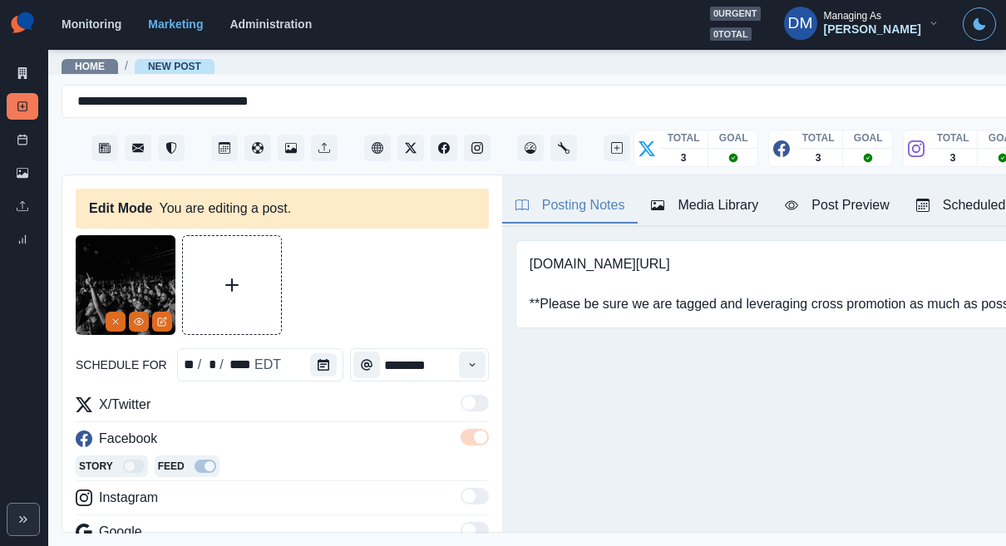
scroll to position [5, 0]
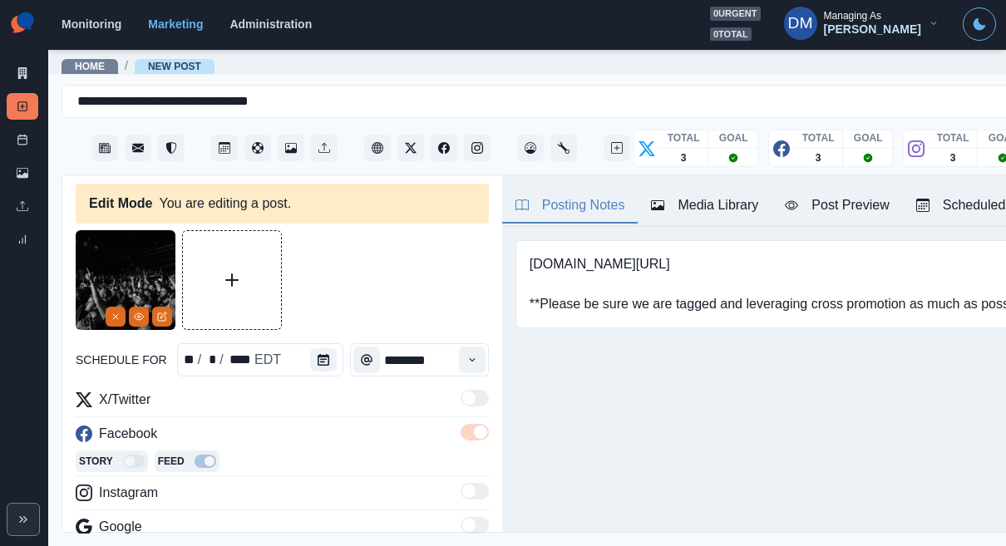
scroll to position [0, 0]
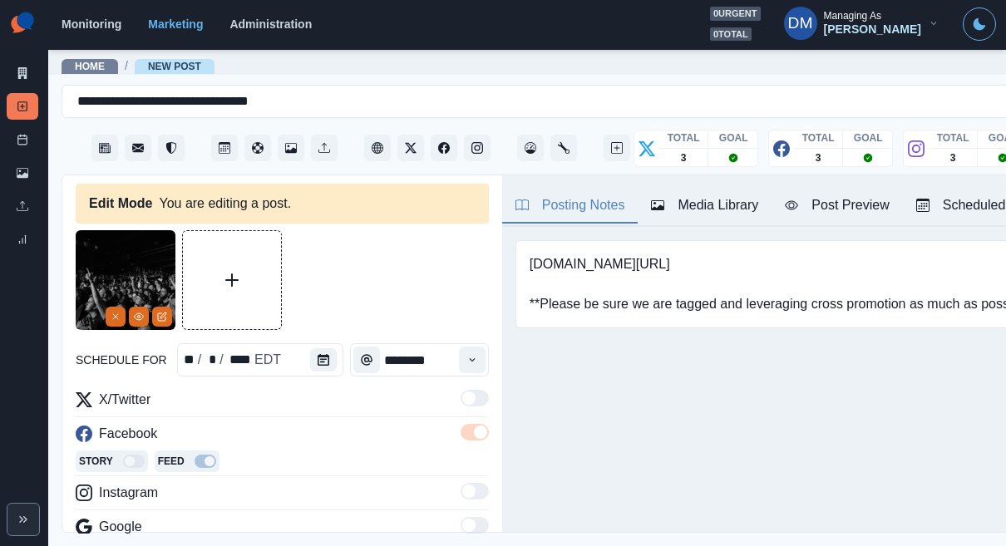
type textarea "**********"
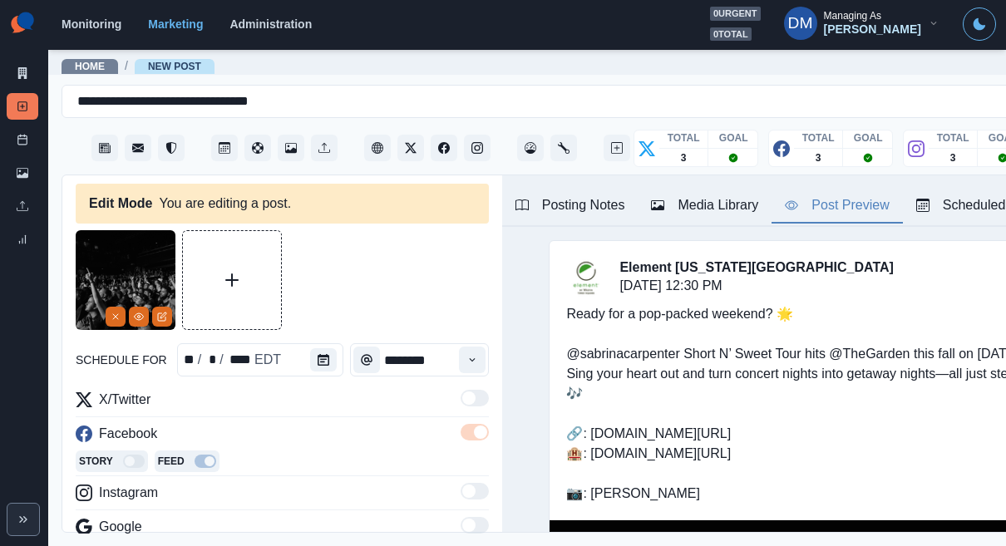
click at [785, 195] on div "Post Preview" at bounding box center [837, 205] width 104 height 20
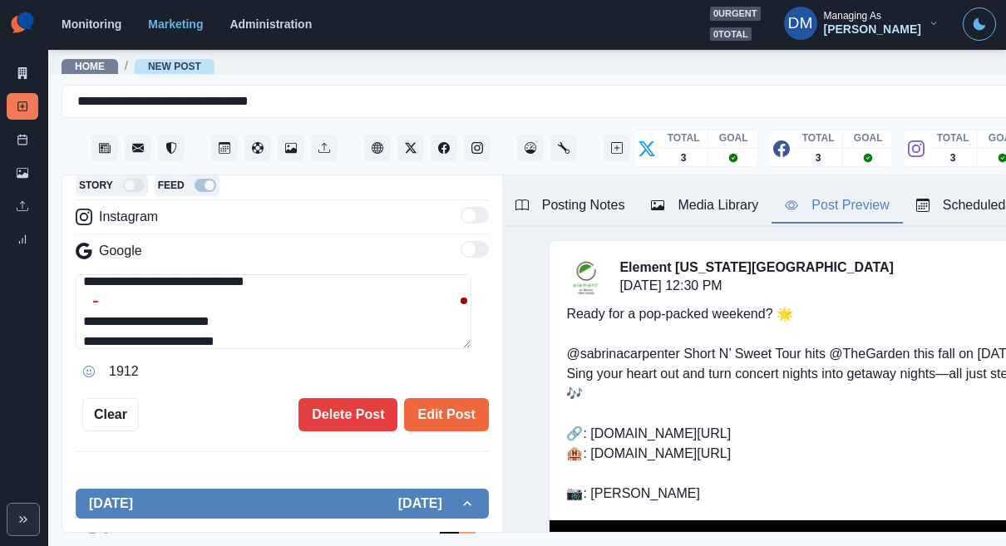
scroll to position [286, 0]
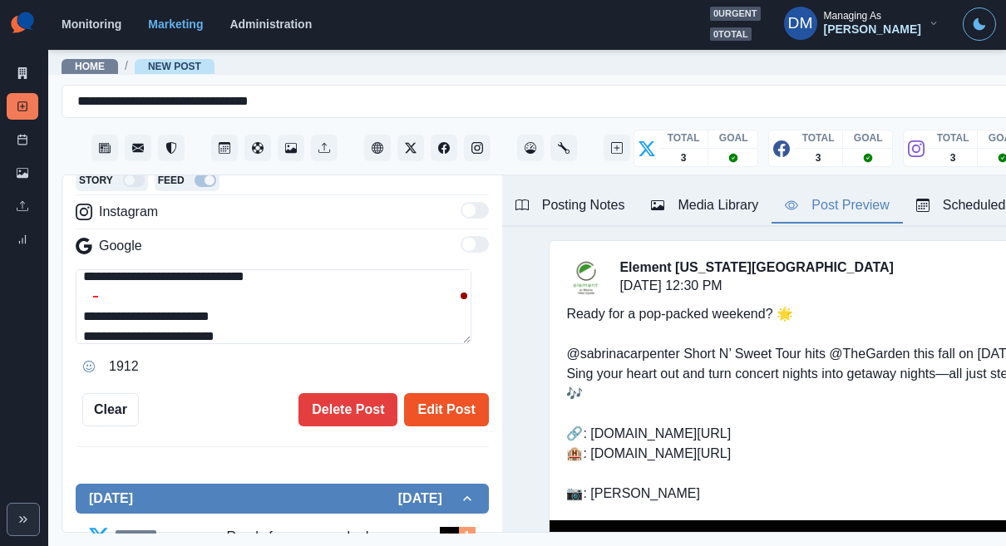
click at [420, 393] on button "Edit Post" at bounding box center [446, 409] width 84 height 33
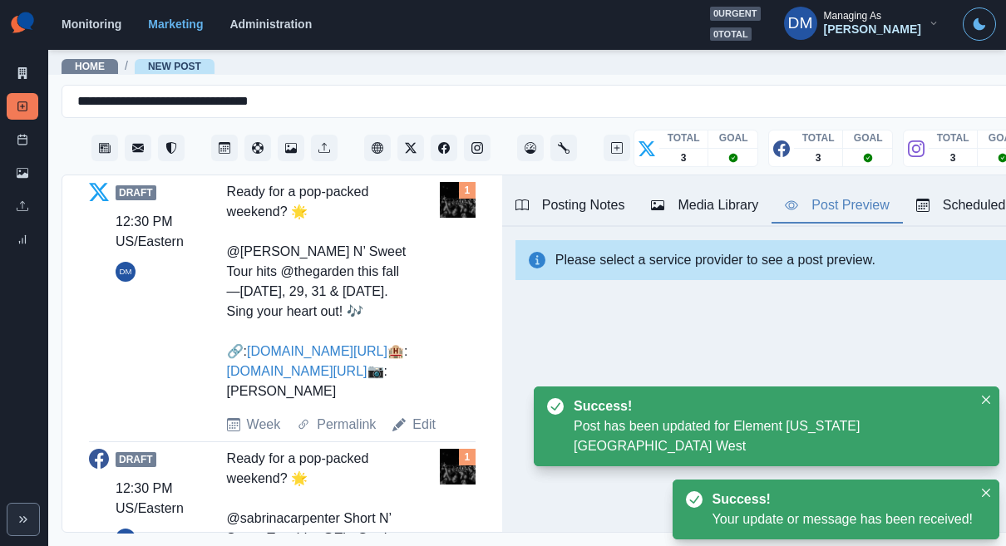
scroll to position [609, 0]
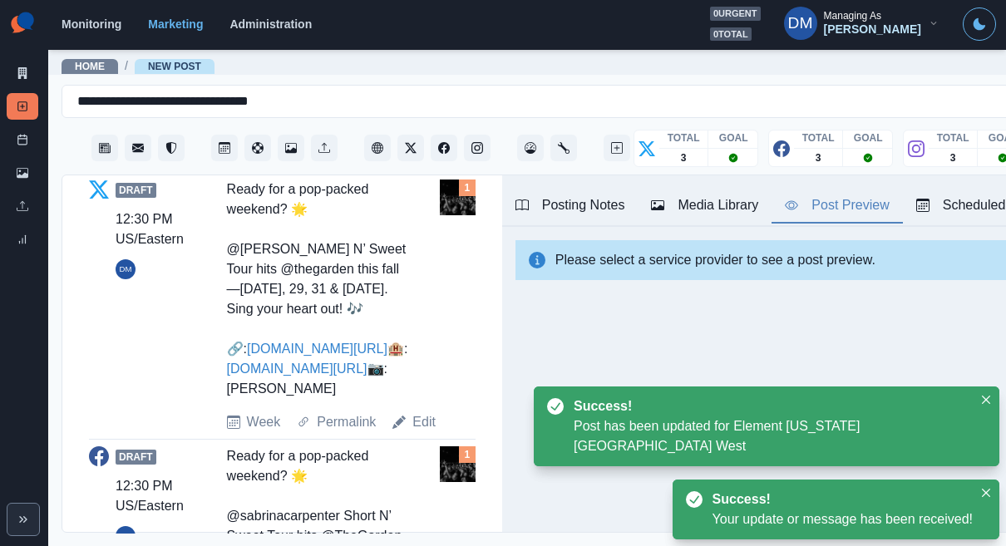
drag, startPoint x: 204, startPoint y: 265, endPoint x: 326, endPoint y: 374, distance: 163.8
copy div "Ready for a pop-packed weekend? 🌟 @sabrinacarpenter Short N’ Sweet Tour hits @T…"
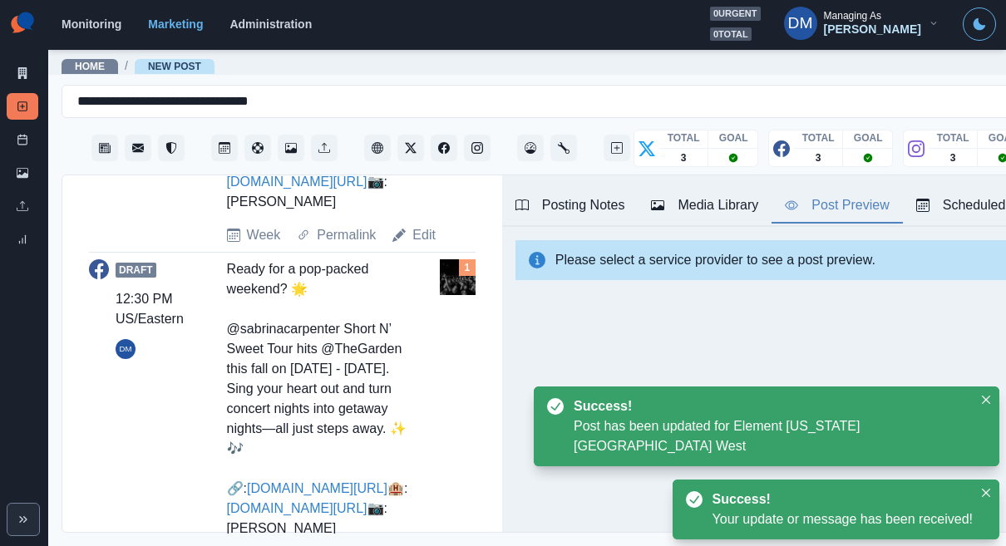
scroll to position [812, 0]
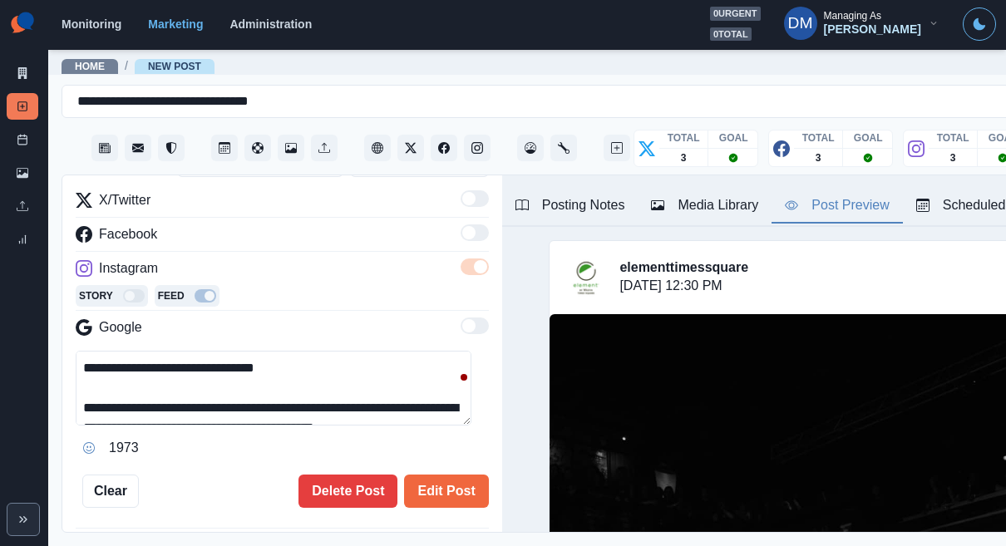
drag, startPoint x: 309, startPoint y: 294, endPoint x: 0, endPoint y: 228, distance: 315.5
click at [0, 228] on div "**********" at bounding box center [503, 273] width 1006 height 546
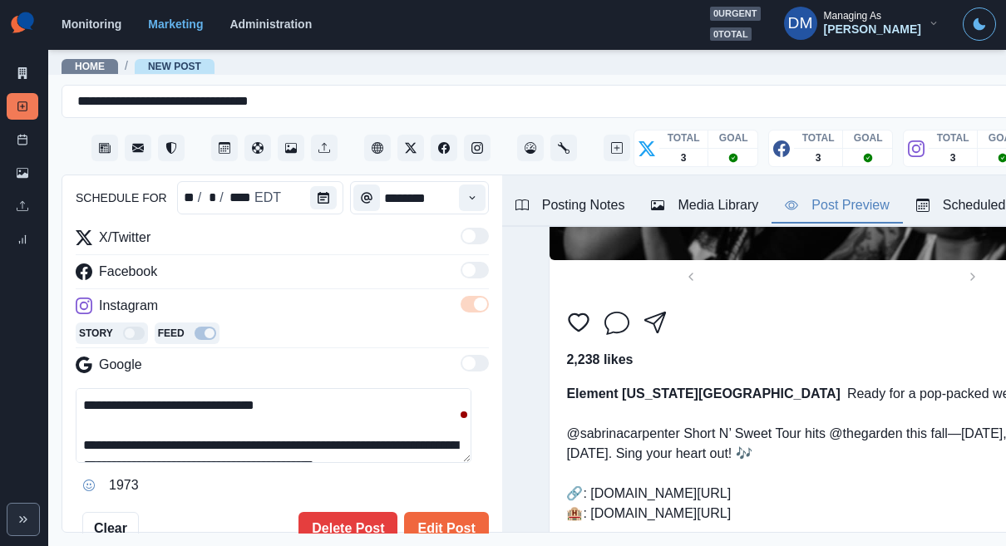
scroll to position [192, 0]
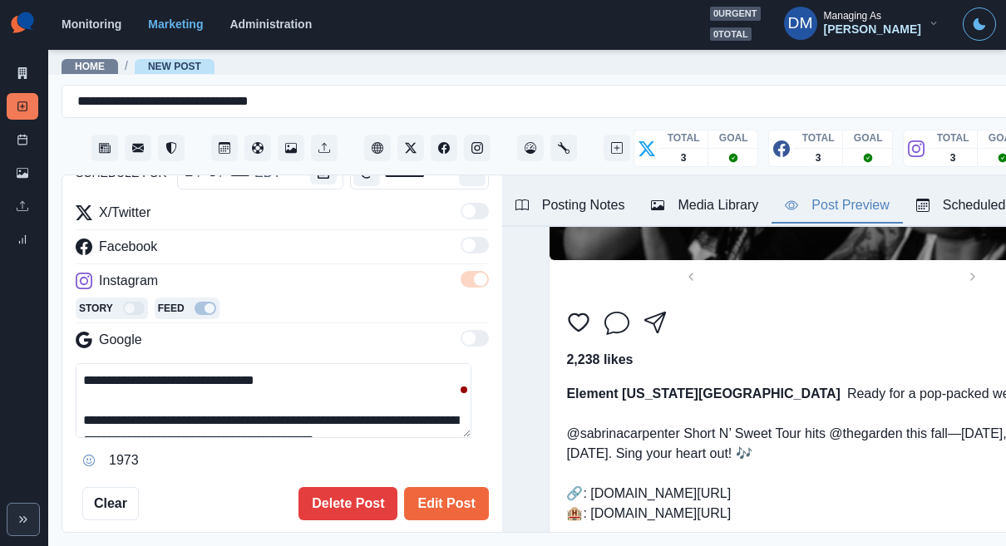
paste textarea "**********"
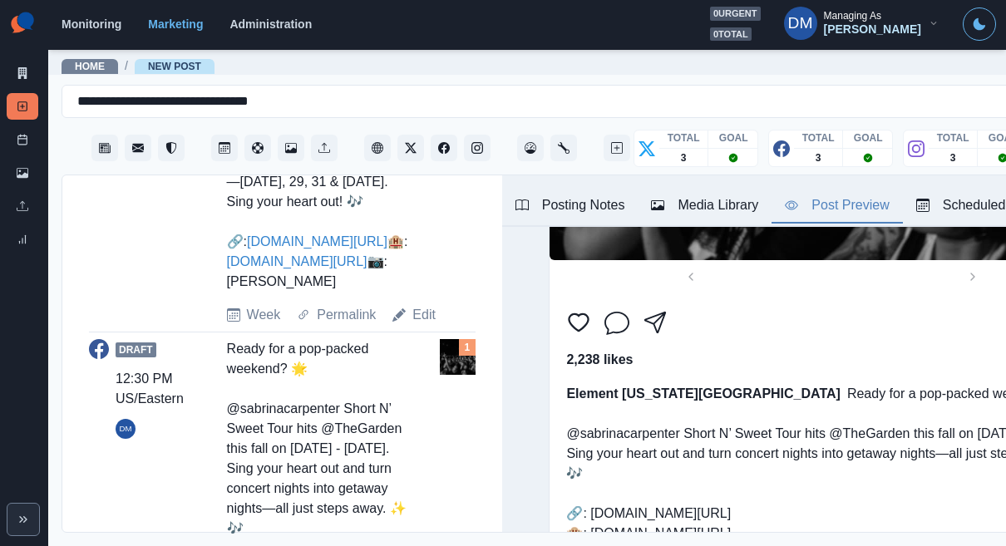
scroll to position [806, 0]
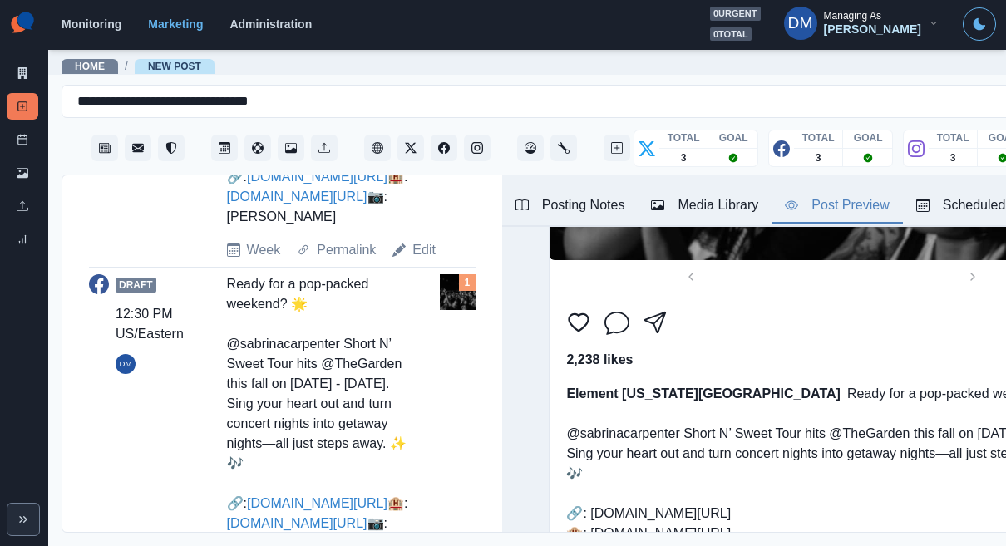
click at [638, 190] on button "Media Library" at bounding box center [705, 206] width 134 height 35
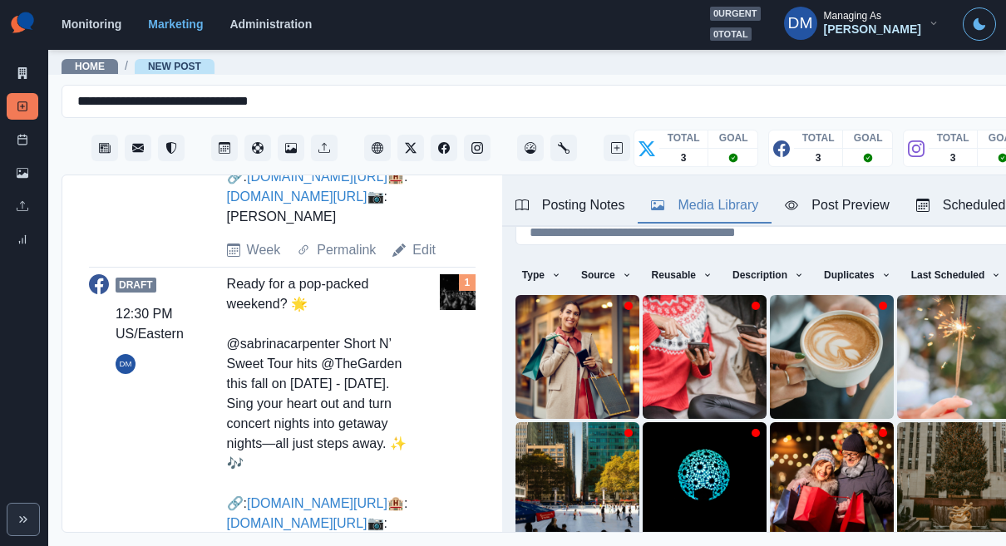
scroll to position [42, 0]
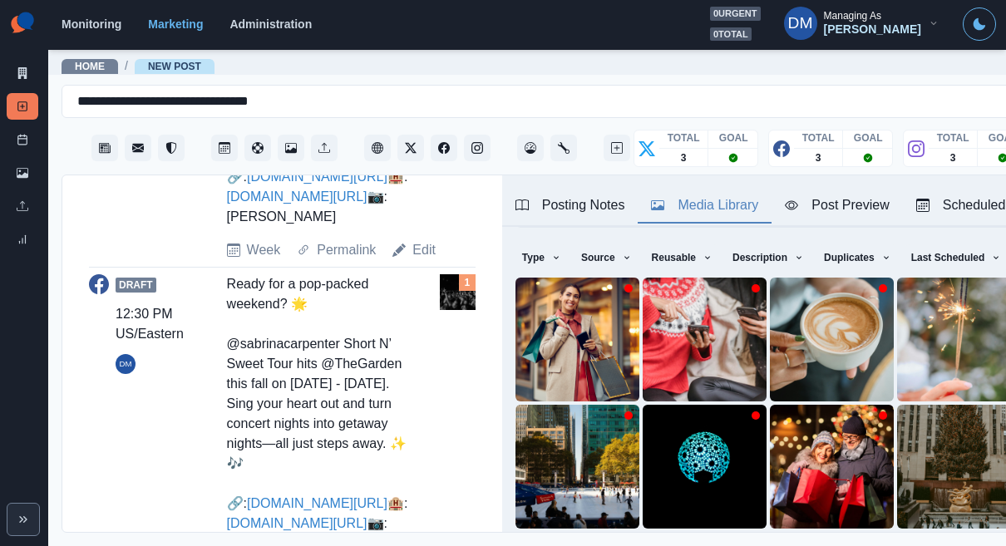
click at [548, 176] on div "Posting Notes Media Library Post Preview Scheduled 9" at bounding box center [832, 202] width 660 height 52
click at [528, 195] on div "Posting Notes" at bounding box center [571, 205] width 110 height 20
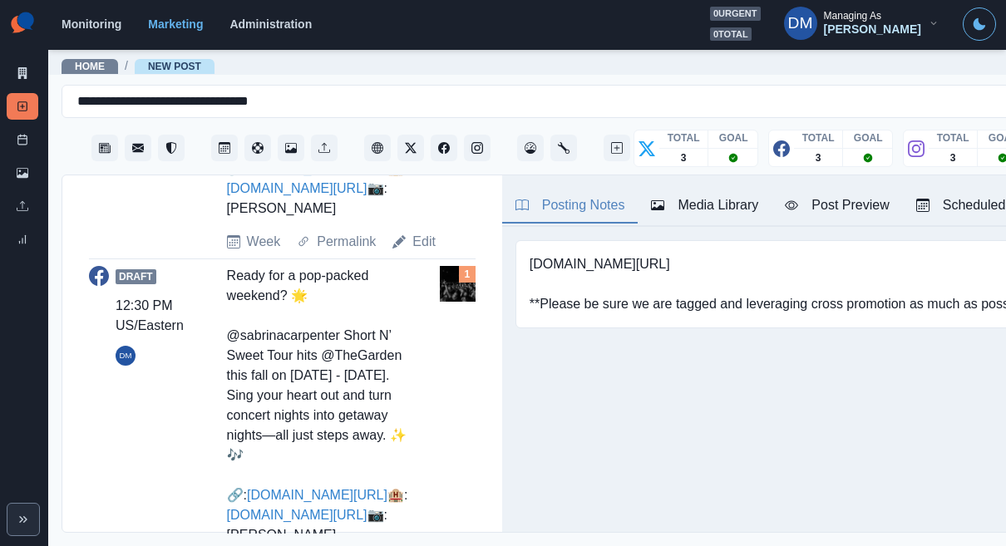
copy div "abrinacarpenter"
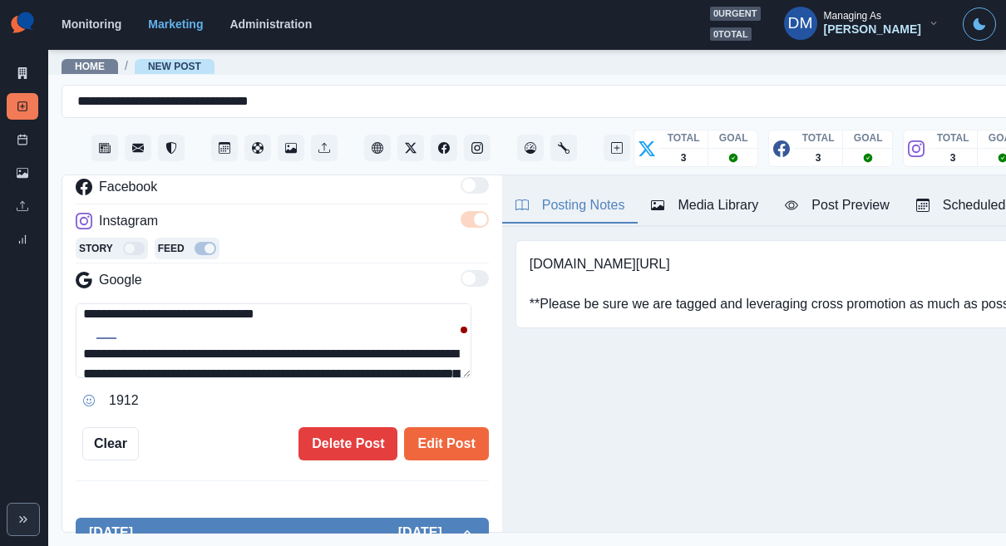
click at [136, 304] on textarea "**********" at bounding box center [274, 341] width 396 height 75
paste textarea "*"
click at [88, 304] on textarea "**********" at bounding box center [274, 341] width 396 height 75
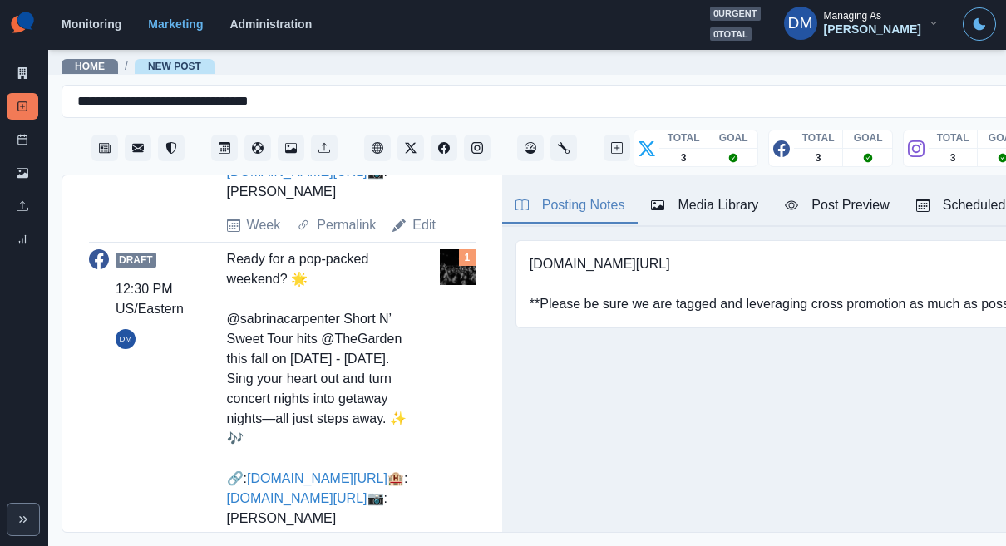
copy div "hegarden"
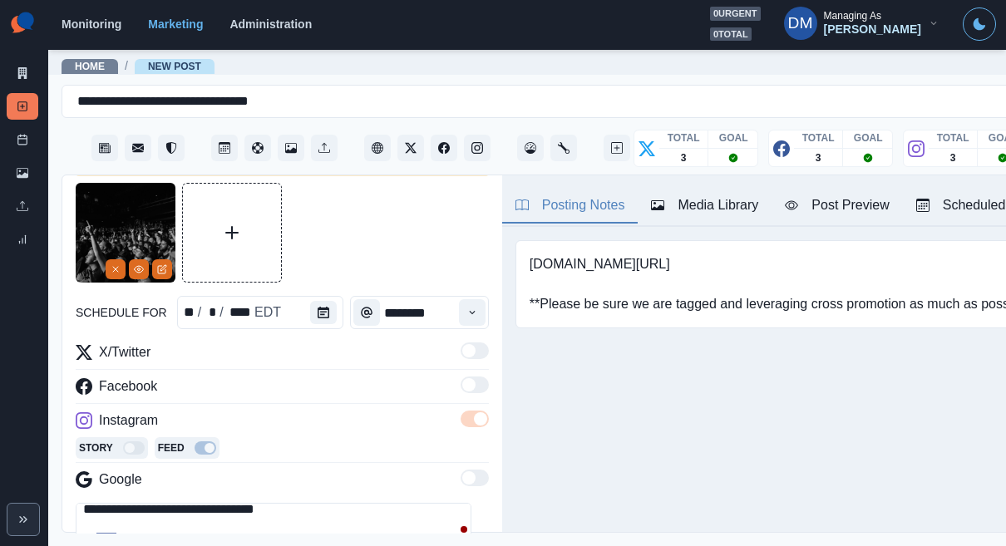
click at [322, 503] on textarea "**********" at bounding box center [274, 540] width 396 height 75
paste textarea "*"
click at [298, 503] on textarea "**********" at bounding box center [274, 540] width 396 height 75
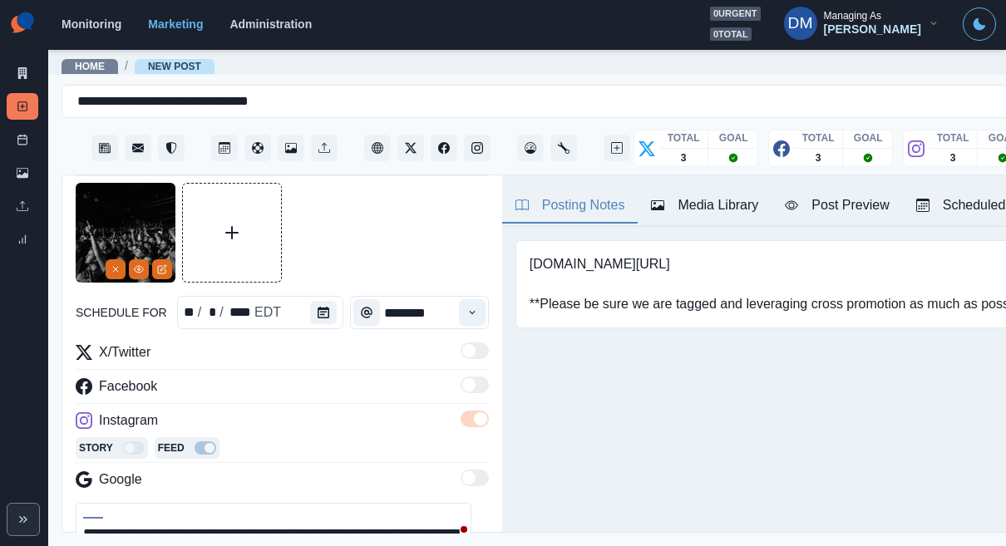
click at [257, 503] on textarea "**********" at bounding box center [274, 540] width 396 height 75
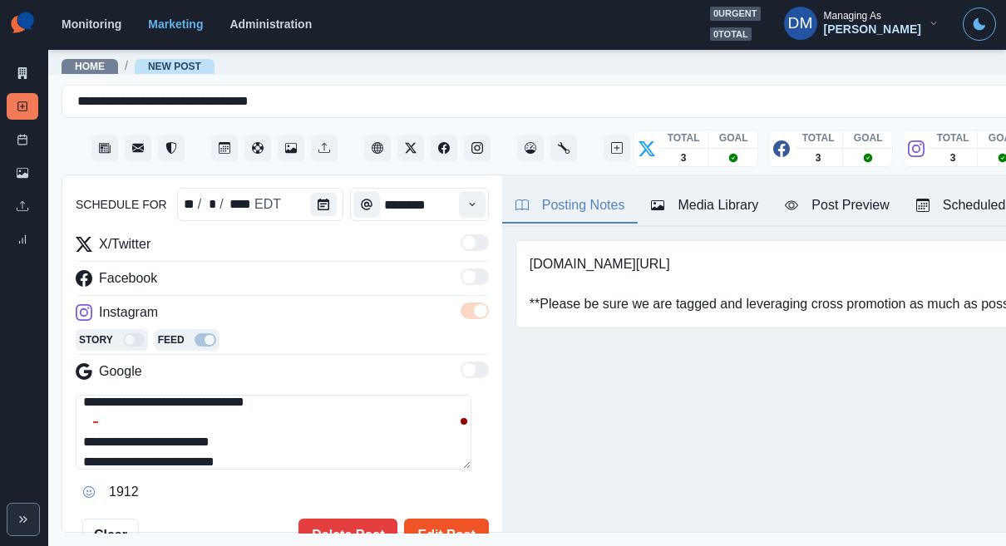
type textarea "**********"
click at [418, 519] on button "Edit Post" at bounding box center [446, 535] width 84 height 33
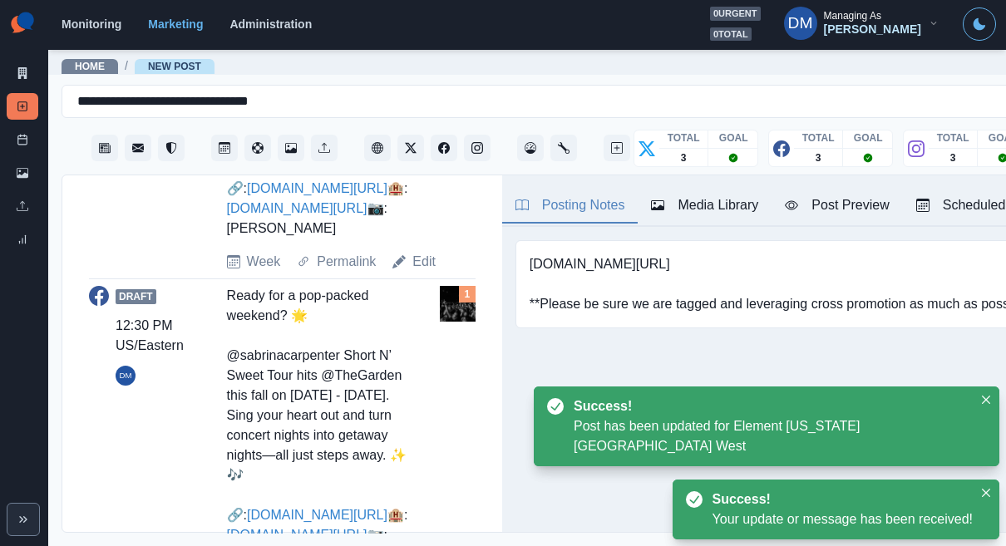
drag, startPoint x: 201, startPoint y: 332, endPoint x: 272, endPoint y: 438, distance: 127.1
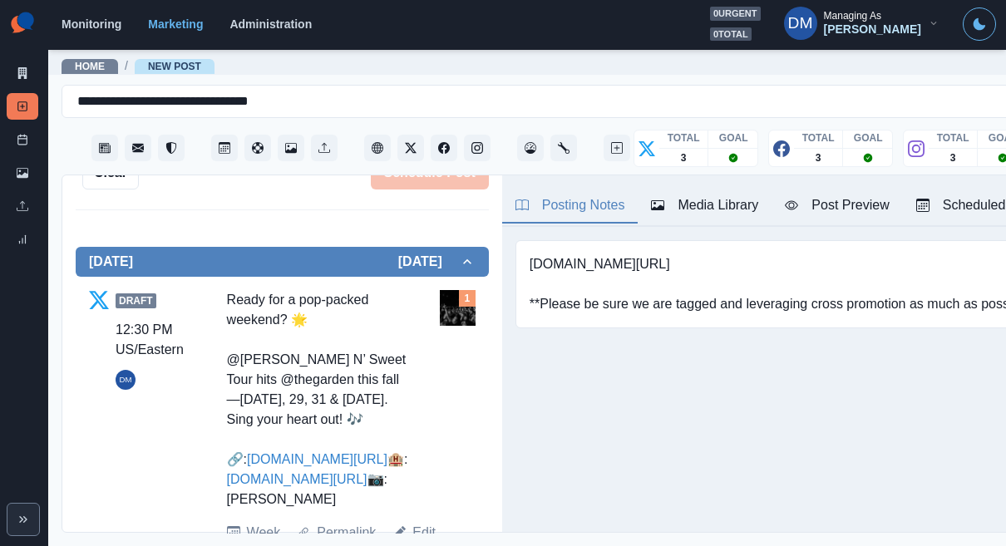
copy div "Ready for a pop-packed weekend? 🌟 @sabrinacarpenter Short N’ Sweet Tour hits @t…"
click at [259, 290] on div "Ready for a pop-packed weekend? 🌟 @[PERSON_NAME] N’ Sweet Tour hits @thegarden …" at bounding box center [319, 400] width 185 height 220
copy div "abrinaAnnLynn"
click at [267, 290] on div "Ready for a pop-packed weekend? 🌟 @[PERSON_NAME] N’ Sweet Tour hits @thegarden …" at bounding box center [319, 400] width 185 height 220
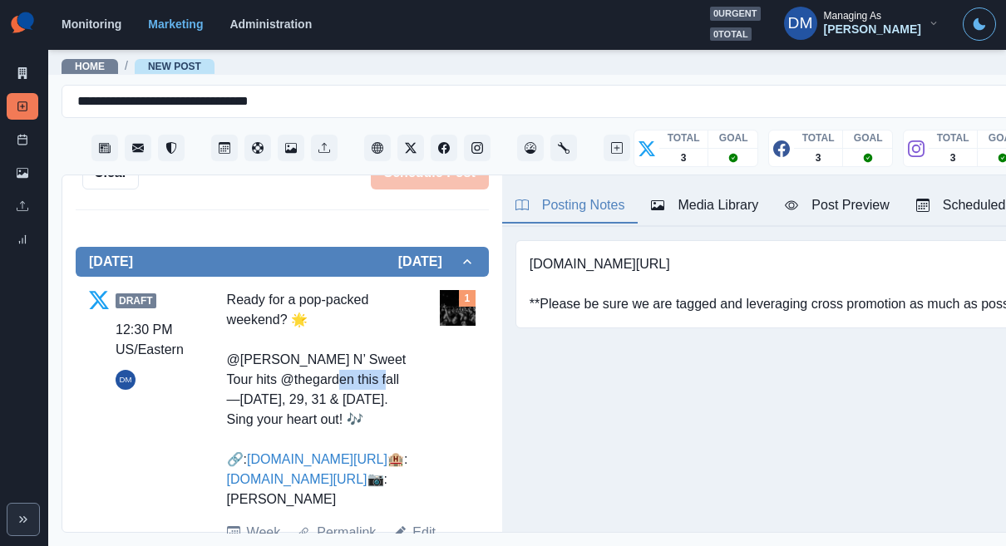
click at [267, 290] on div "Ready for a pop-packed weekend? 🌟 @[PERSON_NAME] N’ Sweet Tour hits @thegarden …" at bounding box center [319, 400] width 185 height 220
copy div "hegarden"
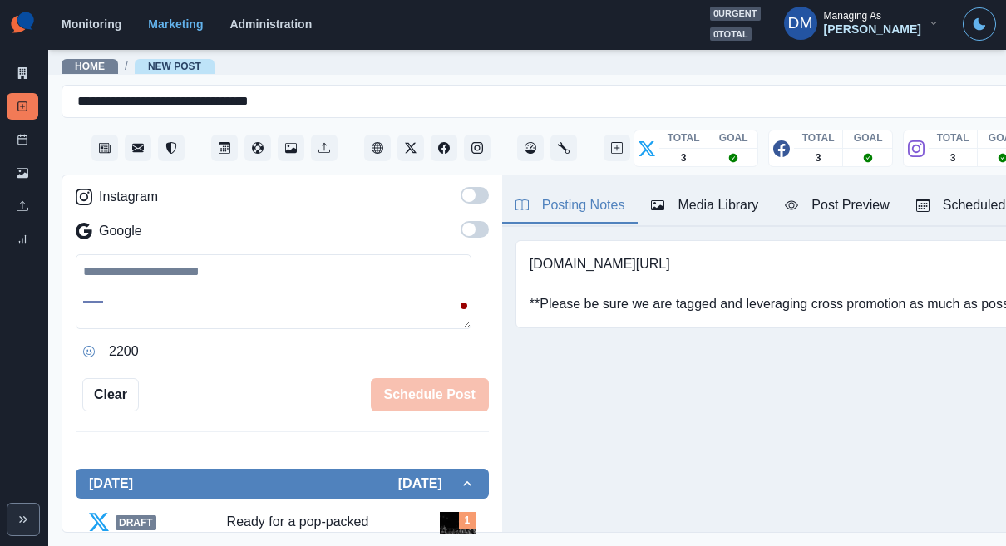
scroll to position [289, 0]
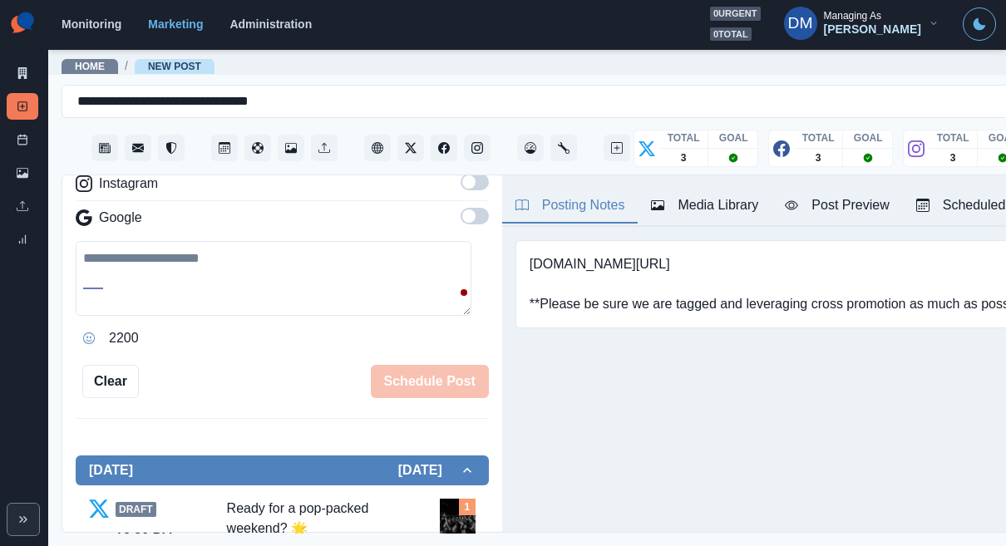
click at [190, 241] on textarea at bounding box center [274, 278] width 396 height 75
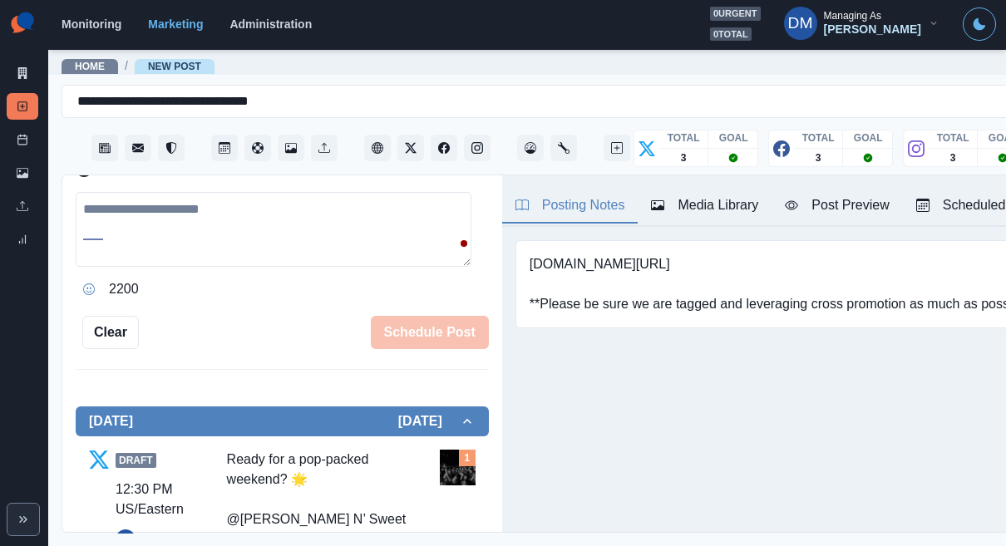
scroll to position [238, 0]
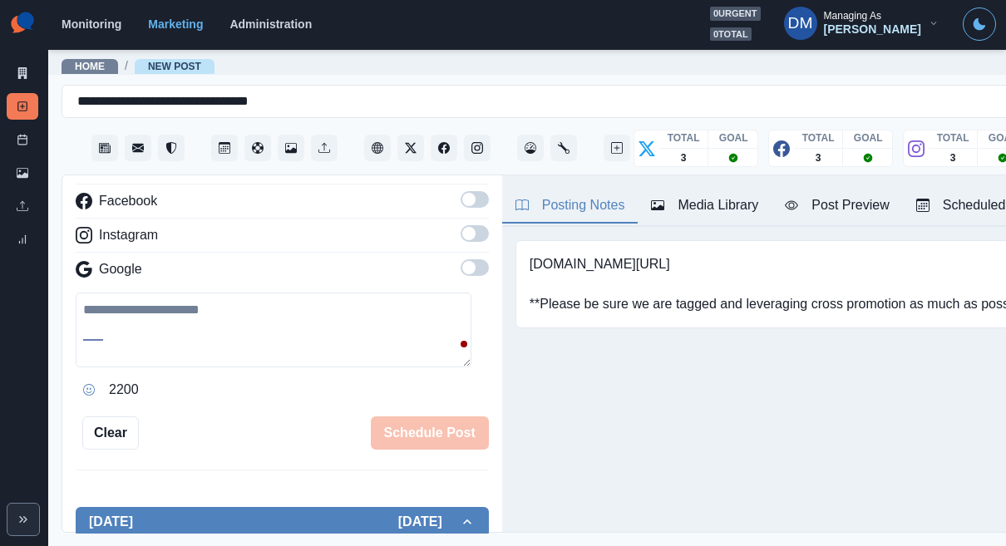
paste textarea "**********"
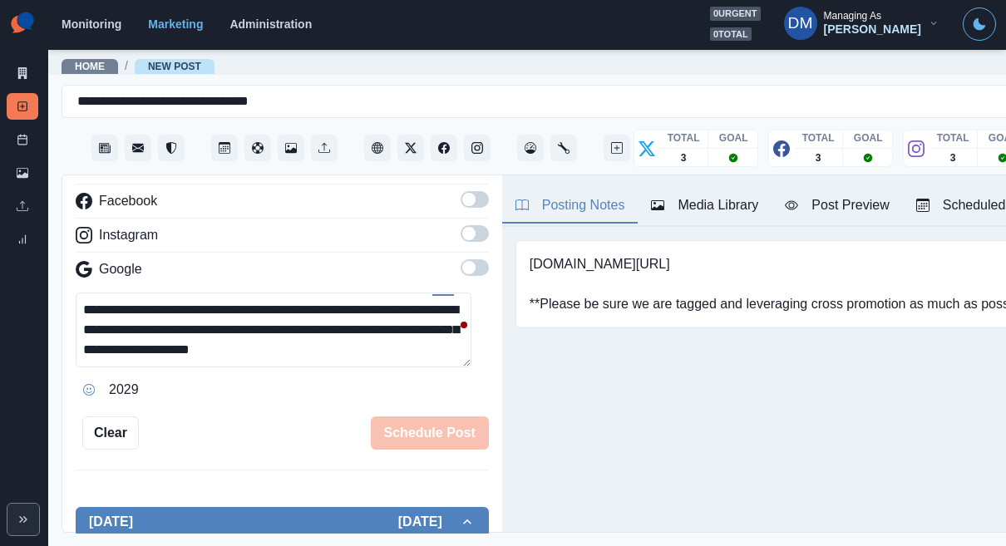
drag, startPoint x: 209, startPoint y: 437, endPoint x: 389, endPoint y: 444, distance: 180.6
copy div "Ready for a pop-packed weekend? 🌟"
click at [77, 293] on textarea "**********" at bounding box center [274, 330] width 396 height 75
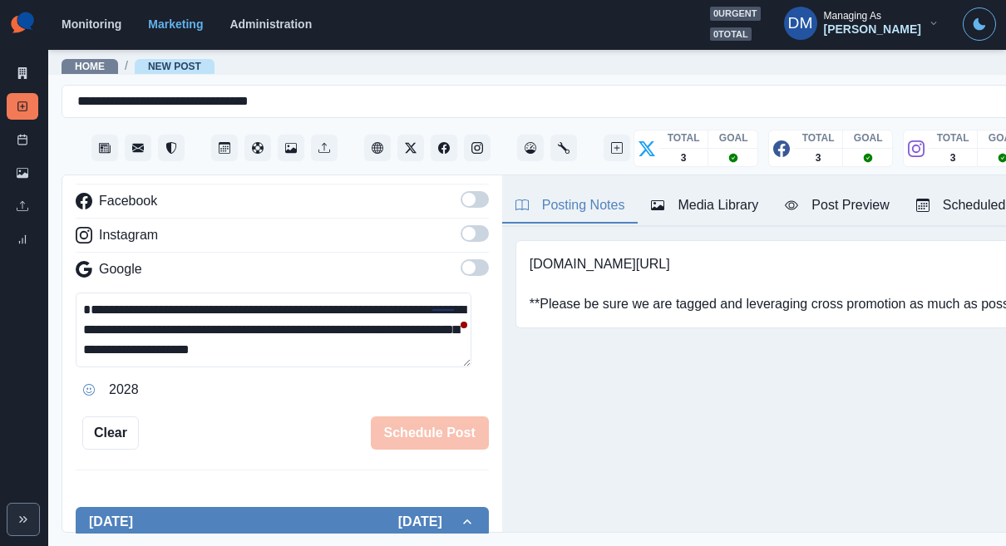
paste textarea "**********"
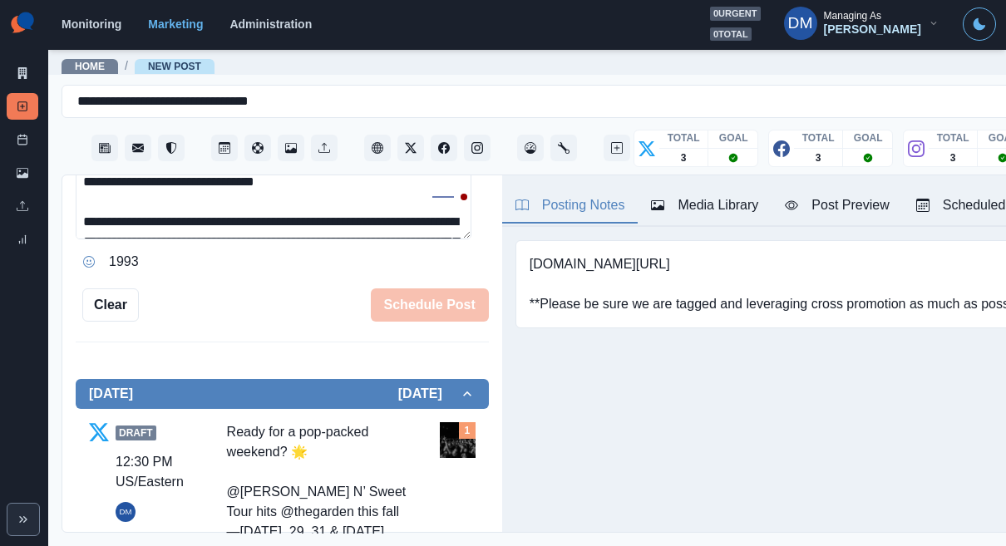
scroll to position [403, 0]
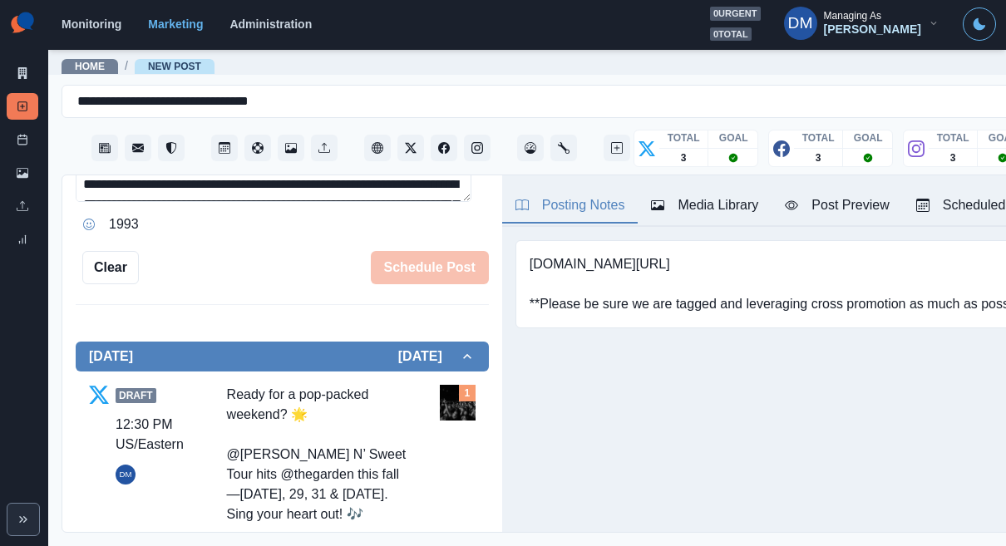
drag, startPoint x: 219, startPoint y: 374, endPoint x: 310, endPoint y: 424, distance: 104.2
click at [310, 424] on div "Draft 12:30 PM US/Eastern DM Ready for a pop-packed weekend? 🌟 @[PERSON_NAME] N…" at bounding box center [282, 511] width 387 height 253
copy div "[DOMAIN_NAME][URL] 🏨: [DOMAIN_NAME][URL] 📷: [PERSON_NAME]"
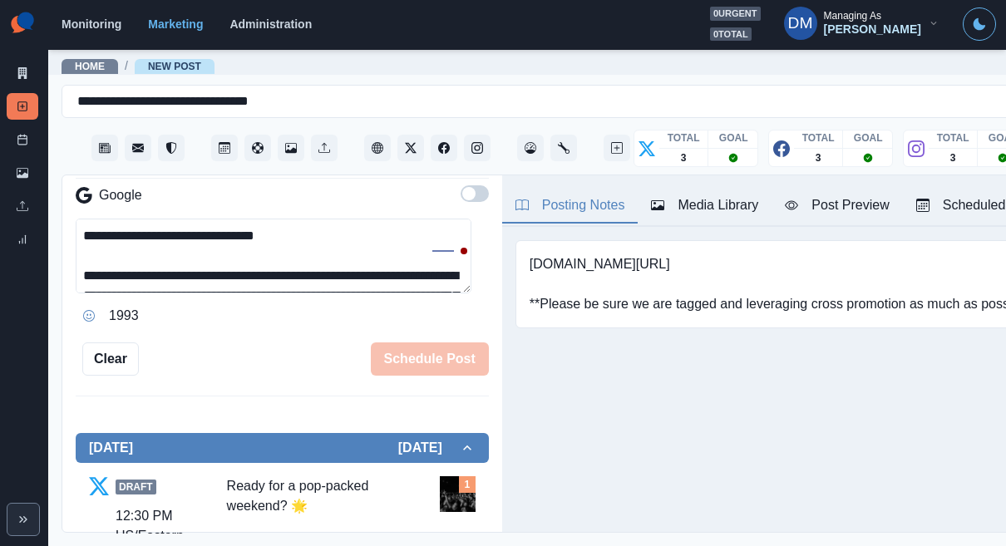
scroll to position [269, 0]
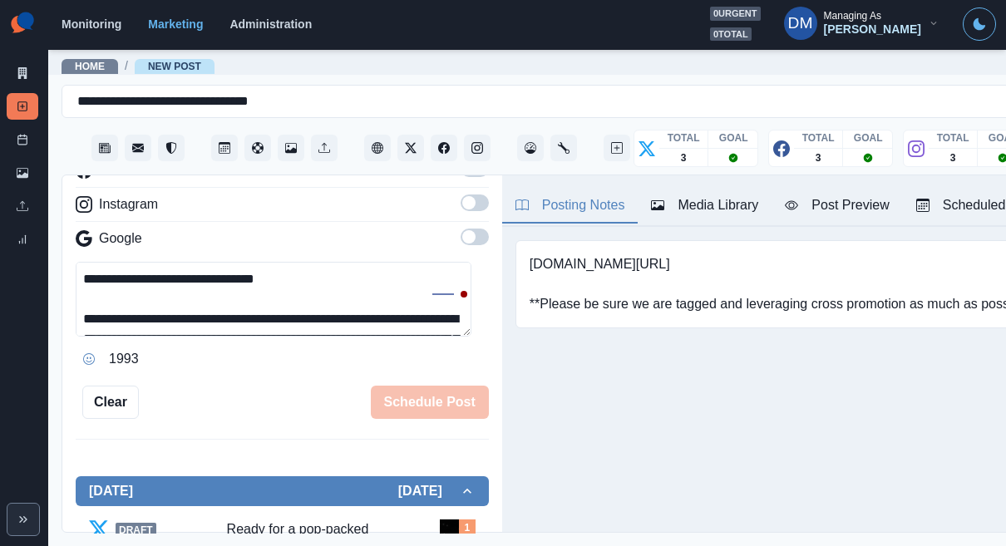
click at [215, 262] on textarea "**********" at bounding box center [274, 299] width 396 height 75
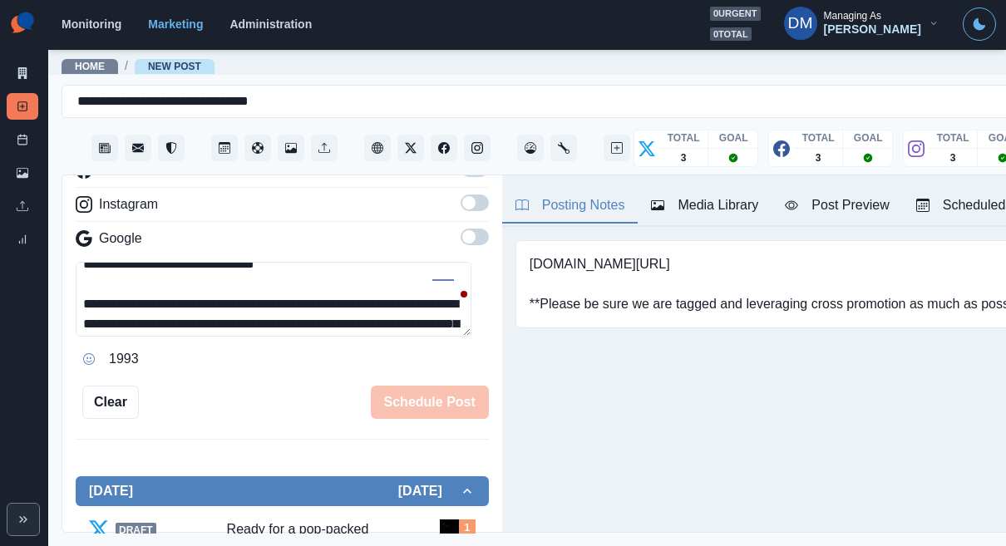
click at [199, 262] on textarea "**********" at bounding box center [274, 299] width 396 height 75
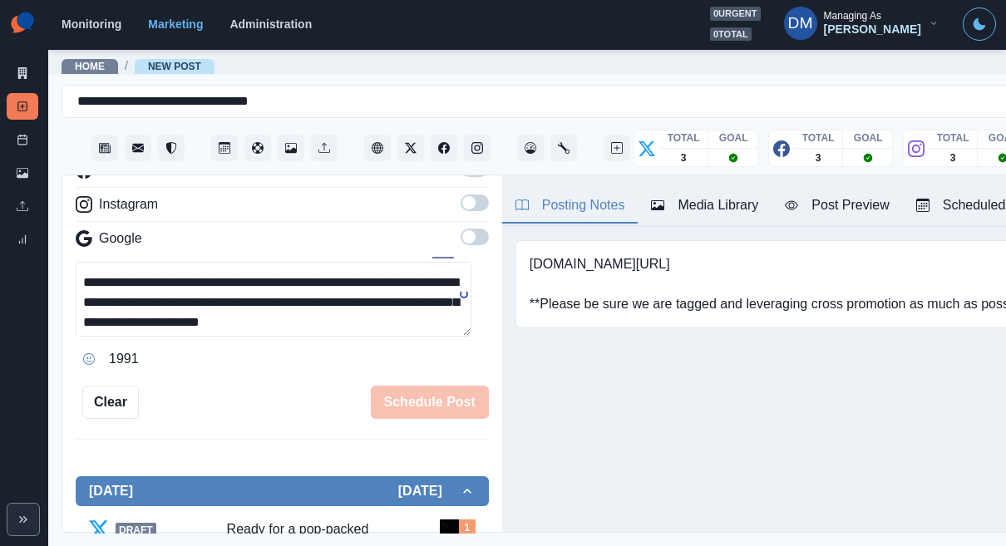
paste textarea "**********"
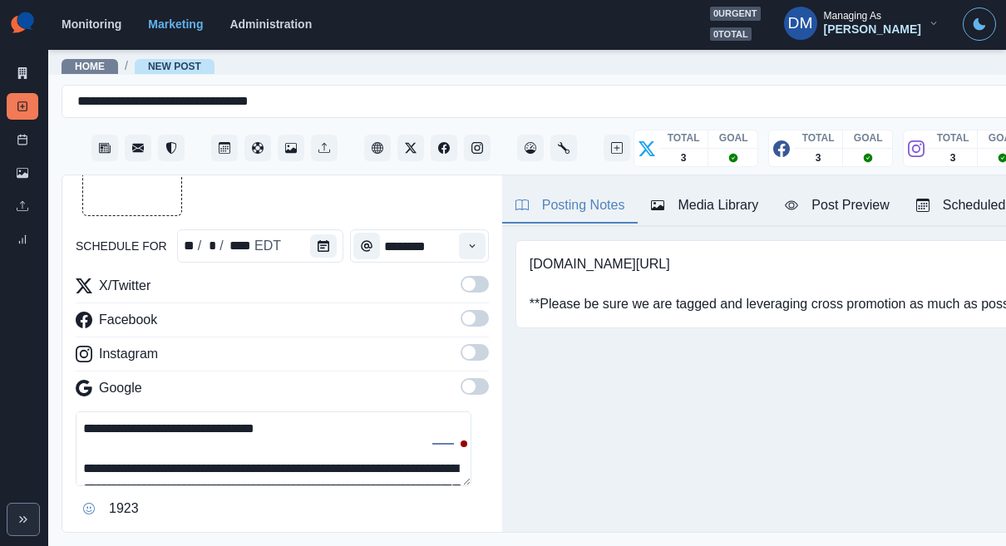
scroll to position [266, 0]
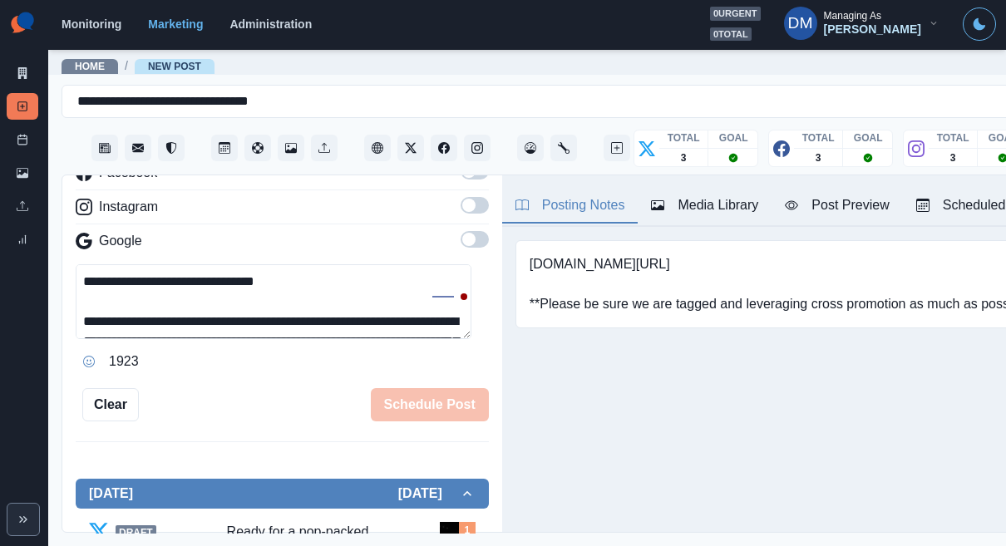
type textarea "**********"
click at [337, 346] on div "**********" at bounding box center [282, 355] width 440 height 358
click at [337, 265] on textarea "**********" at bounding box center [274, 302] width 396 height 75
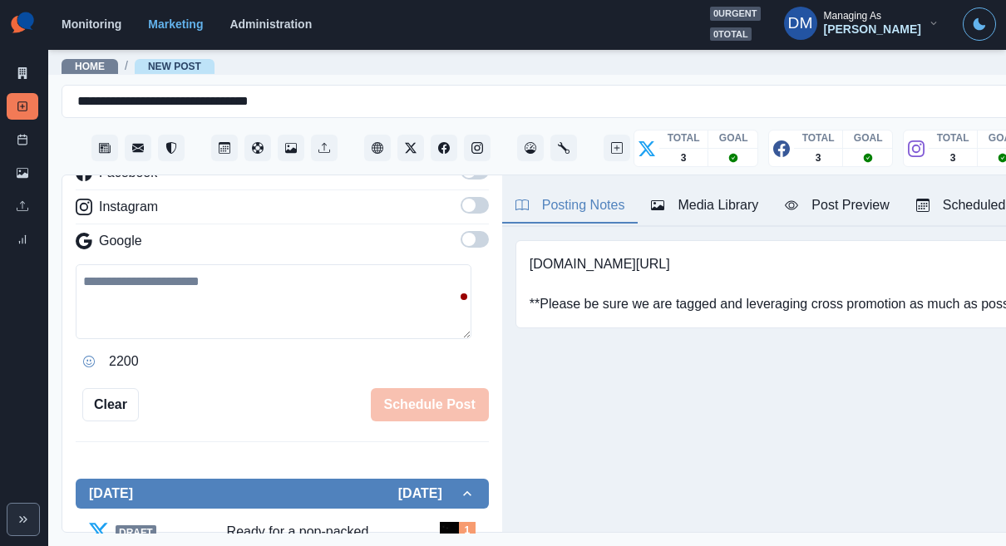
scroll to position [457, 0]
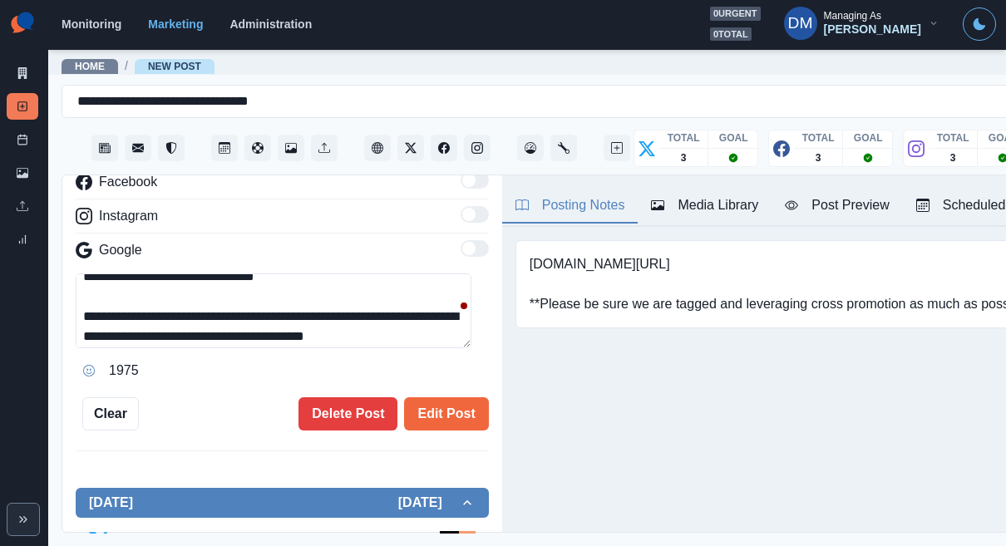
scroll to position [17, 0]
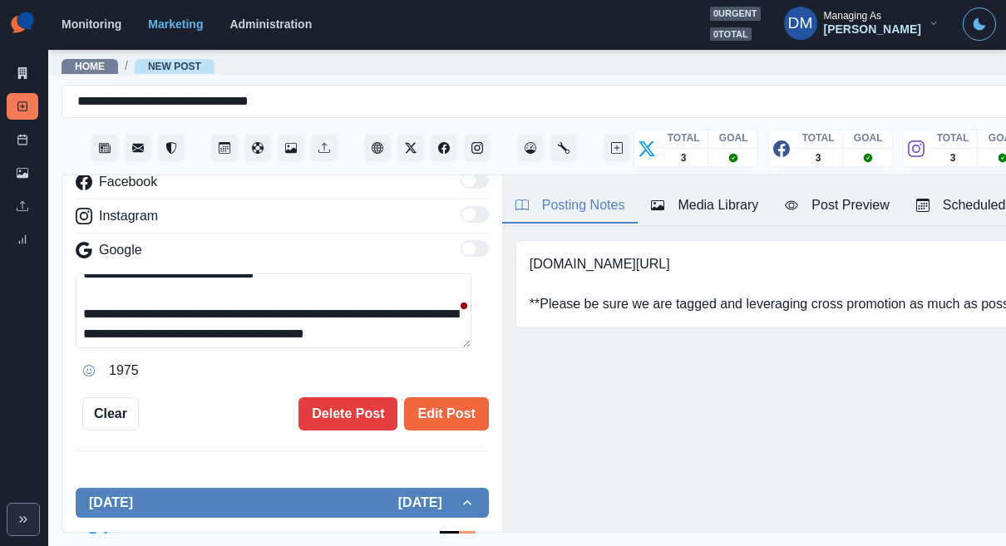
click at [289, 274] on textarea "**********" at bounding box center [274, 311] width 396 height 75
drag, startPoint x: 293, startPoint y: 245, endPoint x: 67, endPoint y: 234, distance: 226.5
click at [67, 234] on div "**********" at bounding box center [282, 355] width 440 height 358
paste textarea "**********"
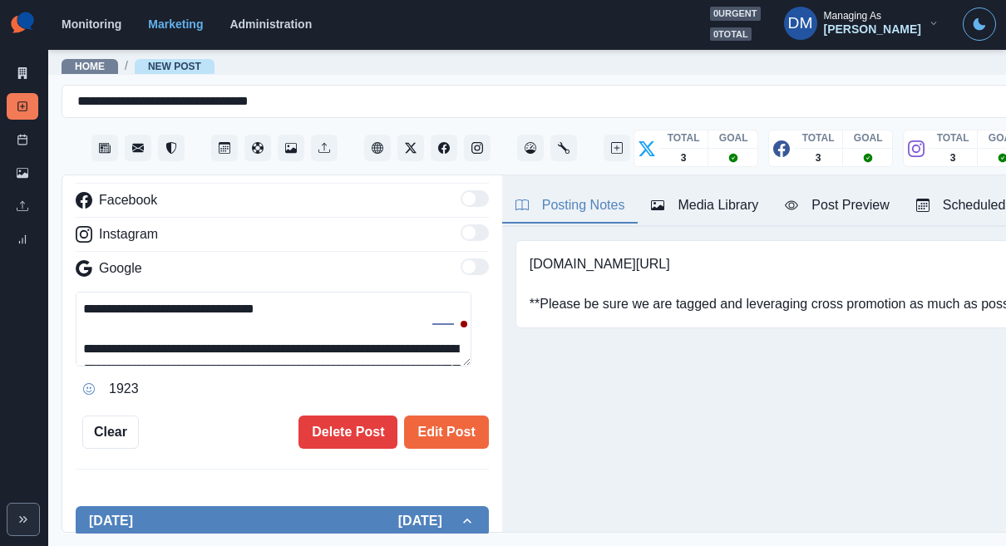
scroll to position [258, 0]
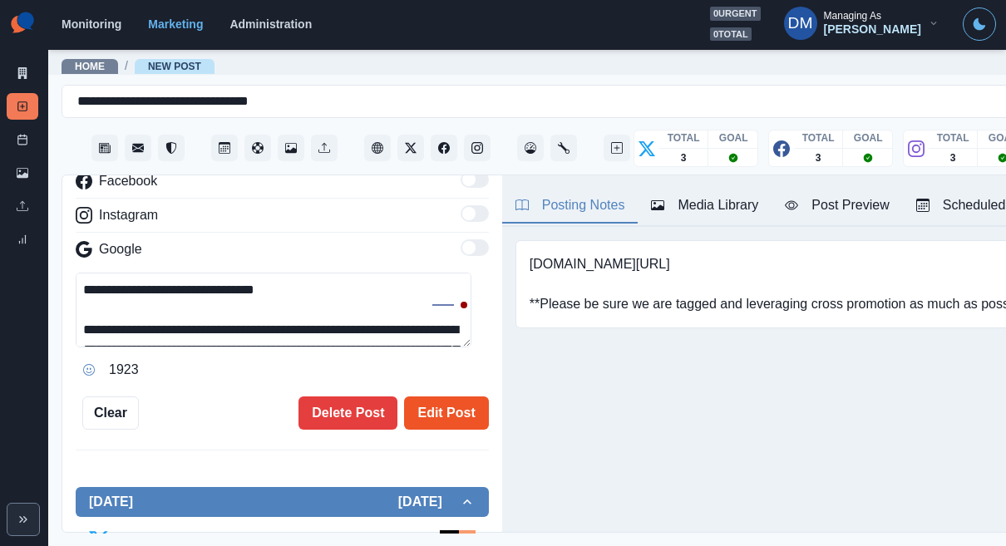
click at [434, 397] on button "Edit Post" at bounding box center [446, 413] width 84 height 33
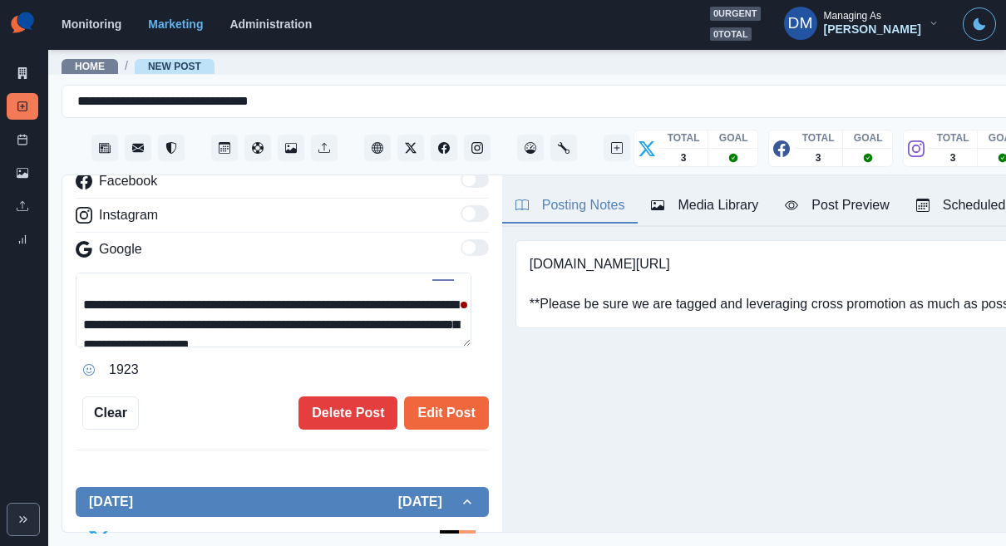
drag, startPoint x: 166, startPoint y: 250, endPoint x: 74, endPoint y: 219, distance: 96.8
click at [76, 273] on textarea "**********" at bounding box center [274, 310] width 396 height 75
paste textarea
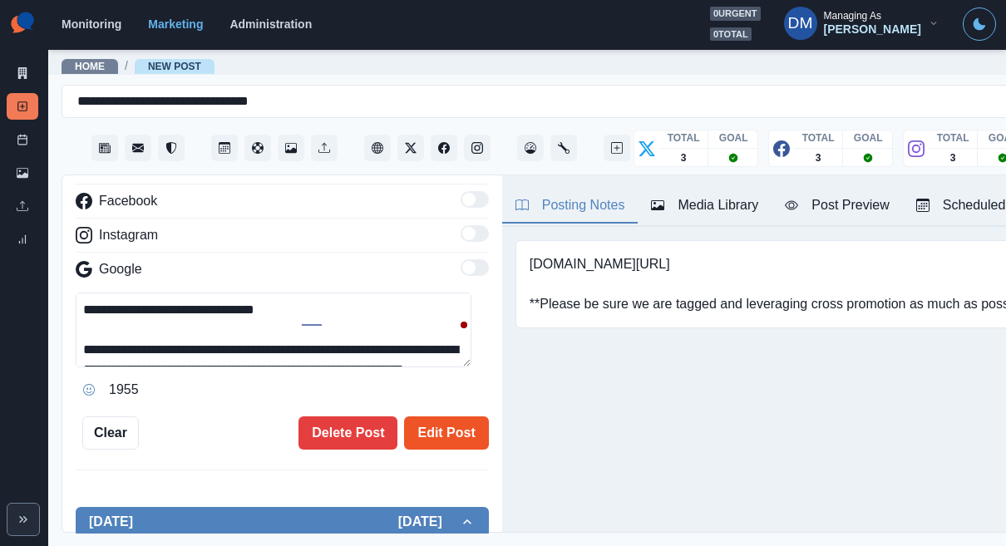
type textarea "**********"
click at [443, 417] on button "Edit Post" at bounding box center [446, 433] width 84 height 33
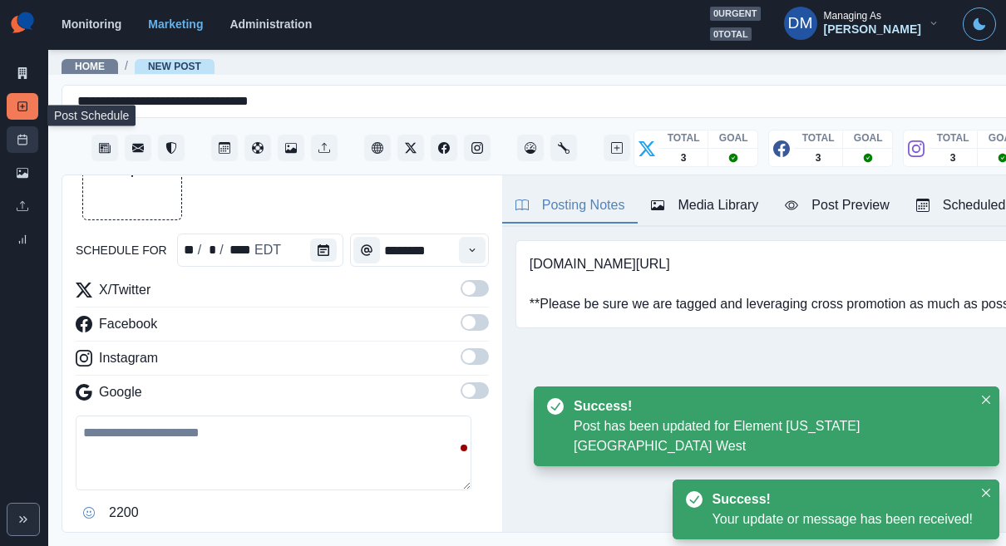
click at [25, 126] on link "Post Schedule" at bounding box center [23, 139] width 32 height 27
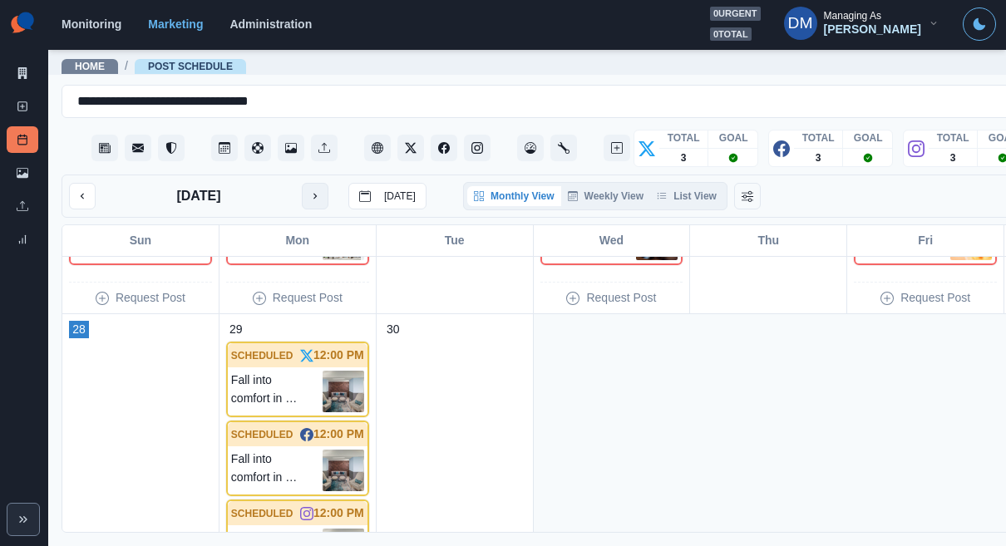
click at [309, 190] on icon "next month" at bounding box center [315, 196] width 12 height 12
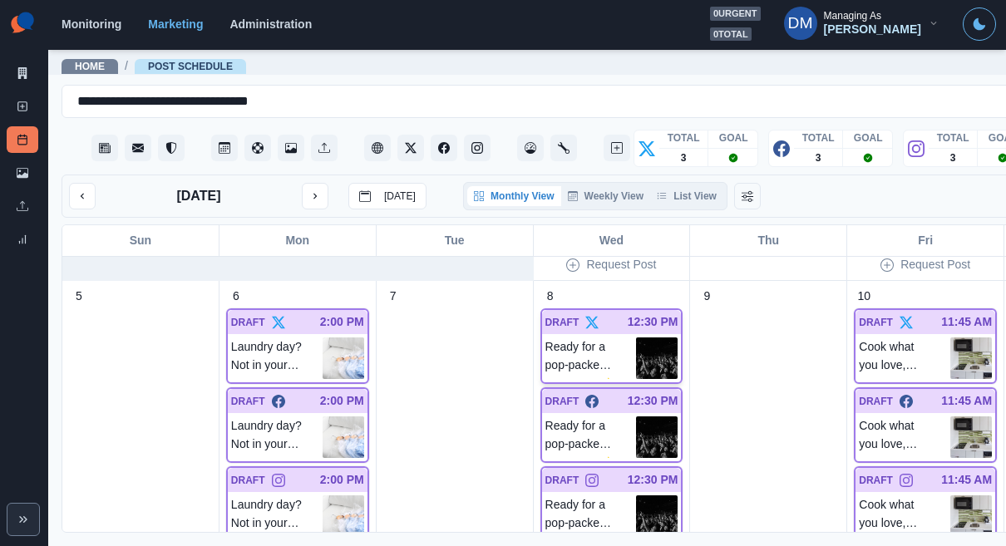
click at [636, 338] on img at bounding box center [657, 359] width 42 height 42
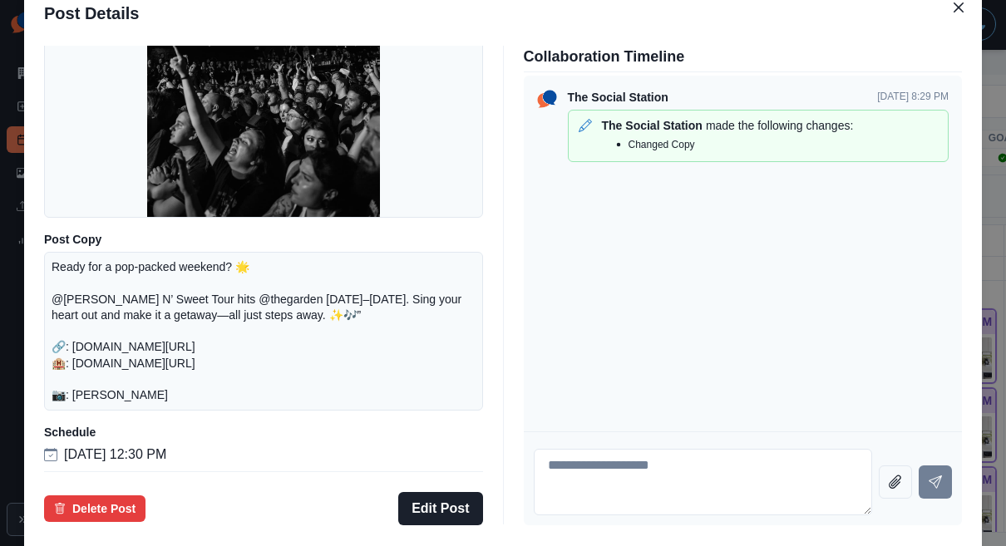
click at [124, 270] on div "Post Details Twitter Draft Media Post Copy Ready for a pop-packed weekend? 🌟 @[…" at bounding box center [503, 273] width 1006 height 546
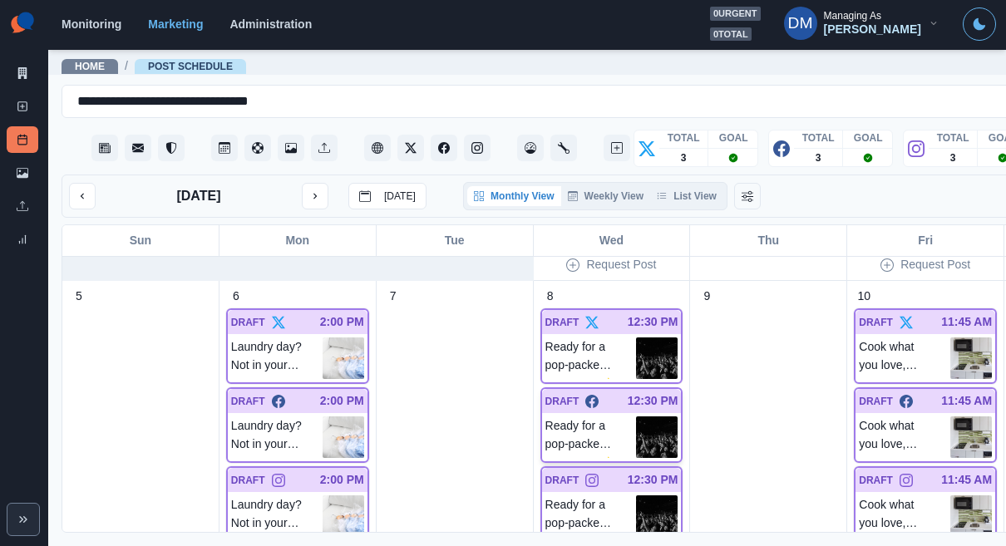
click at [636, 417] on img at bounding box center [657, 438] width 42 height 42
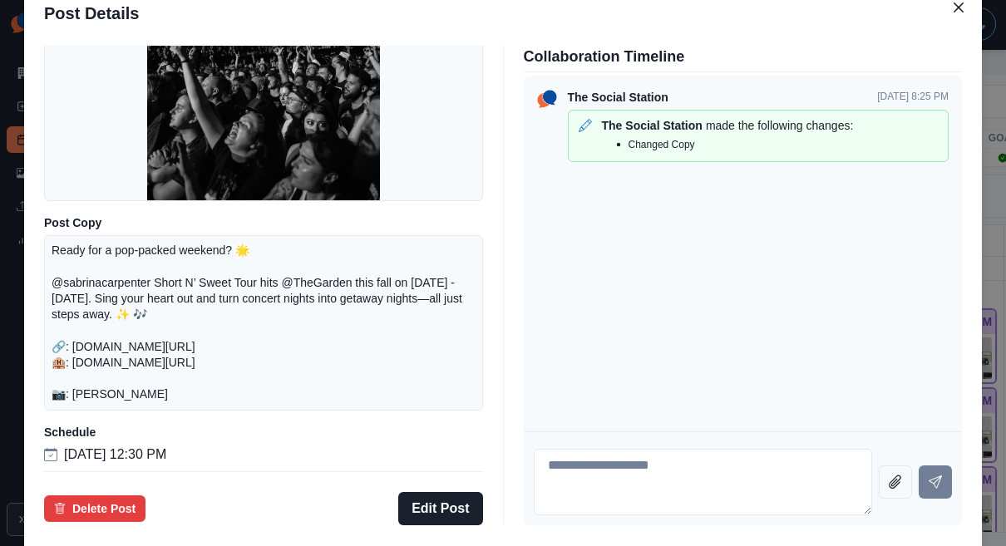
click at [69, 252] on div "Post Details Facebook Draft Media Post Copy Ready for a pop-packed weekend? 🌟 @…" at bounding box center [503, 273] width 1006 height 546
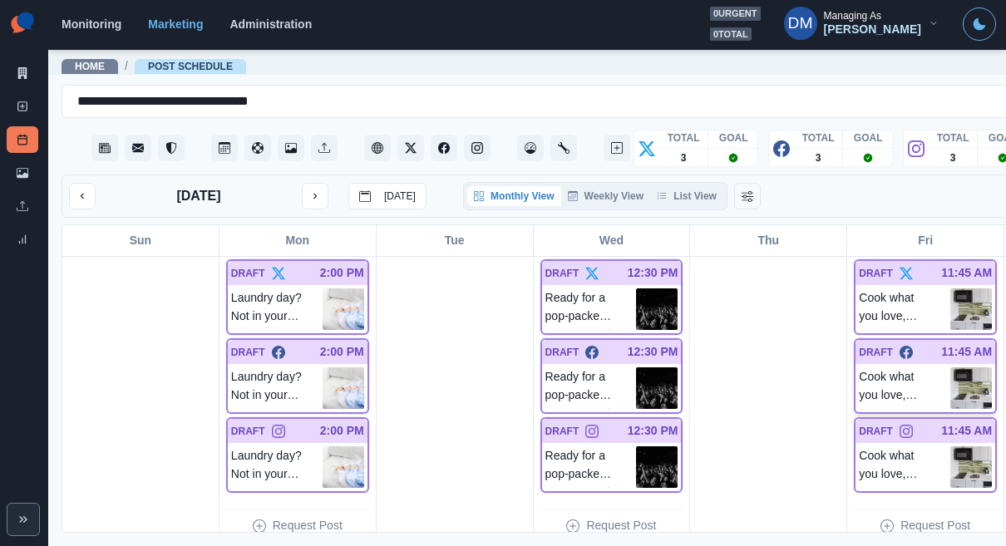
click at [951, 368] on img at bounding box center [972, 389] width 42 height 42
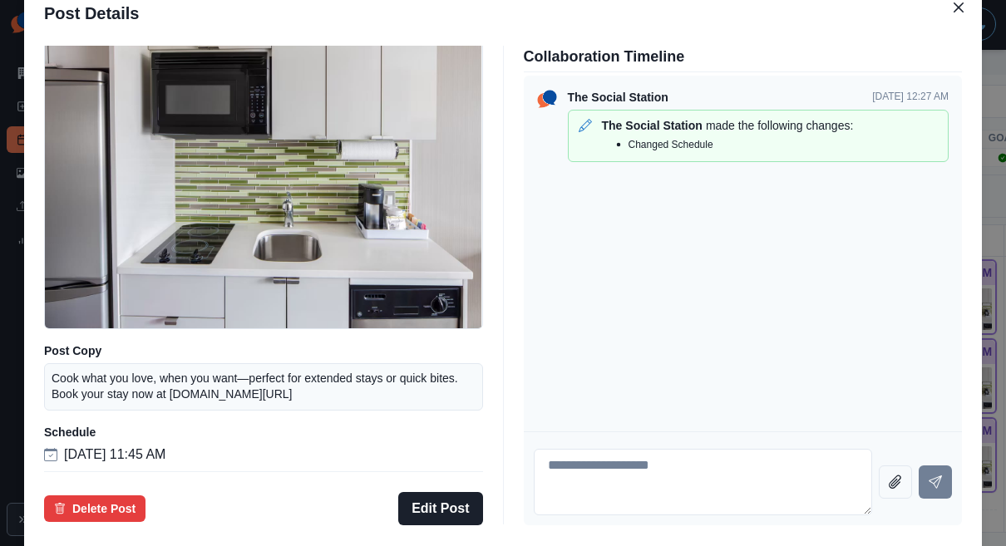
click at [103, 258] on div "Post Details Facebook Draft Media Post Copy Cook what you love, when you want—p…" at bounding box center [503, 273] width 1006 height 546
